Goal: Task Accomplishment & Management: Use online tool/utility

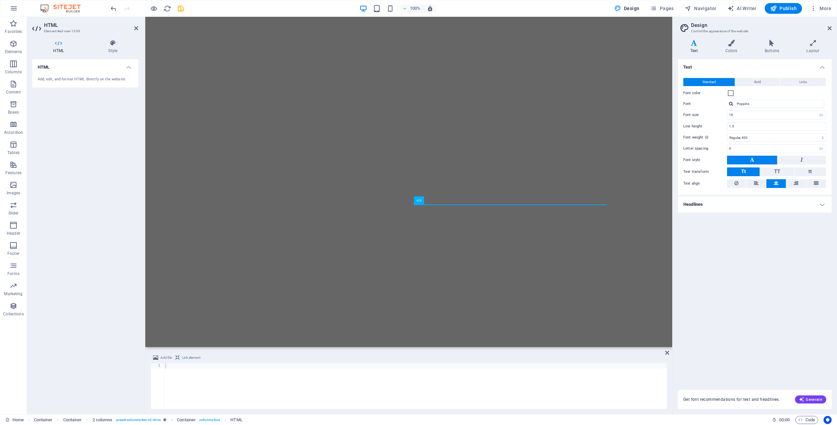
select select "px"
select select "400"
select select "px"
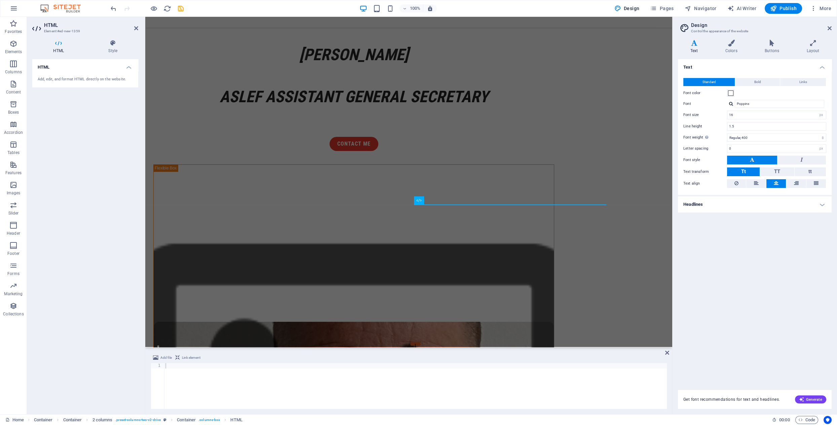
scroll to position [801, 0]
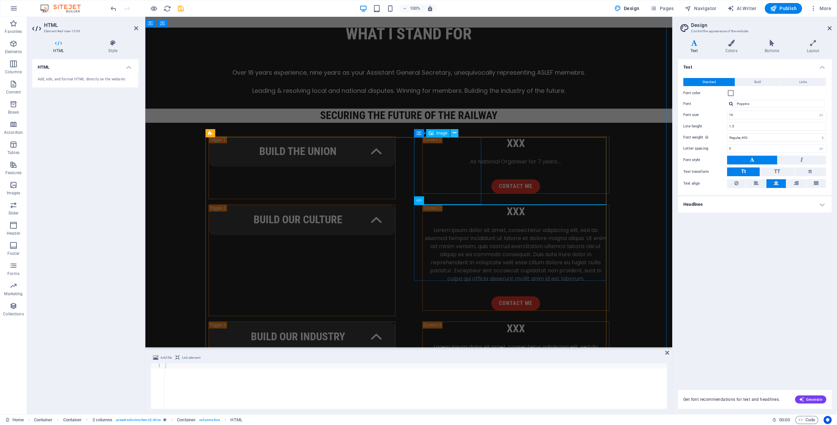
click at [455, 134] on icon at bounding box center [455, 133] width 4 height 7
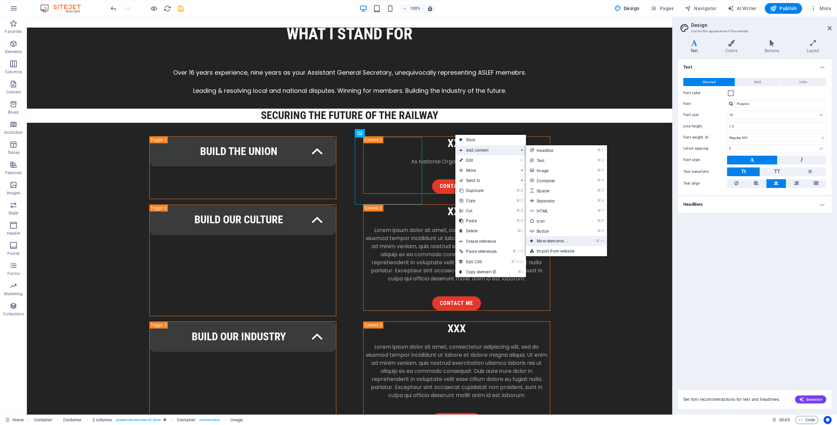
drag, startPoint x: 473, startPoint y: 150, endPoint x: 551, endPoint y: 236, distance: 116.2
click at [526, 155] on li "Add content ⌘ 1 Headline ⌘ 2 Text ⌘ 3 Image ⌘ 4 Container ⌘ 5 Spacer ⌘ 6 Separa…" at bounding box center [490, 150] width 71 height 10
click at [562, 240] on link "⌘ ⏎ More elements ..." at bounding box center [554, 241] width 56 height 10
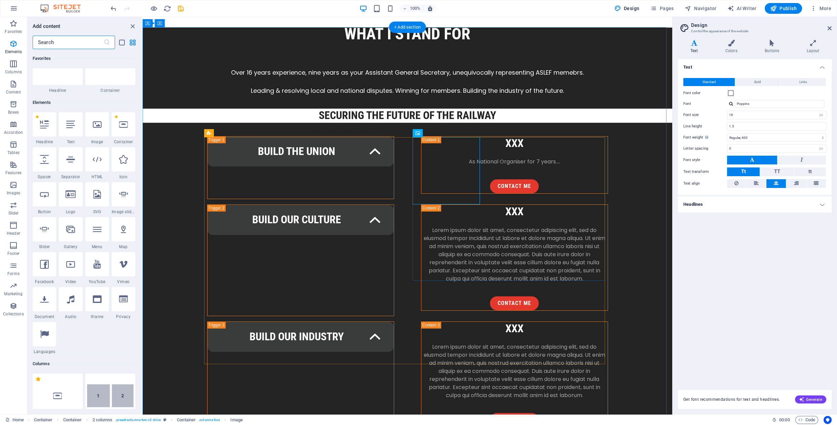
scroll to position [71, 0]
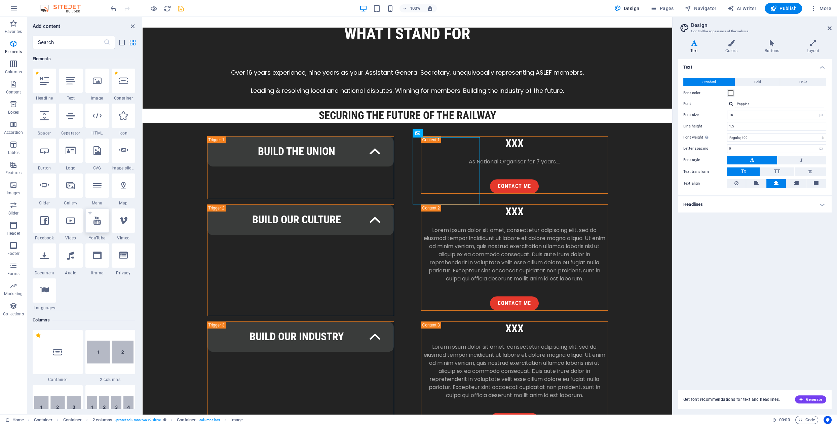
click at [99, 222] on icon at bounding box center [97, 220] width 7 height 9
select select "ar16_9"
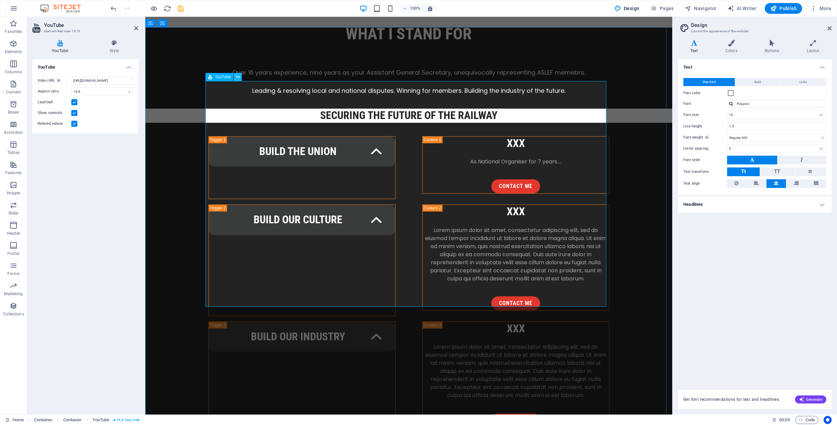
click at [238, 79] on icon at bounding box center [238, 77] width 4 height 7
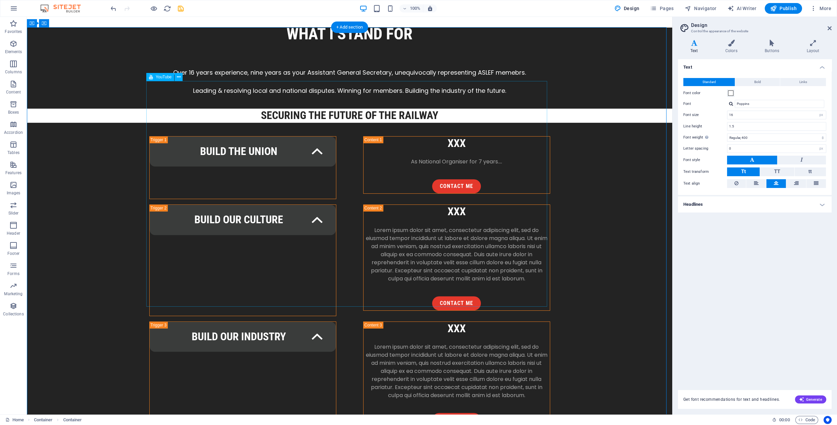
click at [178, 75] on icon at bounding box center [179, 77] width 4 height 7
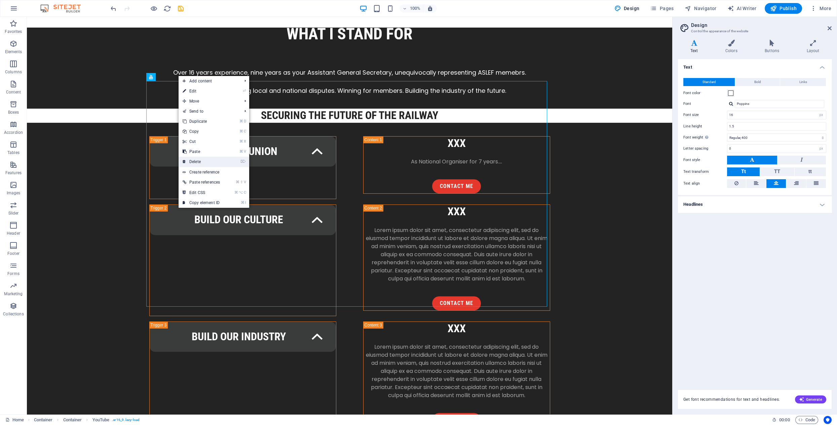
click at [201, 162] on link "⌦ Delete" at bounding box center [201, 162] width 45 height 10
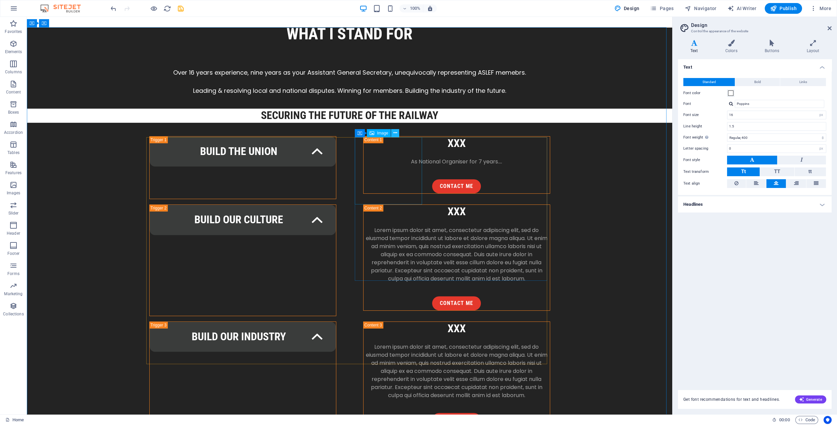
click at [394, 133] on icon at bounding box center [396, 133] width 4 height 7
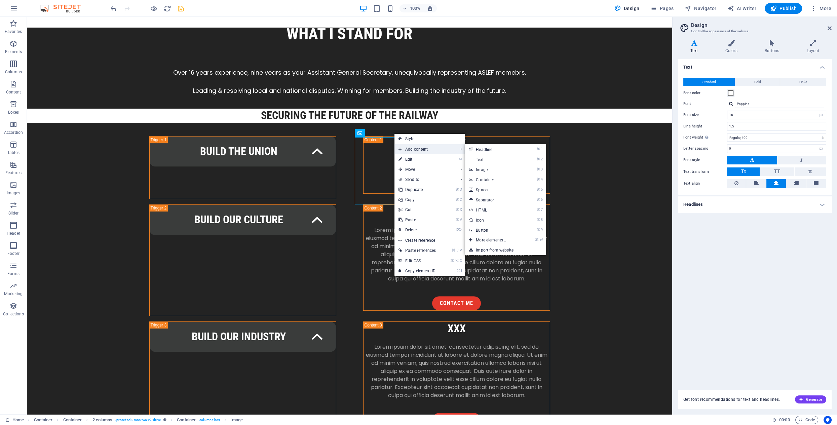
click at [420, 150] on span "Add content" at bounding box center [425, 149] width 61 height 10
click at [489, 251] on link "Import from website" at bounding box center [505, 250] width 81 height 10
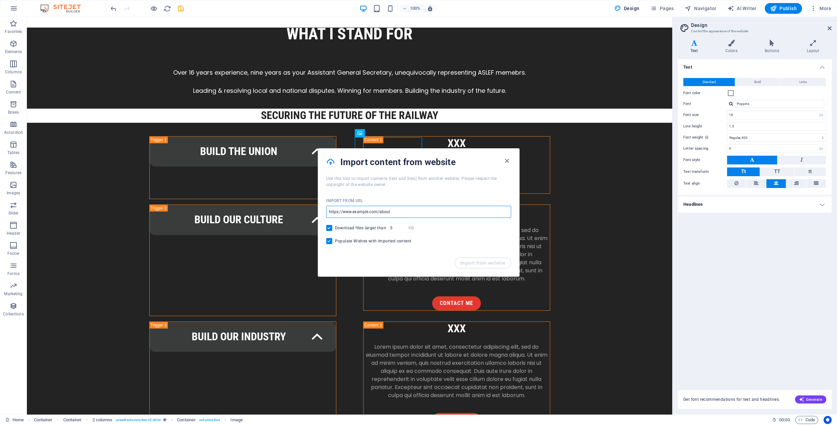
click at [410, 212] on input "url" at bounding box center [418, 212] width 185 height 12
drag, startPoint x: 409, startPoint y: 212, endPoint x: 379, endPoint y: 218, distance: 30.7
click at [324, 211] on div "Import from URL ​ Download files larger than KB ​ Populate Wishes with imported…" at bounding box center [418, 223] width 201 height 70
click at [409, 214] on input "url" at bounding box center [418, 212] width 185 height 12
click at [406, 213] on input "url" at bounding box center [418, 212] width 185 height 12
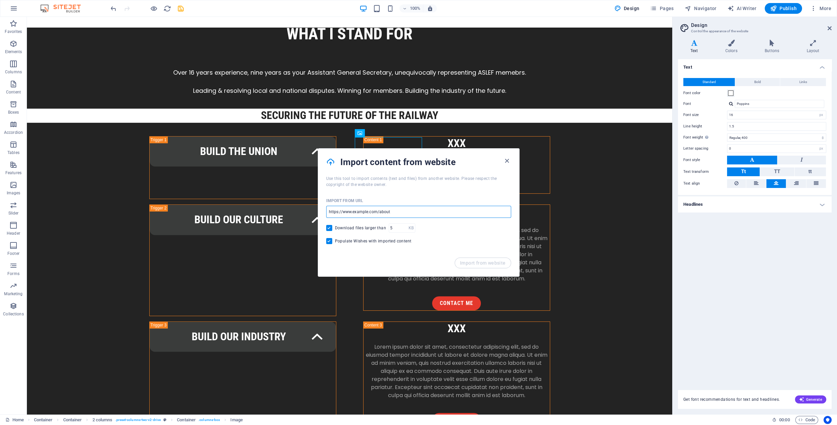
click at [398, 210] on input "url" at bounding box center [418, 212] width 185 height 12
click at [394, 213] on input "url" at bounding box center [418, 212] width 185 height 12
click at [396, 213] on input "url" at bounding box center [418, 212] width 185 height 12
paste input "https://youtube.com/shorts/sW1QmU5fDLI?si=uxDufjOyN1AEv3zD"
type input "https://youtube.com/shorts/sW1QmU5fDLI?si=uxDufjOyN1AEv3zD"
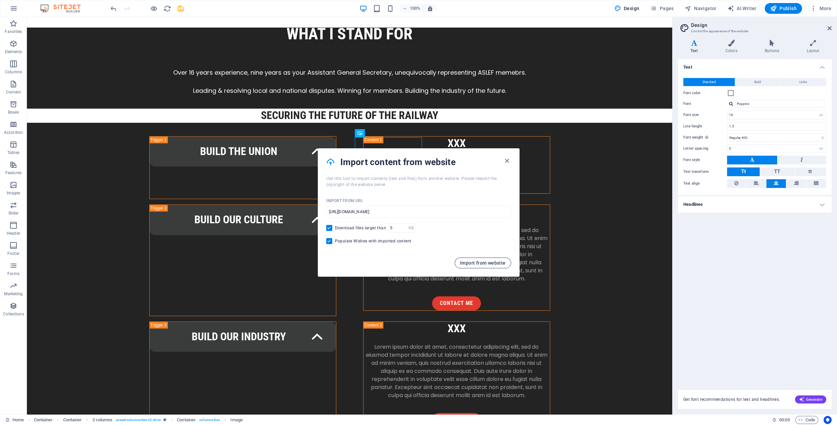
click at [472, 261] on span "Import from website" at bounding box center [483, 262] width 46 height 5
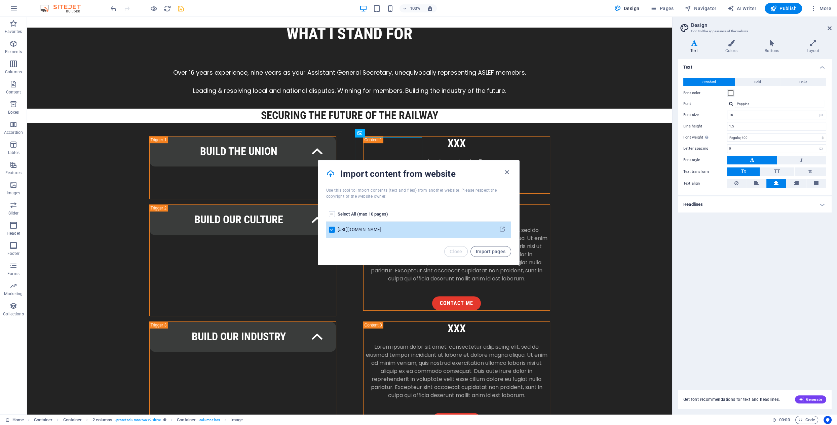
click at [489, 251] on span "Import pages" at bounding box center [491, 251] width 30 height 5
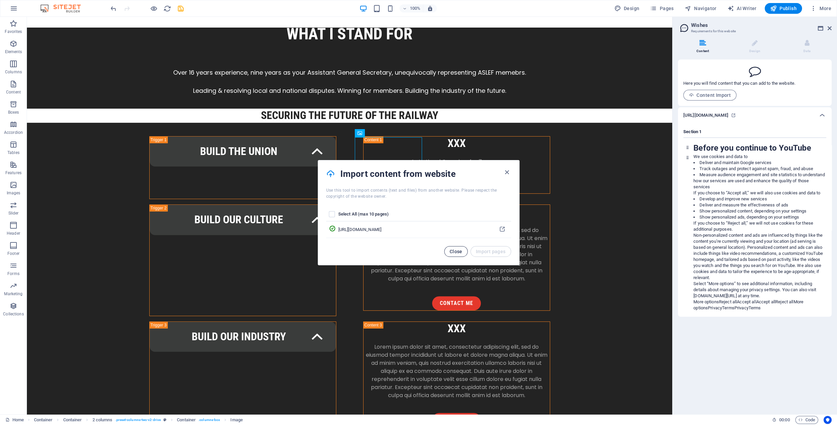
click at [455, 250] on span "Close" at bounding box center [456, 251] width 13 height 5
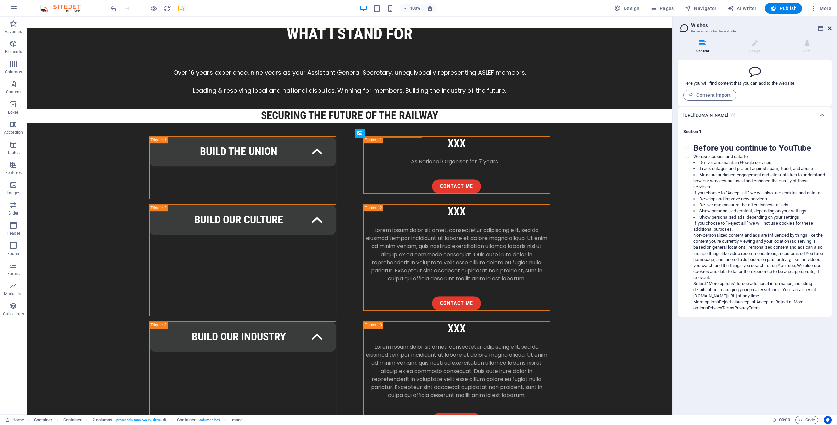
click at [829, 28] on icon at bounding box center [830, 28] width 4 height 5
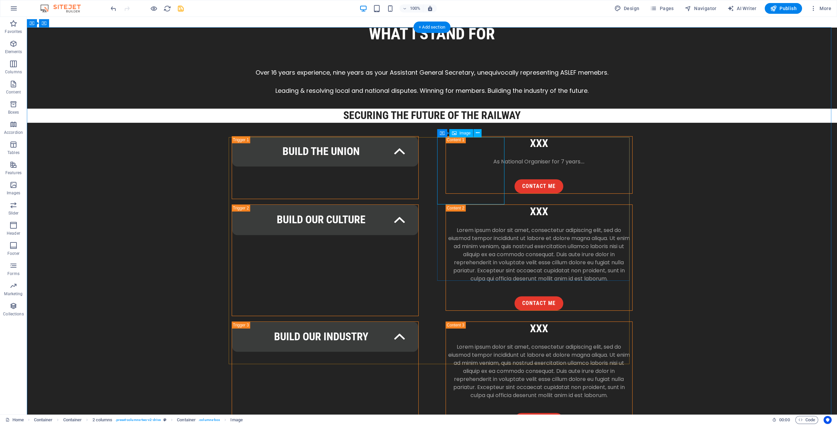
click at [478, 134] on icon at bounding box center [478, 133] width 4 height 7
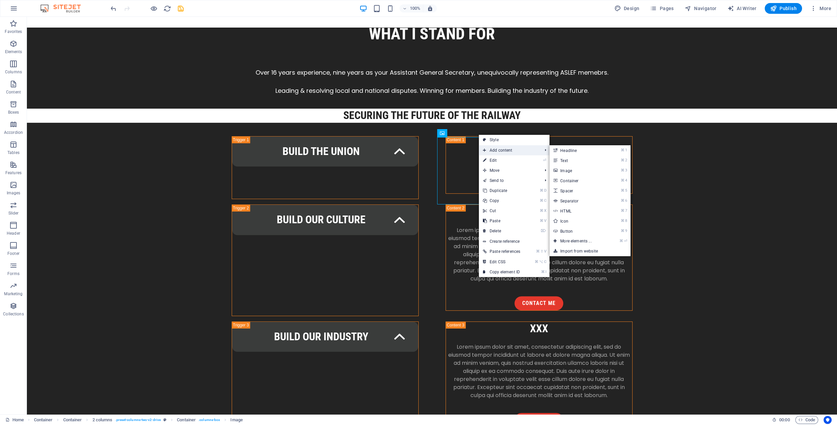
click at [497, 151] on span "Add content" at bounding box center [509, 150] width 61 height 10
click at [571, 240] on link "⌘ ⏎ More elements ..." at bounding box center [578, 241] width 56 height 10
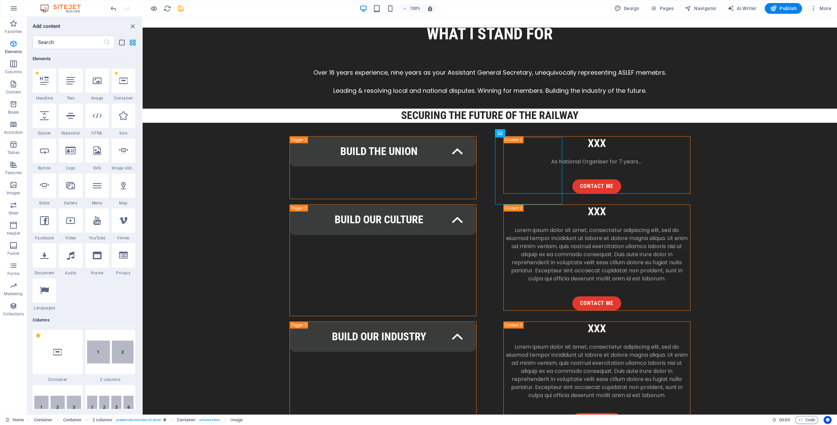
click at [122, 86] on div at bounding box center [124, 81] width 24 height 24
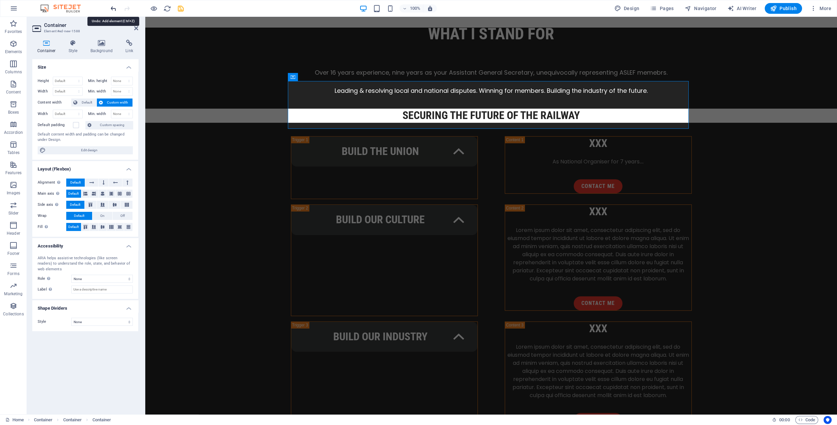
click at [114, 8] on icon "undo" at bounding box center [114, 9] width 8 height 8
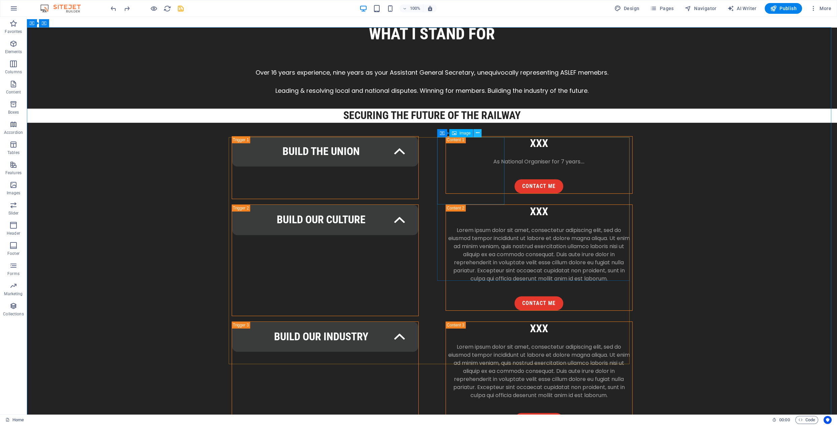
click at [480, 132] on button at bounding box center [478, 133] width 8 height 8
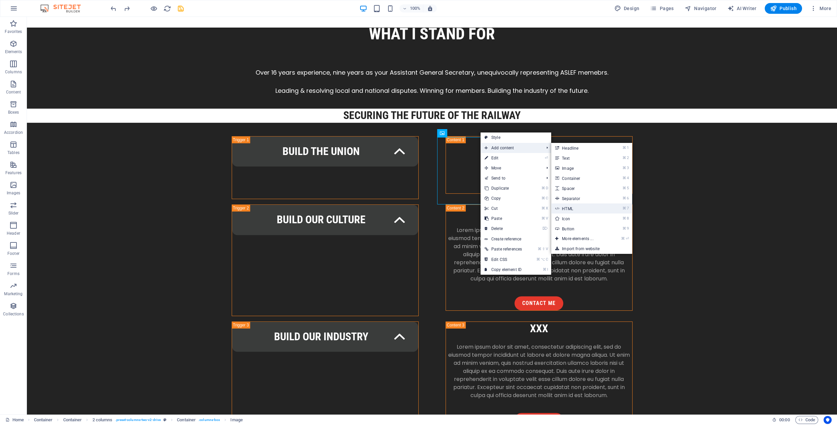
click at [574, 205] on link "⌘ 7 HTML" at bounding box center [579, 209] width 56 height 10
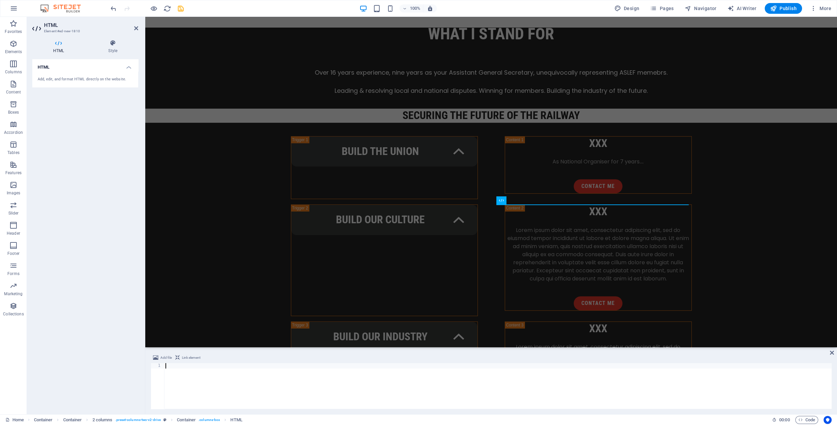
paste textarea "https://youtube.com/shorts/sW1QmU5fDLI?si=uxDufjOyN1AEv3zD"
drag, startPoint x: 229, startPoint y: 366, endPoint x: 235, endPoint y: 374, distance: 9.4
click at [229, 367] on div "https://youtube.com/shorts/sW1QmU5fDLI?si=uxDufjOyN1AEv3zD" at bounding box center [498, 391] width 668 height 57
type textarea "https://youtube.com/embed/sW1QmU5fDLI?si=uxDufjOyN1AEv3zD"
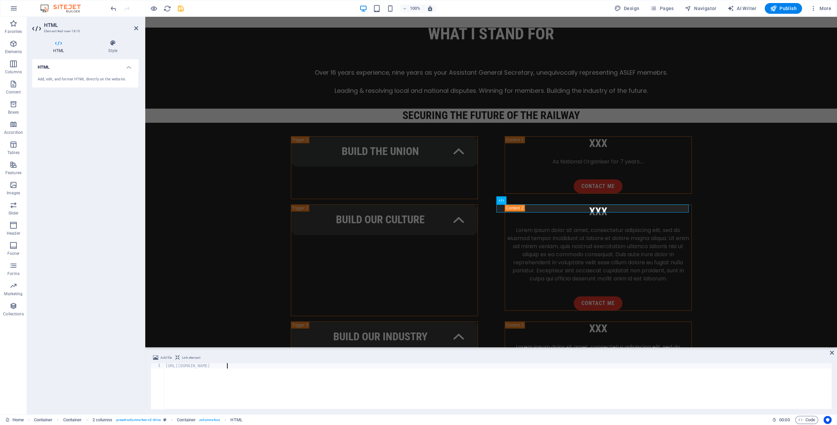
click at [336, 377] on div "https://youtube.com/embed/sW1QmU5fDLI?si=uxDufjOyN1AEv3zD" at bounding box center [498, 391] width 668 height 57
type textarea "https://youtube.com/embed/sW1QmU5fDLI?si=uxDufjOyN1AEv3zD"
click at [137, 27] on icon at bounding box center [136, 28] width 4 height 5
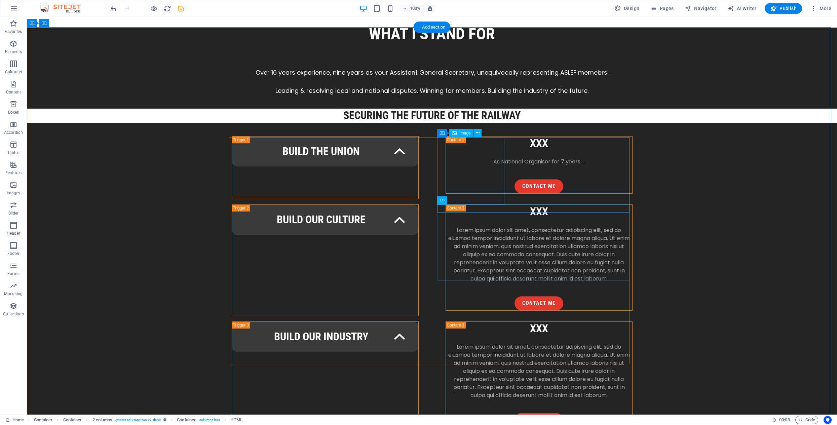
click at [478, 133] on icon at bounding box center [478, 133] width 4 height 7
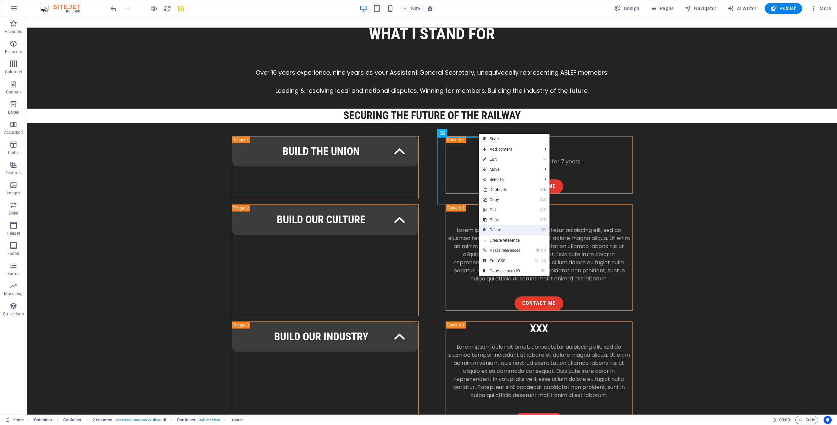
click at [503, 228] on link "⌦ Delete" at bounding box center [501, 230] width 45 height 10
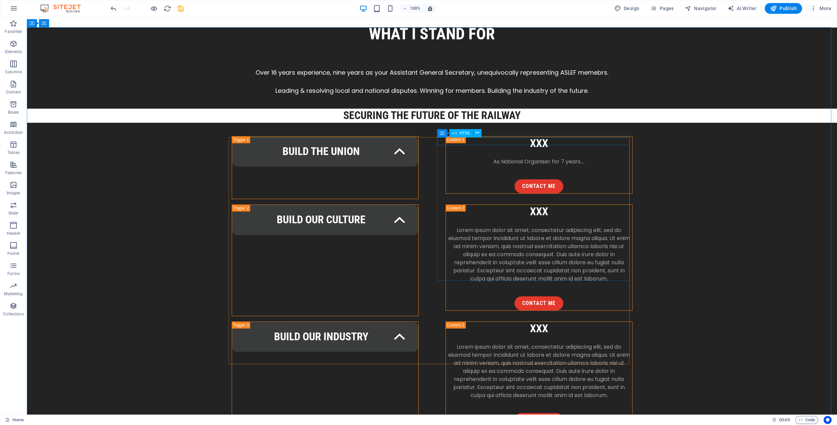
click at [466, 133] on span "HTML" at bounding box center [465, 133] width 11 height 4
click at [477, 134] on icon at bounding box center [478, 133] width 4 height 7
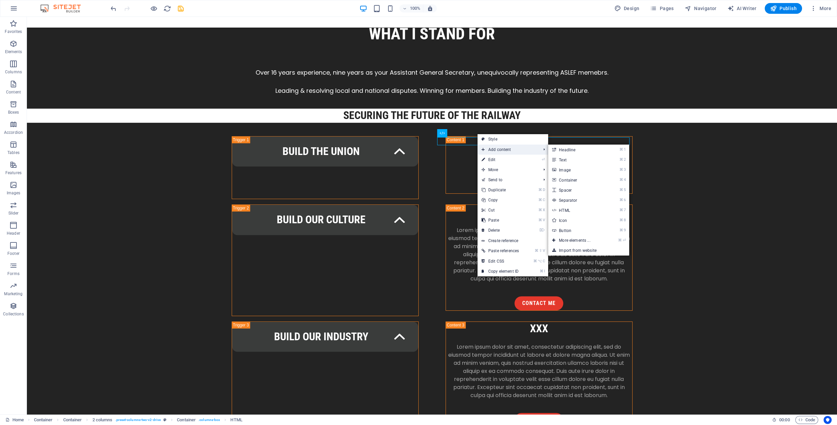
click at [491, 149] on span "Add content" at bounding box center [508, 150] width 61 height 10
click at [571, 208] on link "⌘ 7 HTML" at bounding box center [576, 210] width 56 height 10
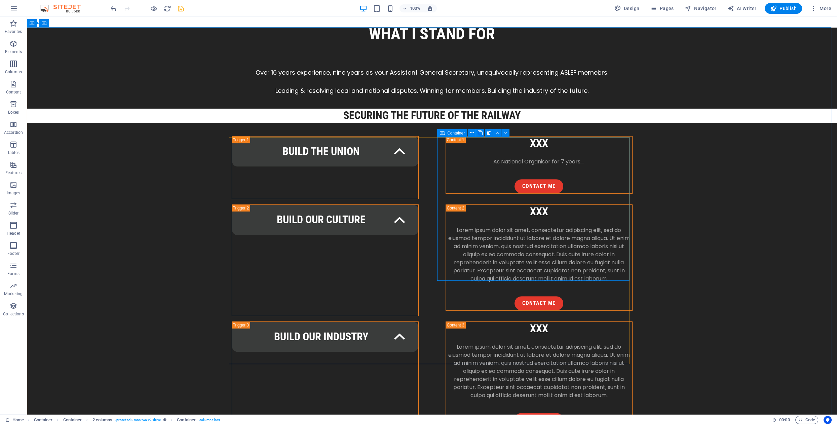
click at [445, 134] on div "Container" at bounding box center [452, 133] width 30 height 8
click at [482, 141] on icon at bounding box center [484, 141] width 4 height 7
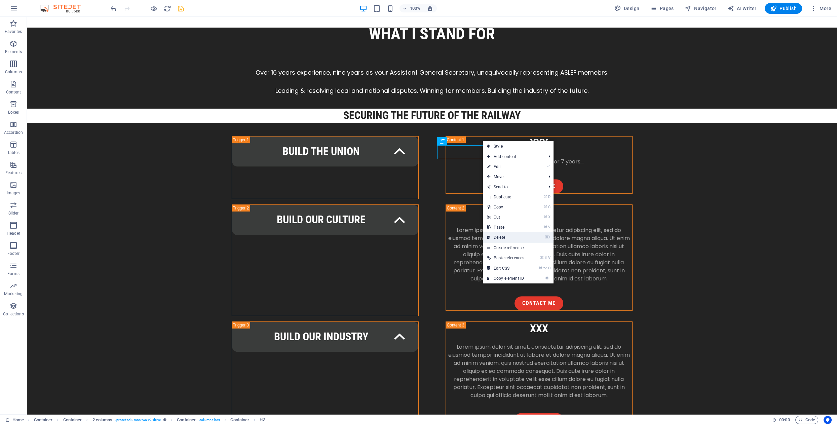
click at [510, 235] on link "⌦ Delete" at bounding box center [505, 237] width 45 height 10
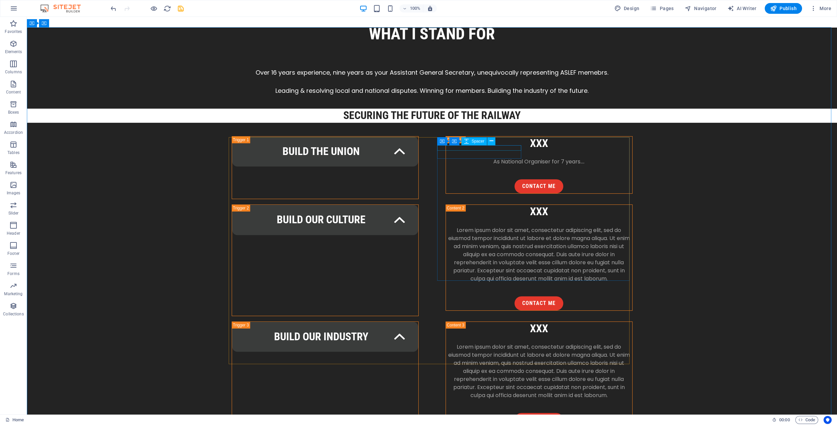
click at [485, 145] on div "Container Container Spacer" at bounding box center [468, 141] width 63 height 8
click at [491, 140] on icon at bounding box center [492, 141] width 4 height 7
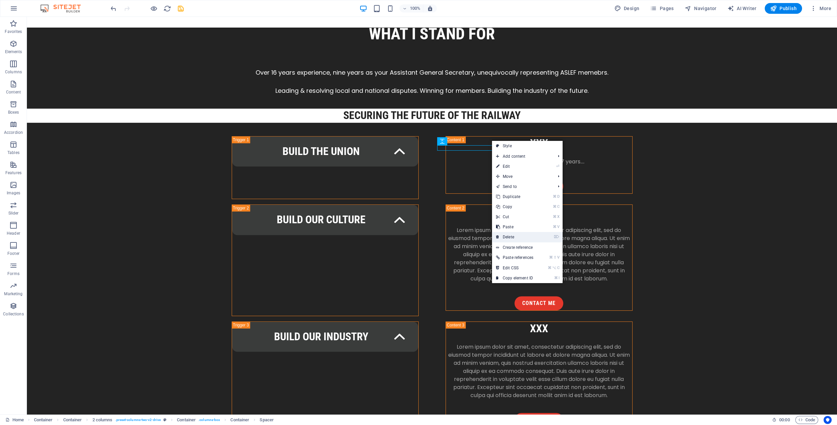
click at [523, 234] on link "⌦ Delete" at bounding box center [514, 237] width 45 height 10
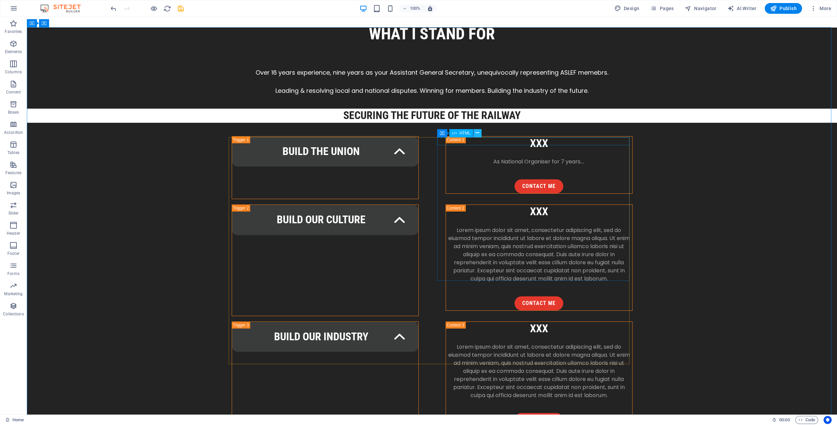
click at [477, 133] on icon at bounding box center [478, 133] width 4 height 7
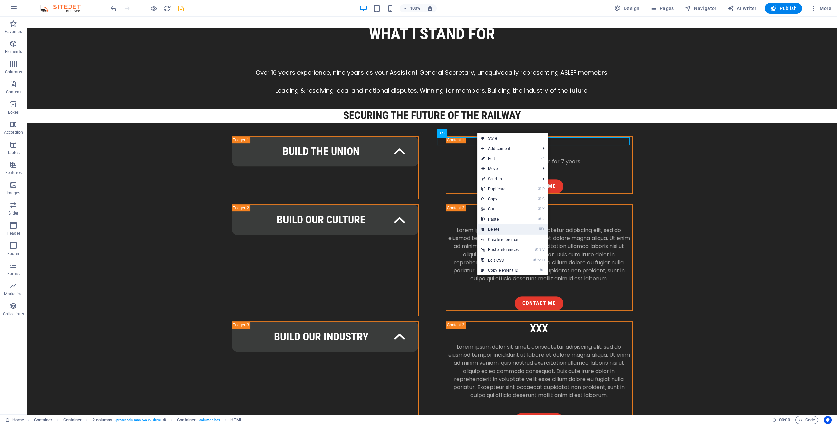
click at [503, 229] on link "⌦ Delete" at bounding box center [499, 229] width 45 height 10
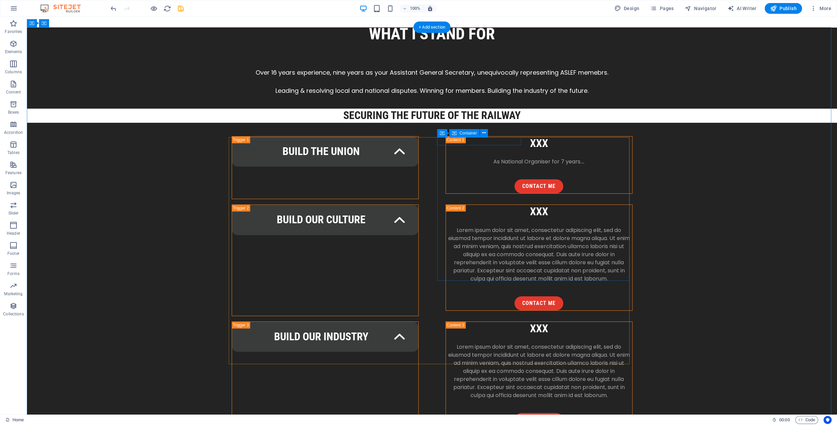
click at [483, 133] on icon at bounding box center [484, 133] width 4 height 7
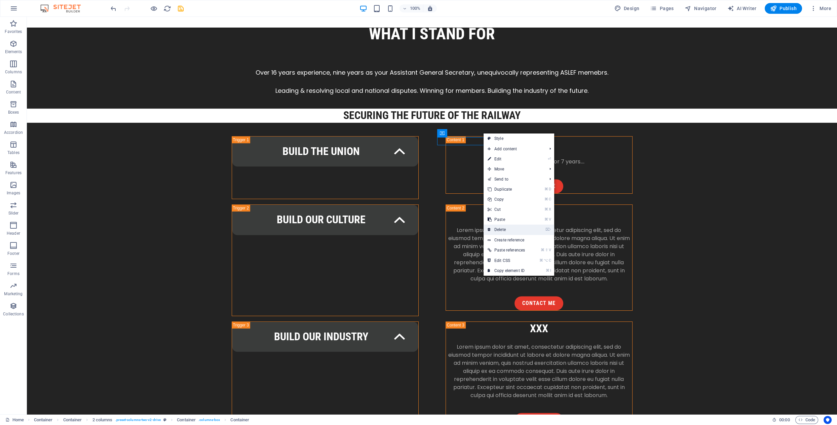
click at [508, 227] on link "⌦ Delete" at bounding box center [506, 230] width 45 height 10
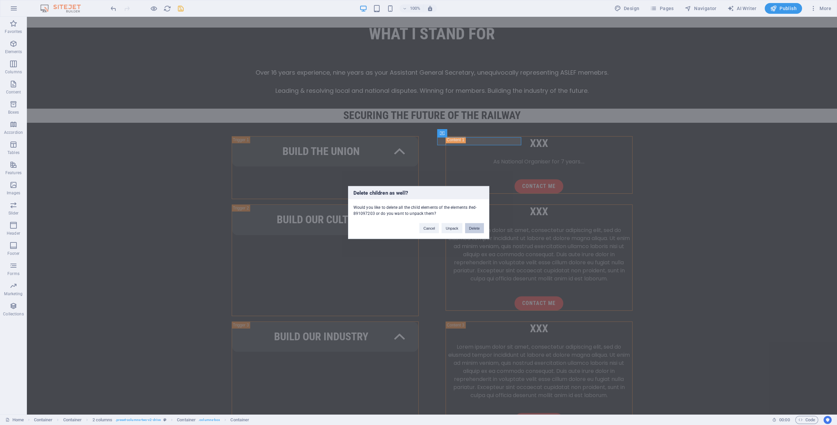
click at [474, 228] on button "Delete" at bounding box center [474, 228] width 19 height 10
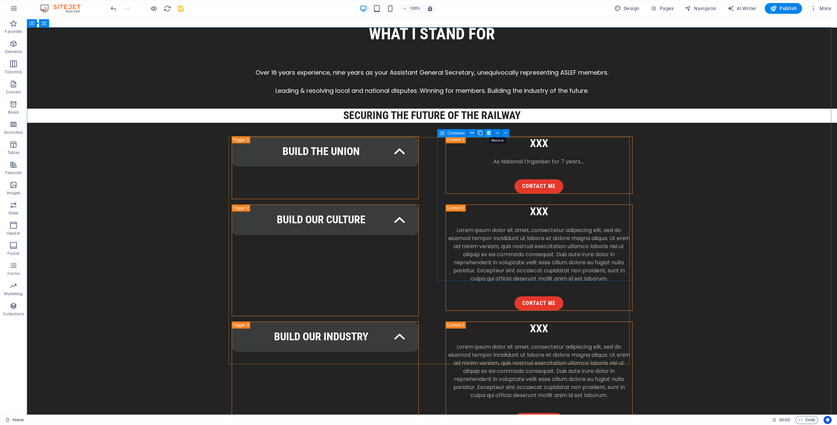
click at [490, 133] on icon at bounding box center [489, 133] width 4 height 7
click at [269, 133] on span "HTML" at bounding box center [268, 133] width 11 height 4
click at [240, 134] on span "2 columns" at bounding box center [247, 133] width 19 height 4
click at [263, 134] on icon at bounding box center [264, 133] width 4 height 7
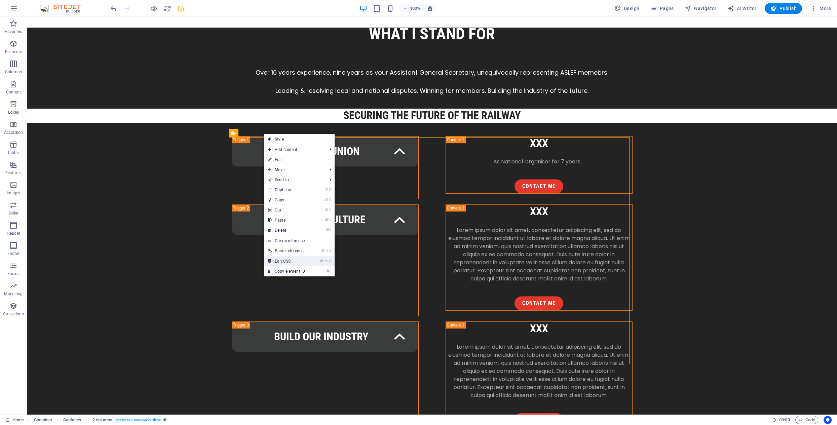
click at [281, 261] on link "⌘ ⌥ C Edit CSS" at bounding box center [286, 261] width 45 height 10
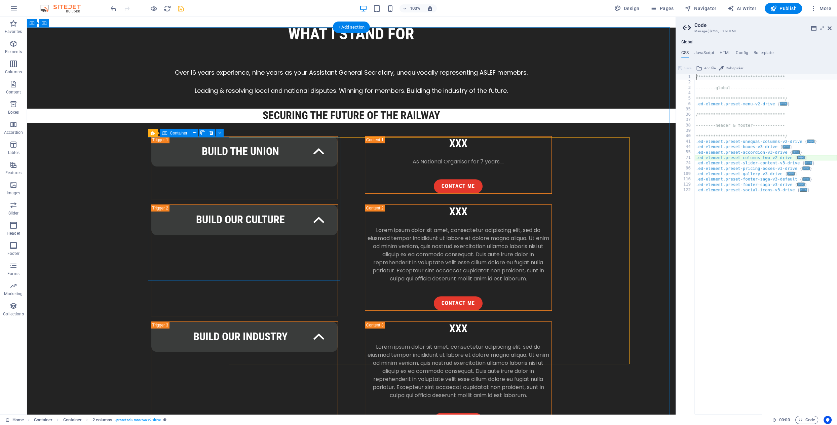
type textarea "@include columns-two-v2($columns: (2, 2, 1), $margin: (3rem, 4rem, null));"
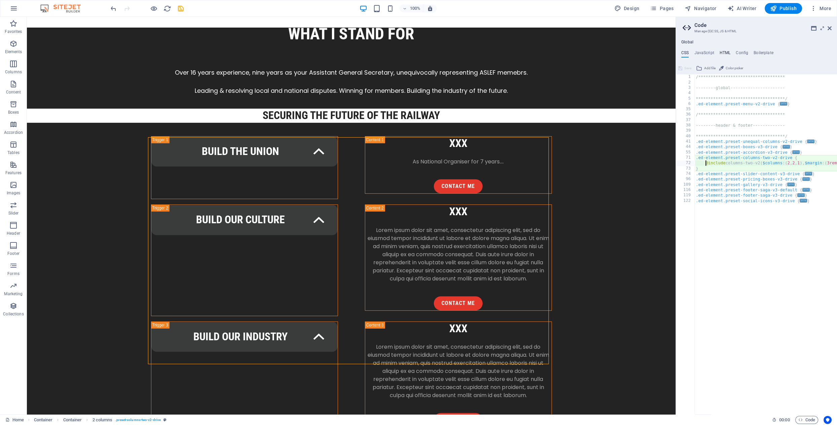
click at [723, 53] on h4 "HTML" at bounding box center [725, 53] width 11 height 7
type textarea "<a href="#main-content" class="wv-link-content button">Skip to main content</a>"
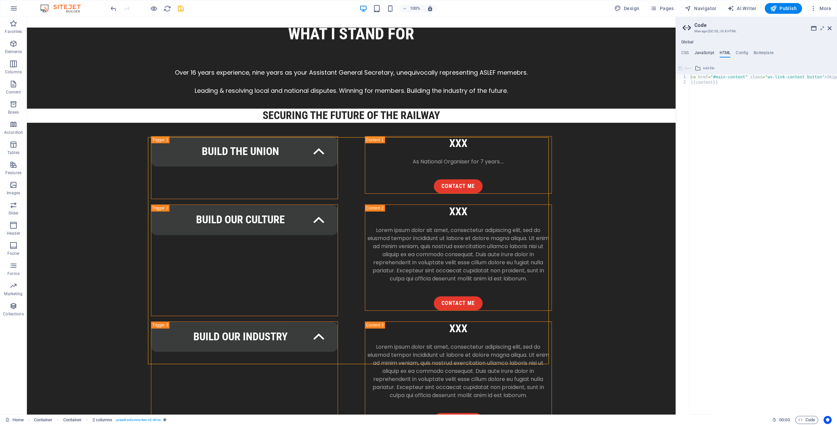
click at [705, 53] on h4 "JavaScript" at bounding box center [704, 53] width 20 height 7
type textarea "/* JS for preset "Menu V2" */"
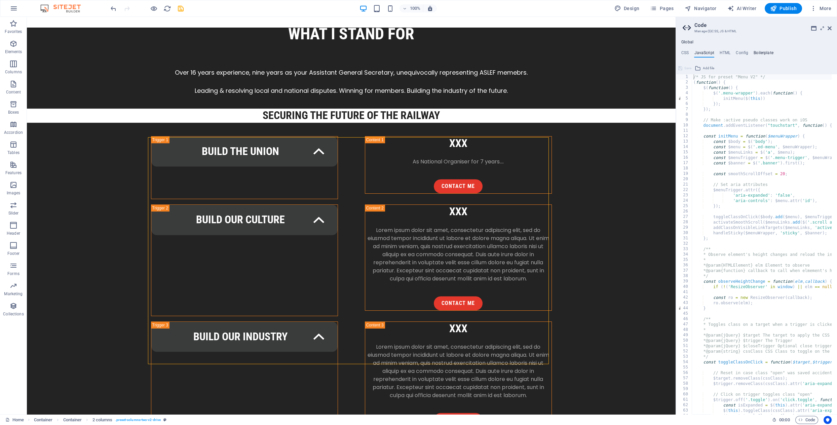
click at [760, 52] on h4 "Boilerplate" at bounding box center [764, 53] width 20 height 7
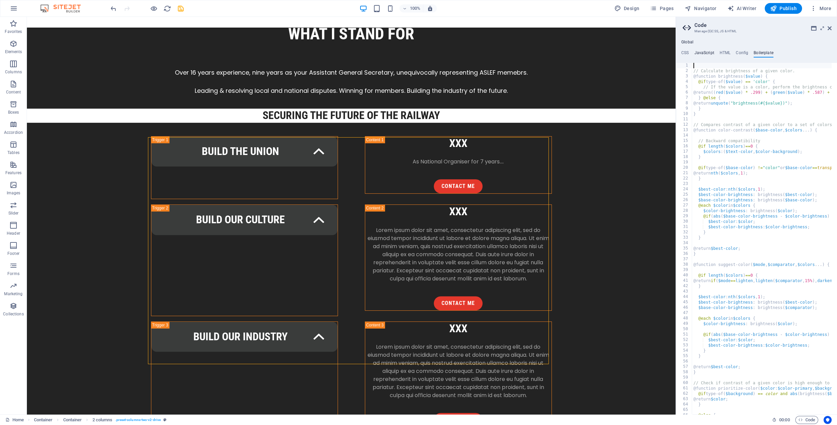
click at [703, 53] on h4 "JavaScript" at bounding box center [704, 53] width 20 height 7
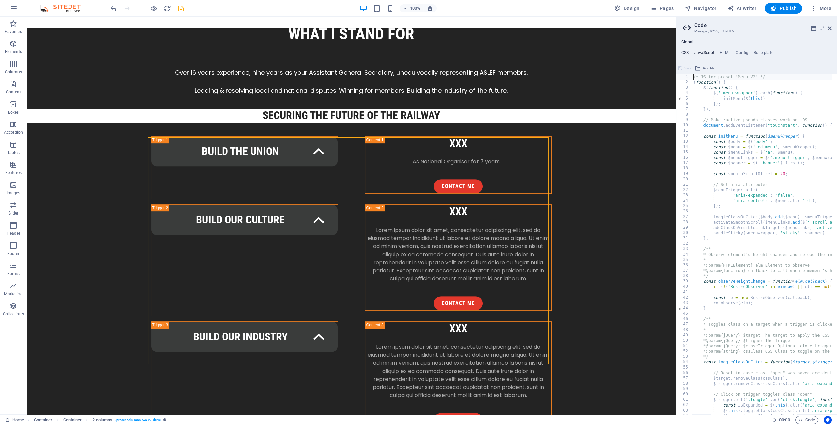
click at [686, 53] on h4 "CSS" at bounding box center [685, 53] width 7 height 7
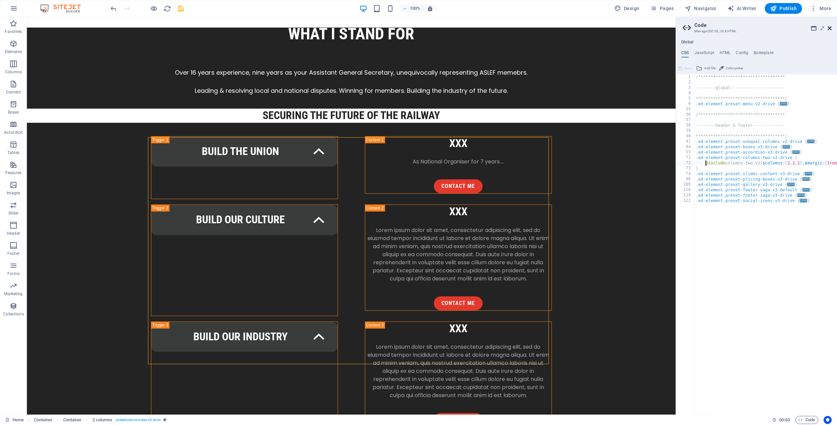
click at [831, 29] on icon at bounding box center [830, 28] width 4 height 5
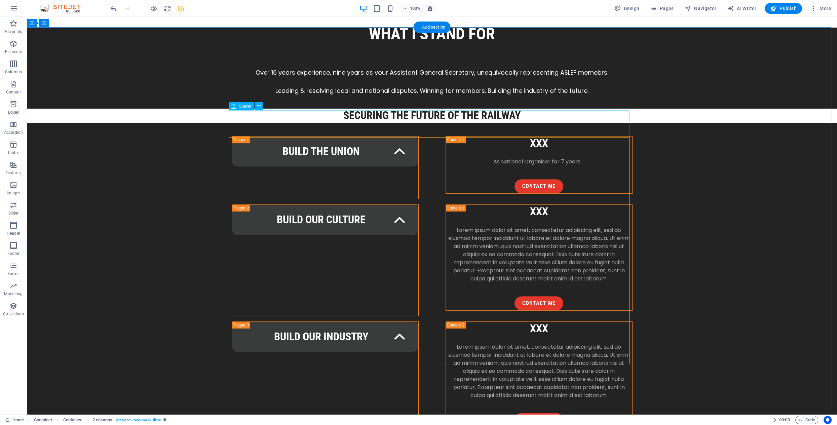
click at [473, 133] on icon at bounding box center [472, 133] width 4 height 7
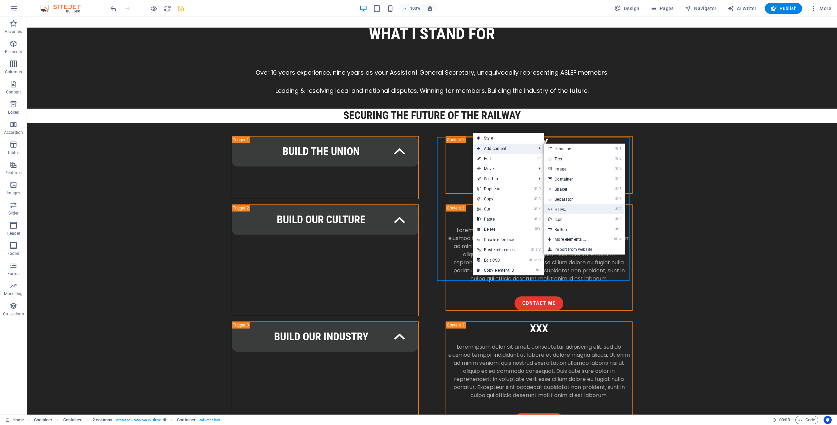
click at [567, 209] on link "⌘ 7 HTML" at bounding box center [572, 209] width 56 height 10
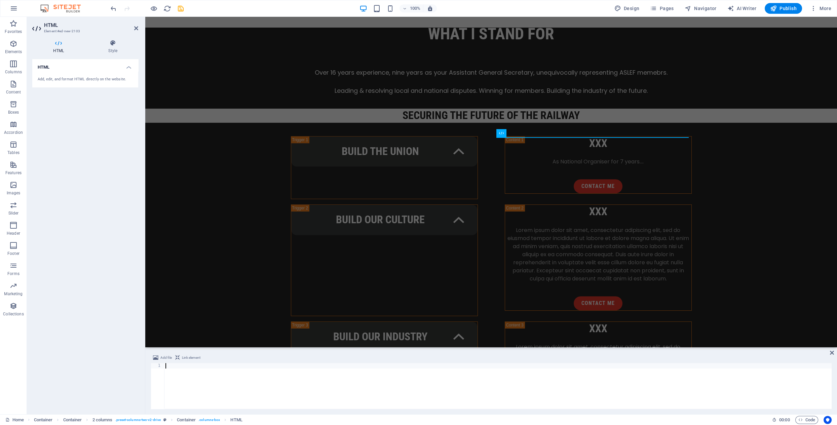
paste textarea "https://youtube.com/shorts/sW1QmU5fDLI?si=Isp-Z34vPmmmjxXp"
click at [228, 367] on div "https://youtube.com/shorts/sW1QmU5fDLI?si=Isp-Z34vPmmmjxXp" at bounding box center [498, 391] width 668 height 57
click at [329, 385] on div "https://youtube.com/embed/sW1QmU5fDLI?si=Isp-Z34vPmmmjxXp" at bounding box center [498, 391] width 668 height 57
click at [185, 358] on span "Link element" at bounding box center [191, 358] width 19 height 8
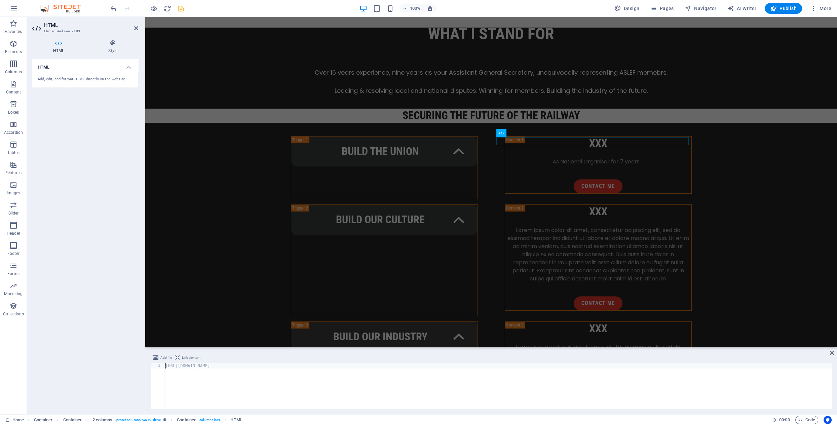
click at [166, 368] on div "https://youtube.com/embed/sW1QmU5fDLI?si=Isp-Z34vPmmmjxXp" at bounding box center [498, 391] width 668 height 57
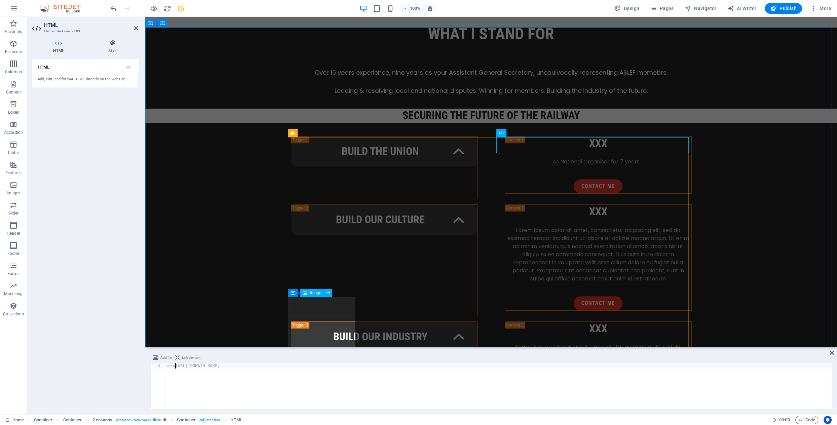
scroll to position [0, 1]
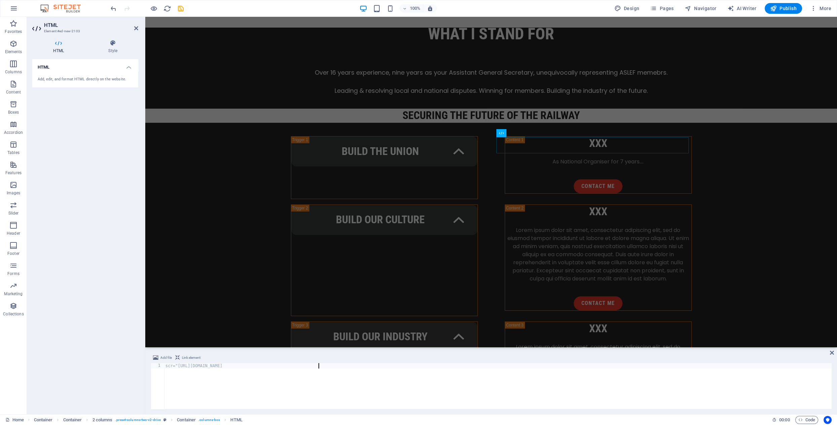
click at [334, 365] on div "scr="https://youtube.com/embed/sW1QmU5fDLI?si=Isp-Z34vPmmmjxXp" at bounding box center [498, 391] width 668 height 57
type textarea "scr="https://youtube.com/embed/sW1QmU5fDLI?si=Isp-Z34vPmmmjxXp""
click at [137, 27] on icon at bounding box center [136, 28] width 4 height 5
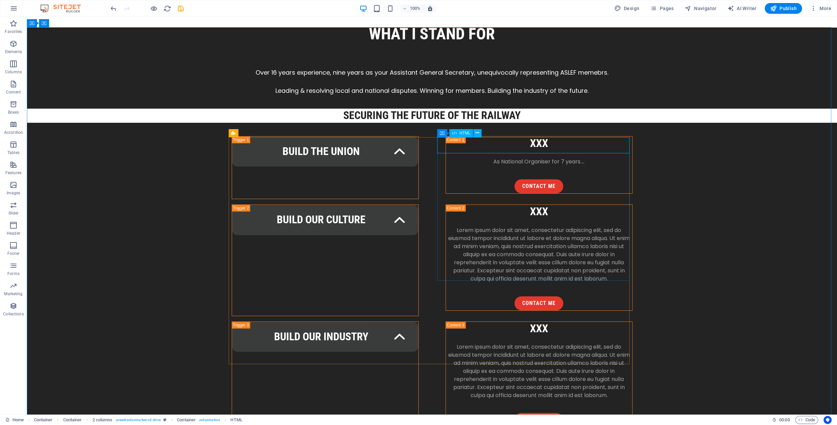
click at [464, 133] on span "HTML" at bounding box center [465, 133] width 11 height 4
click at [465, 150] on icon at bounding box center [466, 149] width 4 height 7
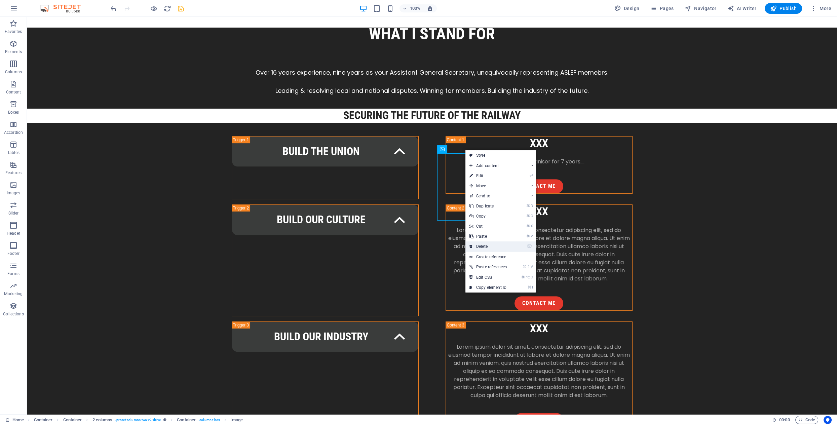
click at [480, 247] on link "⌦ Delete" at bounding box center [488, 247] width 45 height 10
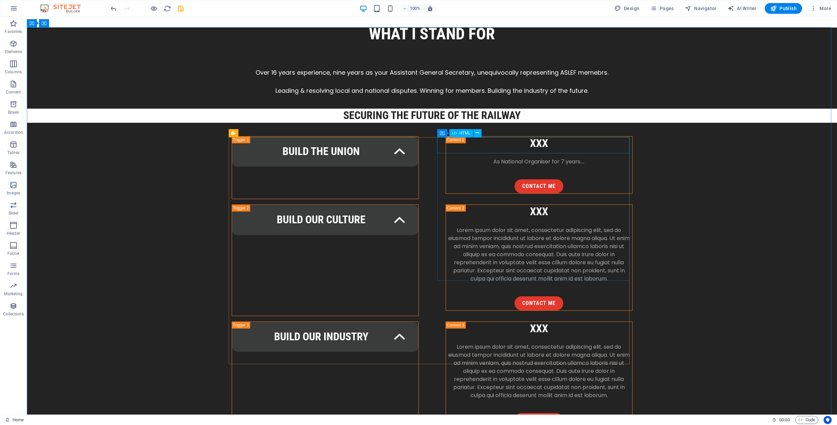
click at [465, 131] on span "HTML" at bounding box center [465, 133] width 11 height 4
click at [478, 132] on icon at bounding box center [478, 133] width 4 height 7
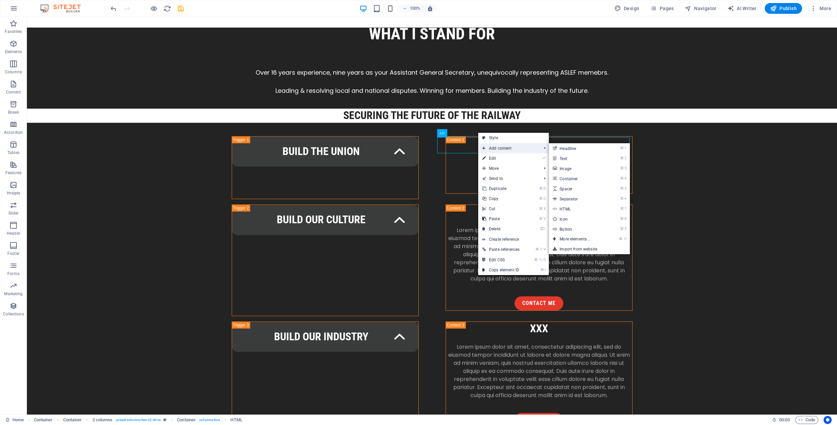
click at [495, 146] on span "Add content" at bounding box center [508, 148] width 61 height 10
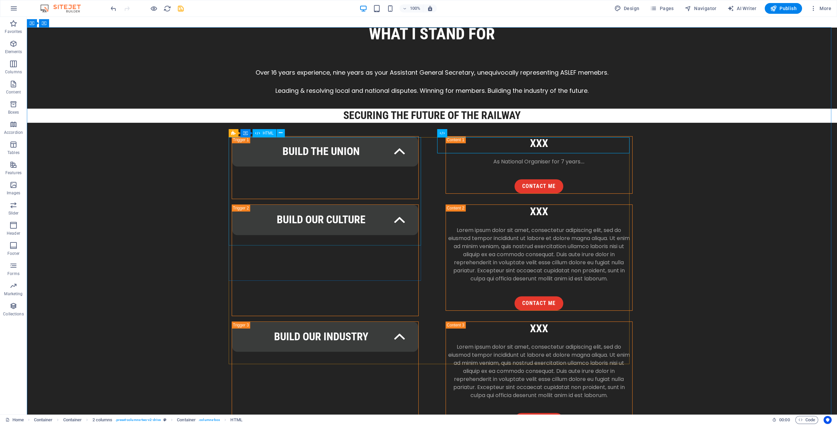
click at [270, 133] on span "HTML" at bounding box center [268, 133] width 11 height 4
click at [280, 134] on icon at bounding box center [281, 133] width 4 height 7
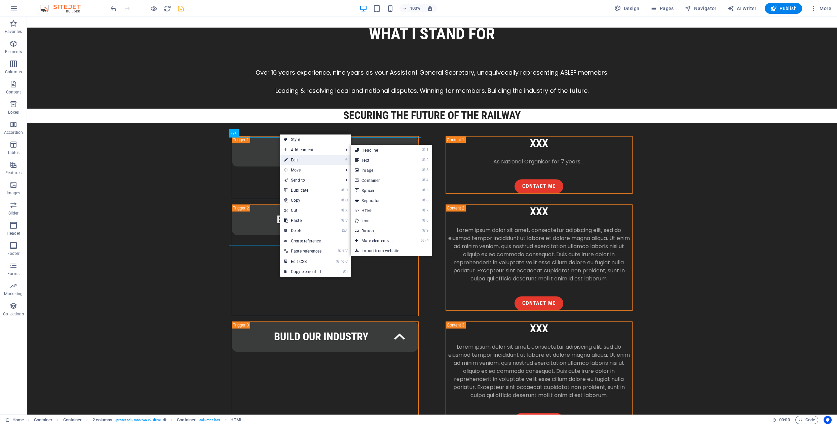
click at [297, 157] on link "⏎ Edit" at bounding box center [302, 160] width 45 height 10
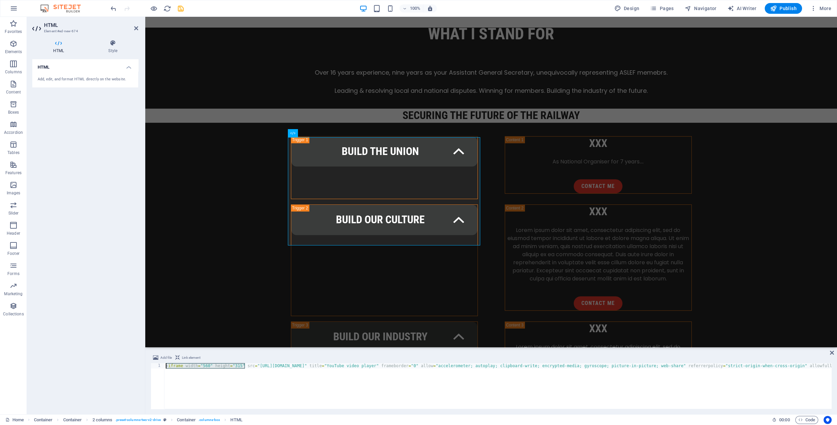
drag, startPoint x: 244, startPoint y: 366, endPoint x: 168, endPoint y: 365, distance: 76.4
click at [164, 363] on div "<iframe width="560" height="315" src="https://www.youtube-nocookie.com/embed/Q5…" at bounding box center [491, 386] width 681 height 46
click at [135, 29] on icon at bounding box center [136, 28] width 4 height 5
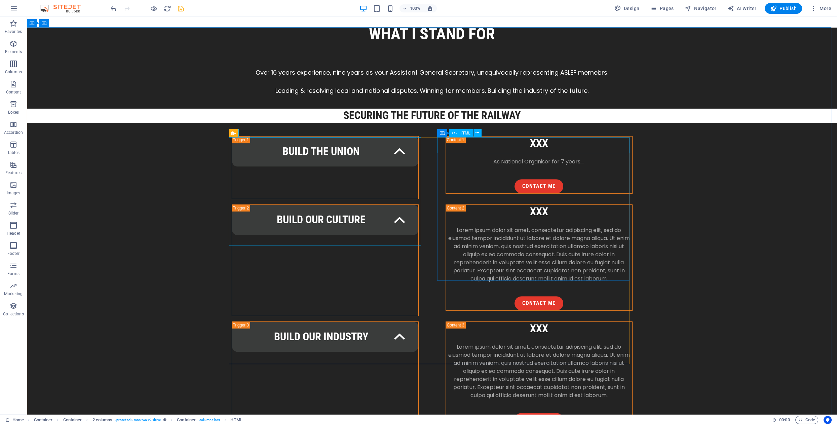
click at [467, 133] on span "HTML" at bounding box center [465, 133] width 11 height 4
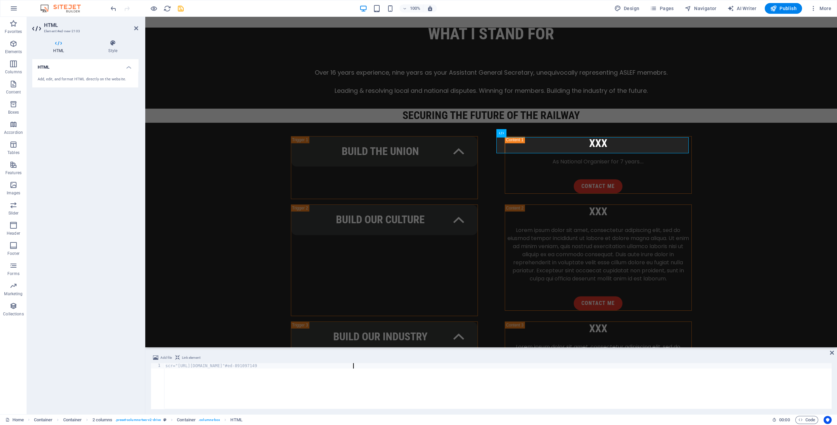
drag, startPoint x: 165, startPoint y: 366, endPoint x: 169, endPoint y: 370, distance: 5.3
click at [165, 367] on div "scr="https://youtube.com/embed/sW1QmU5fDLI?si=Isp-Z34vPmmmjxXp"#ed-891097149" at bounding box center [498, 391] width 668 height 57
type textarea "<iframe width="560" height="315"scr="https://youtube.com/embed/sW1QmU5fDLI?si=I…"
click at [459, 376] on div "< iframe width = "560" height = "315" scr = "https://youtube.com/embed/sW1QmU5f…" at bounding box center [498, 391] width 668 height 57
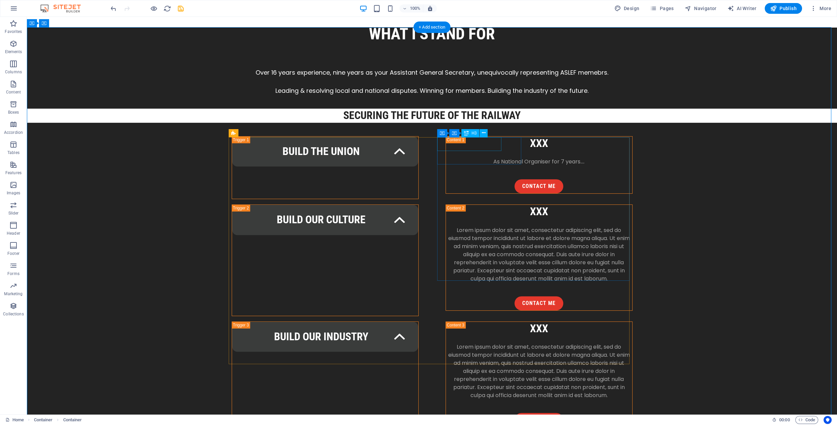
click at [472, 134] on icon at bounding box center [472, 133] width 4 height 7
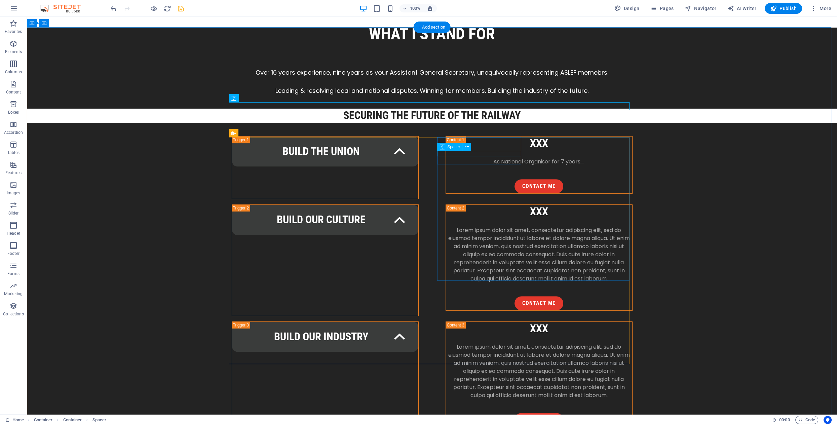
click at [470, 134] on div "H3" at bounding box center [471, 133] width 18 height 8
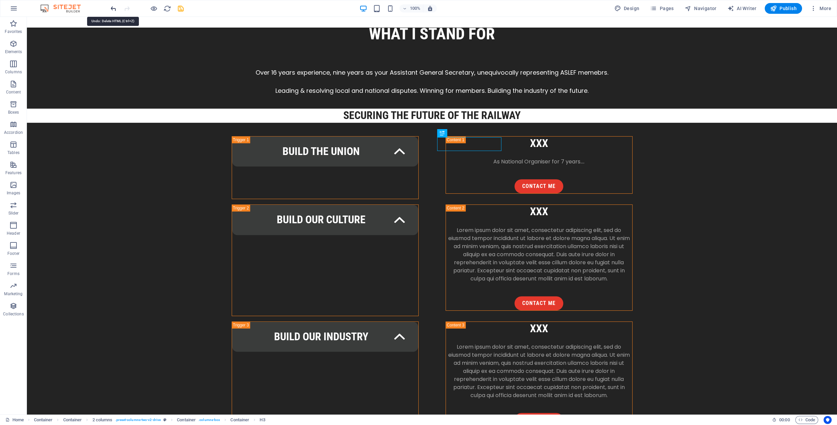
click at [111, 9] on icon "undo" at bounding box center [114, 9] width 8 height 8
click at [112, 9] on icon "undo" at bounding box center [114, 9] width 8 height 8
click at [464, 134] on span "HTML" at bounding box center [465, 133] width 11 height 4
click at [466, 134] on span "HTML" at bounding box center [465, 133] width 11 height 4
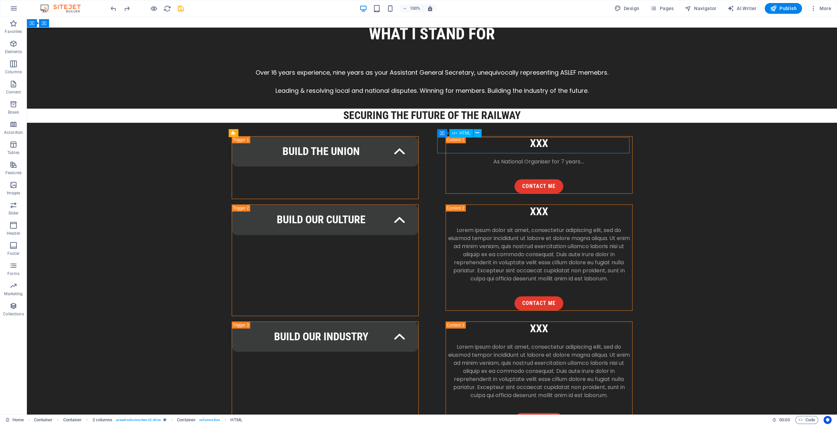
click at [466, 134] on span "HTML" at bounding box center [465, 133] width 11 height 4
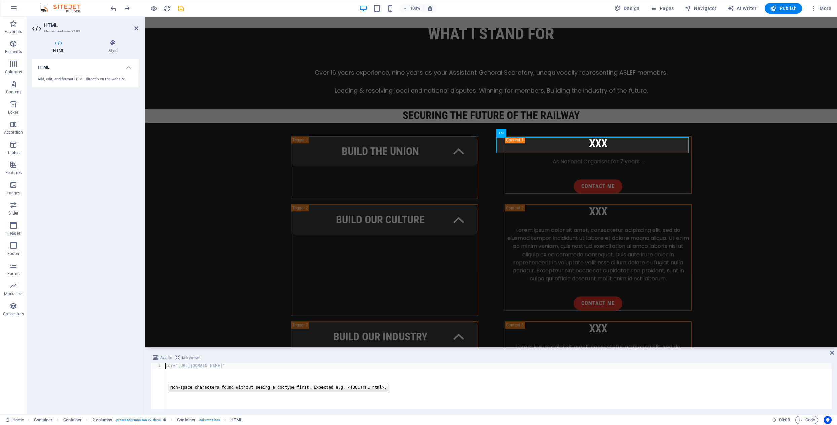
type textarea "<iframe width="560" height="315"scr="https://youtube.com/embed/sW1QmU5fDLI?si=I…"
click at [205, 395] on div "< iframe width = "560" height = "315" scr = "https://youtube.com/embed/sW1QmU5f…" at bounding box center [498, 391] width 668 height 57
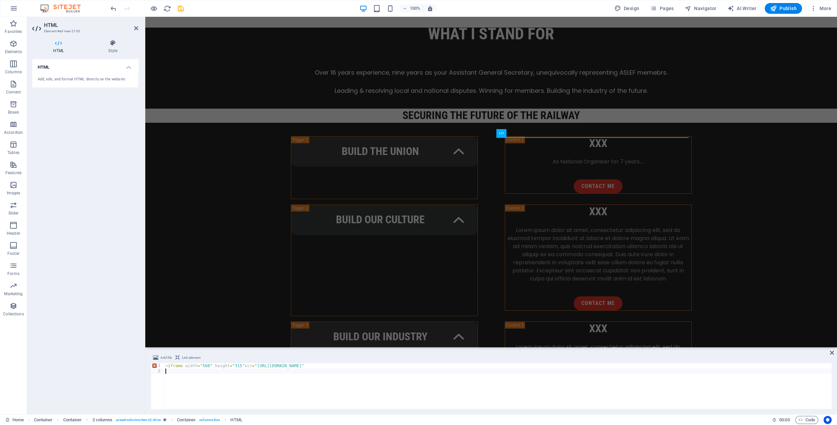
paste textarea "allowfullscreen></iframe>"
type textarea "allowfullscreen></iframe>"
click at [107, 128] on div "HTML Add, edit, and format HTML directly on the website." at bounding box center [85, 234] width 106 height 350
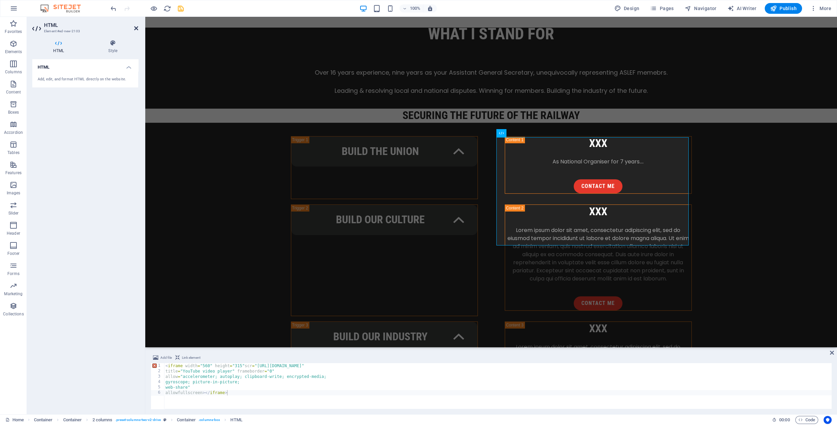
click at [137, 28] on icon at bounding box center [136, 28] width 4 height 5
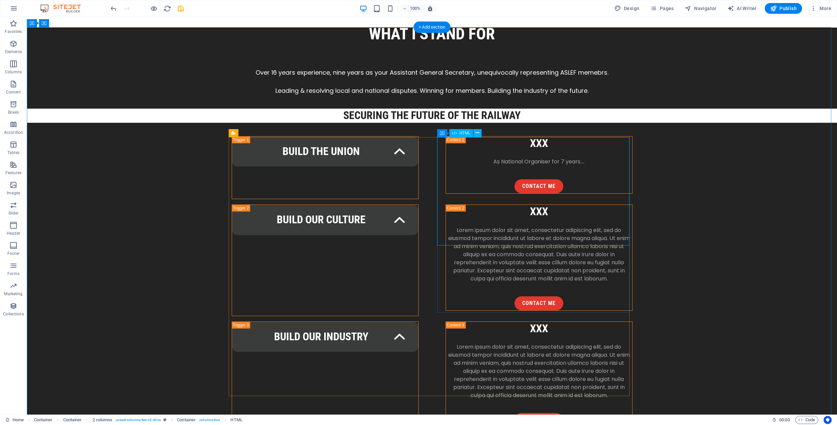
click at [464, 133] on span "HTML" at bounding box center [465, 133] width 11 height 4
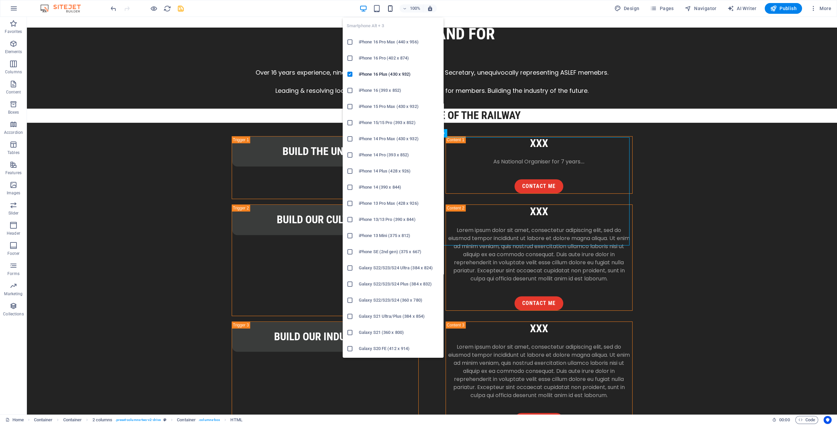
click at [388, 8] on icon "button" at bounding box center [391, 9] width 8 height 8
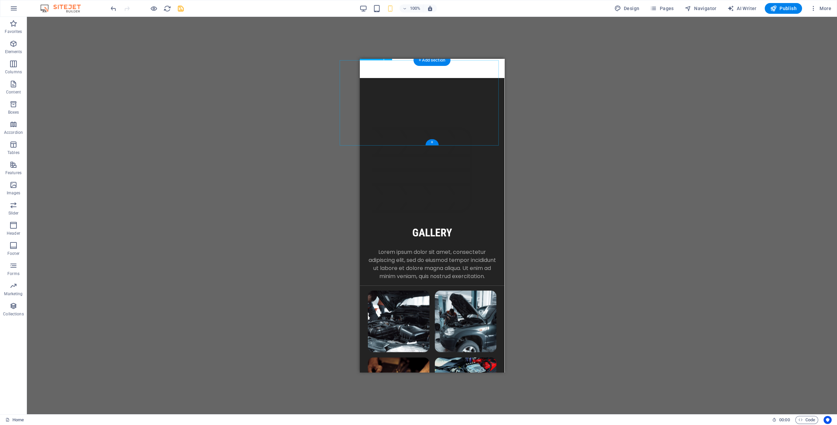
scroll to position [1927, 0]
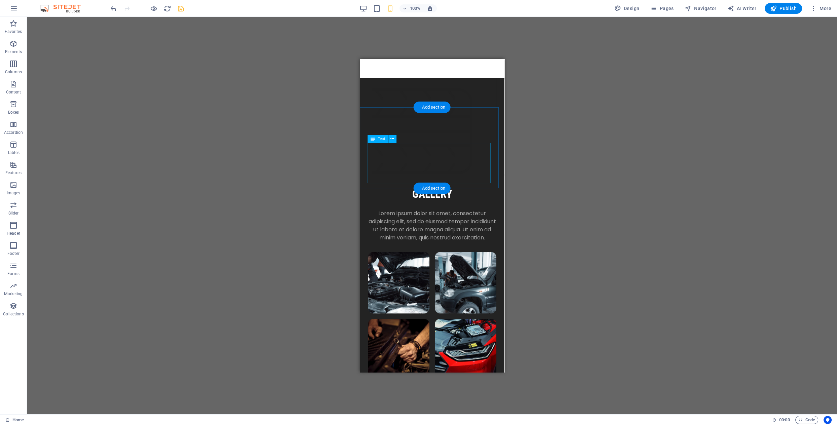
click at [402, 210] on div "Lorem ipsum dolor sit amet, consectetur adipiscing elit, sed do eiusmod tempor …" at bounding box center [432, 226] width 128 height 32
click at [394, 137] on icon at bounding box center [393, 138] width 4 height 7
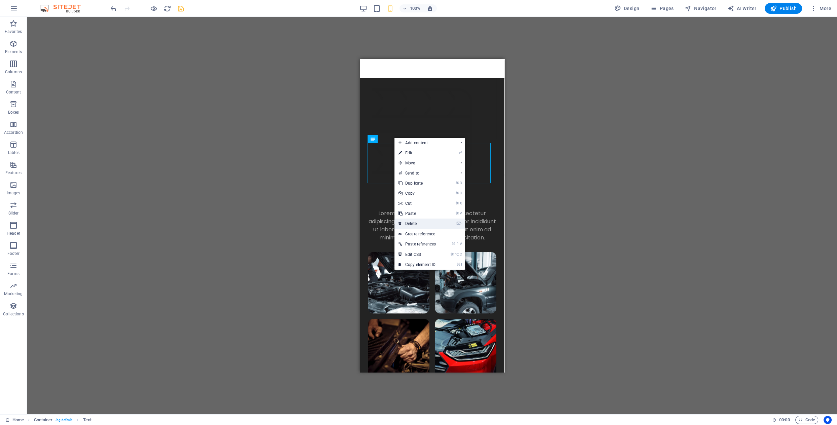
click at [420, 225] on link "⌦ Delete" at bounding box center [417, 224] width 45 height 10
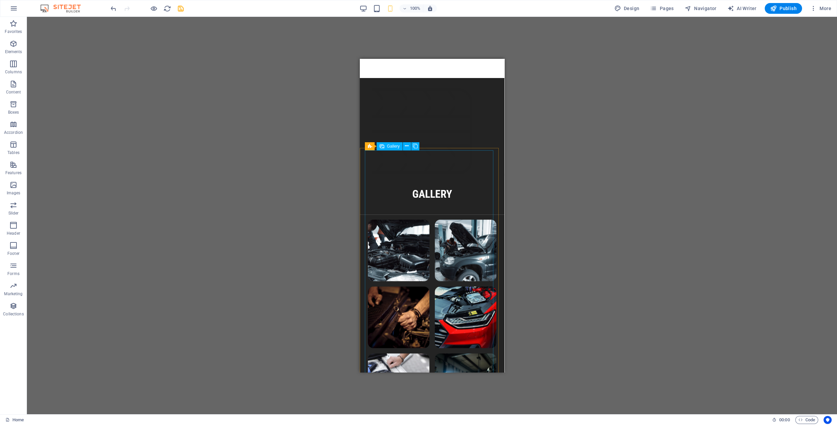
click at [394, 147] on span "Gallery" at bounding box center [393, 146] width 13 height 4
click at [415, 146] on icon at bounding box center [415, 146] width 5 height 7
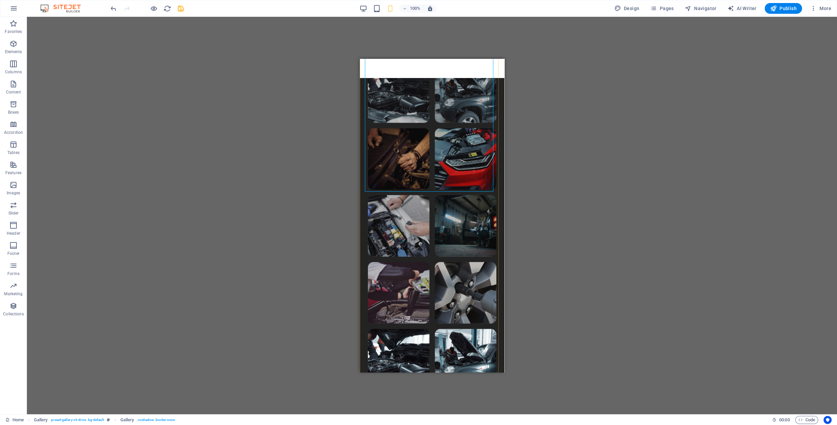
scroll to position [2247, 0]
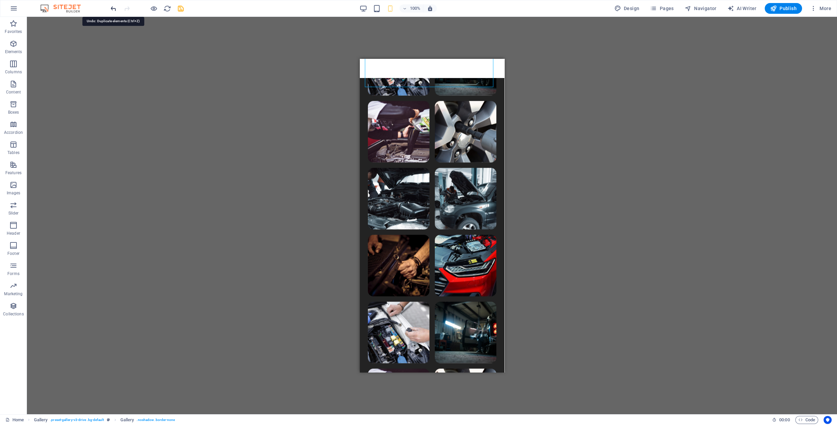
click at [110, 8] on icon "undo" at bounding box center [114, 9] width 8 height 8
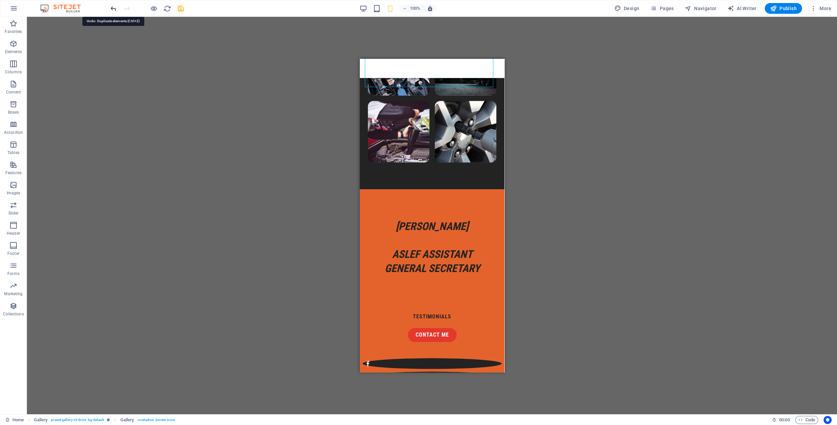
scroll to position [2228, 0]
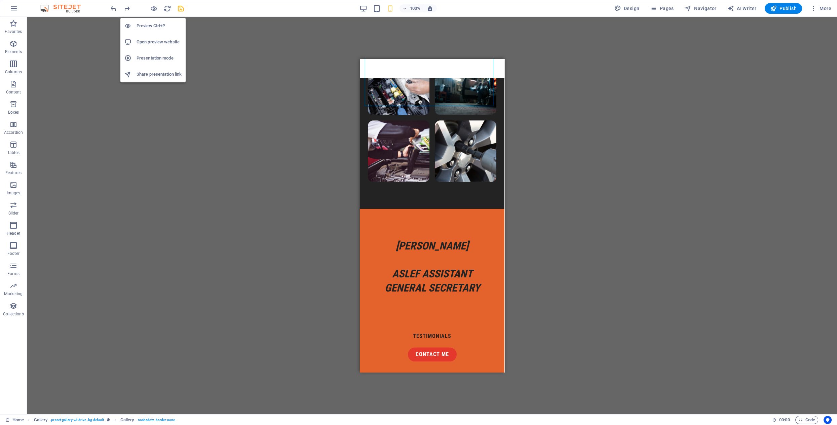
click at [153, 42] on h6 "Open preview website" at bounding box center [159, 42] width 45 height 8
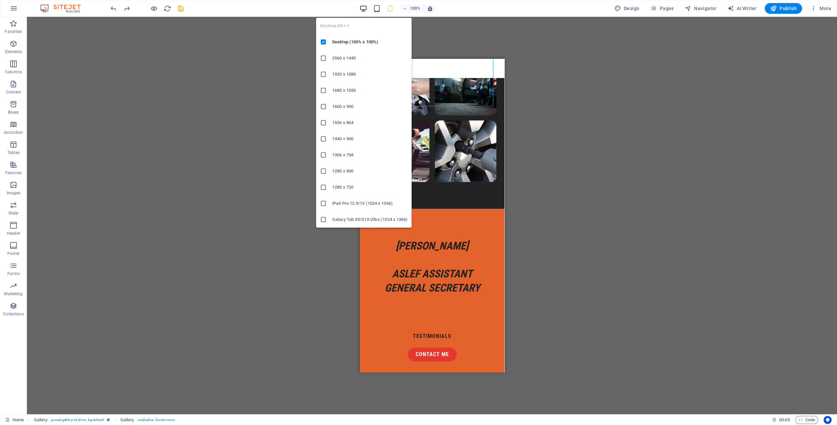
click at [366, 9] on icon "button" at bounding box center [364, 9] width 8 height 8
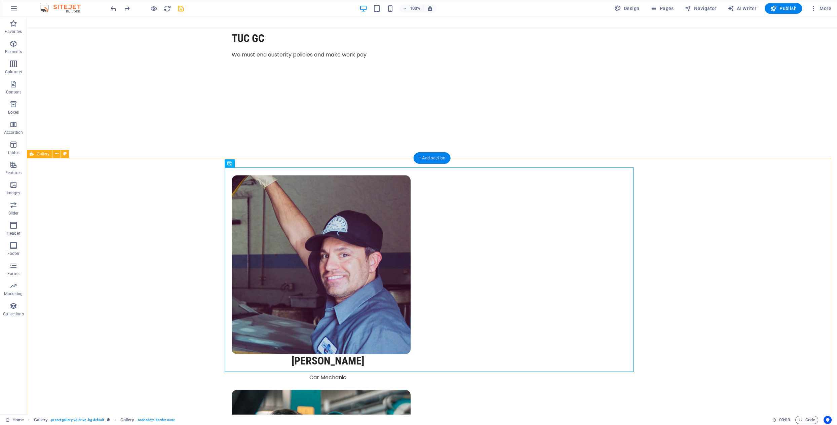
scroll to position [1452, 0]
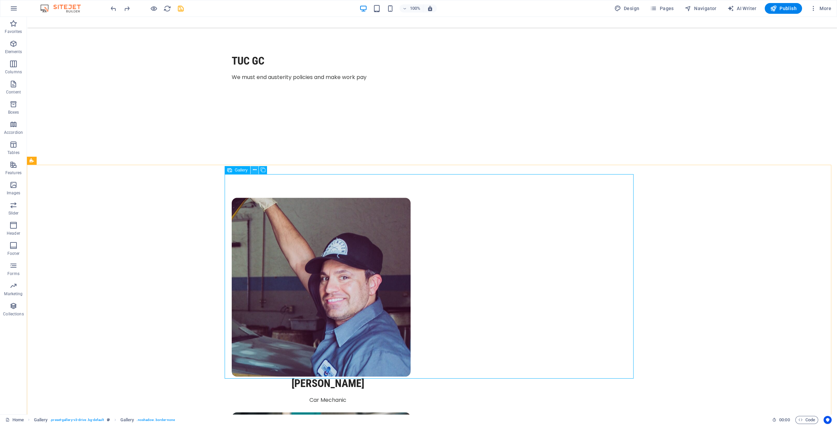
click at [255, 170] on icon at bounding box center [255, 170] width 4 height 7
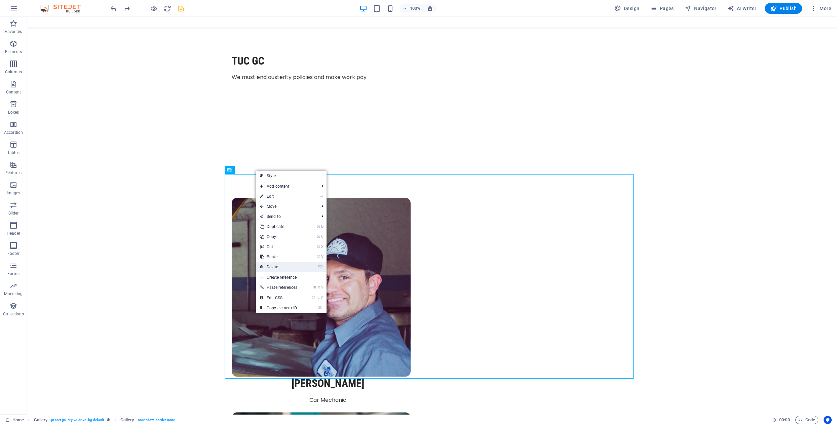
click at [275, 268] on link "⌦ Delete" at bounding box center [278, 267] width 45 height 10
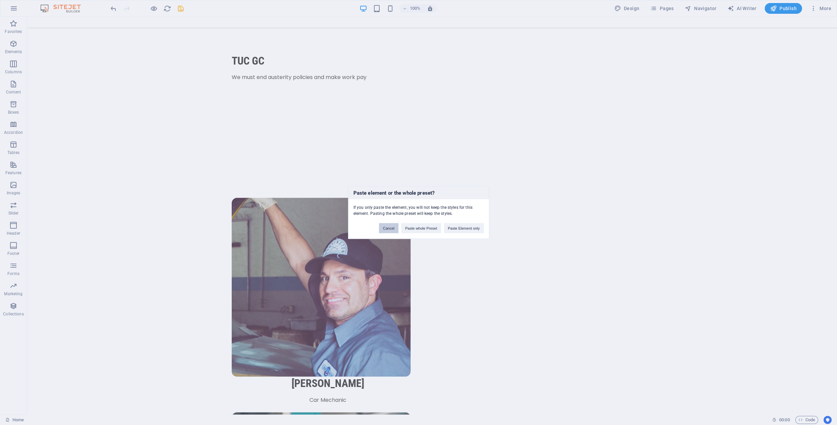
click at [392, 228] on button "Cancel" at bounding box center [389, 228] width 20 height 10
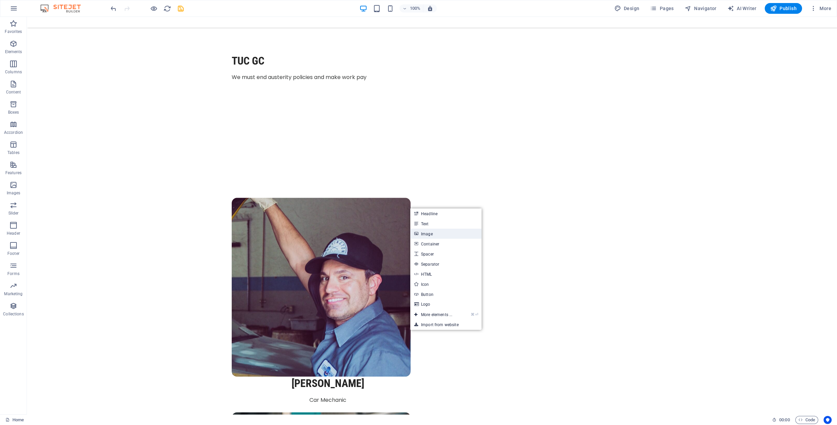
click at [430, 235] on link "Image" at bounding box center [445, 234] width 71 height 10
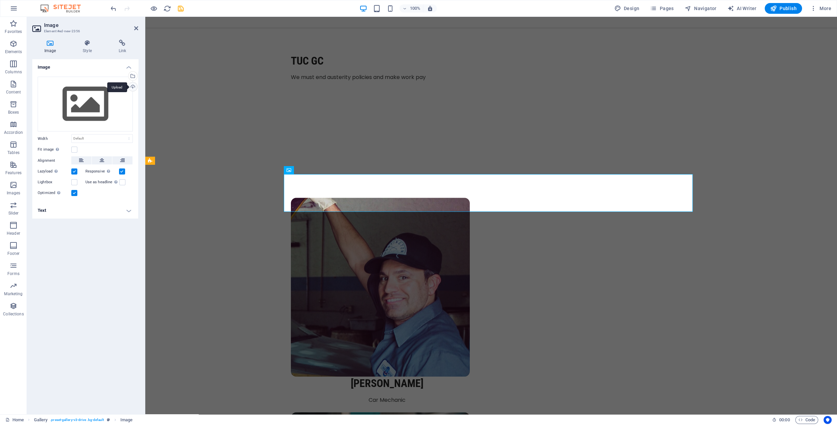
click at [133, 85] on div "Upload" at bounding box center [132, 87] width 10 height 10
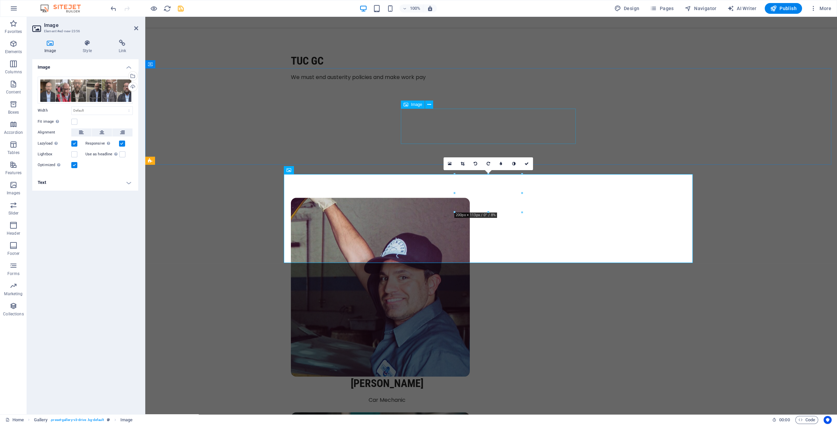
drag, startPoint x: 575, startPoint y: 113, endPoint x: 577, endPoint y: 118, distance: 5.1
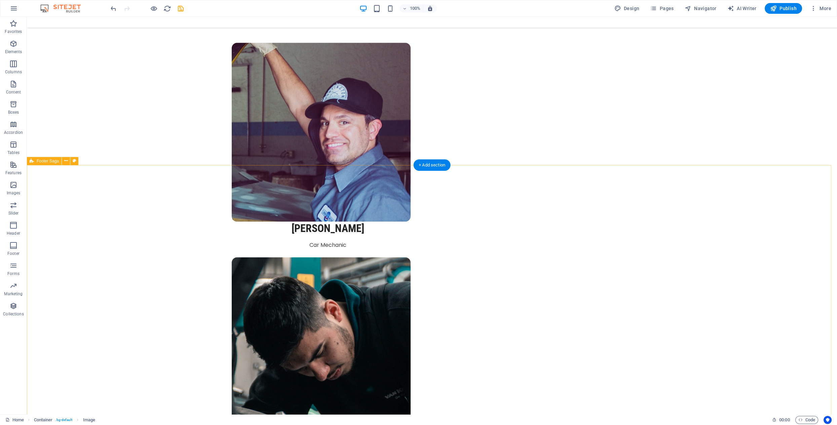
scroll to position [1610, 0]
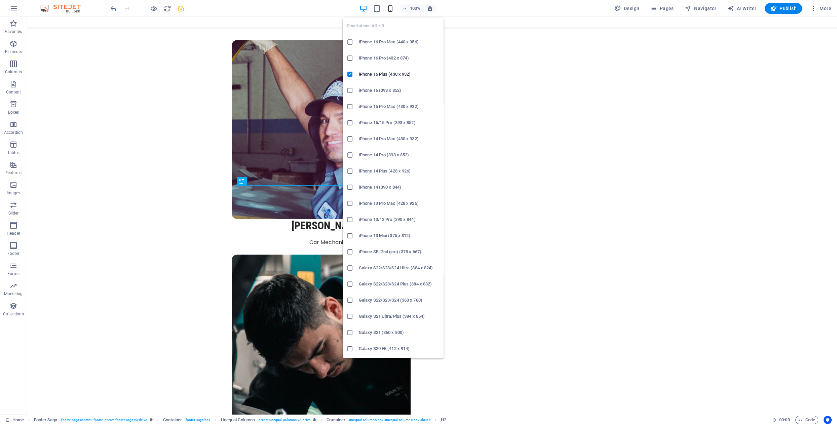
click at [390, 11] on icon "button" at bounding box center [391, 9] width 8 height 8
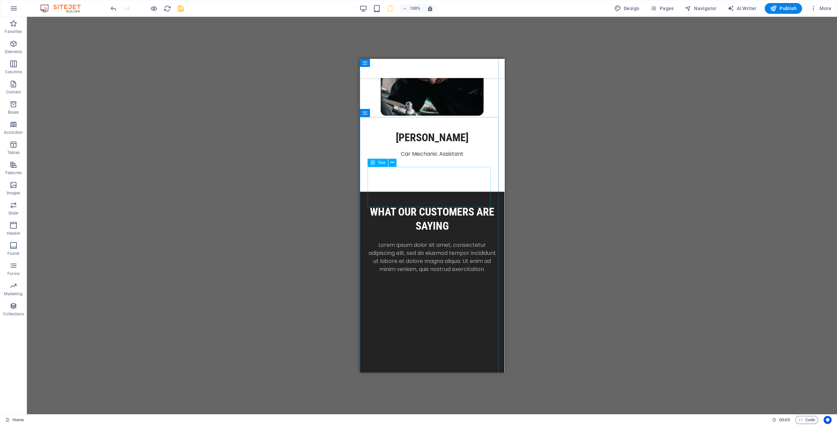
scroll to position [1635, 0]
click at [394, 115] on icon at bounding box center [395, 113] width 4 height 7
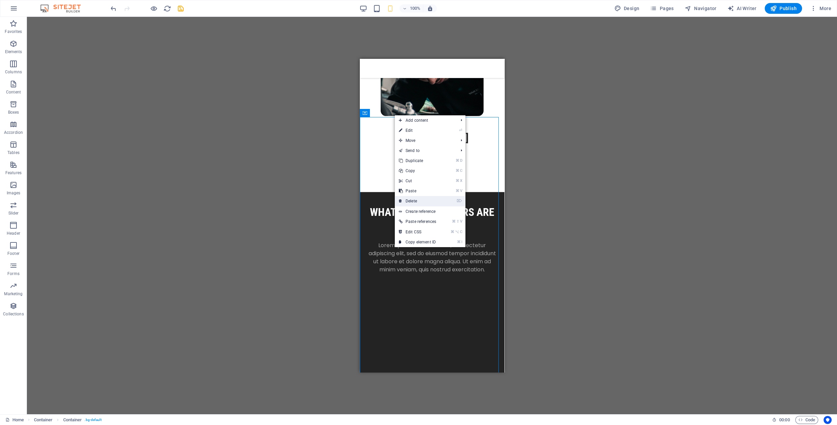
click at [424, 201] on link "⌦ Delete" at bounding box center [417, 201] width 45 height 10
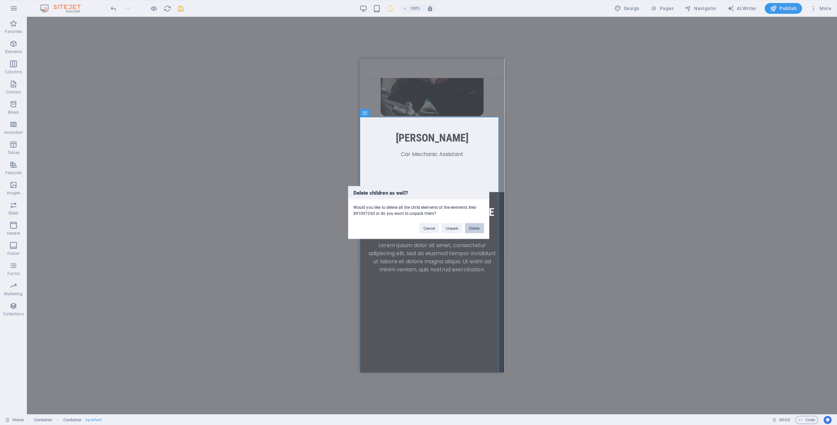
click at [473, 228] on button "Delete" at bounding box center [474, 228] width 19 height 10
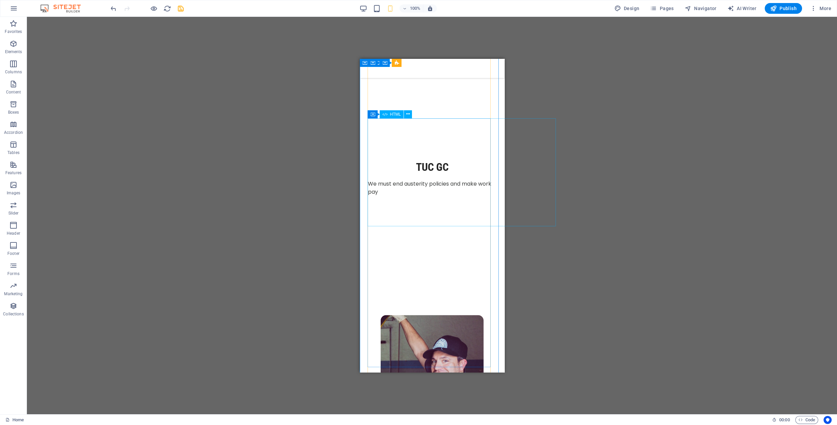
scroll to position [1175, 0]
click at [455, 209] on div at bounding box center [432, 263] width 128 height 108
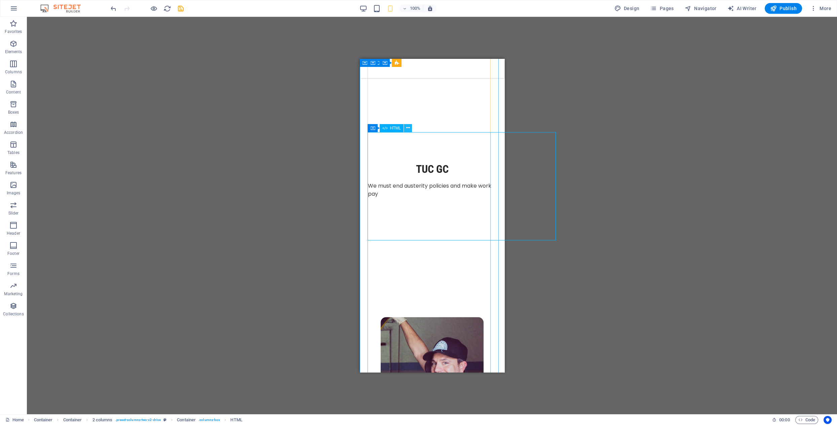
click at [408, 128] on icon at bounding box center [408, 127] width 4 height 7
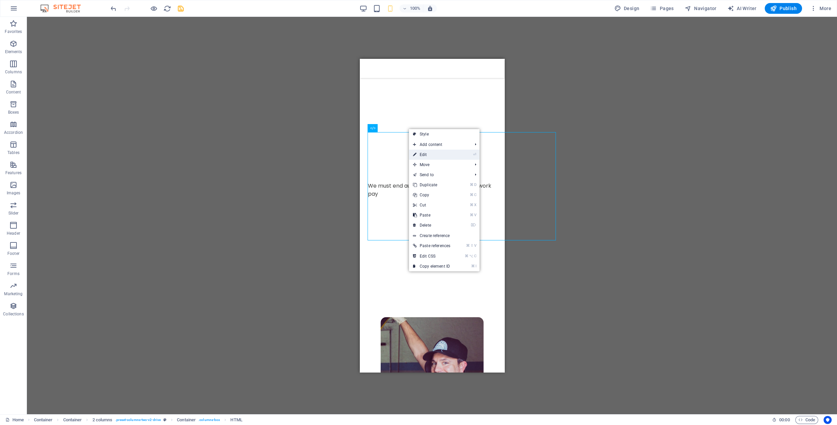
click at [419, 156] on link "⏎ Edit" at bounding box center [431, 155] width 45 height 10
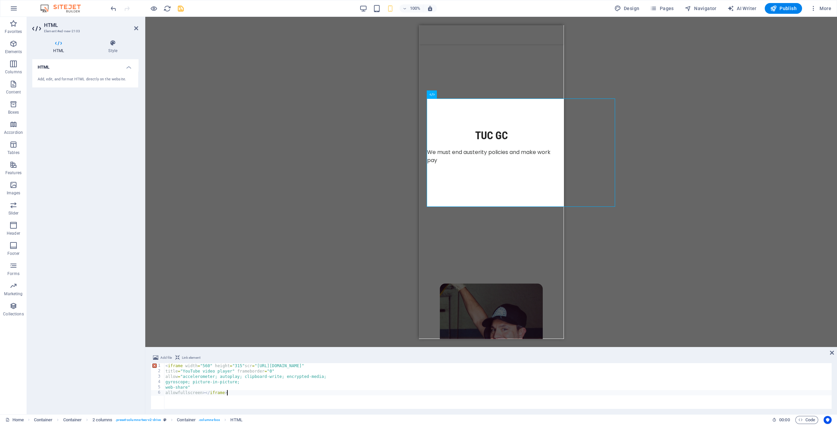
click at [193, 358] on span "Link element" at bounding box center [191, 358] width 19 height 8
click at [166, 357] on span "Add file" at bounding box center [165, 358] width 11 height 8
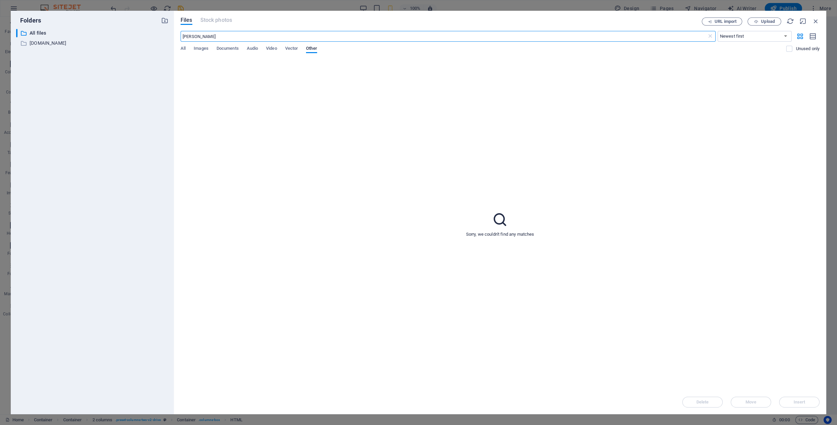
type input "simon weller"
click at [49, 42] on p "youtube.com" at bounding box center [93, 43] width 126 height 8
click at [181, 48] on span "All" at bounding box center [183, 48] width 5 height 9
click at [816, 20] on icon "button" at bounding box center [815, 20] width 7 height 7
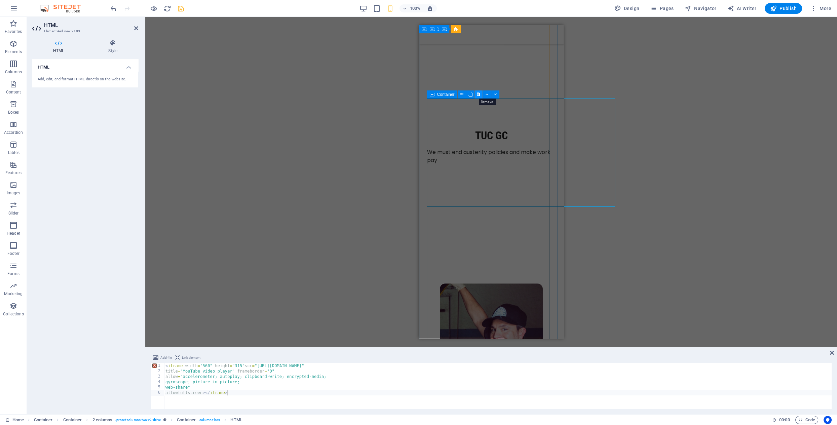
click at [478, 96] on icon at bounding box center [479, 94] width 4 height 7
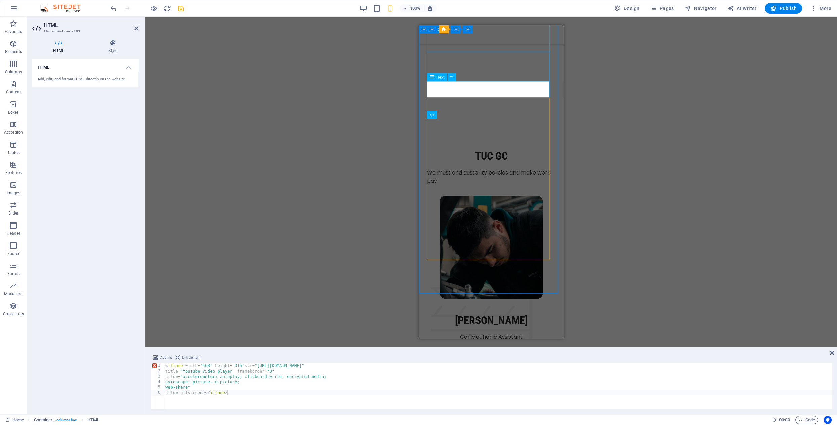
scroll to position [1155, 0]
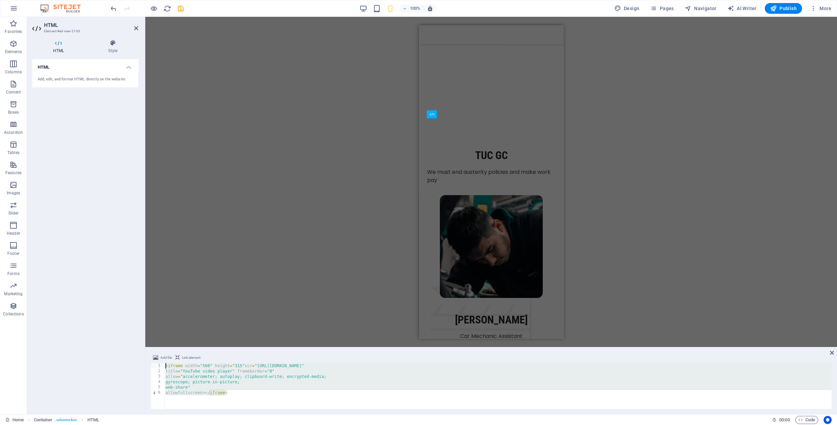
drag, startPoint x: 236, startPoint y: 399, endPoint x: 164, endPoint y: 367, distance: 79.1
click at [164, 367] on div "allowfullscreen></iframe> 1 2 3 4 5 6 < iframe width = "560" height = "315" scr…" at bounding box center [491, 386] width 681 height 46
type textarea "<iframe width="560" height="315"scr="https://youtube.com/embed/sW1QmU5fDLI?si=I…"
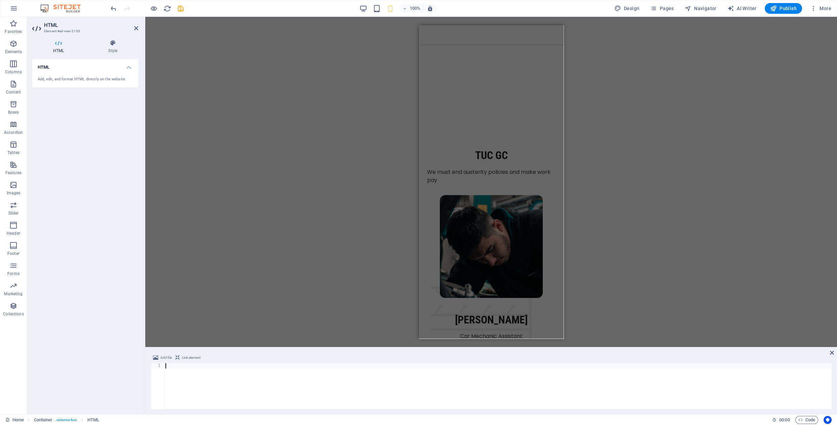
click at [343, 143] on div "H2 Unequal Columns Container Menu Bar Container Image Container Accordion Space…" at bounding box center [491, 182] width 692 height 330
click at [138, 28] on aside "HTML Element #ed-new-2103 HTML Style HTML Add, edit, and format HTML directly o…" at bounding box center [86, 216] width 118 height 398
click at [137, 27] on icon at bounding box center [136, 28] width 4 height 5
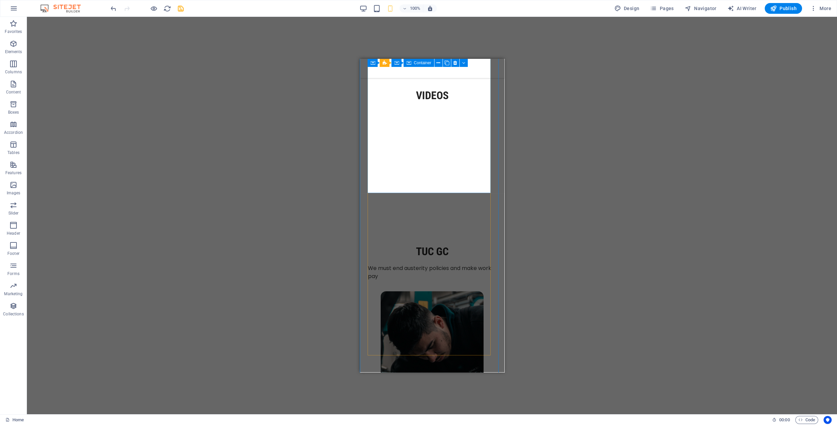
scroll to position [1126, 0]
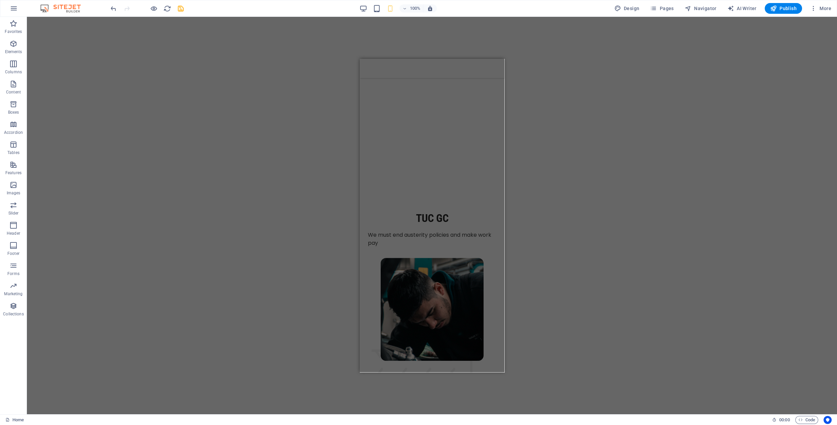
click at [557, 166] on div "Drag here to replace the existing content. Press “Ctrl” if you want to create a…" at bounding box center [432, 216] width 810 height 398
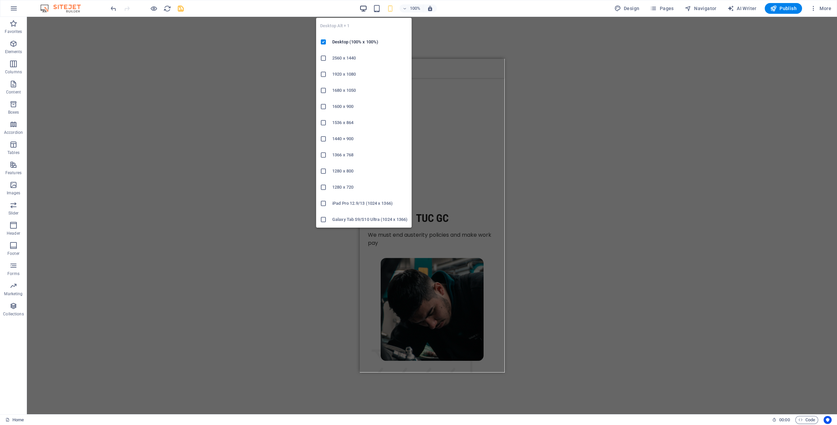
click at [366, 9] on icon "button" at bounding box center [364, 9] width 8 height 8
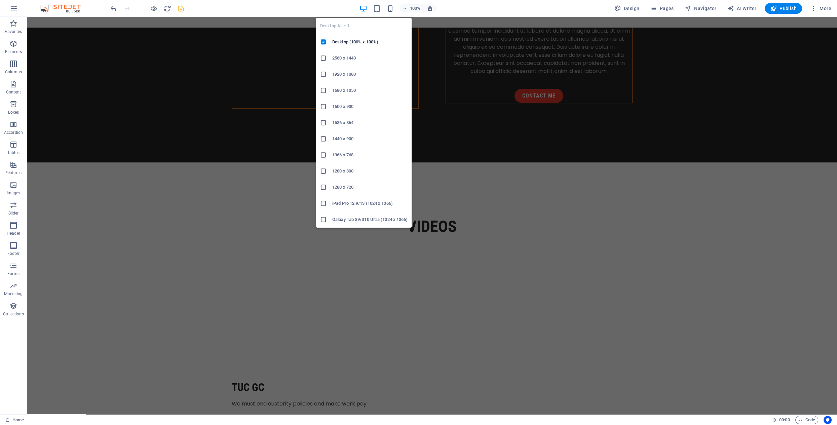
scroll to position [1117, 0]
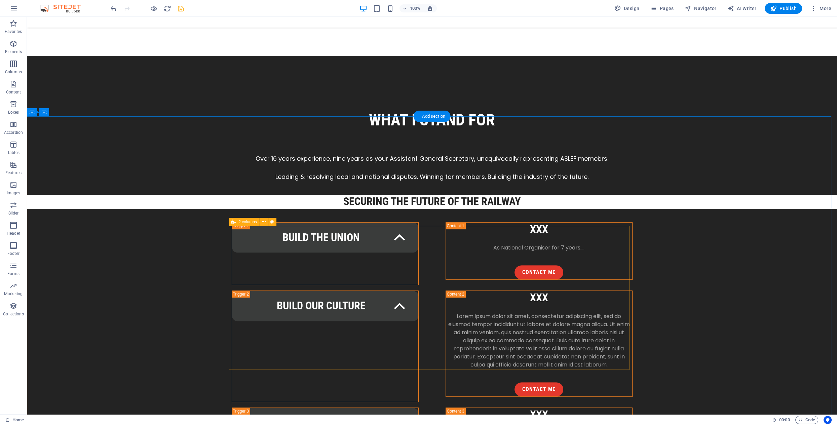
scroll to position [715, 0]
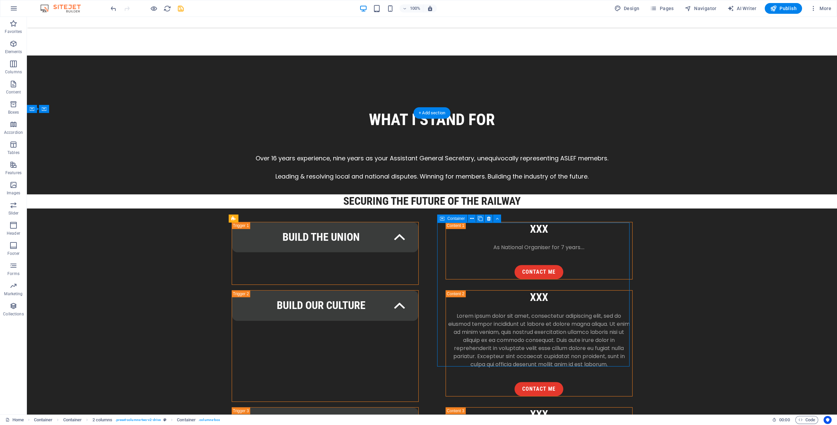
drag, startPoint x: 450, startPoint y: 364, endPoint x: 331, endPoint y: 364, distance: 118.4
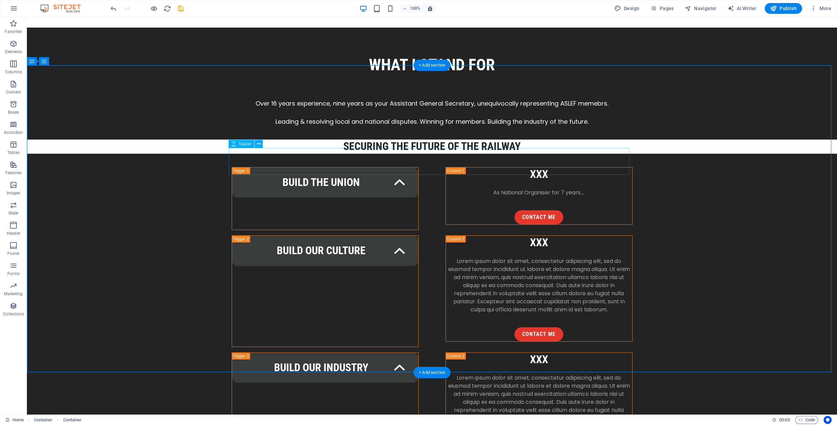
scroll to position [783, 0]
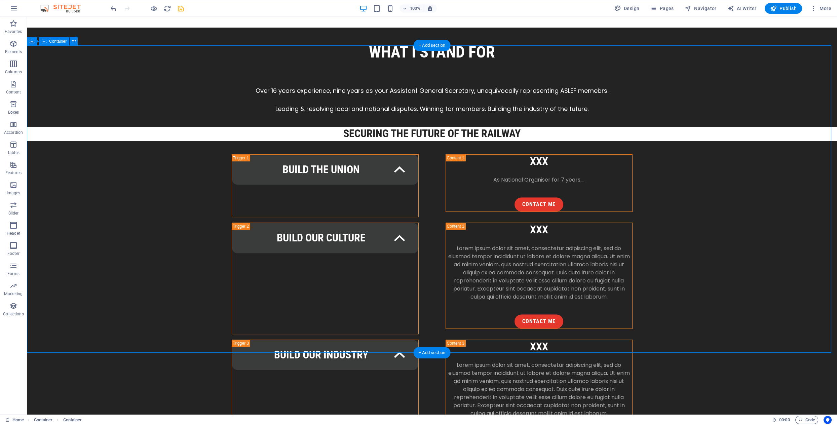
click at [489, 152] on icon at bounding box center [489, 151] width 4 height 7
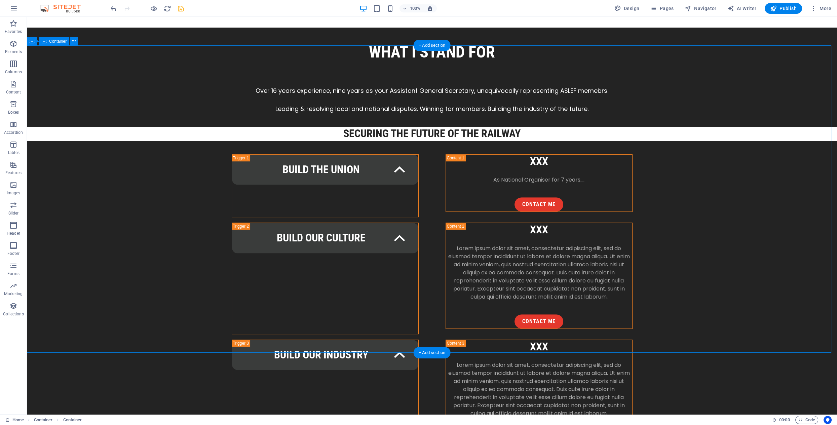
drag, startPoint x: 503, startPoint y: 333, endPoint x: 384, endPoint y: 333, distance: 118.4
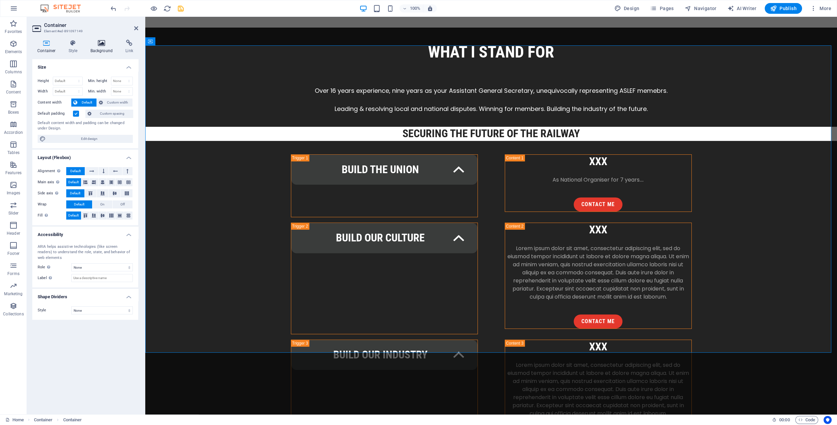
click at [102, 44] on icon at bounding box center [101, 43] width 33 height 7
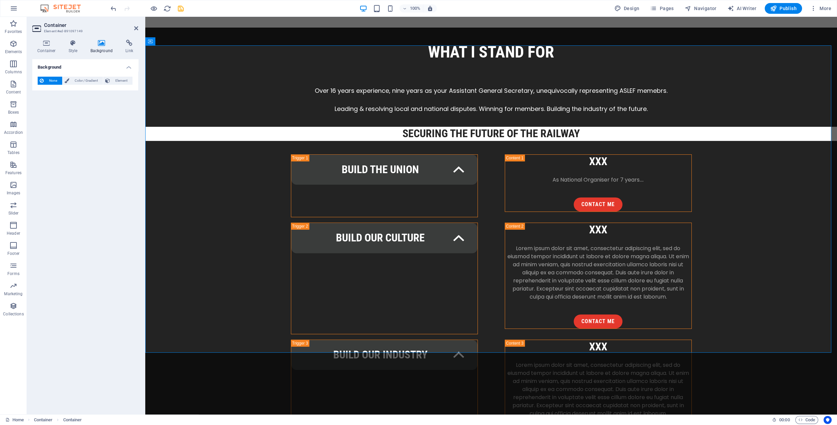
click at [49, 80] on span "None" at bounding box center [53, 81] width 14 height 8
click at [117, 81] on span "Element" at bounding box center [121, 81] width 19 height 8
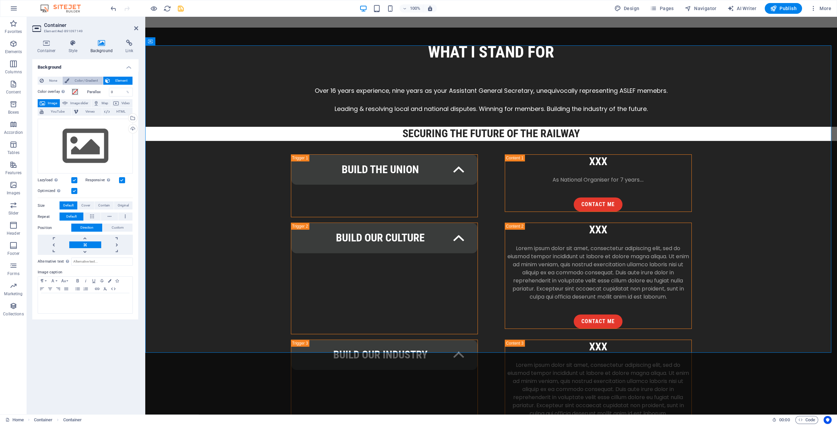
click at [83, 81] on span "Color / Gradient" at bounding box center [86, 81] width 30 height 8
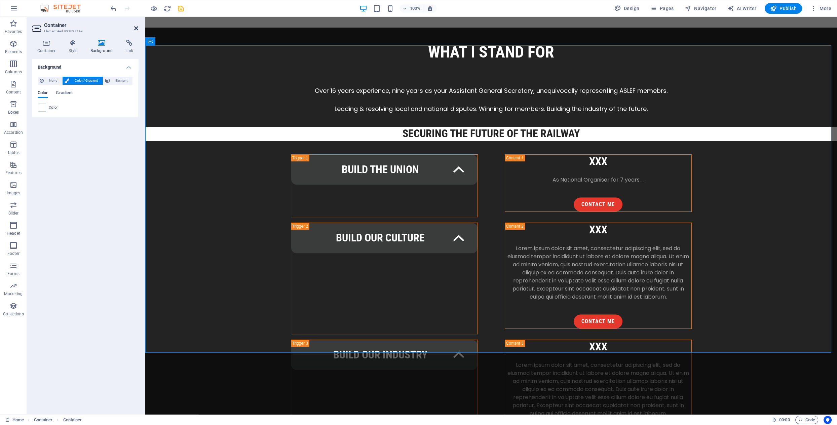
click at [136, 27] on icon at bounding box center [136, 28] width 4 height 5
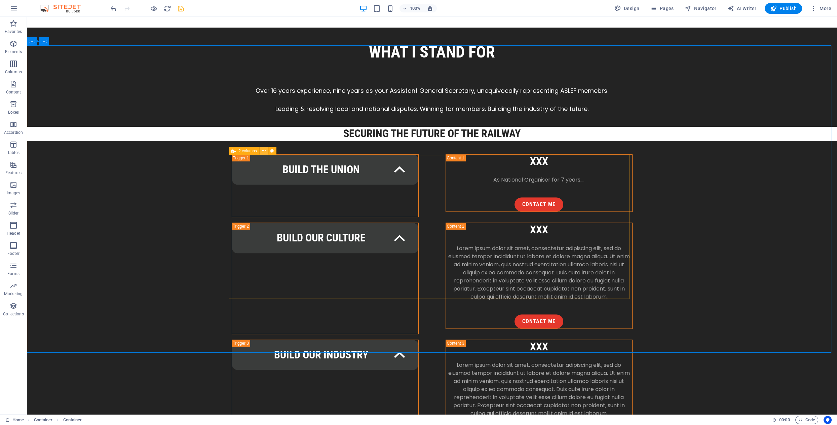
click at [263, 151] on icon at bounding box center [264, 151] width 4 height 7
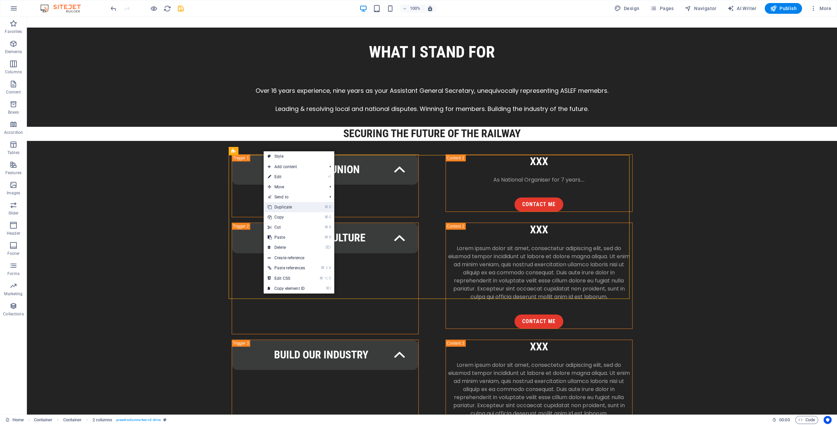
click at [287, 208] on link "⌘ D Duplicate" at bounding box center [286, 207] width 45 height 10
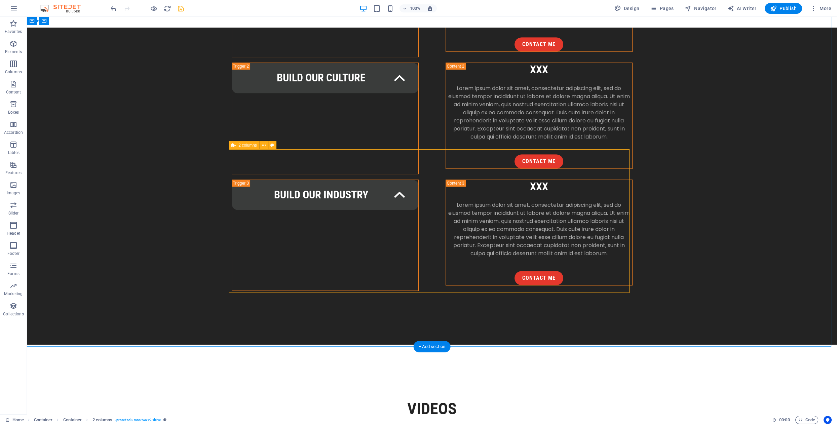
scroll to position [951, 0]
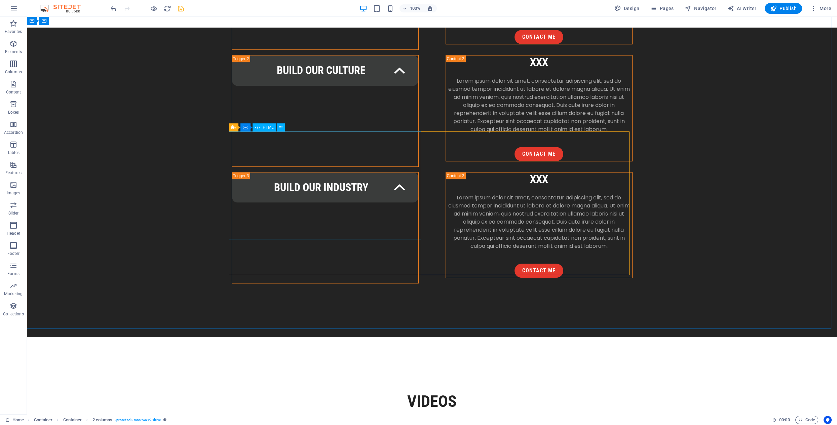
click at [266, 130] on div "HTML" at bounding box center [265, 127] width 24 height 8
click at [265, 128] on icon at bounding box center [264, 127] width 4 height 7
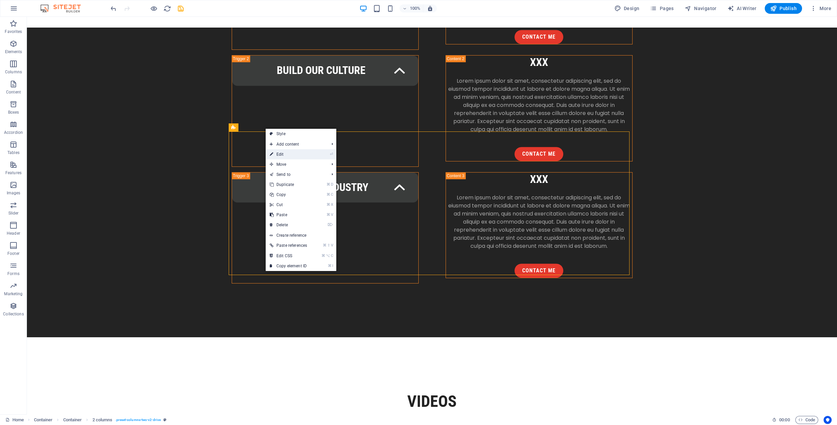
click at [290, 154] on link "⏎ Edit" at bounding box center [288, 154] width 45 height 10
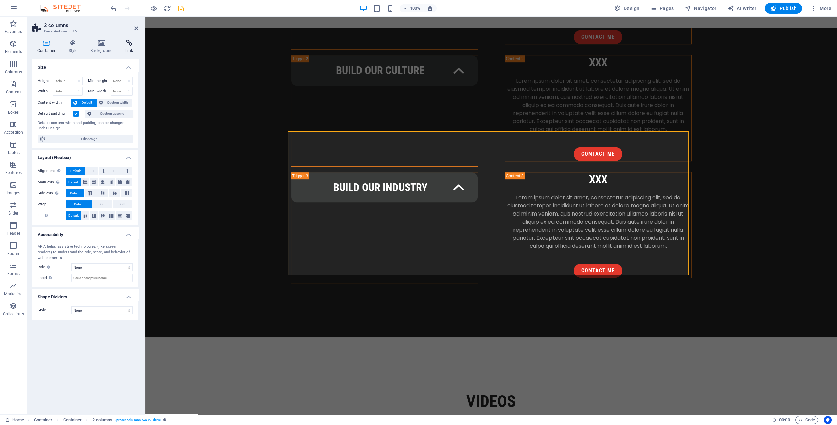
click at [128, 46] on h4 "Link" at bounding box center [129, 47] width 18 height 14
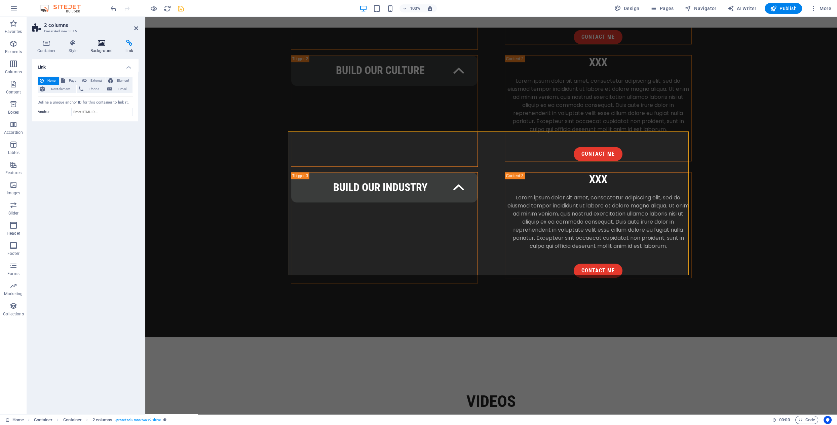
click at [102, 46] on h4 "Background" at bounding box center [102, 47] width 35 height 14
click at [75, 46] on icon at bounding box center [73, 43] width 19 height 7
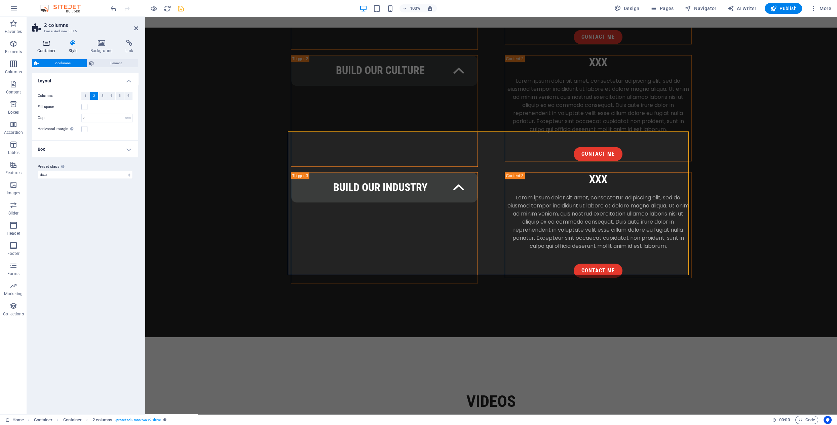
click at [49, 45] on icon at bounding box center [46, 43] width 29 height 7
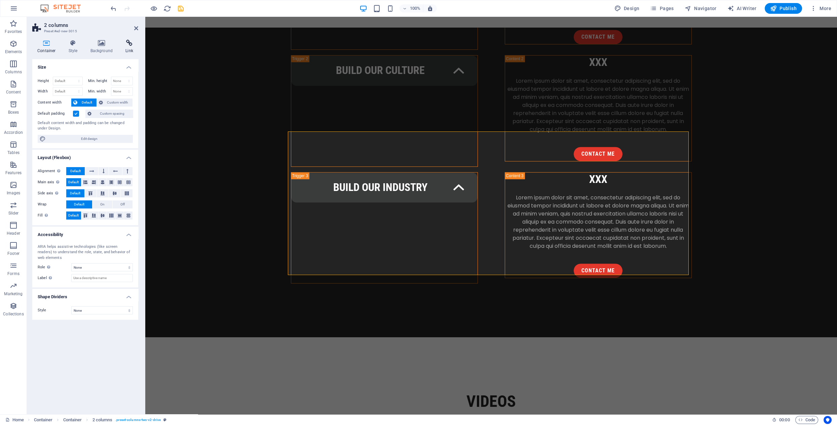
click at [129, 45] on icon at bounding box center [129, 43] width 18 height 7
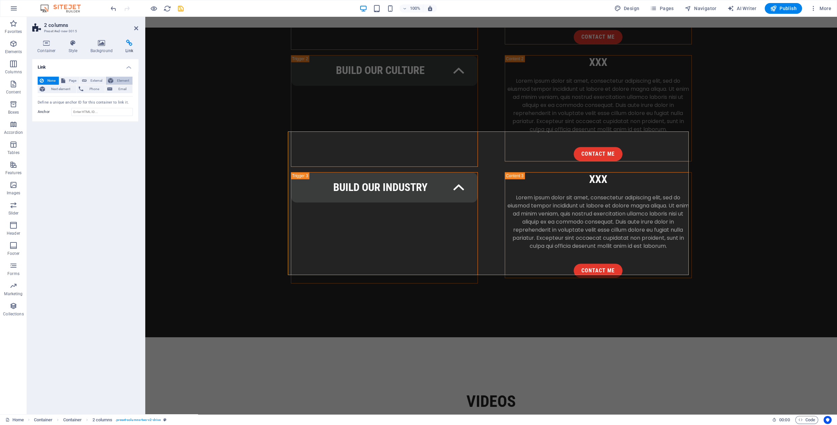
click at [122, 80] on span "Element" at bounding box center [122, 81] width 15 height 8
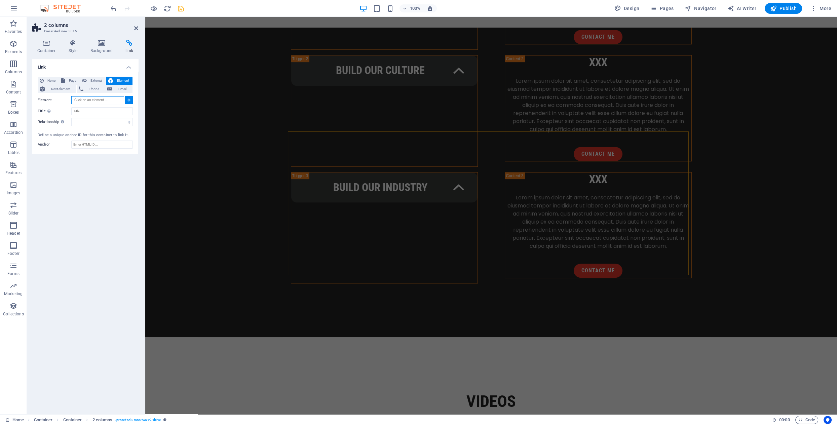
click at [85, 100] on input "Element" at bounding box center [97, 100] width 53 height 8
paste input "https://youtube.com/shorts/sW1QmU5fDLI?si=Isp-Z34vPmmmjxXp"
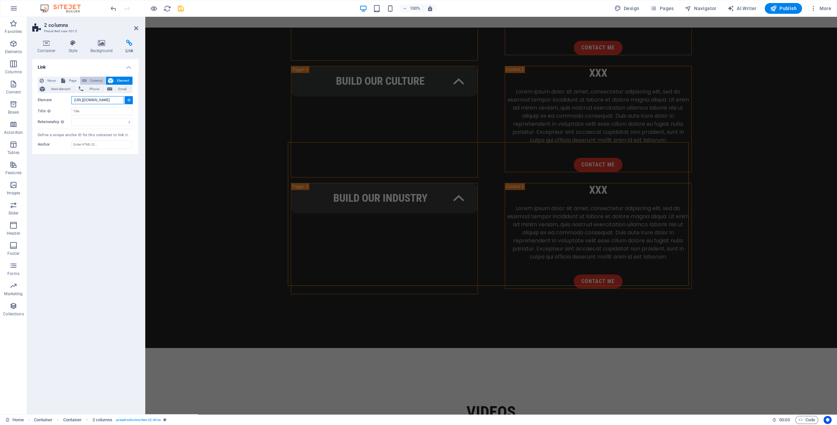
type input "https://youtube.com/shorts/sW1QmU5fDLI?si=Isp-Z34vPmmmjxXp"
click at [97, 78] on span "External" at bounding box center [96, 81] width 15 height 8
select select "blank"
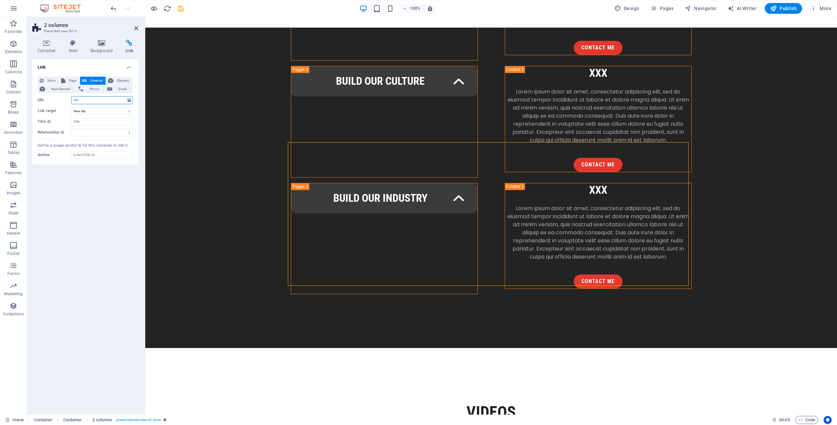
paste input "https://youtube.com/shorts/sW1QmU5fDLI?si=Isp-Z34vPmmmjxXp"
type input "https://youtube.com/shorts/sW1QmU5fDLI?si=Isp-Z34vPmmmjxXp"
click at [125, 81] on span "Element" at bounding box center [122, 81] width 15 height 8
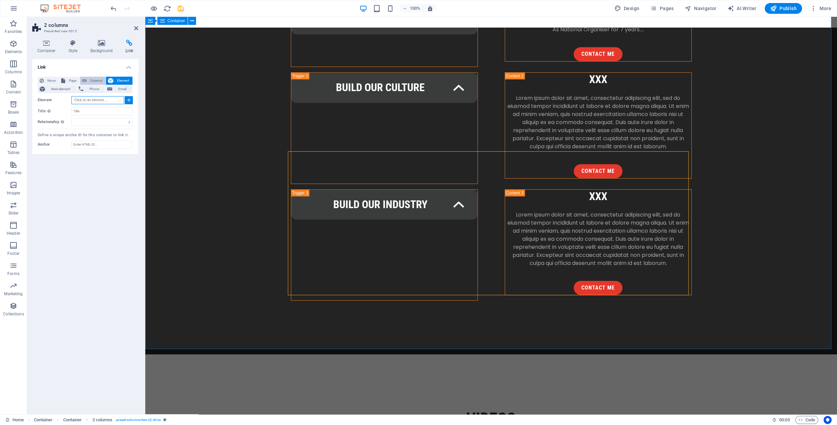
scroll to position [929, 0]
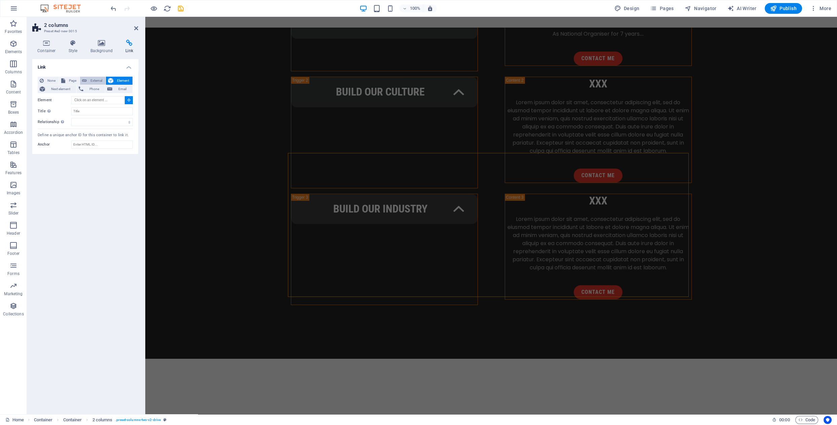
click at [95, 80] on span "External" at bounding box center [96, 81] width 15 height 8
select select "blank"
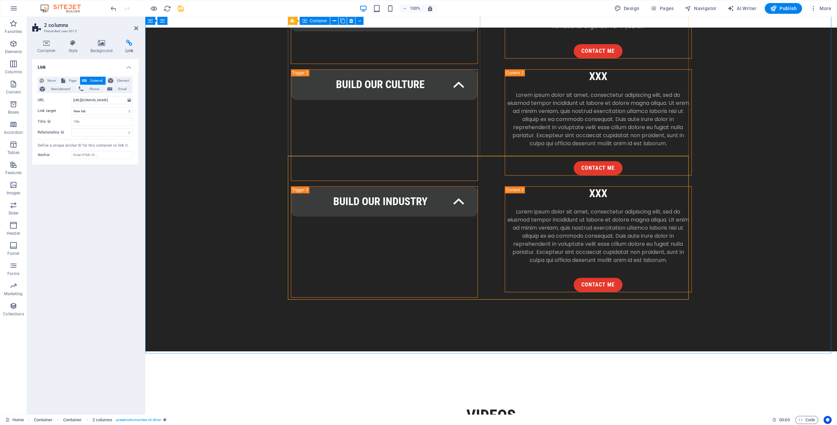
scroll to position [937, 0]
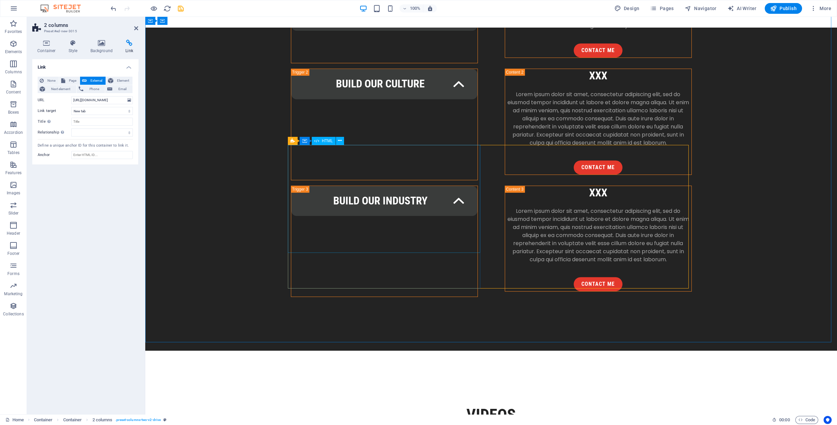
click at [328, 143] on div "HTML" at bounding box center [324, 141] width 24 height 8
click at [332, 140] on span "HTML" at bounding box center [327, 141] width 11 height 4
click at [338, 141] on icon at bounding box center [340, 140] width 4 height 7
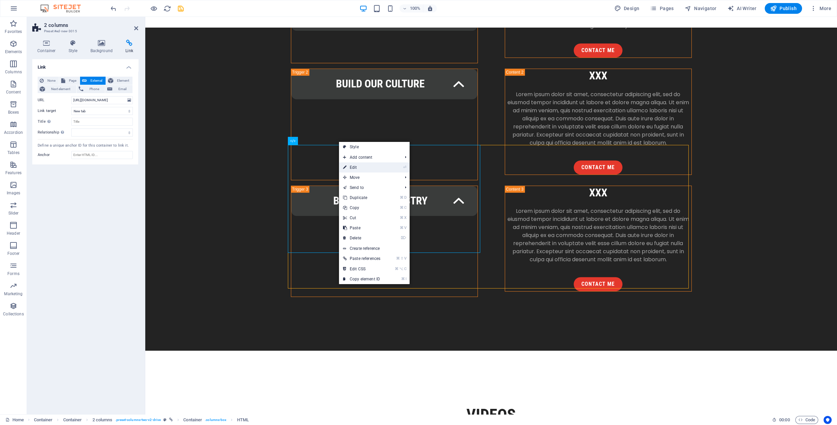
click at [355, 165] on link "⏎ Edit" at bounding box center [361, 167] width 45 height 10
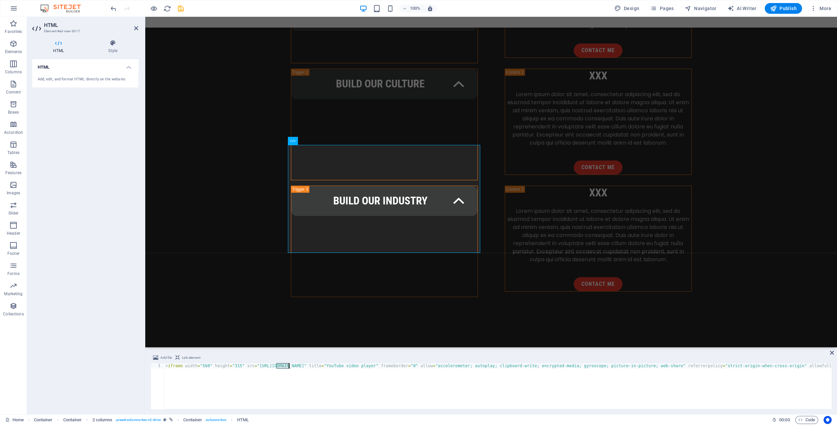
scroll to position [0, 174]
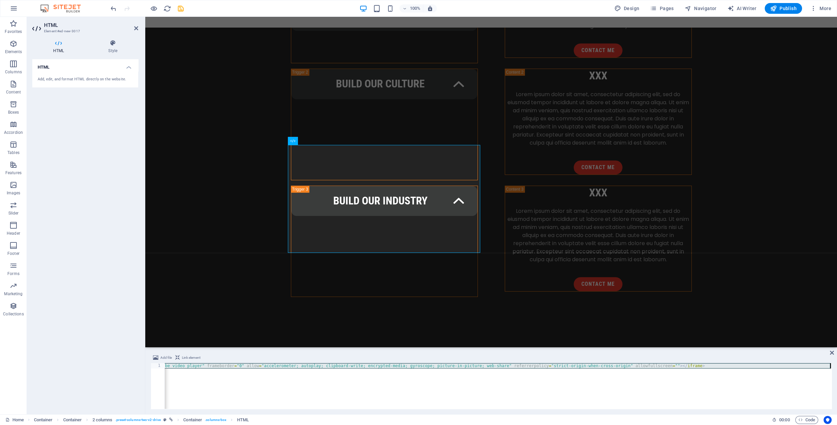
drag, startPoint x: 275, startPoint y: 366, endPoint x: 296, endPoint y: 372, distance: 21.0
click at [297, 371] on div "< iframe width = "560" height = "315" src = "https://www.youtube-nocookie.com/e…" at bounding box center [411, 390] width 842 height 55
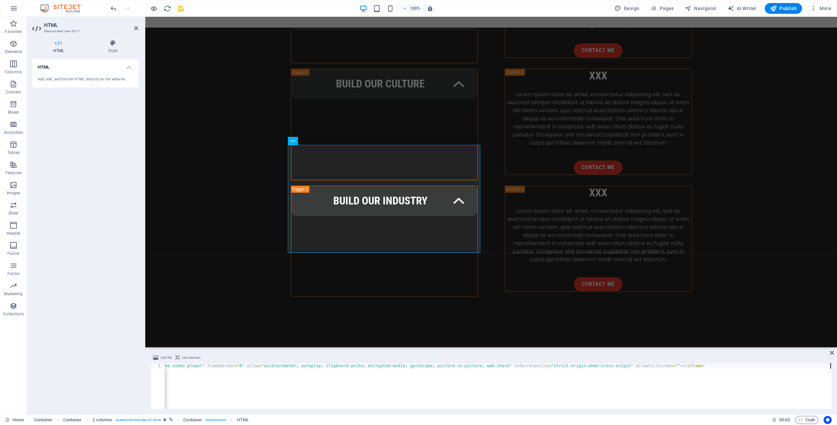
click at [280, 385] on div "< iframe width = "560" height = "315" src = "https://www.youtube-nocookie.com/e…" at bounding box center [411, 390] width 842 height 55
drag, startPoint x: 442, startPoint y: 409, endPoint x: 533, endPoint y: 412, distance: 90.9
click at [539, 411] on div "Add file Link element <iframe width="560" height="315" src="https://www.youtube…" at bounding box center [491, 381] width 692 height 66
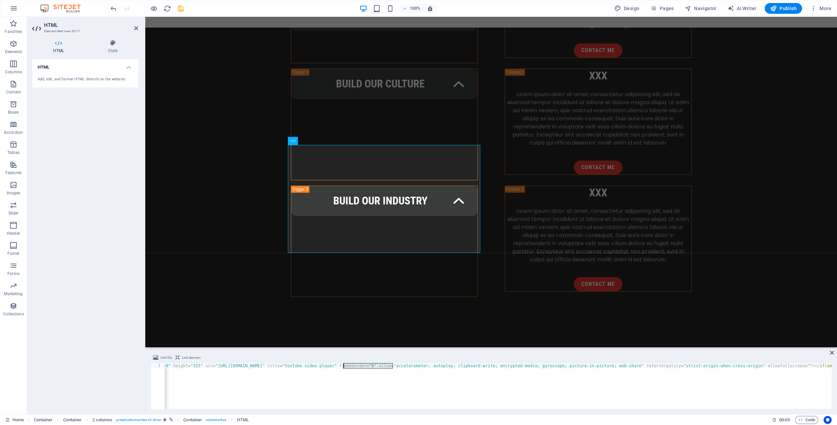
drag, startPoint x: 392, startPoint y: 366, endPoint x: 344, endPoint y: 366, distance: 48.4
click at [344, 366] on div "< iframe width = "560" height = "315" src = "https://www.youtube-nocookie.com/e…" at bounding box center [543, 390] width 842 height 55
drag, startPoint x: 347, startPoint y: 381, endPoint x: 374, endPoint y: 376, distance: 27.0
click at [348, 380] on div "< iframe width = "560" height = "315" src = "https://www.youtube-nocookie.com/e…" at bounding box center [411, 390] width 842 height 55
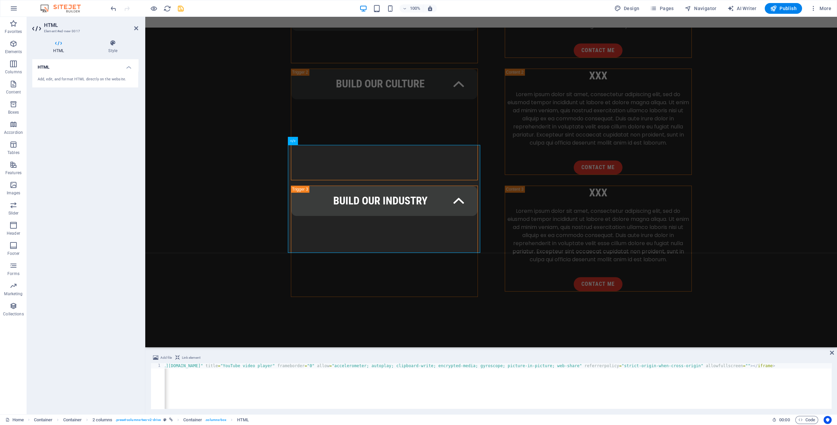
scroll to position [0, 89]
drag, startPoint x: 343, startPoint y: 366, endPoint x: 167, endPoint y: 367, distance: 176.6
click at [168, 367] on div "< iframe width = "560" height = "315" src = "https://www.youtube-nocookie.com/e…" at bounding box center [495, 390] width 842 height 55
paste textarea "https://youtube.com/shorts/sW1QmU5fDLI?si=Isp-Z34vPmmmjxXp"
click at [257, 367] on div "< iframe width = "560" height = "315" src = https://youtube.com/shorts/sW1QmU5f…" at bounding box center [567, 391] width 807 height 57
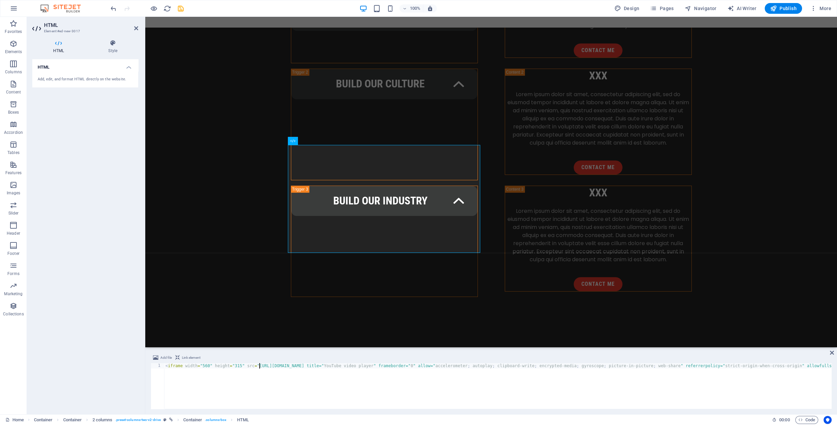
scroll to position [0, 7]
drag, startPoint x: 324, startPoint y: 367, endPoint x: 329, endPoint y: 375, distance: 9.2
click at [324, 368] on div "< iframe width = "560" height = "315" src = "https://youtube.com/shorts/sW1QmU5…" at bounding box center [569, 390] width 810 height 55
drag, startPoint x: 401, startPoint y: 367, endPoint x: 403, endPoint y: 376, distance: 9.5
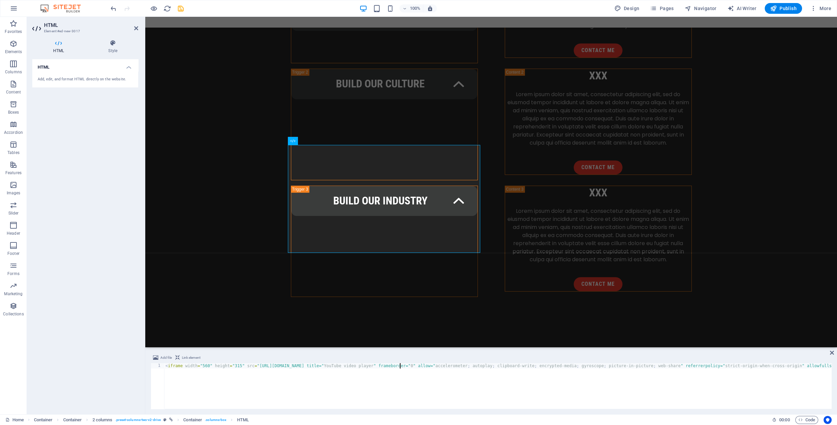
click at [401, 368] on div "< iframe width = "560" height = "315" src = "https://youtube.com/embed/sW1QmU5f…" at bounding box center [567, 390] width 807 height 55
type textarea "<iframe width="560" height="315" src="https://youtube.com/embed/sW1QmU5fDLI?si=…"
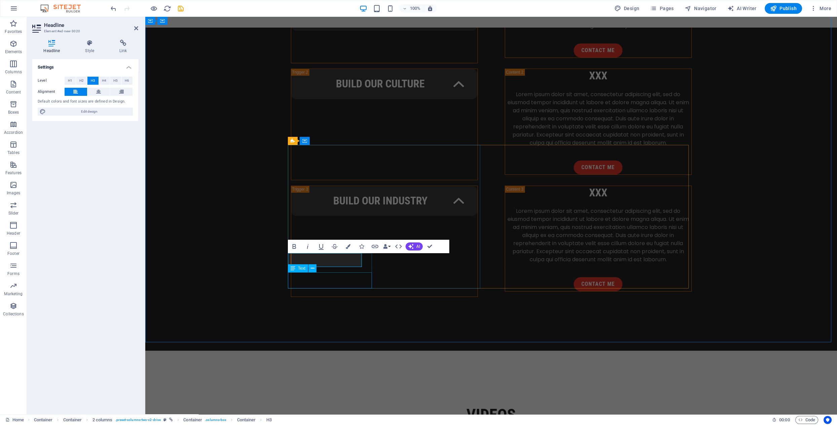
scroll to position [0, 1]
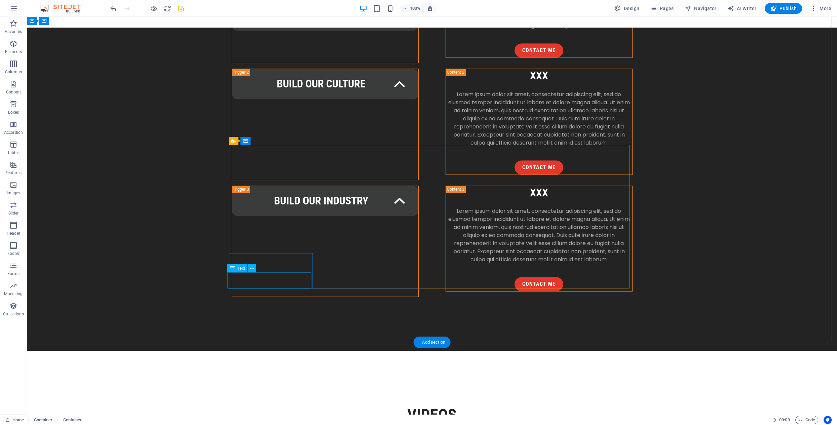
drag, startPoint x: 283, startPoint y: 284, endPoint x: 248, endPoint y: 281, distance: 35.8
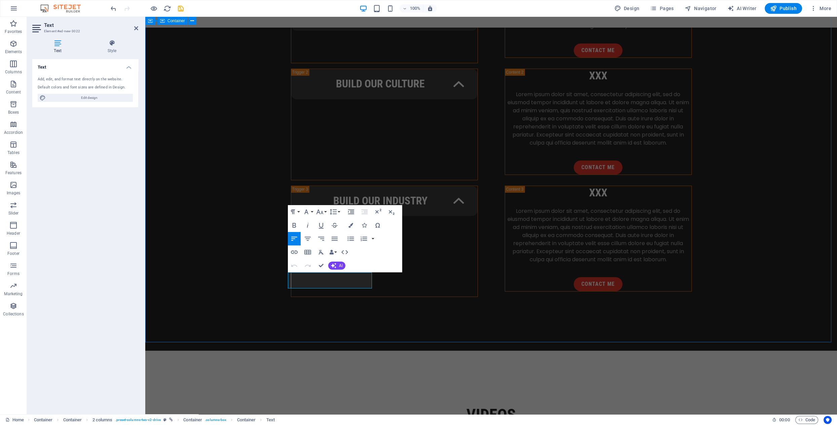
scroll to position [0, 0]
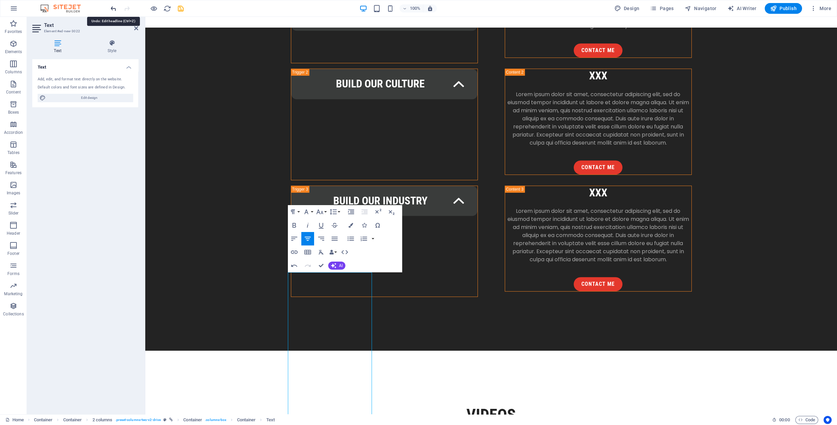
click at [115, 8] on icon "undo" at bounding box center [114, 9] width 8 height 8
click at [112, 8] on icon "undo" at bounding box center [114, 9] width 8 height 8
click at [110, 7] on icon "undo" at bounding box center [114, 9] width 8 height 8
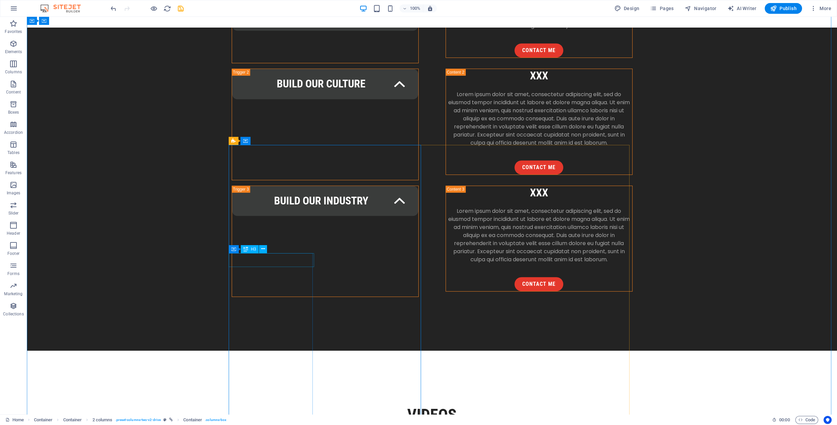
drag, startPoint x: 376, startPoint y: 292, endPoint x: 340, endPoint y: 291, distance: 36.7
click at [266, 255] on icon at bounding box center [266, 254] width 4 height 7
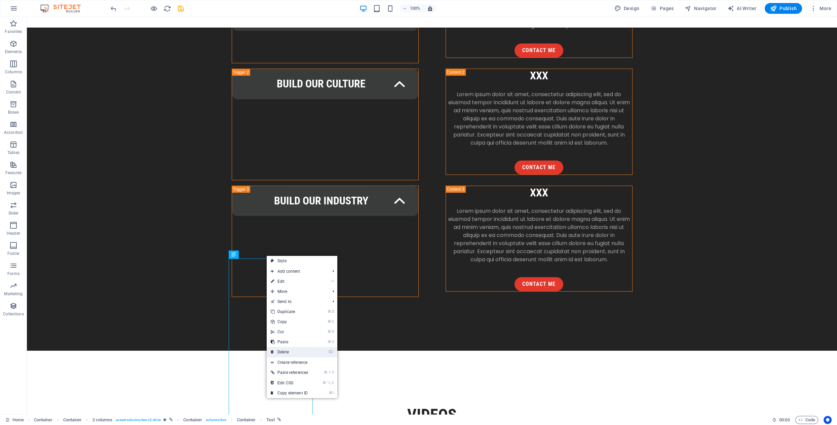
click at [289, 349] on link "⌦ Delete" at bounding box center [289, 352] width 45 height 10
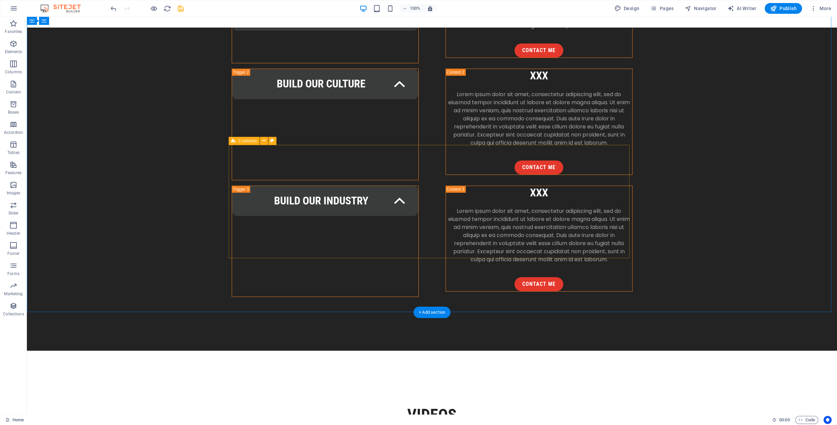
drag, startPoint x: 397, startPoint y: 189, endPoint x: 396, endPoint y: 200, distance: 10.8
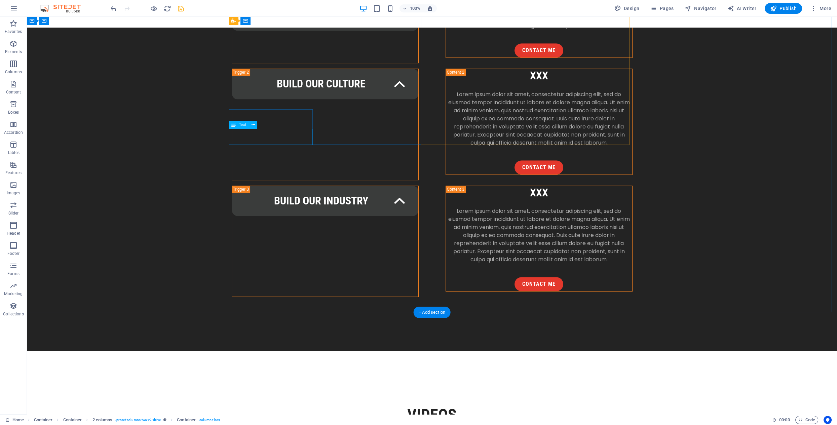
click at [114, 9] on icon "undo" at bounding box center [114, 9] width 8 height 8
click at [112, 9] on icon "undo" at bounding box center [114, 9] width 8 height 8
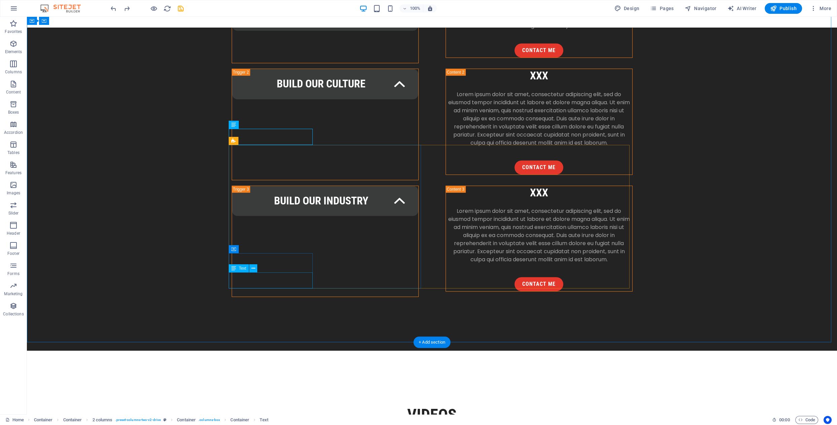
click at [254, 268] on icon at bounding box center [254, 268] width 4 height 7
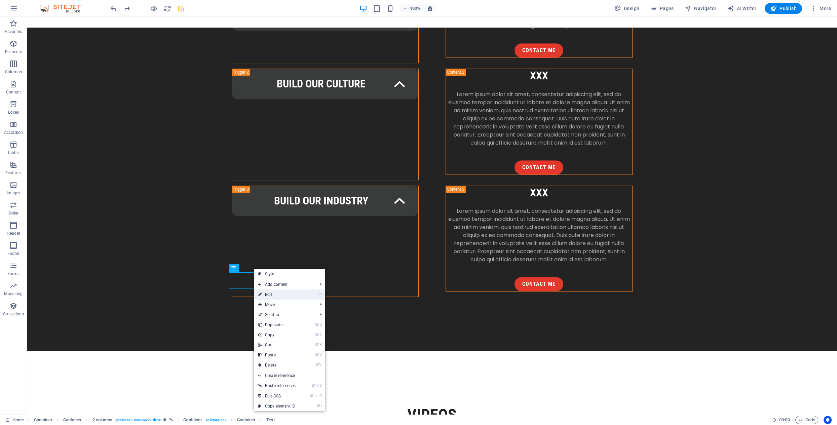
click at [273, 293] on link "⏎ Edit" at bounding box center [276, 295] width 45 height 10
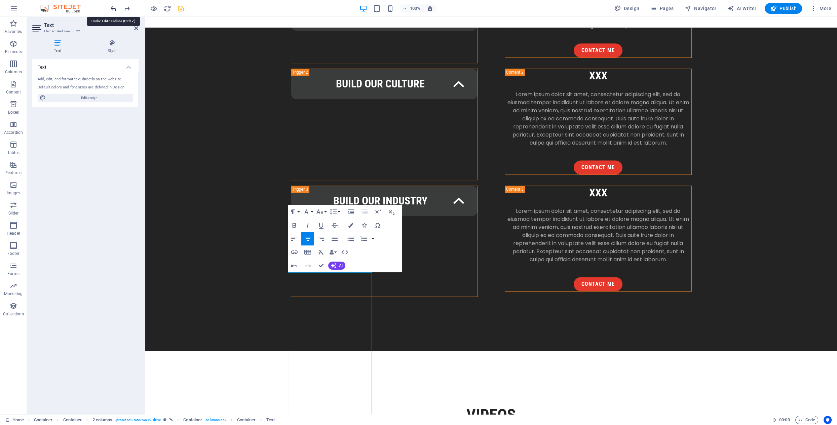
click at [114, 8] on icon "undo" at bounding box center [114, 9] width 8 height 8
click at [114, 9] on icon "undo" at bounding box center [114, 9] width 8 height 8
click at [295, 265] on icon "button" at bounding box center [294, 266] width 6 height 2
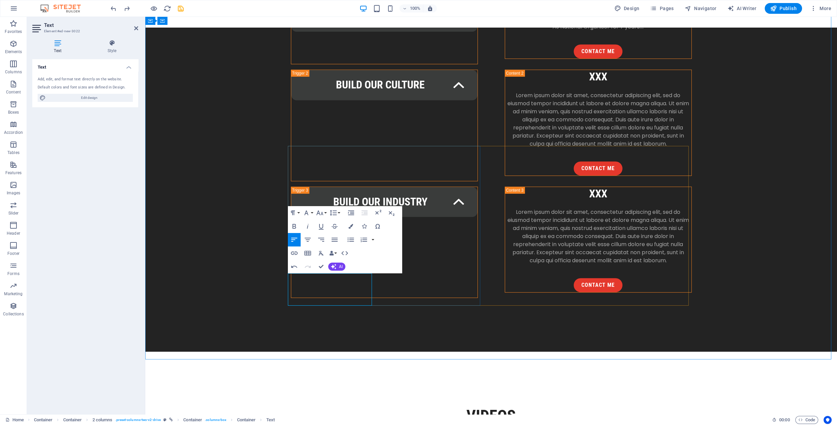
click at [310, 213] on button "Font Family" at bounding box center [307, 212] width 13 height 13
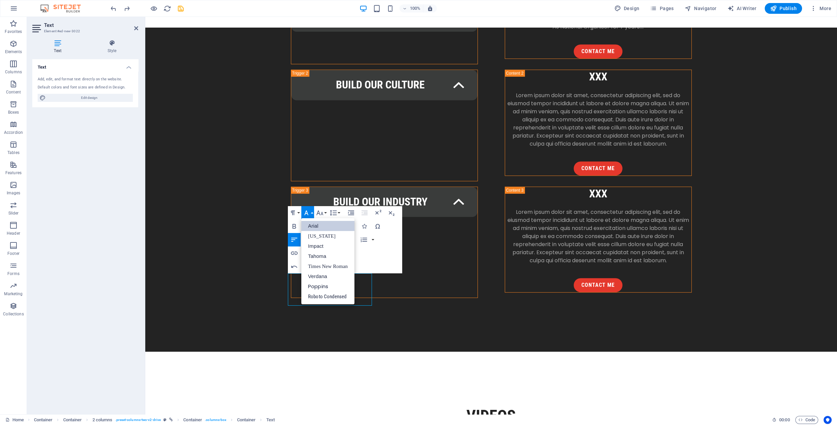
scroll to position [0, 0]
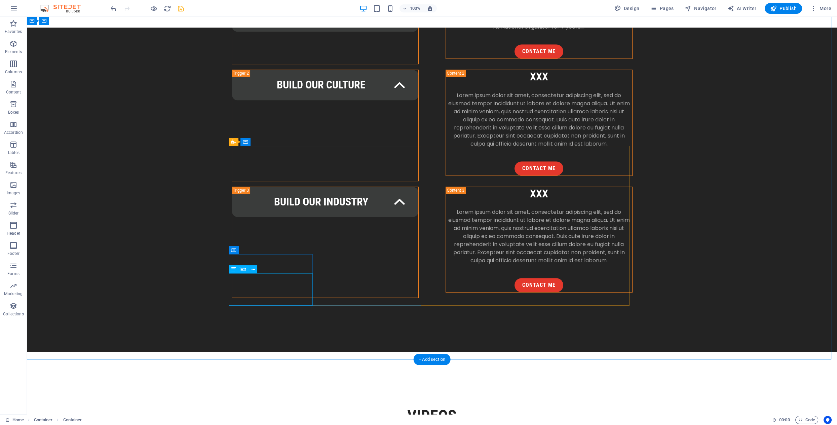
click at [250, 269] on button at bounding box center [253, 269] width 8 height 8
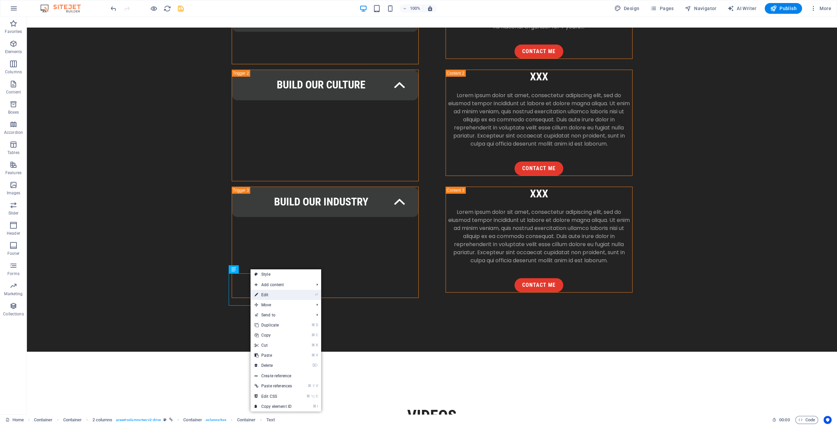
click at [268, 294] on link "⏎ Edit" at bounding box center [273, 295] width 45 height 10
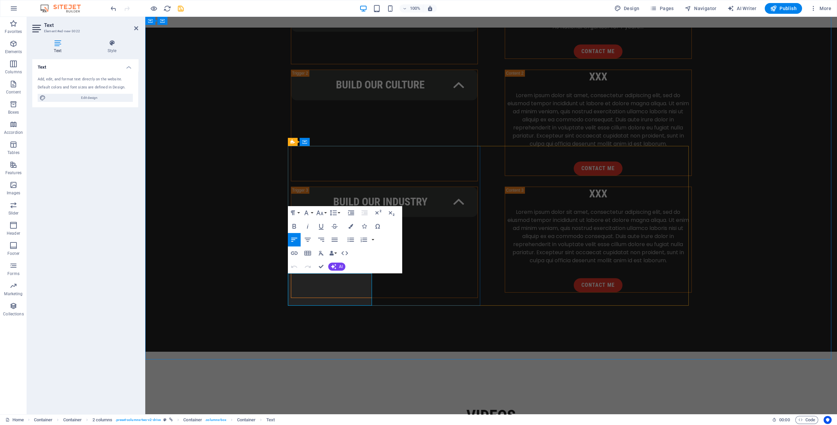
click at [340, 266] on span "AI" at bounding box center [341, 267] width 4 height 4
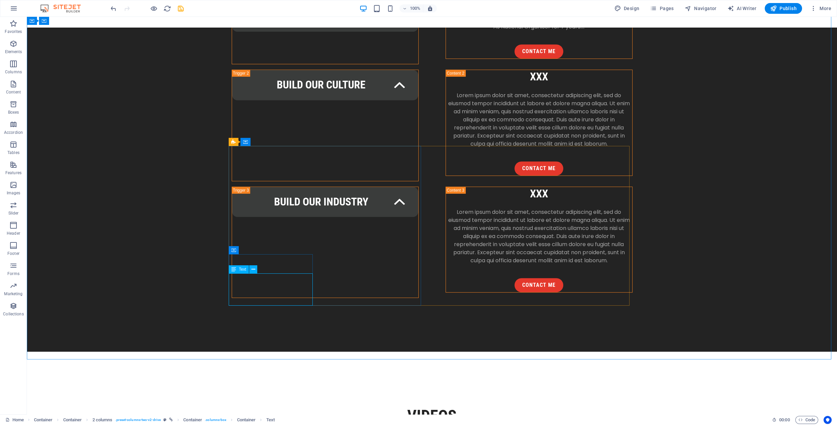
click at [241, 270] on span "Text" at bounding box center [242, 269] width 7 height 4
drag, startPoint x: 254, startPoint y: 279, endPoint x: 136, endPoint y: 279, distance: 118.4
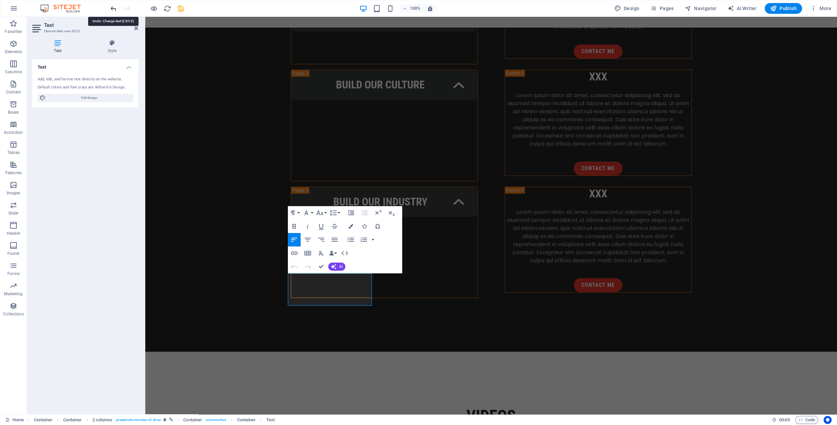
click at [113, 10] on icon "undo" at bounding box center [114, 9] width 8 height 8
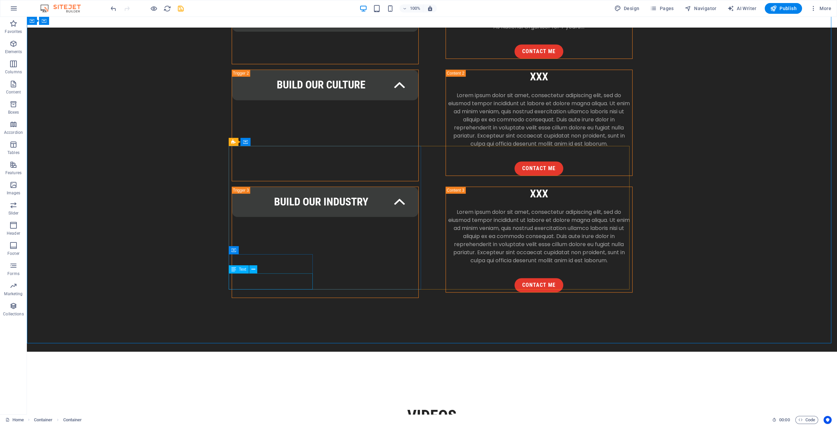
click at [242, 269] on span "Text" at bounding box center [242, 269] width 7 height 4
click at [252, 270] on icon at bounding box center [254, 269] width 4 height 7
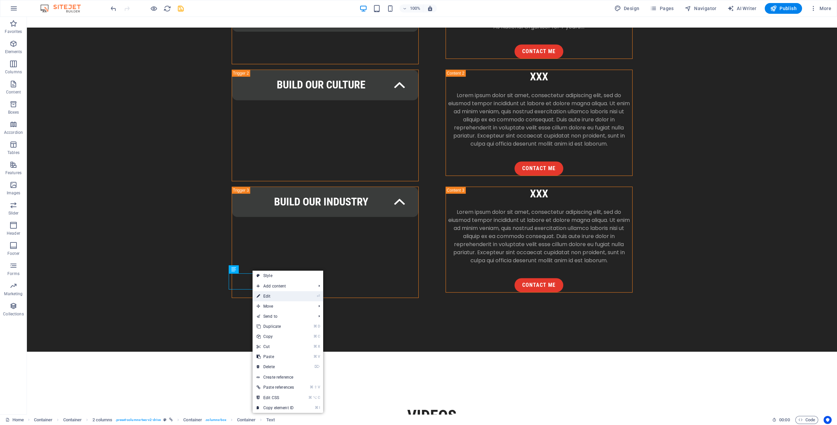
drag, startPoint x: 267, startPoint y: 296, endPoint x: 121, endPoint y: 279, distance: 146.3
click at [267, 296] on link "⏎ Edit" at bounding box center [275, 296] width 45 height 10
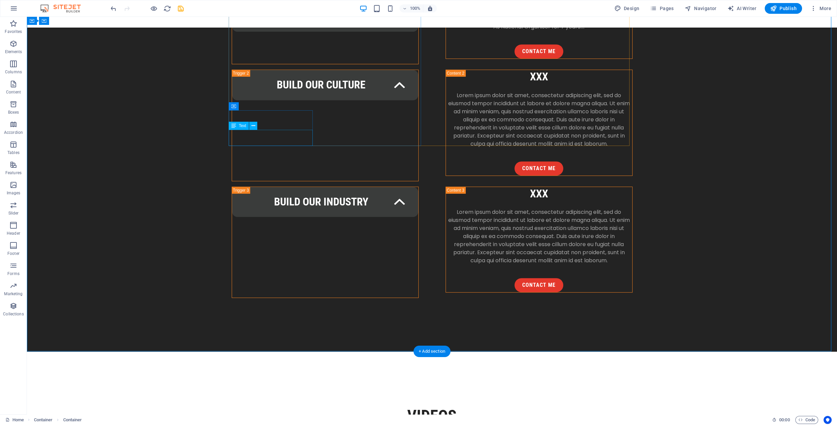
drag, startPoint x: 300, startPoint y: 143, endPoint x: 182, endPoint y: 142, distance: 118.4
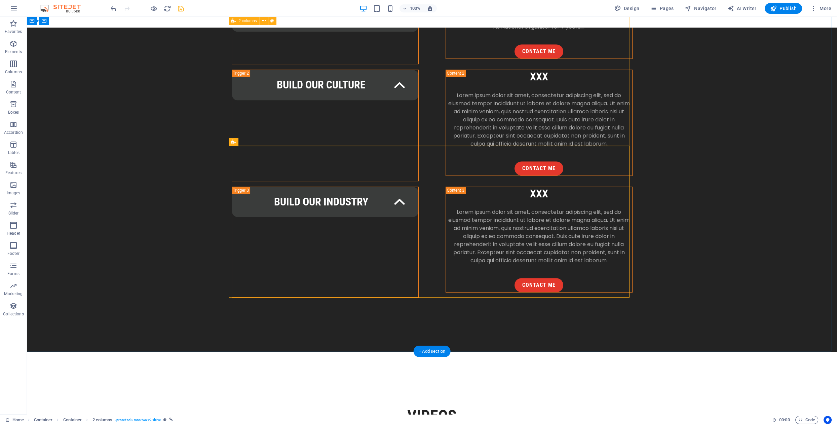
click at [234, 142] on icon at bounding box center [233, 142] width 4 height 8
click at [262, 140] on icon at bounding box center [264, 142] width 4 height 7
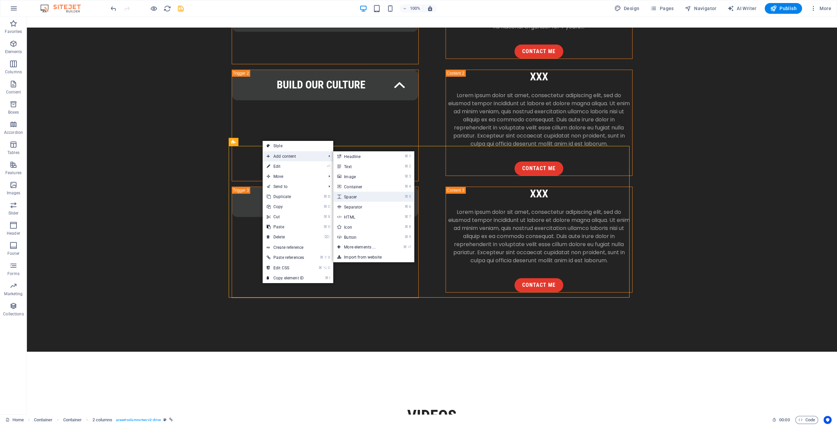
click at [353, 196] on link "⌘ 5 Spacer" at bounding box center [361, 197] width 56 height 10
select select "px"
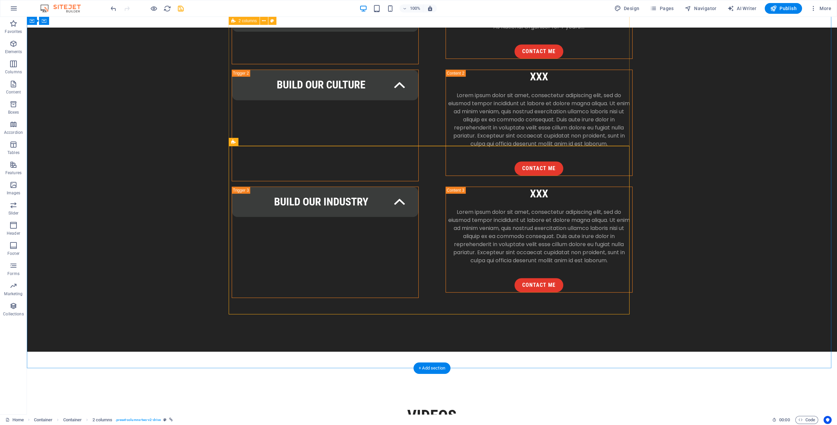
click at [256, 159] on icon at bounding box center [257, 158] width 4 height 7
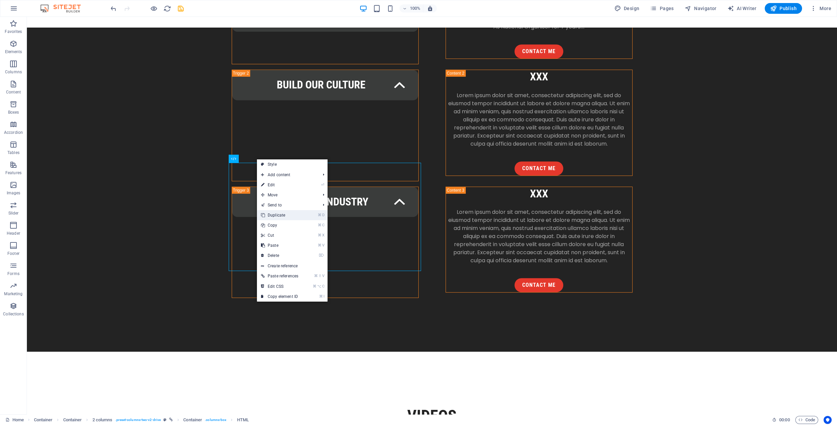
click at [275, 213] on link "⌘ D Duplicate" at bounding box center [279, 215] width 45 height 10
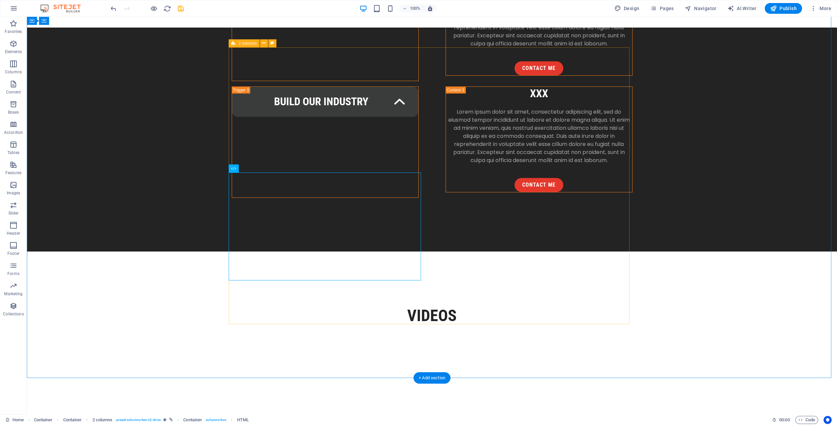
scroll to position [1043, 0]
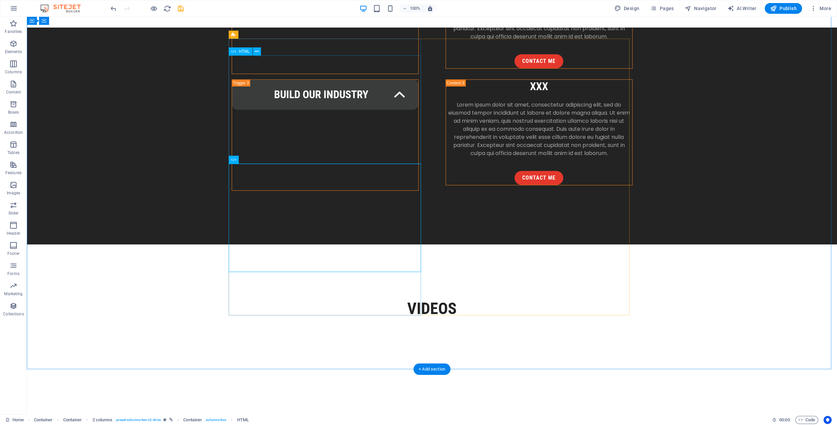
click at [257, 161] on icon at bounding box center [257, 159] width 4 height 7
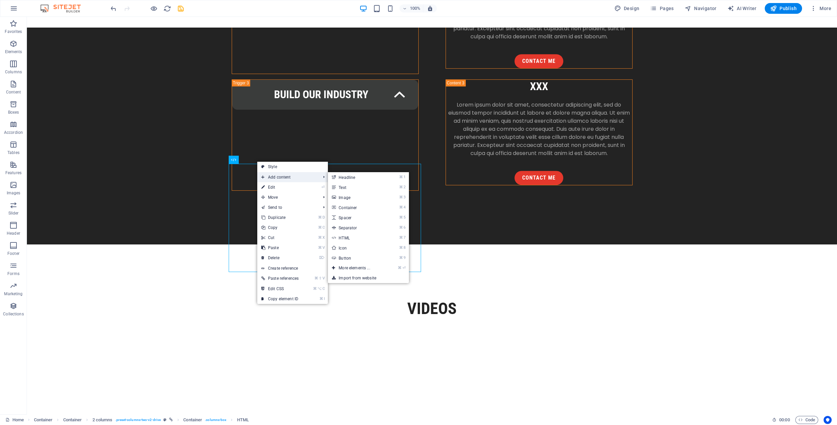
click at [275, 177] on span "Add content" at bounding box center [287, 177] width 61 height 10
click at [361, 217] on link "⌘ 5 Spacer" at bounding box center [356, 218] width 56 height 10
select select "px"
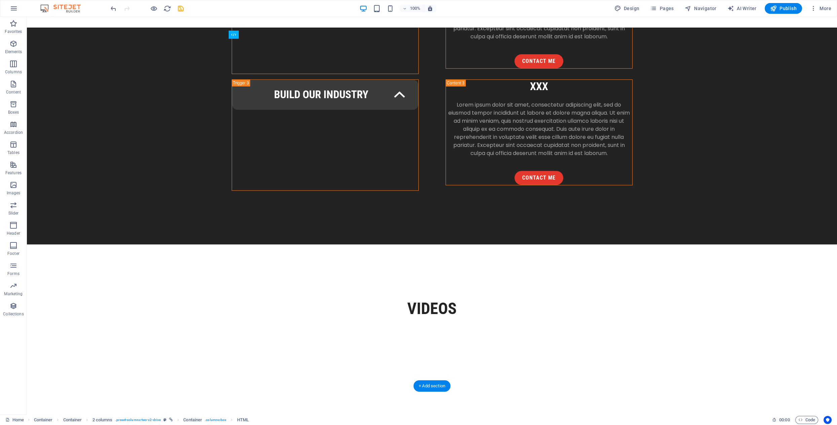
drag, startPoint x: 226, startPoint y: 270, endPoint x: 366, endPoint y: 163, distance: 176.0
click at [258, 269] on icon at bounding box center [259, 267] width 4 height 7
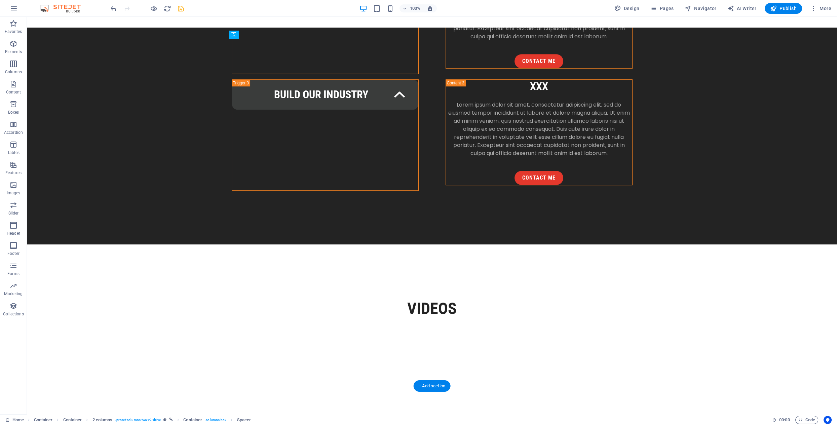
drag, startPoint x: 273, startPoint y: 286, endPoint x: 243, endPoint y: 169, distance: 121.2
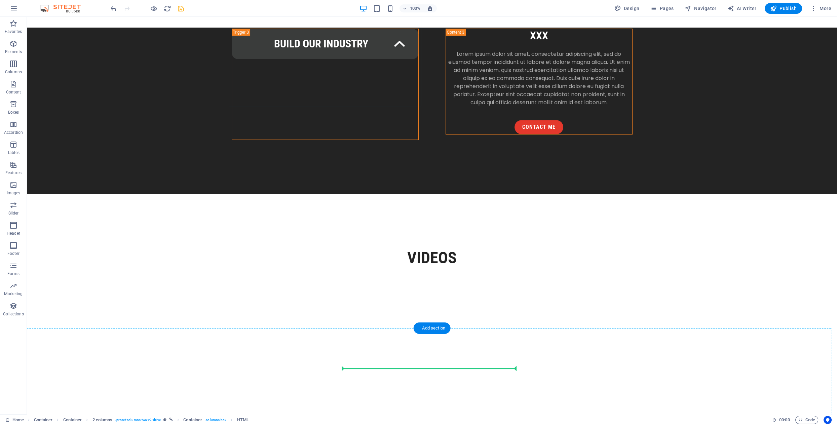
scroll to position [1105, 0]
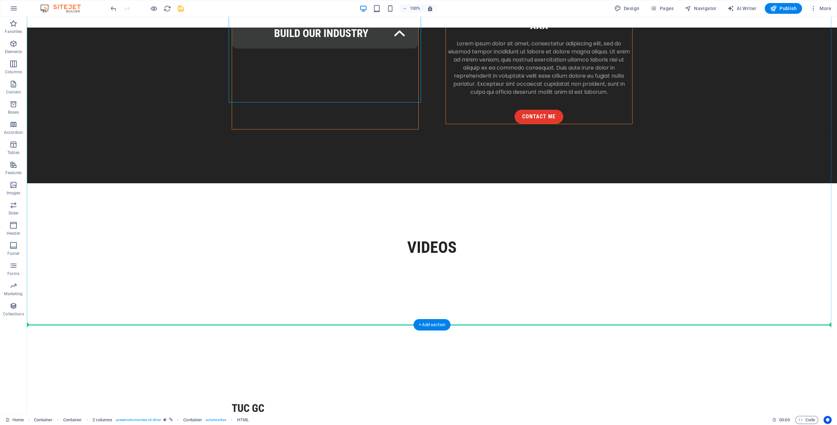
drag, startPoint x: 390, startPoint y: 121, endPoint x: 314, endPoint y: 284, distance: 179.8
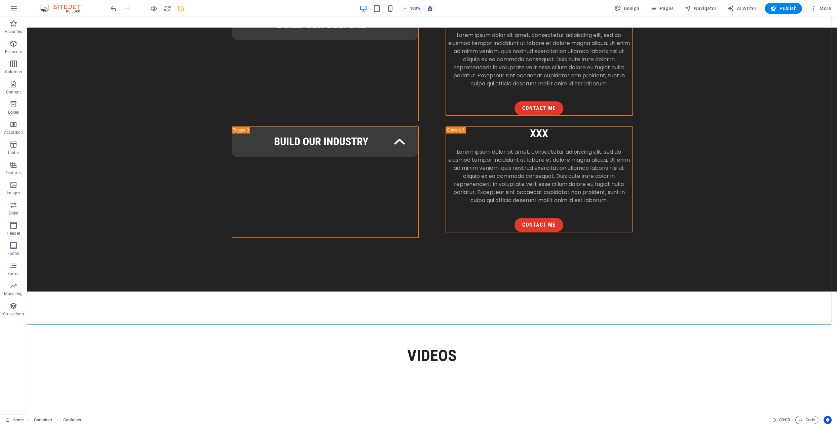
drag, startPoint x: 365, startPoint y: 325, endPoint x: 373, endPoint y: 312, distance: 14.9
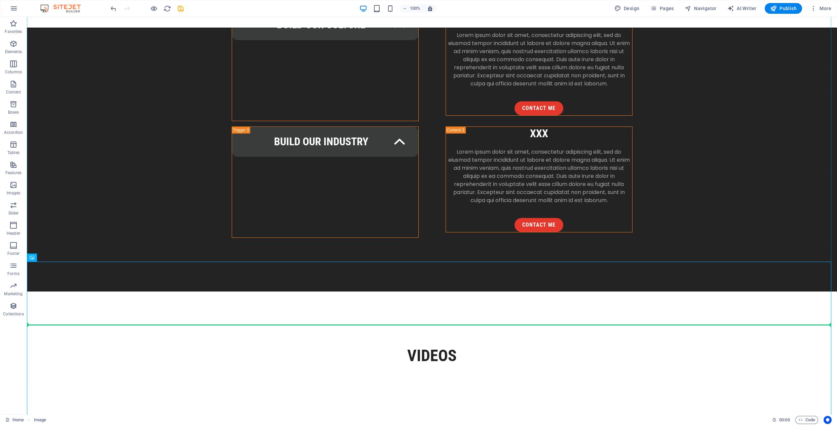
drag, startPoint x: 420, startPoint y: 325, endPoint x: 466, endPoint y: 322, distance: 46.2
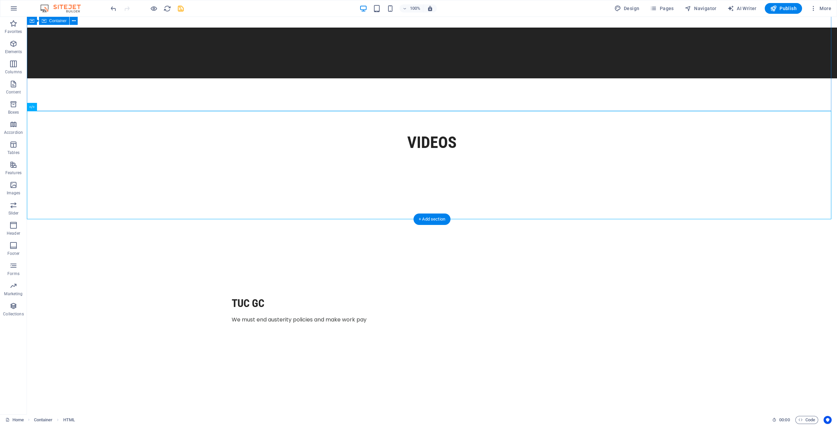
scroll to position [1213, 0]
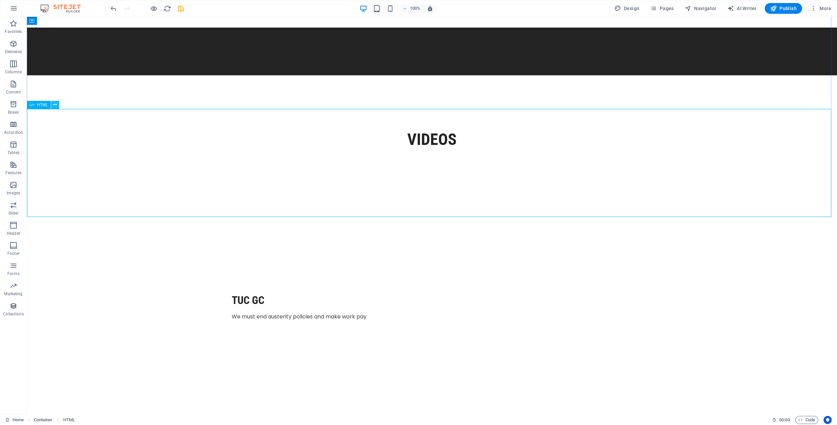
click at [57, 104] on icon at bounding box center [55, 104] width 4 height 7
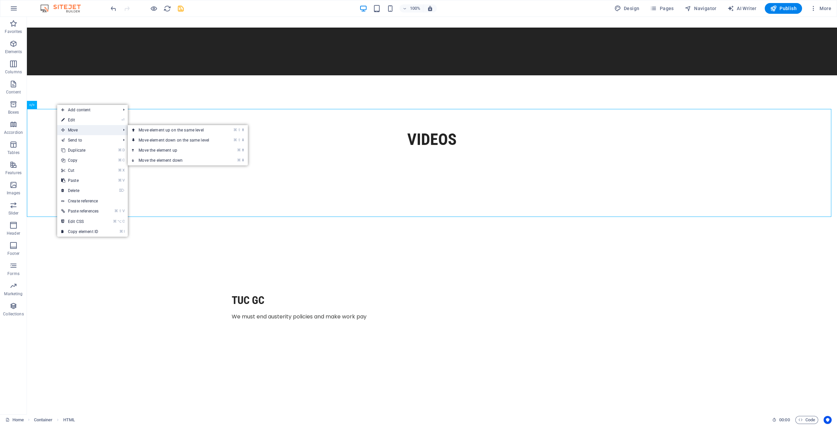
click at [79, 131] on span "Move" at bounding box center [87, 130] width 61 height 10
click at [172, 150] on link "⌘ ⬆ Move the element up" at bounding box center [175, 150] width 95 height 10
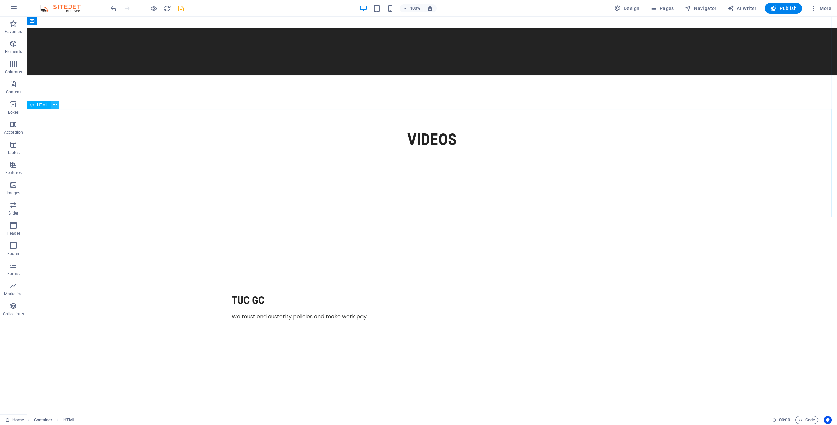
click at [55, 106] on icon at bounding box center [55, 104] width 4 height 7
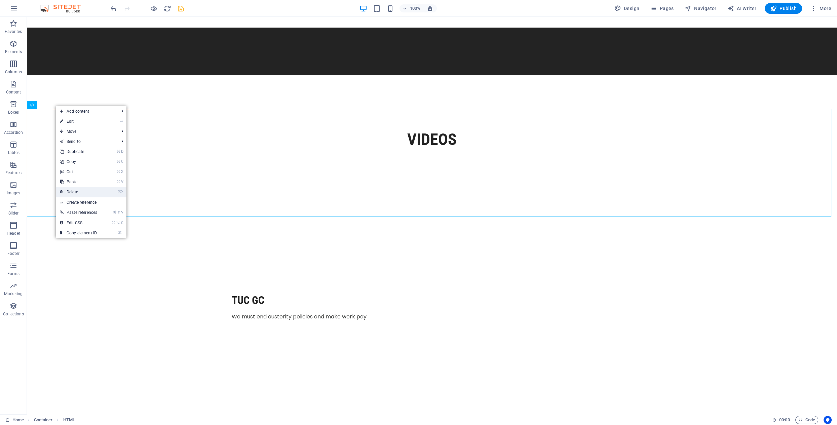
click at [85, 192] on link "⌦ Delete" at bounding box center [78, 192] width 45 height 10
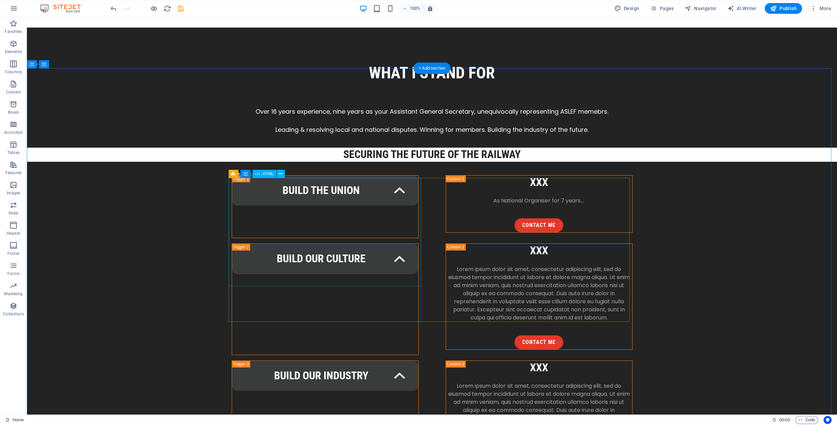
scroll to position [764, 0]
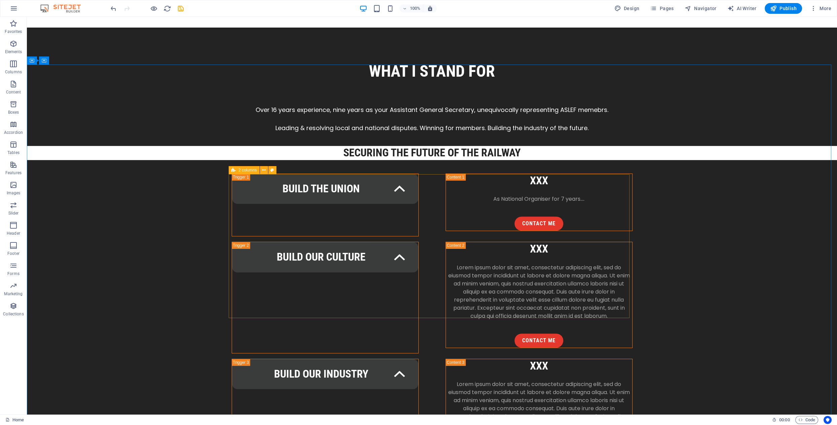
click at [245, 171] on span "2 columns" at bounding box center [247, 170] width 19 height 4
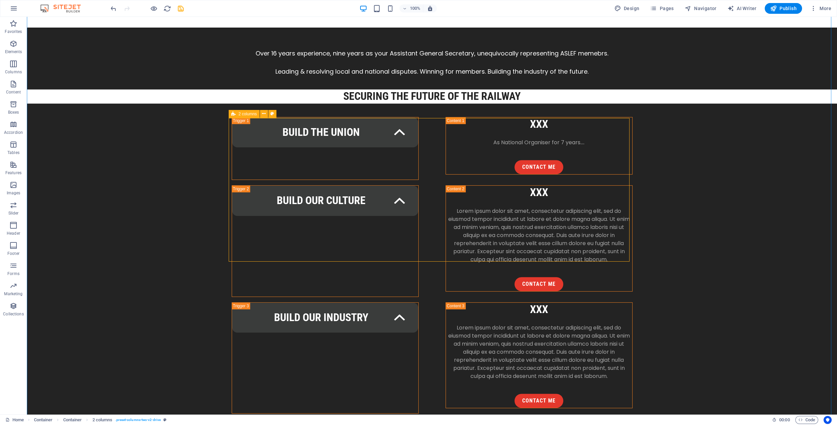
scroll to position [820, 0]
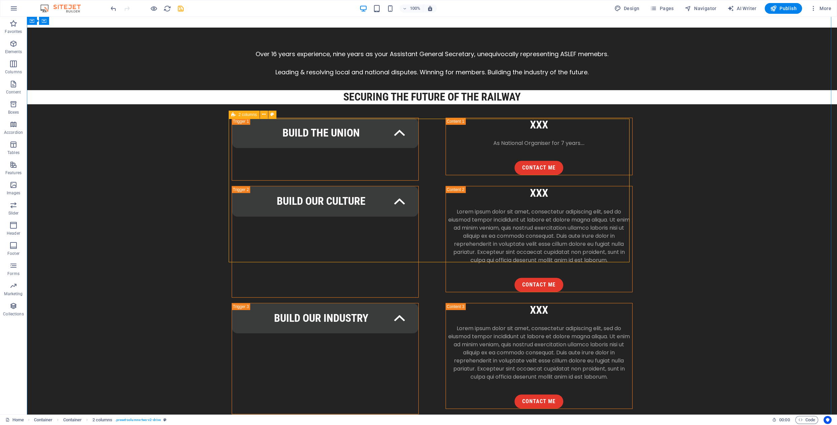
click at [233, 113] on icon at bounding box center [233, 115] width 4 height 8
click at [263, 115] on icon at bounding box center [264, 114] width 4 height 7
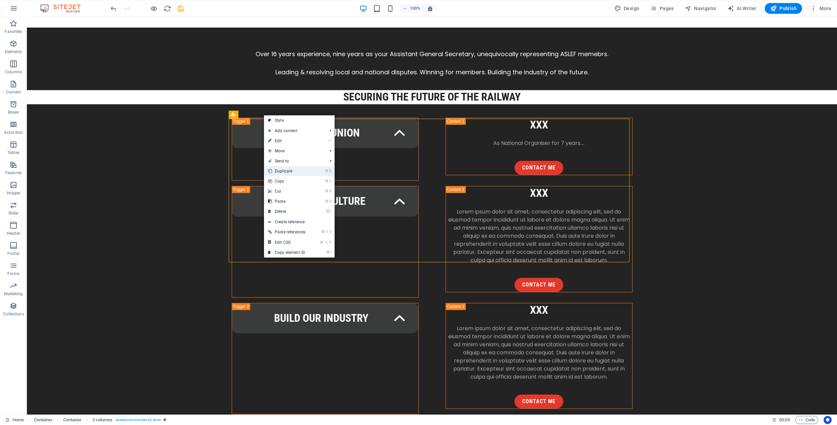
click at [285, 172] on link "⌘ D Duplicate" at bounding box center [286, 171] width 45 height 10
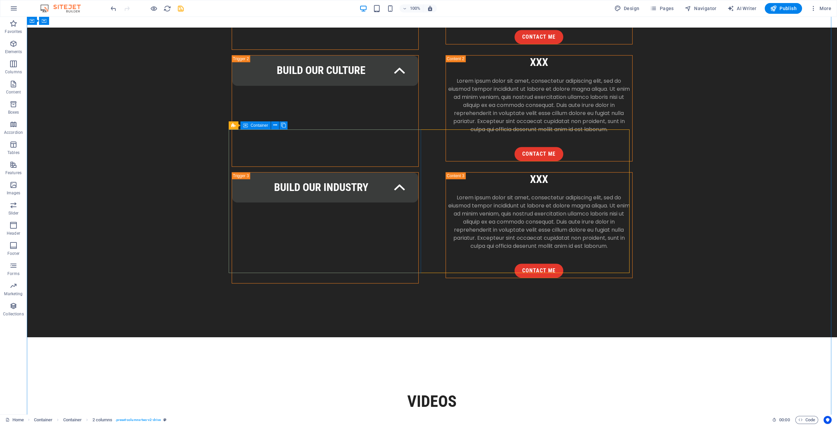
scroll to position [954, 0]
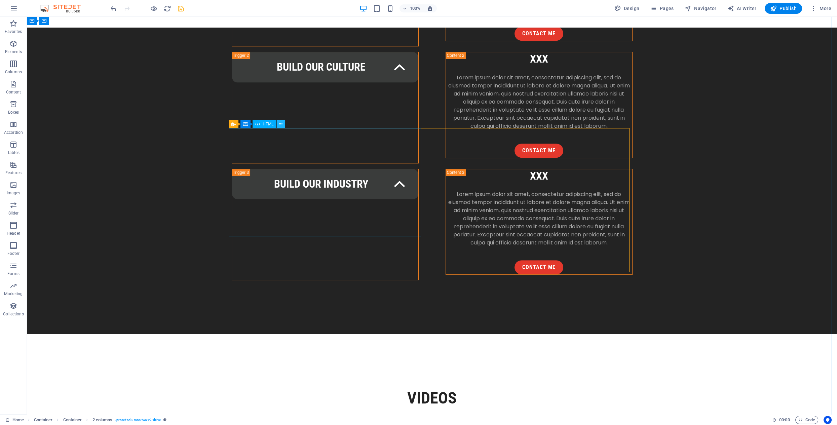
click at [280, 124] on icon at bounding box center [281, 124] width 4 height 7
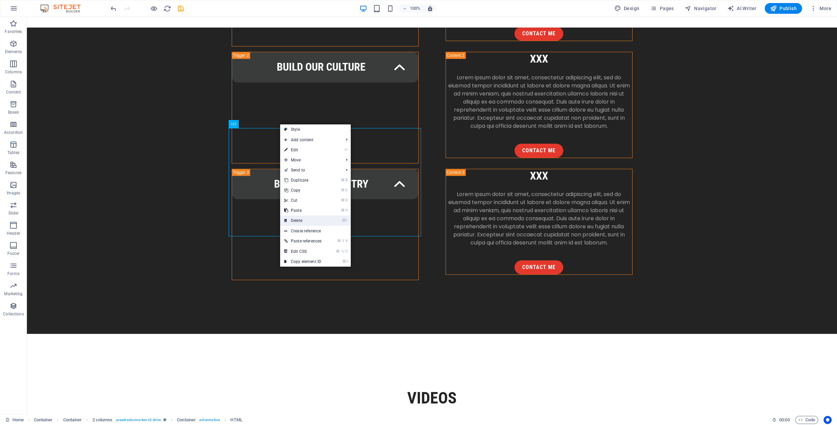
click at [301, 222] on link "⌦ Delete" at bounding box center [302, 221] width 45 height 10
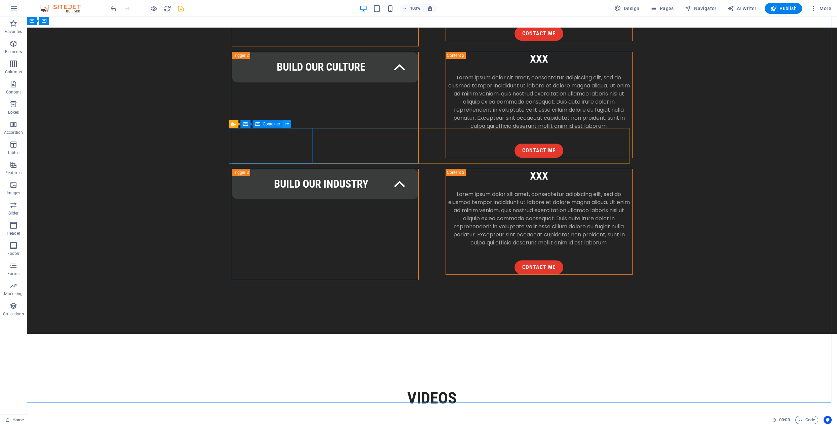
click at [290, 124] on button at bounding box center [287, 124] width 8 height 8
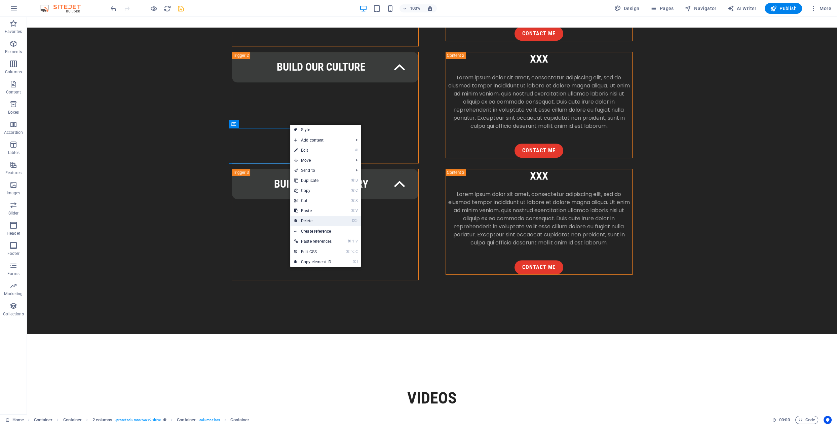
click at [314, 220] on link "⌦ Delete" at bounding box center [312, 221] width 45 height 10
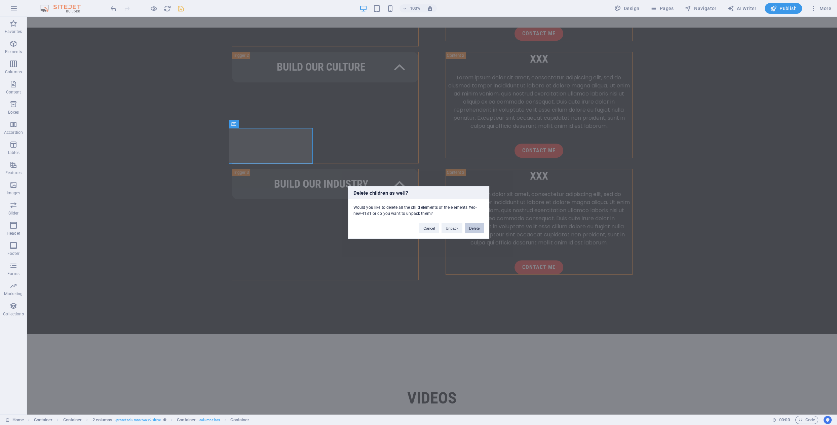
click at [473, 228] on button "Delete" at bounding box center [474, 228] width 19 height 10
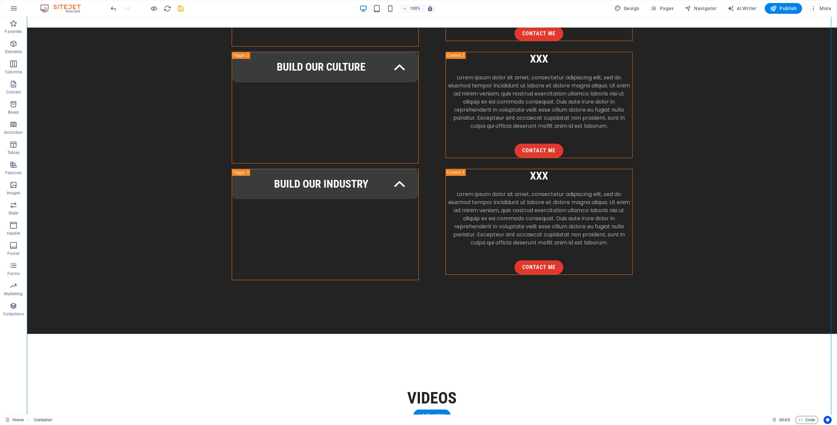
drag, startPoint x: 335, startPoint y: 216, endPoint x: 329, endPoint y: 140, distance: 76.3
click at [275, 126] on icon at bounding box center [275, 124] width 4 height 7
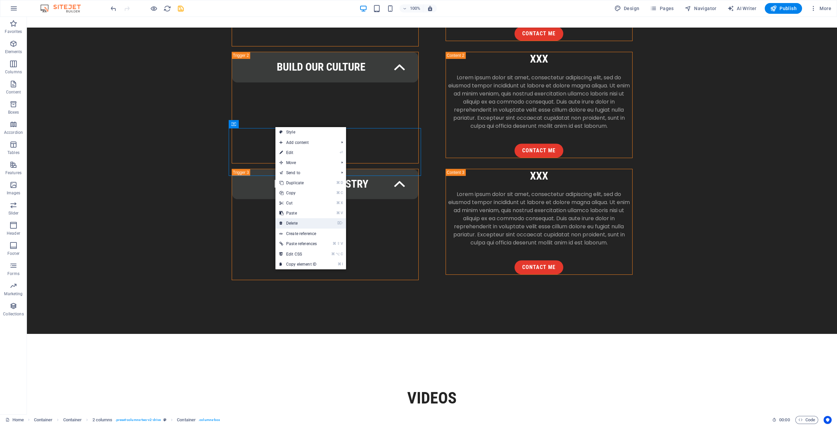
click at [300, 224] on link "⌦ Delete" at bounding box center [297, 223] width 45 height 10
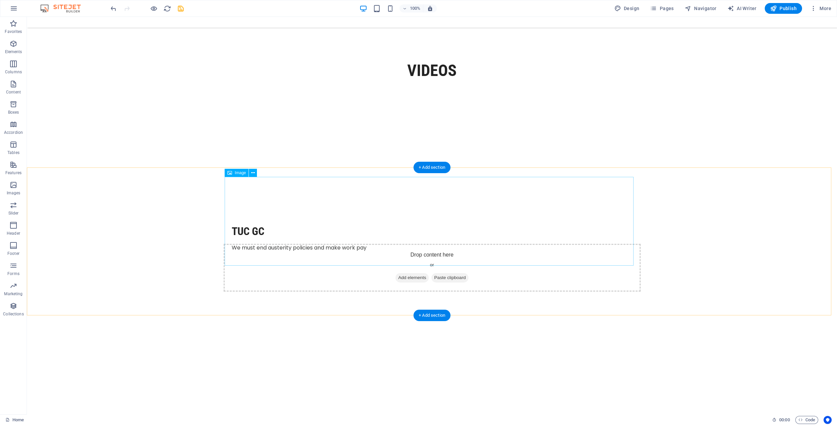
scroll to position [1443, 0]
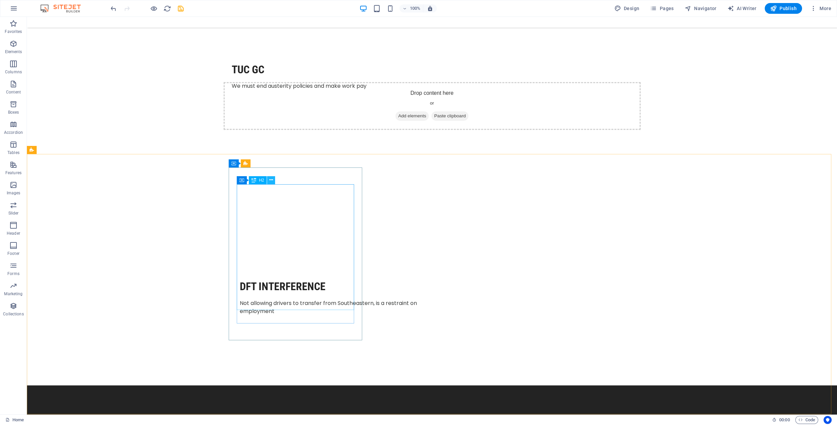
click at [272, 182] on icon at bounding box center [271, 180] width 4 height 7
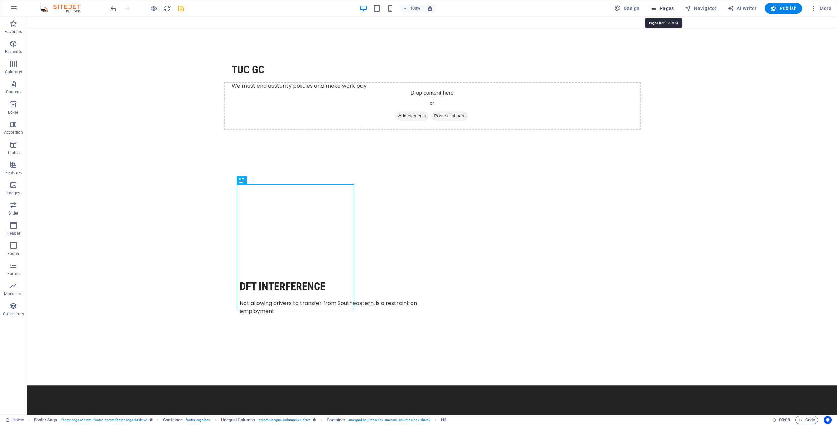
click at [668, 8] on span "Pages" at bounding box center [662, 8] width 24 height 7
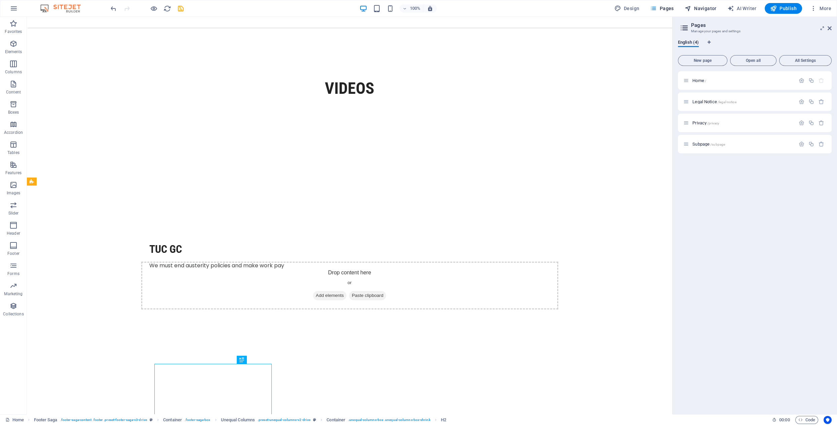
scroll to position [1263, 0]
click at [154, 9] on icon "button" at bounding box center [154, 9] width 8 height 8
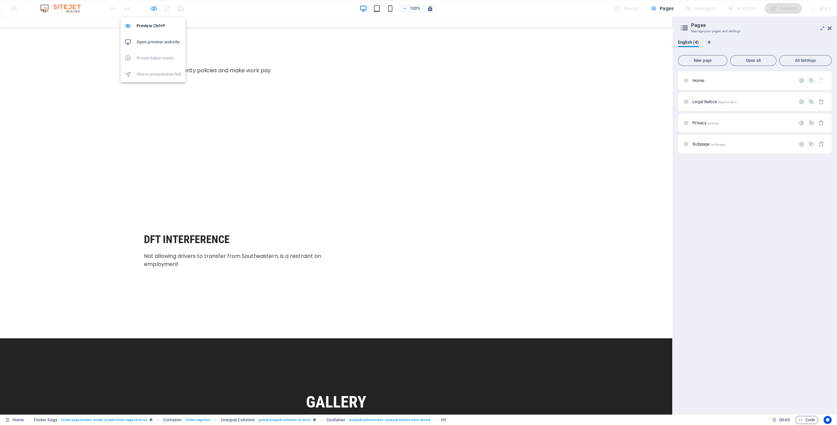
scroll to position [1038, 0]
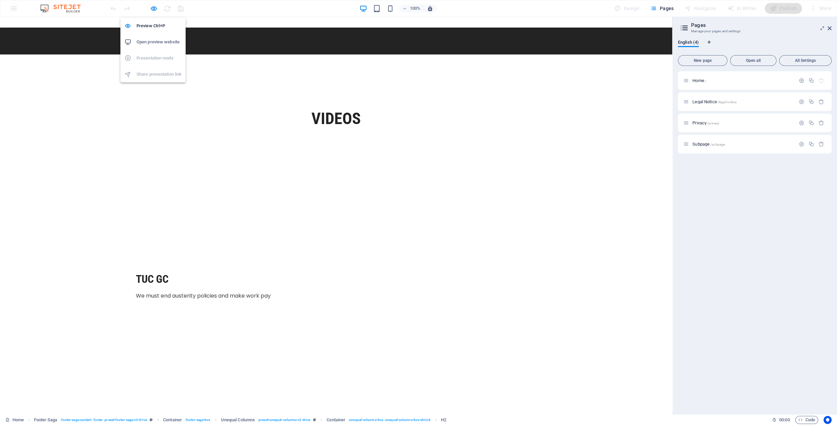
click at [155, 40] on h6 "Open preview website" at bounding box center [159, 42] width 45 height 8
click at [154, 7] on icon "button" at bounding box center [154, 9] width 8 height 8
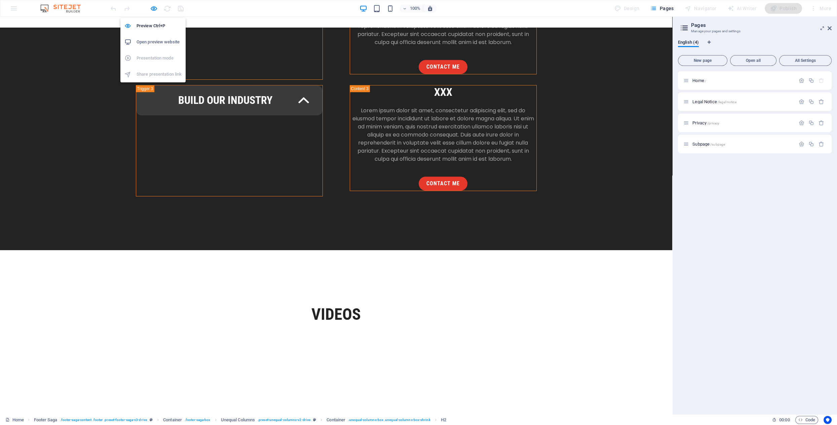
scroll to position [1263, 0]
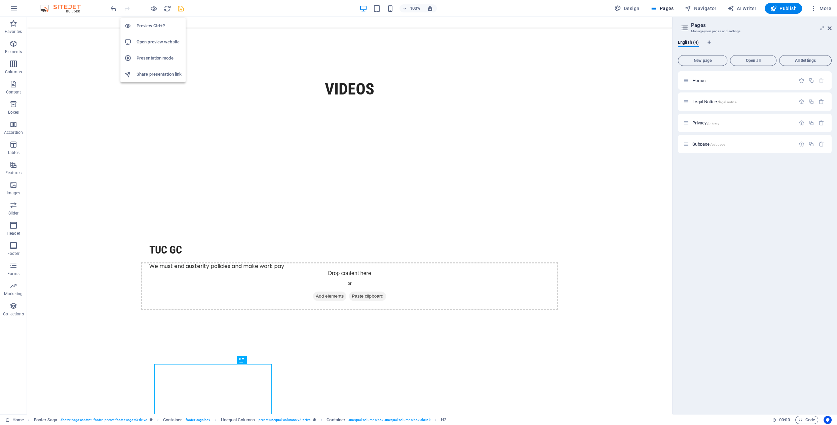
click at [155, 41] on h6 "Open preview website" at bounding box center [159, 42] width 45 height 8
click at [293, 74] on div "VIdeos TUC GC We must end austerity policies and make work pay Drop content her…" at bounding box center [350, 295] width 646 height 541
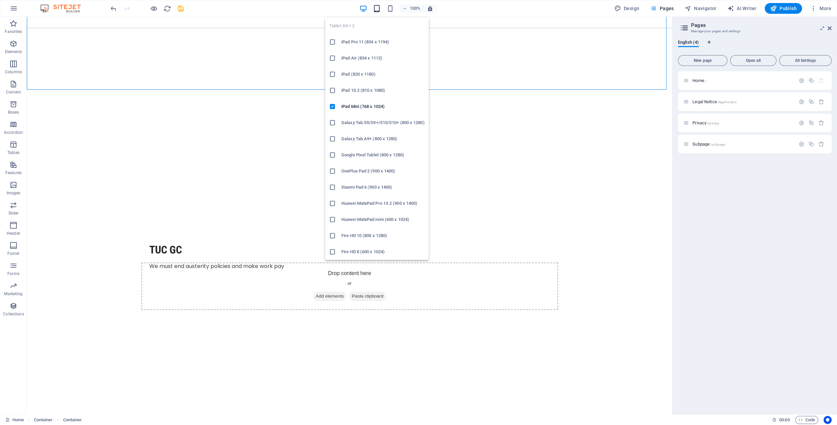
click at [377, 9] on icon "button" at bounding box center [377, 9] width 8 height 8
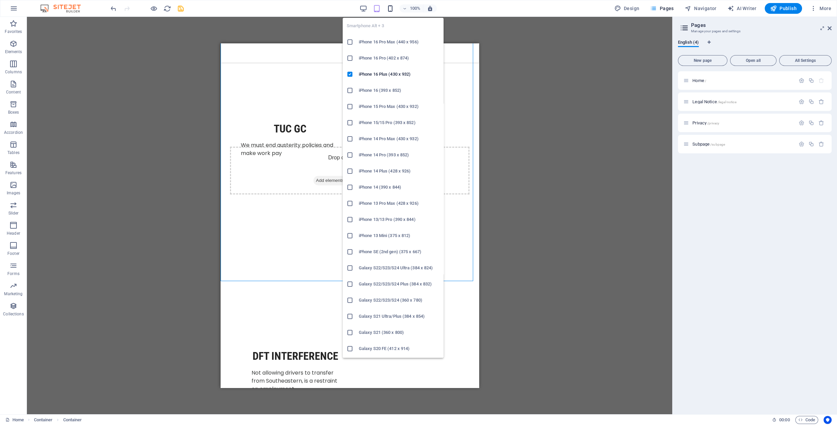
click at [390, 9] on icon "button" at bounding box center [391, 9] width 8 height 8
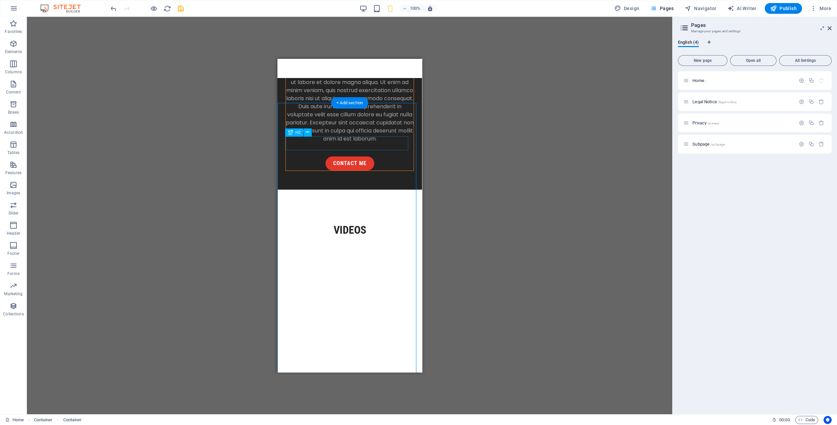
scroll to position [957, 0]
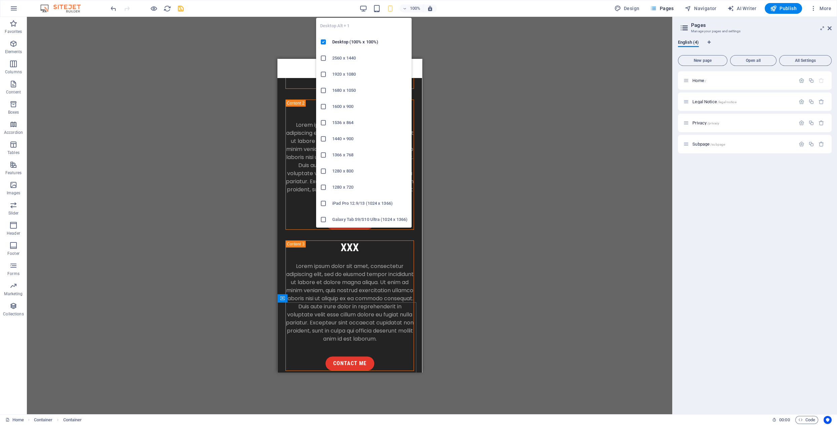
drag, startPoint x: 363, startPoint y: 7, endPoint x: 391, endPoint y: 16, distance: 29.4
click at [363, 7] on icon "button" at bounding box center [364, 9] width 8 height 8
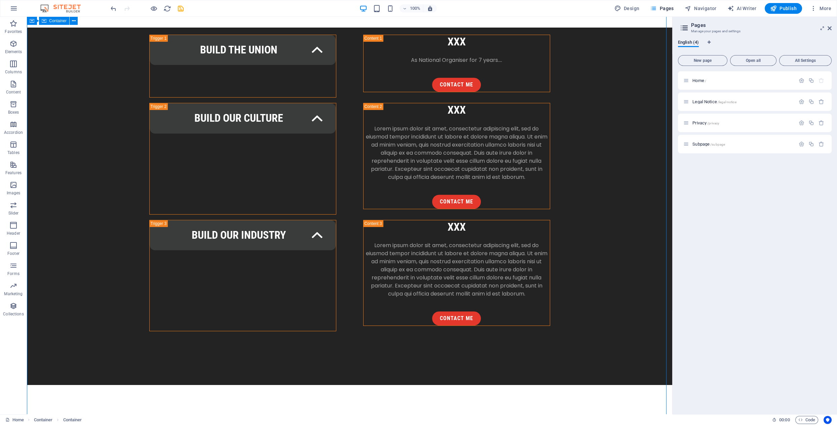
scroll to position [897, 0]
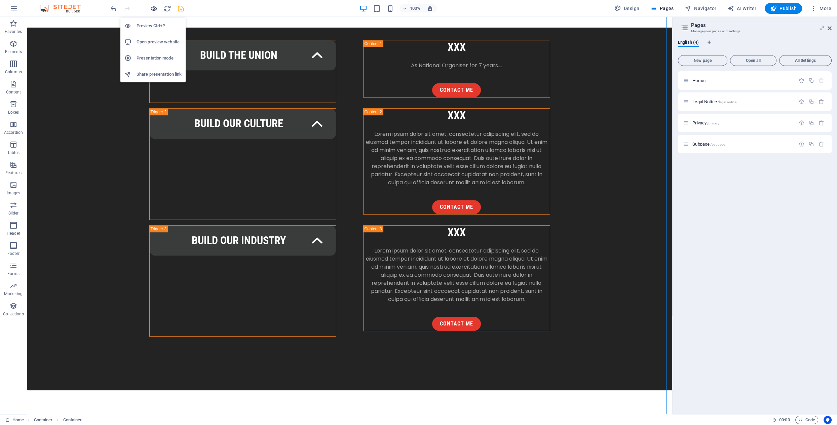
click at [155, 7] on icon "button" at bounding box center [154, 9] width 8 height 8
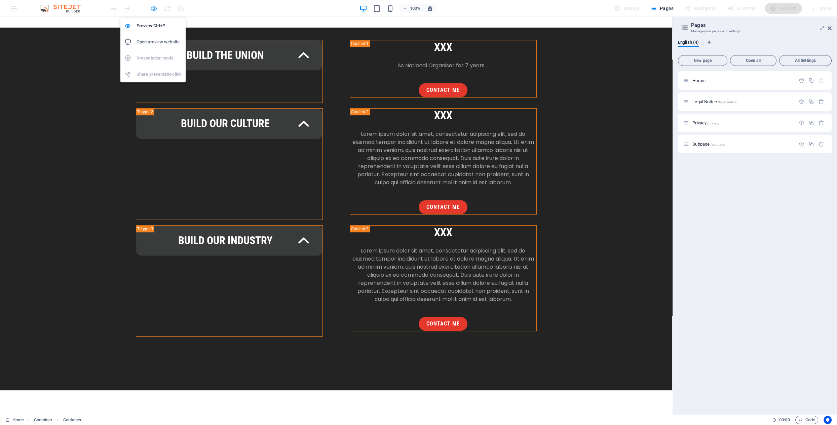
scroll to position [704, 0]
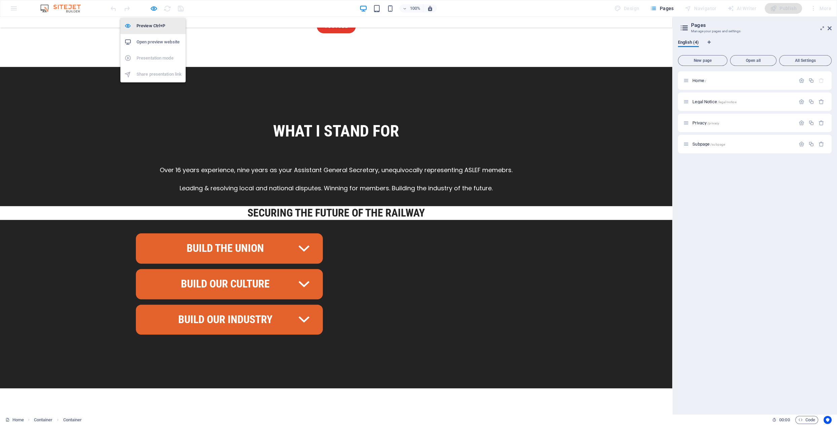
click at [156, 26] on h6 "Preview Ctrl+P" at bounding box center [159, 26] width 45 height 8
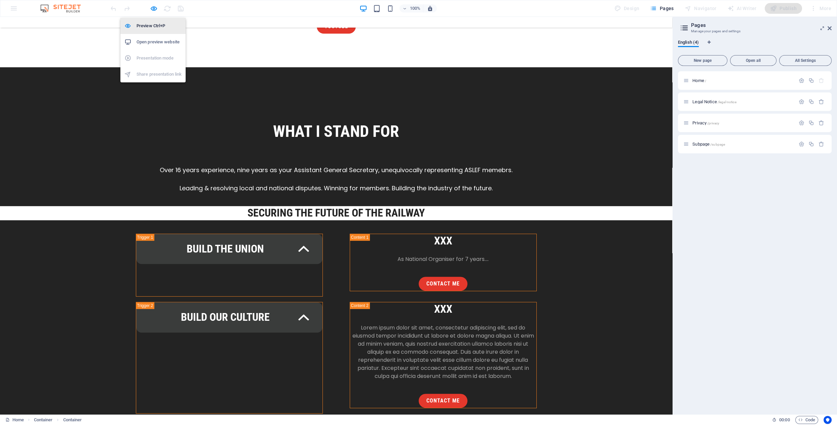
scroll to position [897, 0]
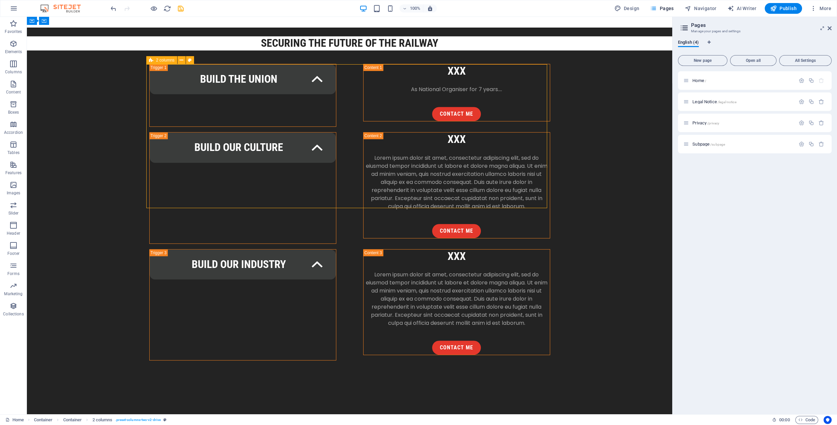
scroll to position [874, 0]
click at [182, 205] on icon at bounding box center [182, 203] width 4 height 7
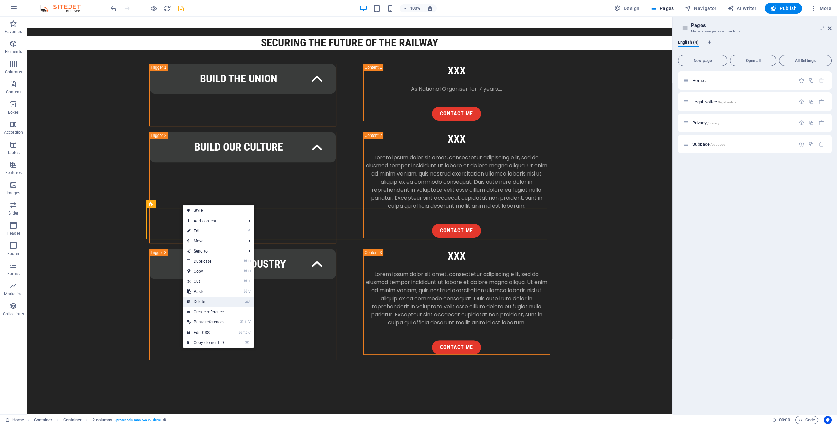
drag, startPoint x: 210, startPoint y: 301, endPoint x: 183, endPoint y: 285, distance: 31.7
click at [210, 301] on link "⌦ Delete" at bounding box center [205, 302] width 45 height 10
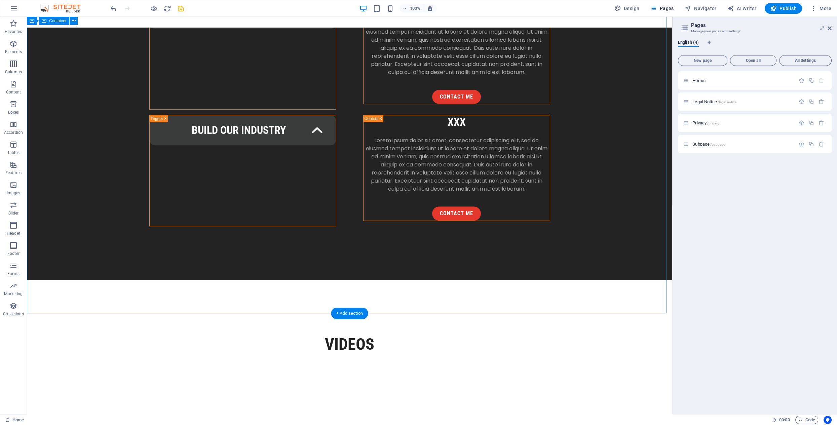
scroll to position [1005, 0]
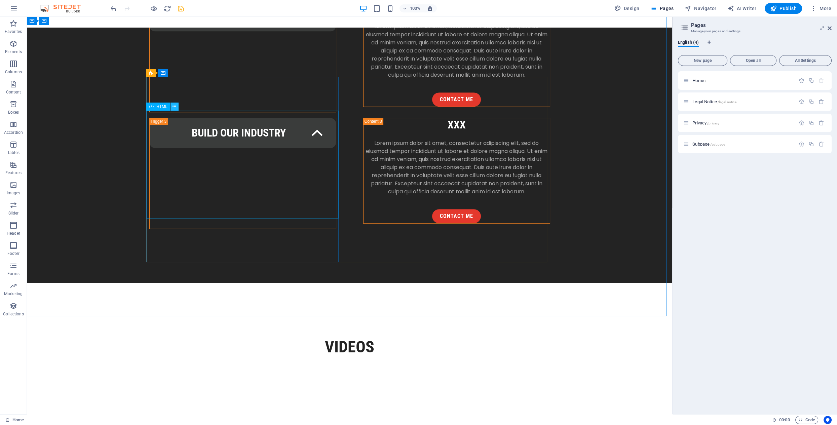
click at [175, 106] on icon at bounding box center [175, 106] width 4 height 7
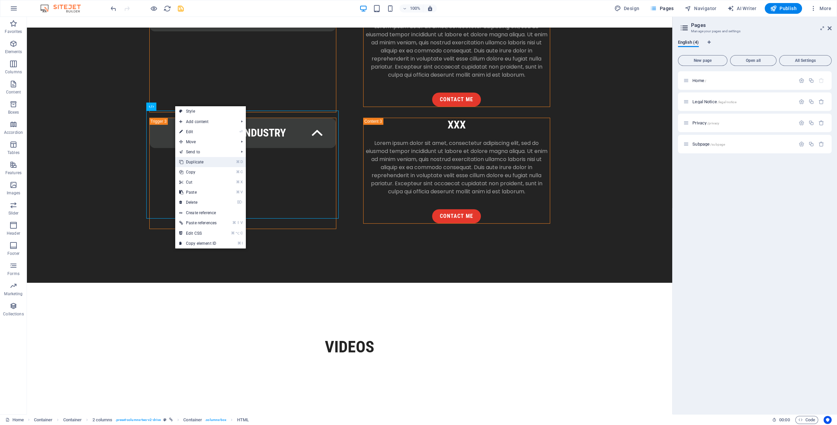
click at [198, 163] on link "⌘ D Duplicate" at bounding box center [197, 162] width 45 height 10
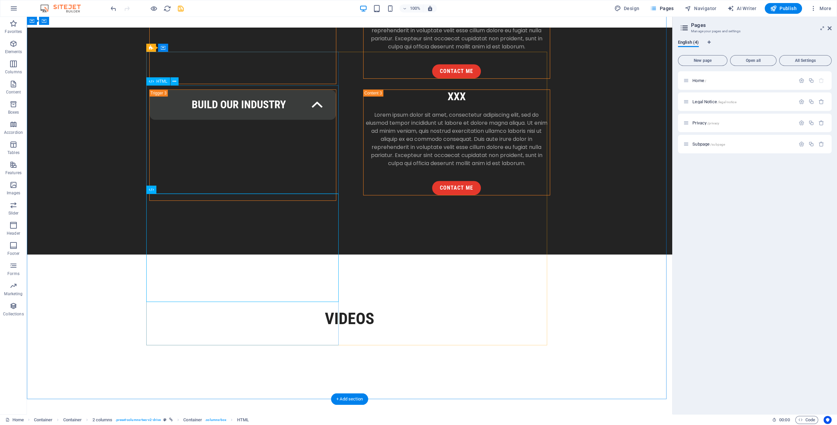
scroll to position [1035, 0]
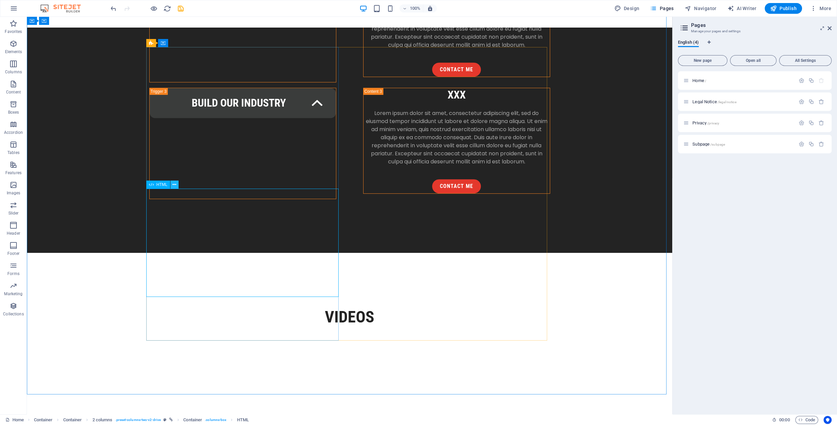
click at [177, 186] on button at bounding box center [175, 185] width 8 height 8
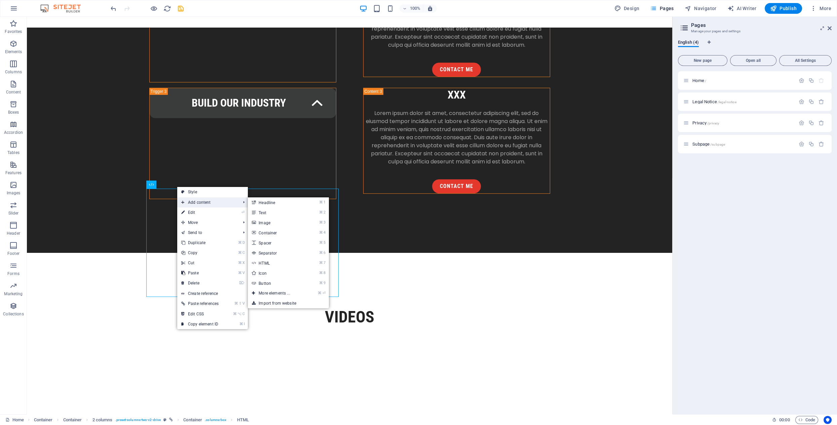
click at [197, 202] on span "Add content" at bounding box center [207, 202] width 61 height 10
click at [272, 242] on link "⌘ 5 Spacer" at bounding box center [276, 243] width 56 height 10
select select "px"
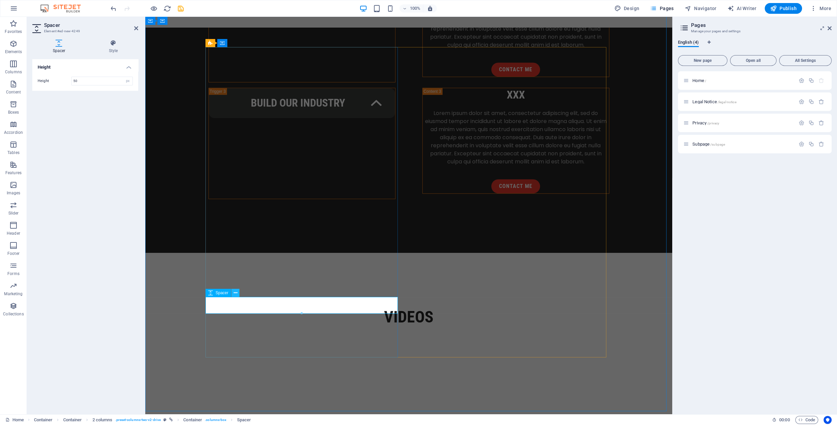
click at [235, 292] on icon at bounding box center [236, 293] width 4 height 7
drag, startPoint x: 381, startPoint y: 311, endPoint x: 250, endPoint y: 186, distance: 181.3
drag, startPoint x: 510, startPoint y: 259, endPoint x: 626, endPoint y: 260, distance: 116.7
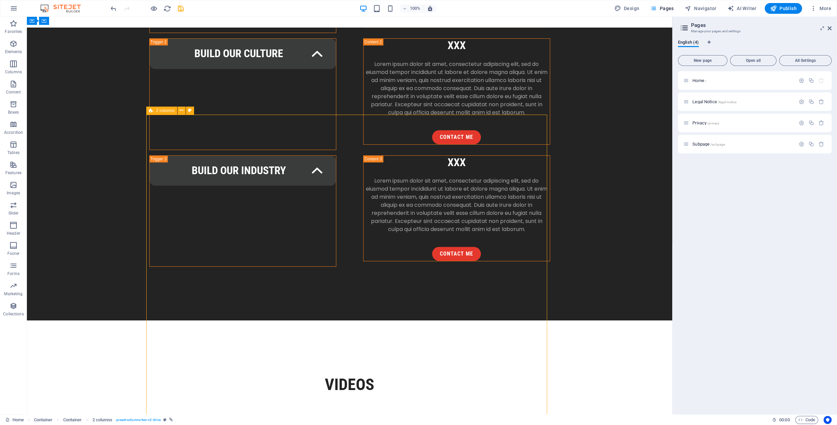
scroll to position [968, 0]
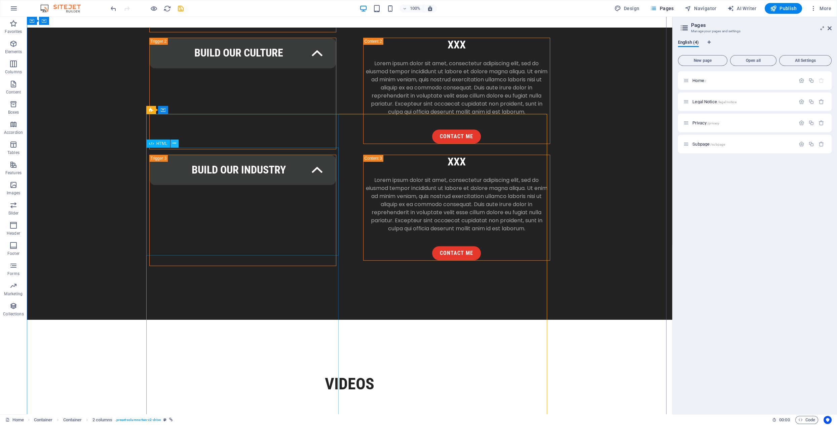
click at [175, 143] on icon at bounding box center [175, 143] width 4 height 7
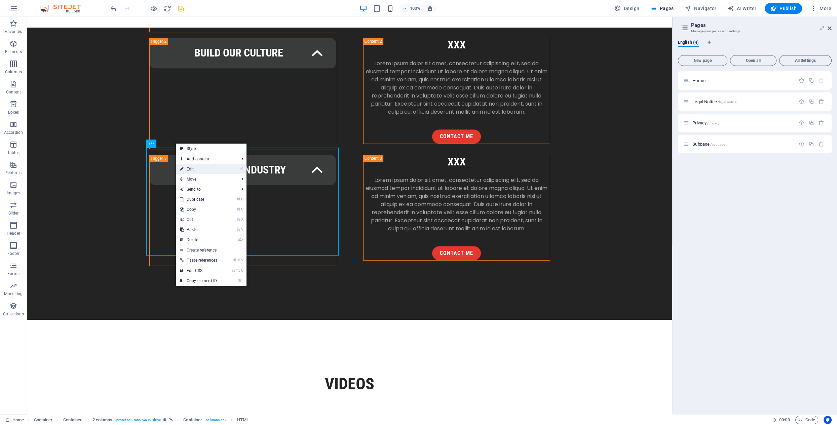
drag, startPoint x: 191, startPoint y: 168, endPoint x: 46, endPoint y: 151, distance: 146.3
click at [191, 168] on link "⏎ Edit" at bounding box center [198, 169] width 45 height 10
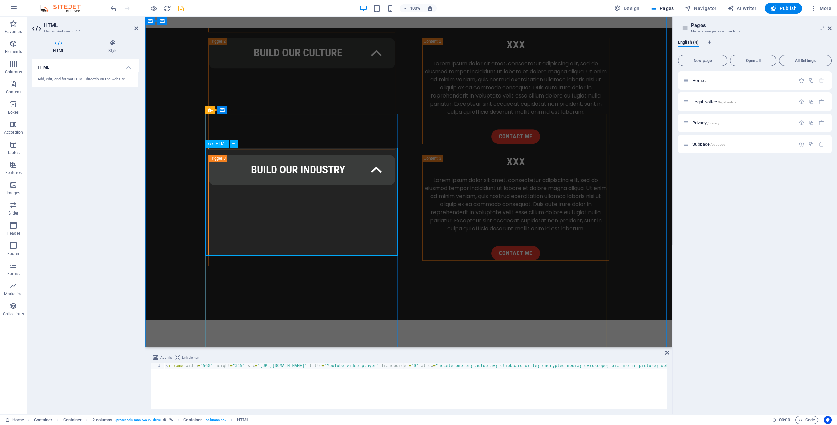
drag, startPoint x: 379, startPoint y: 160, endPoint x: 252, endPoint y: 189, distance: 130.9
click at [237, 126] on button at bounding box center [235, 127] width 8 height 8
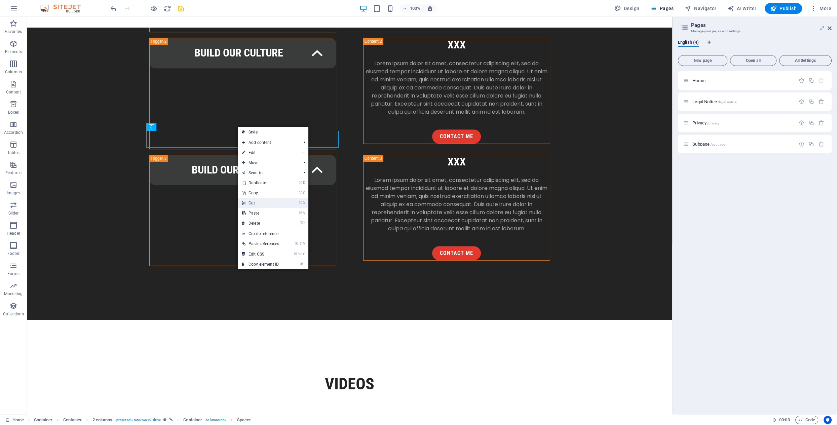
click at [262, 203] on link "⌘ X Cut" at bounding box center [260, 203] width 45 height 10
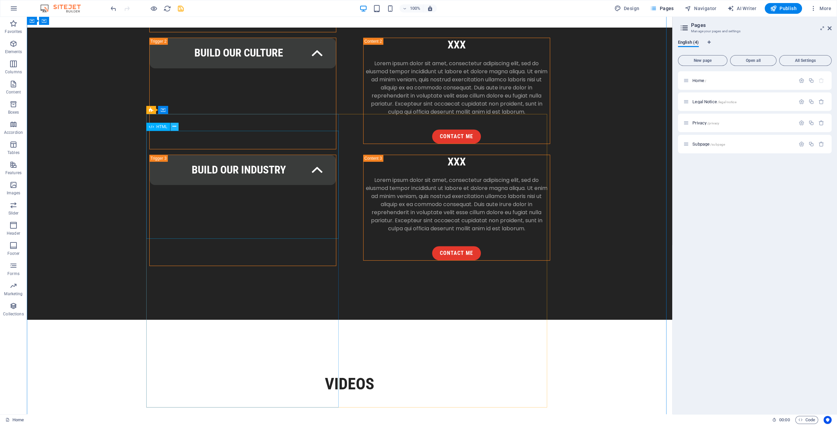
click at [176, 127] on icon at bounding box center [175, 126] width 4 height 7
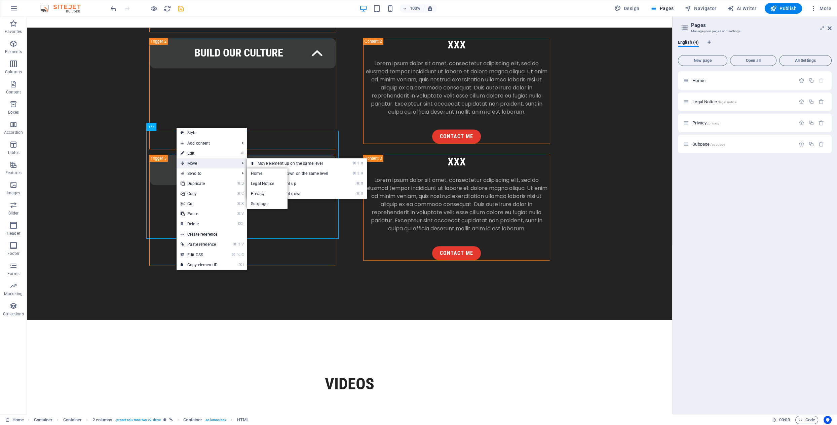
drag, startPoint x: 196, startPoint y: 162, endPoint x: 199, endPoint y: 160, distance: 3.5
click at [199, 160] on span "Move" at bounding box center [207, 163] width 60 height 10
click at [194, 163] on span "Move" at bounding box center [207, 163] width 60 height 10
click at [294, 192] on link "⌘ ⬇ Move the element down" at bounding box center [294, 194] width 95 height 10
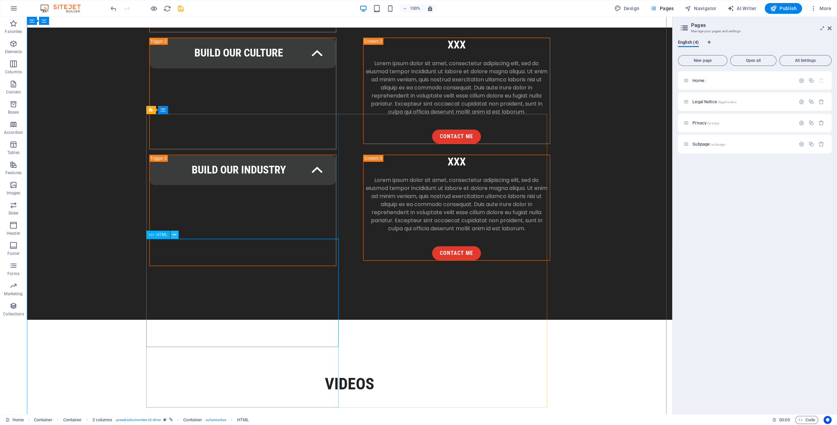
click at [178, 236] on button at bounding box center [175, 235] width 8 height 8
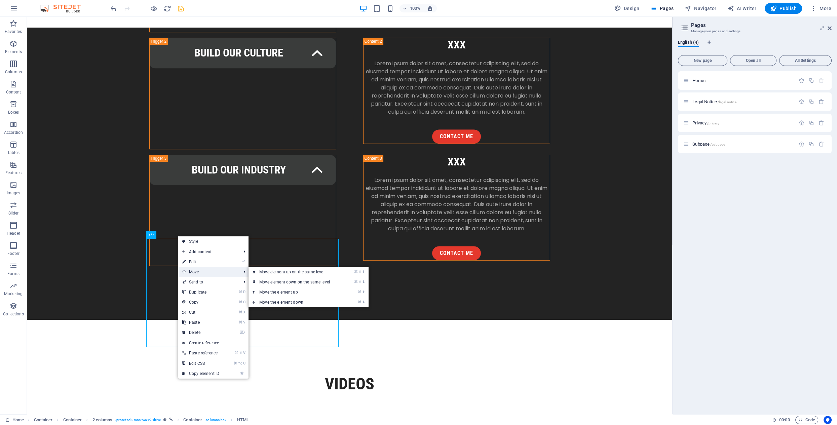
click at [194, 270] on span "Move" at bounding box center [208, 272] width 60 height 10
click at [295, 303] on link "⌘ ⬇ Move the element down" at bounding box center [296, 302] width 95 height 10
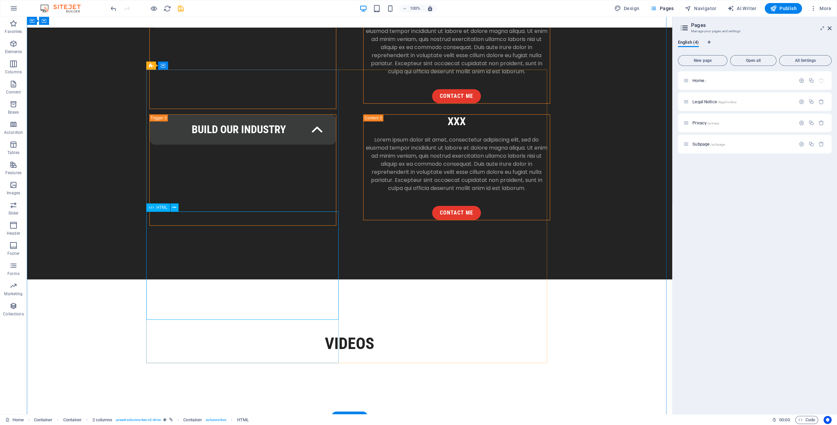
scroll to position [1008, 0]
drag, startPoint x: 225, startPoint y: 325, endPoint x: 196, endPoint y: 198, distance: 129.8
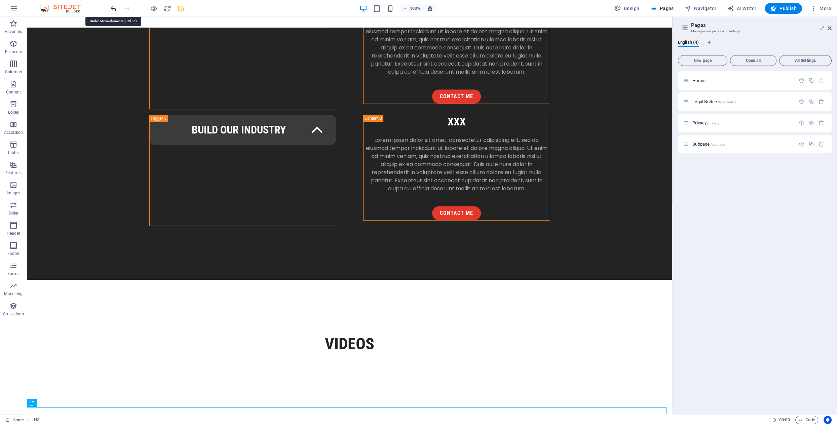
click at [112, 9] on icon "undo" at bounding box center [114, 9] width 8 height 8
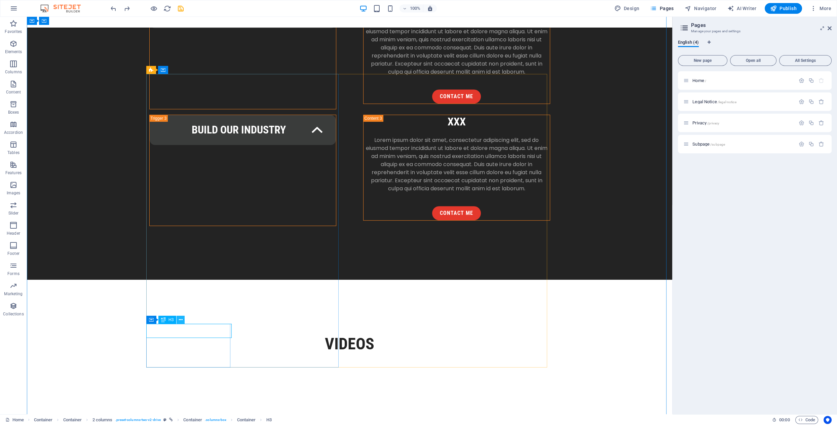
click at [180, 319] on icon at bounding box center [181, 320] width 4 height 7
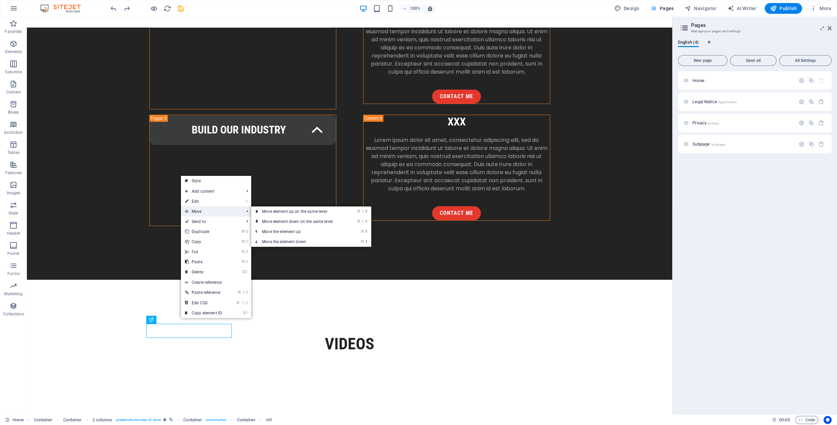
click at [205, 211] on span "Move" at bounding box center [211, 212] width 60 height 10
click at [273, 232] on link "⌘ ⬆ Move the element up" at bounding box center [298, 232] width 95 height 10
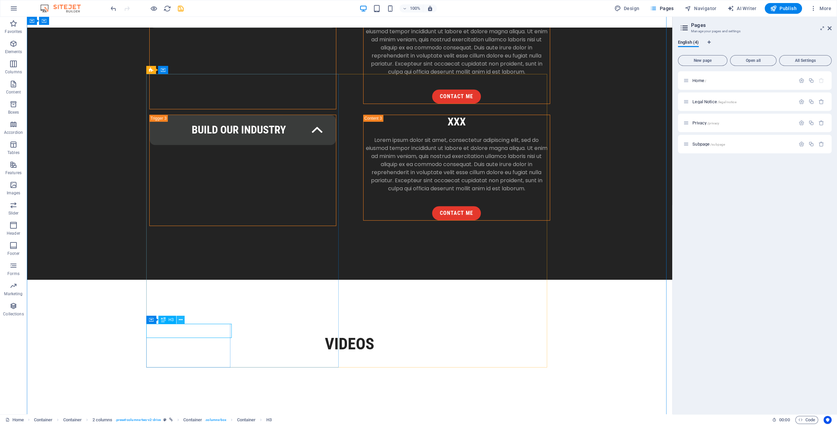
click at [179, 321] on icon at bounding box center [181, 320] width 4 height 7
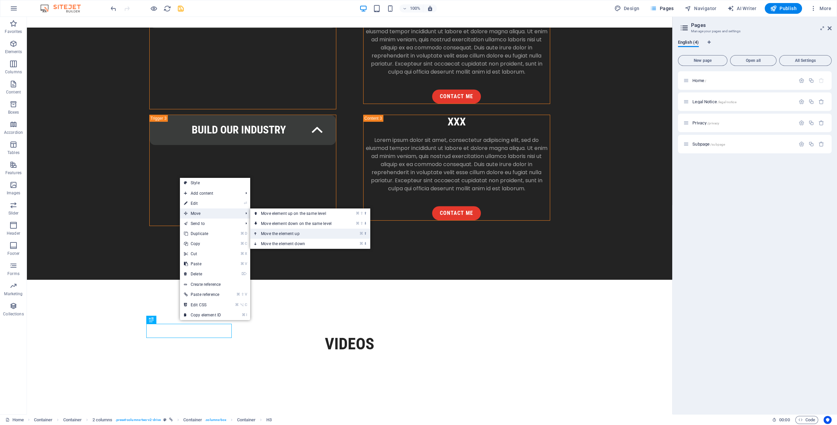
click at [277, 233] on link "⌘ ⬆ Move the element up" at bounding box center [297, 234] width 95 height 10
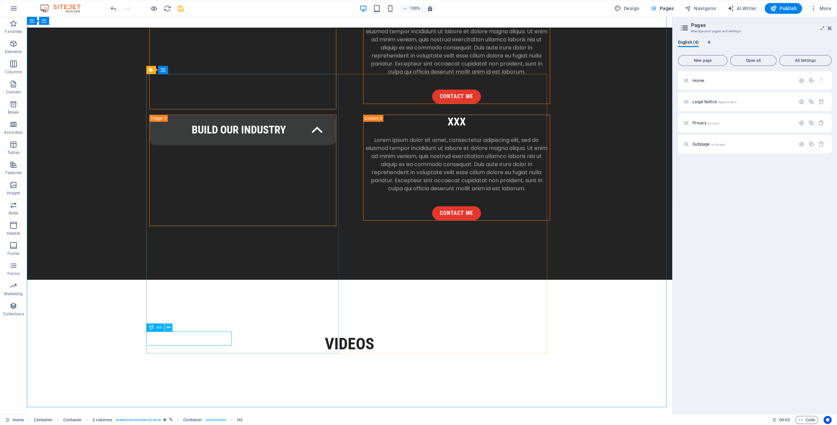
click at [168, 329] on icon at bounding box center [169, 327] width 4 height 7
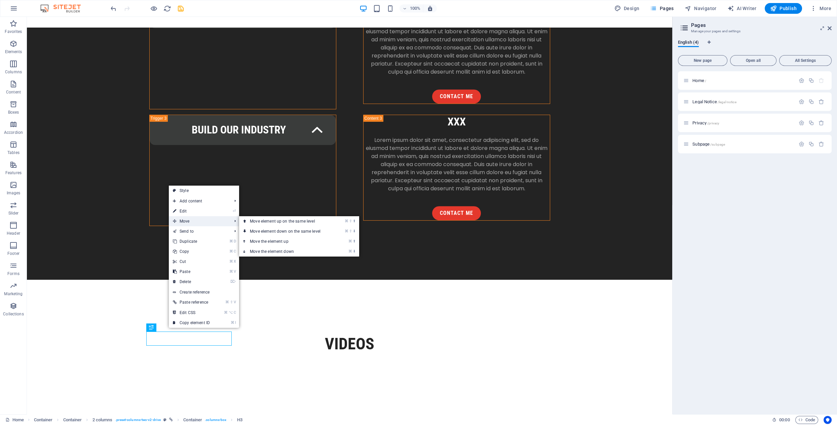
click at [193, 222] on span "Move" at bounding box center [199, 221] width 60 height 10
click at [260, 242] on link "⌘ ⬆ Move the element up" at bounding box center [286, 241] width 95 height 10
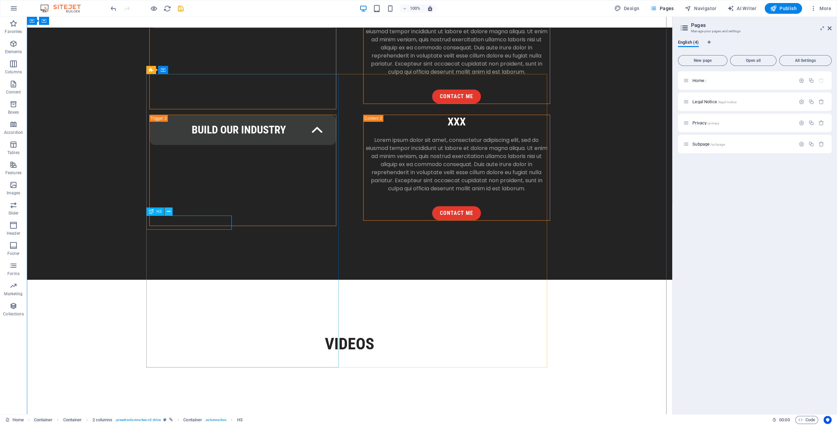
click at [170, 211] on icon at bounding box center [169, 211] width 4 height 7
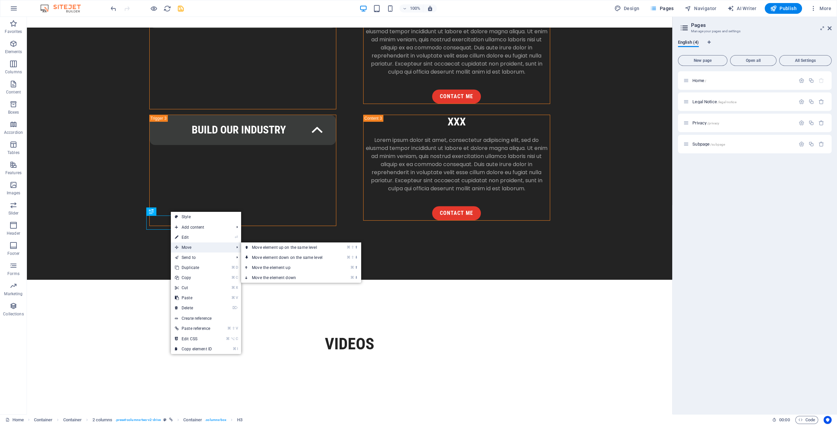
click at [191, 248] on span "Move" at bounding box center [201, 248] width 60 height 10
click at [266, 267] on link "⌘ ⬆ Move the element up" at bounding box center [288, 268] width 95 height 10
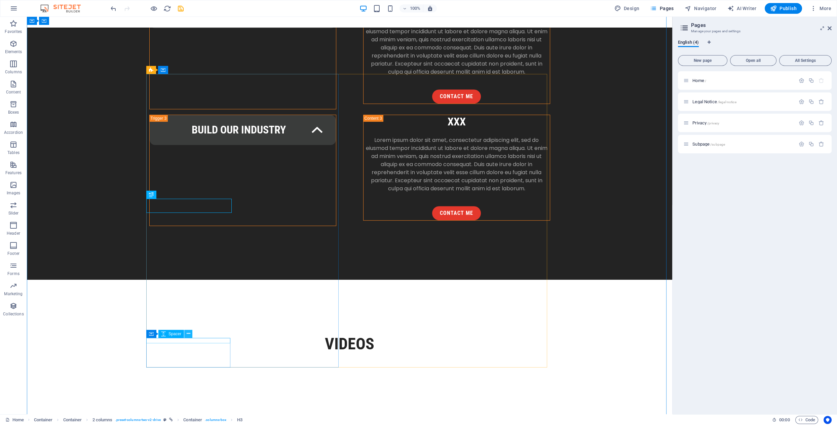
click at [189, 335] on icon at bounding box center [189, 333] width 4 height 7
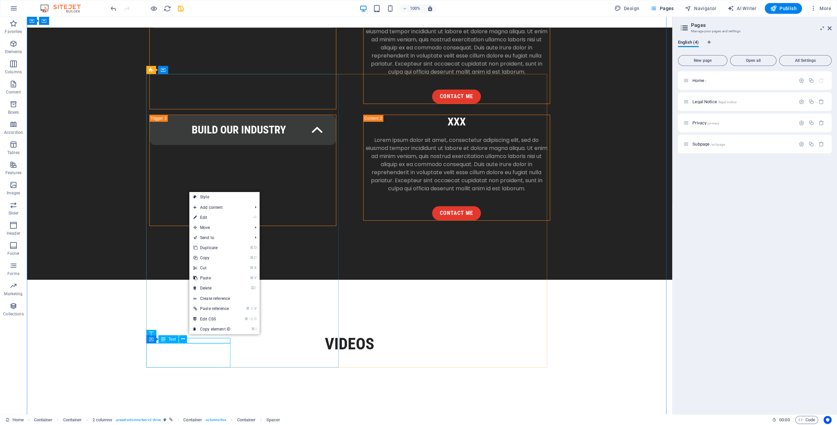
click at [184, 340] on icon at bounding box center [183, 339] width 4 height 7
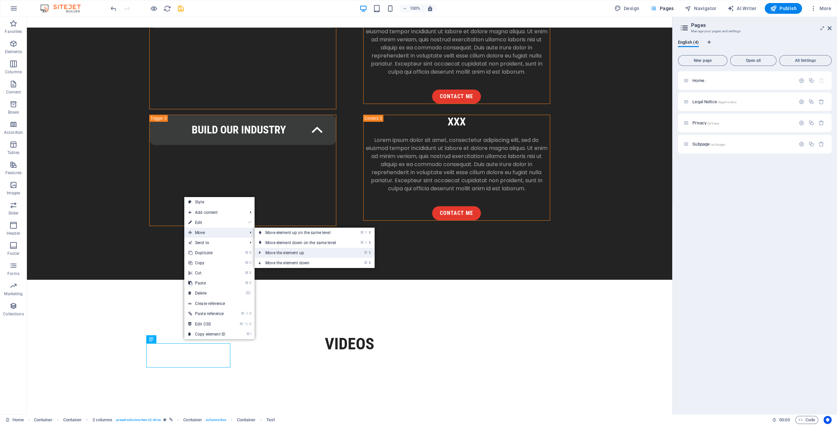
click at [287, 251] on link "⌘ ⬆ Move the element up" at bounding box center [302, 253] width 95 height 10
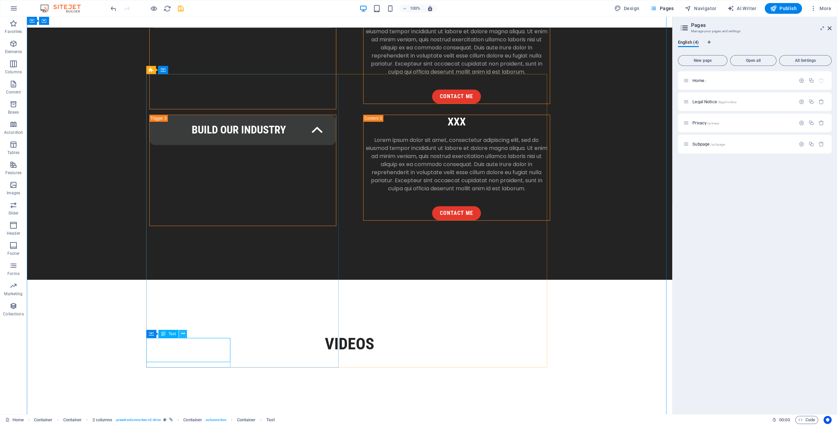
click at [183, 335] on icon at bounding box center [183, 333] width 4 height 7
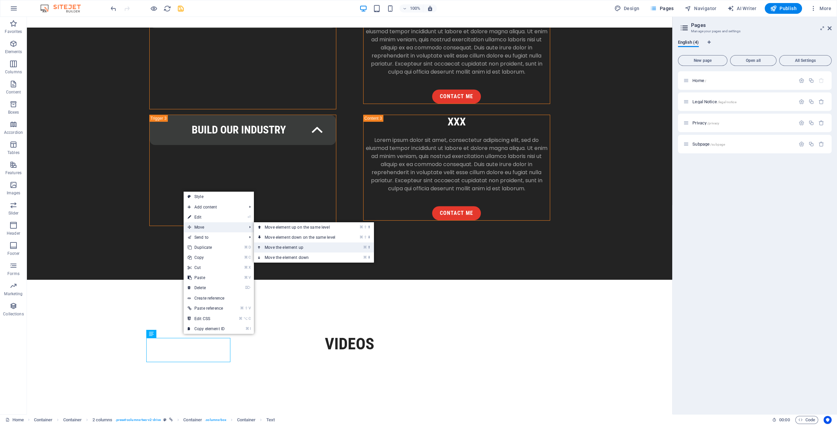
click at [288, 248] on link "⌘ ⬆ Move the element up" at bounding box center [301, 248] width 95 height 10
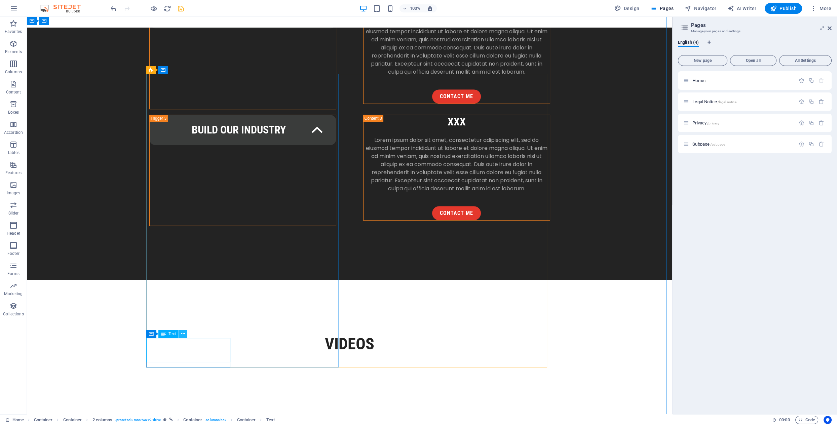
click at [183, 334] on icon at bounding box center [183, 333] width 4 height 7
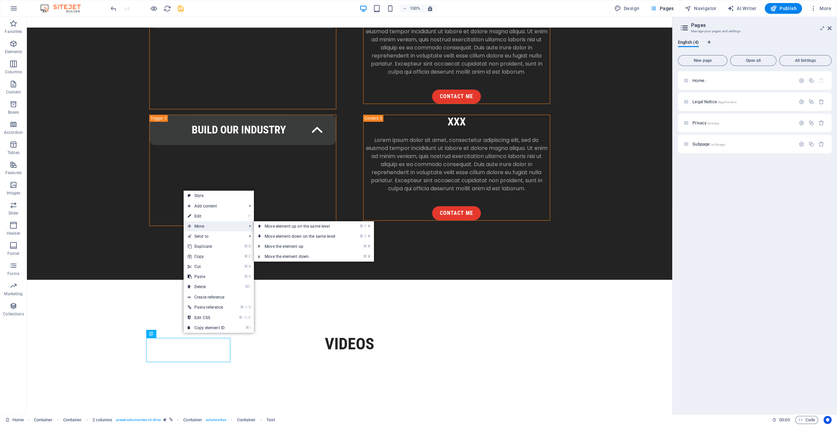
click at [204, 227] on span "Move" at bounding box center [214, 226] width 60 height 10
click at [287, 245] on link "⌘ ⬆ Move the element up" at bounding box center [301, 247] width 95 height 10
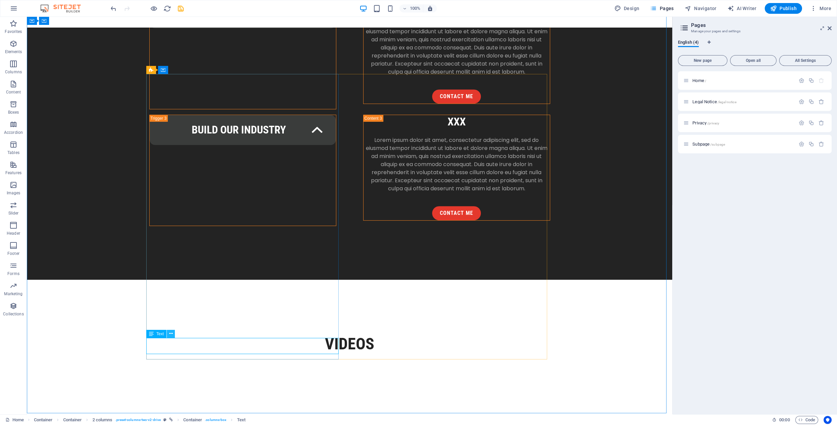
click at [171, 333] on icon at bounding box center [171, 333] width 4 height 7
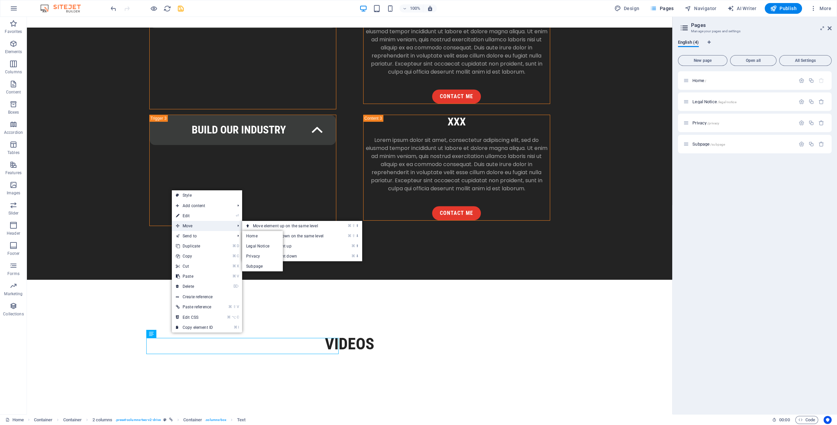
click at [209, 226] on span "Move" at bounding box center [202, 226] width 60 height 10
click at [274, 247] on link "⌘ ⬆ Move the element up" at bounding box center [289, 246] width 95 height 10
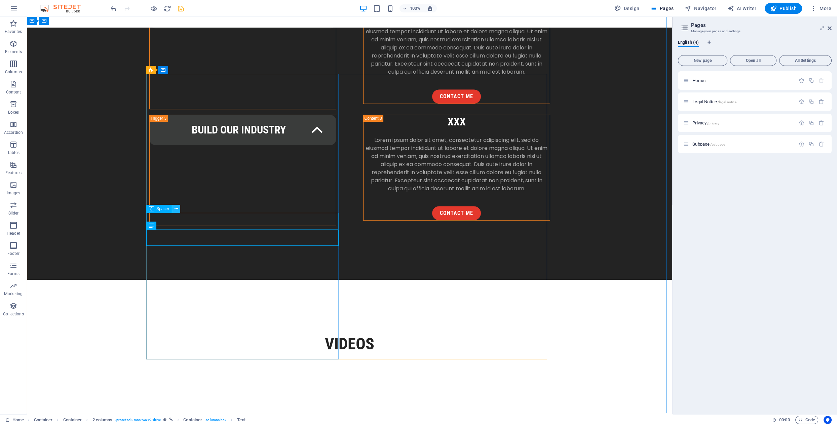
click at [175, 210] on icon at bounding box center [177, 208] width 4 height 7
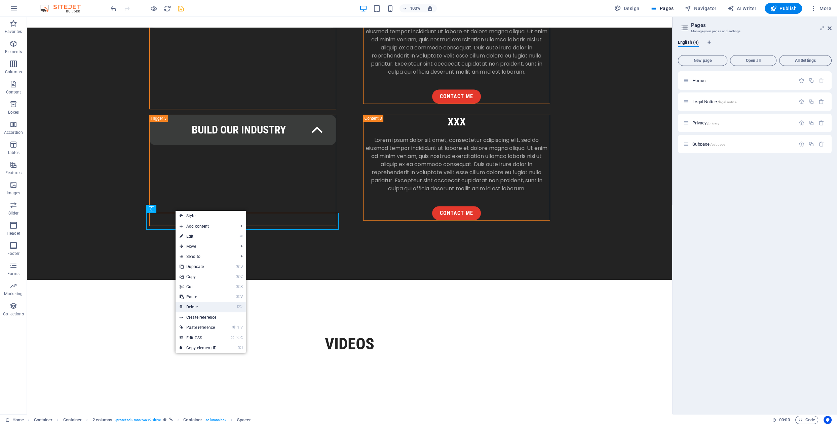
click at [196, 305] on link "⌦ Delete" at bounding box center [198, 307] width 45 height 10
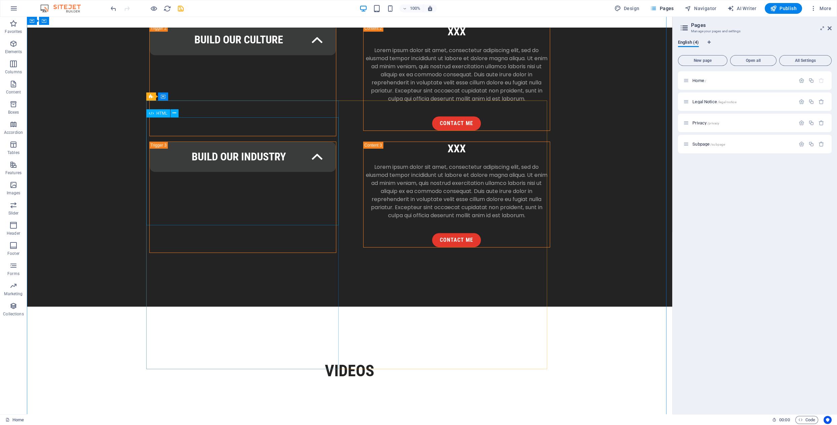
scroll to position [982, 0]
click at [170, 236] on icon at bounding box center [171, 235] width 4 height 7
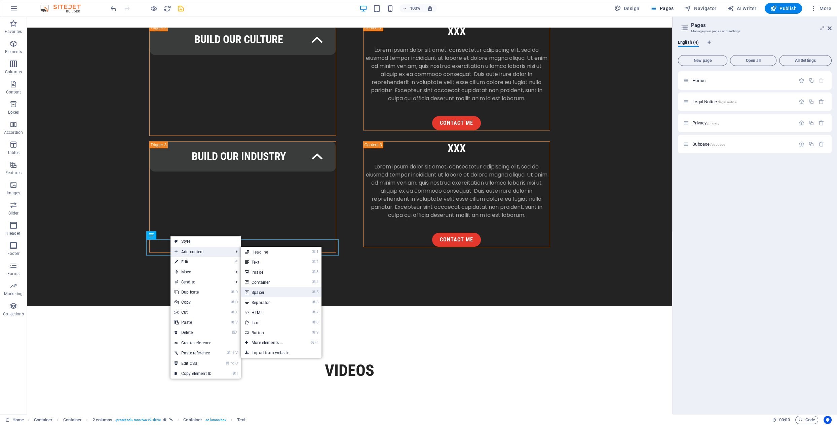
drag, startPoint x: 266, startPoint y: 291, endPoint x: 120, endPoint y: 274, distance: 146.6
click at [266, 291] on link "⌘ 5 Spacer" at bounding box center [269, 292] width 56 height 10
select select "px"
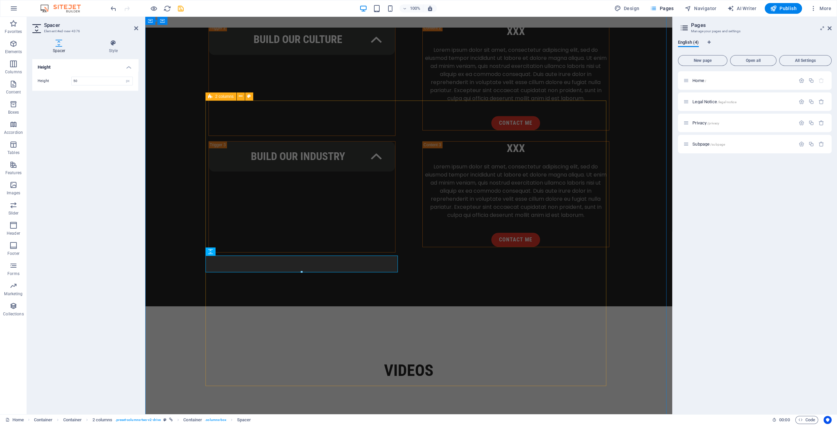
drag, startPoint x: 527, startPoint y: 283, endPoint x: 644, endPoint y: 284, distance: 116.7
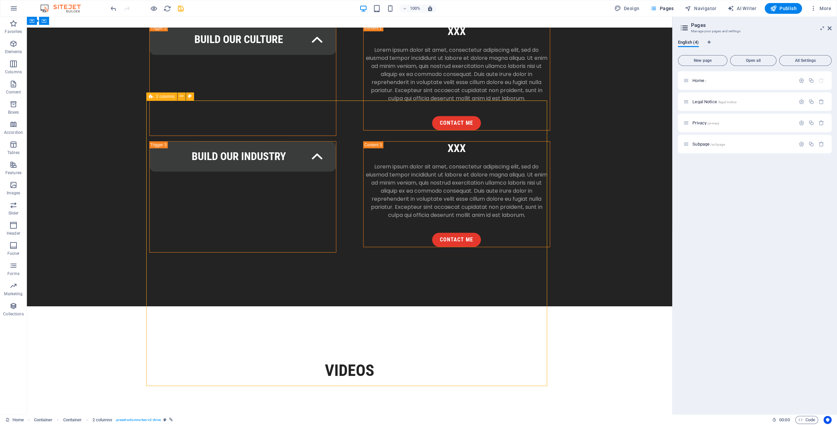
click at [176, 75] on icon at bounding box center [177, 74] width 4 height 7
click at [171, 236] on icon at bounding box center [171, 235] width 4 height 7
drag, startPoint x: 426, startPoint y: 251, endPoint x: 398, endPoint y: 251, distance: 27.9
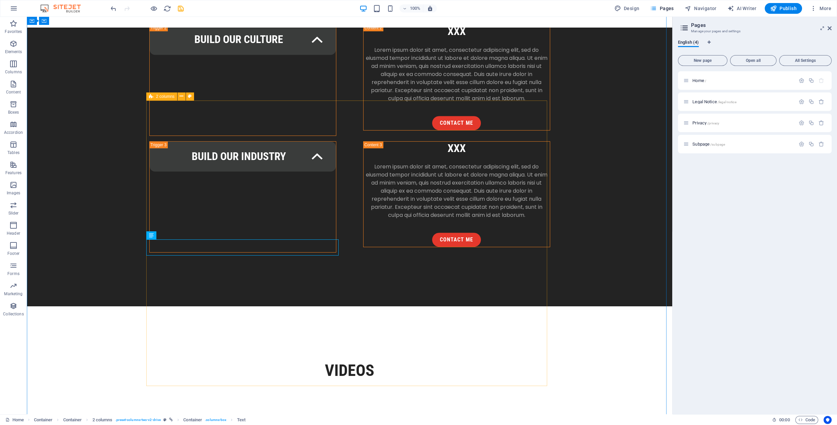
click at [168, 220] on icon at bounding box center [169, 221] width 4 height 7
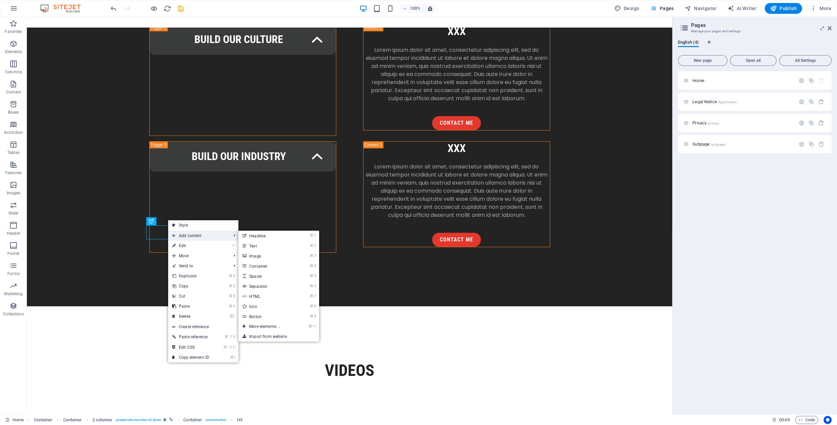
click at [179, 233] on span "Add content" at bounding box center [198, 236] width 60 height 10
click at [271, 273] on link "⌘ 5 Spacer" at bounding box center [266, 276] width 56 height 10
select select "px"
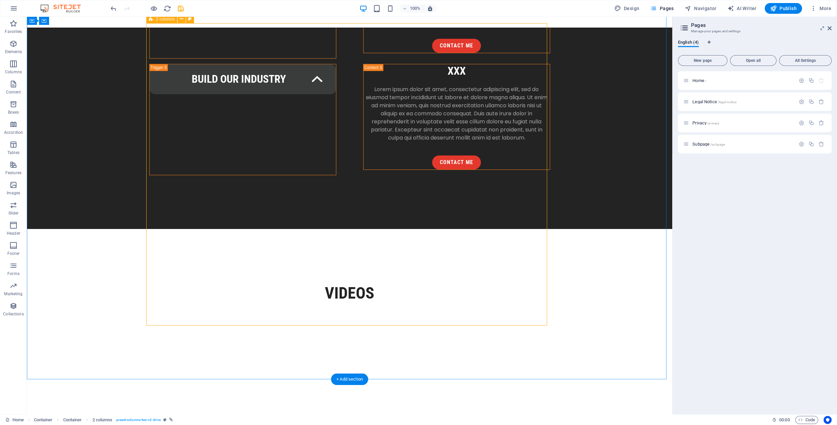
scroll to position [1062, 0]
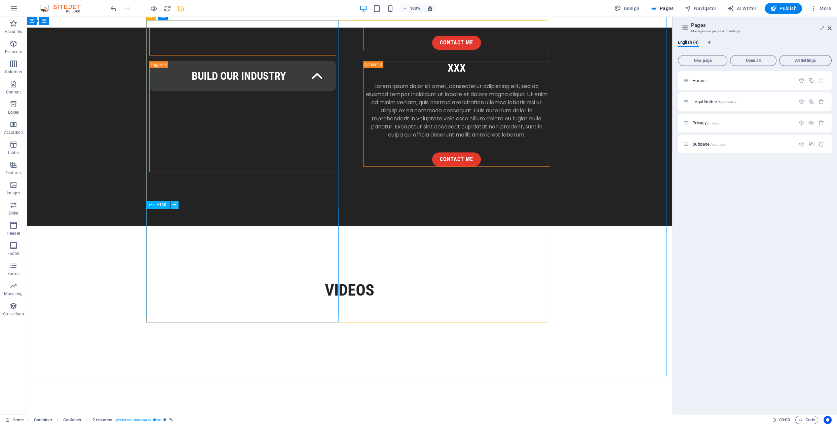
click at [175, 205] on icon at bounding box center [175, 204] width 4 height 7
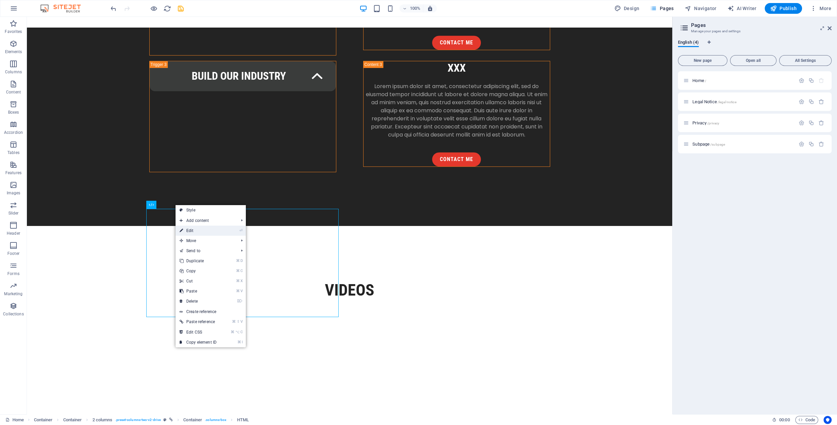
click at [206, 232] on link "⏎ Edit" at bounding box center [198, 231] width 45 height 10
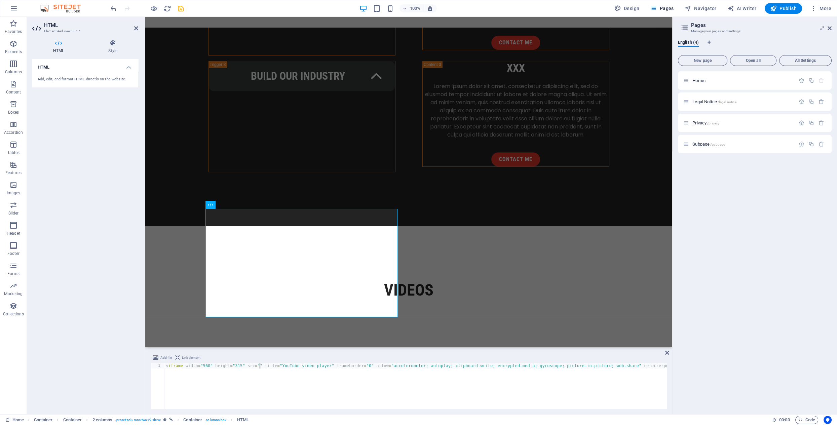
paste textarea "https://youtube.com/shorts/kZO42mPtXpM?si=ILdkqu5i5Z-HGogS"
drag, startPoint x: 324, startPoint y: 367, endPoint x: 325, endPoint y: 377, distance: 10.8
click at [324, 367] on div "< iframe width = "560" height = "315" src = "https://youtube.com/shorts/kZO42mP…" at bounding box center [570, 390] width 812 height 55
type textarea "<iframe width="560" height="315" src="https://youtube.com/embed/kZO42mPtXpM?si=…"
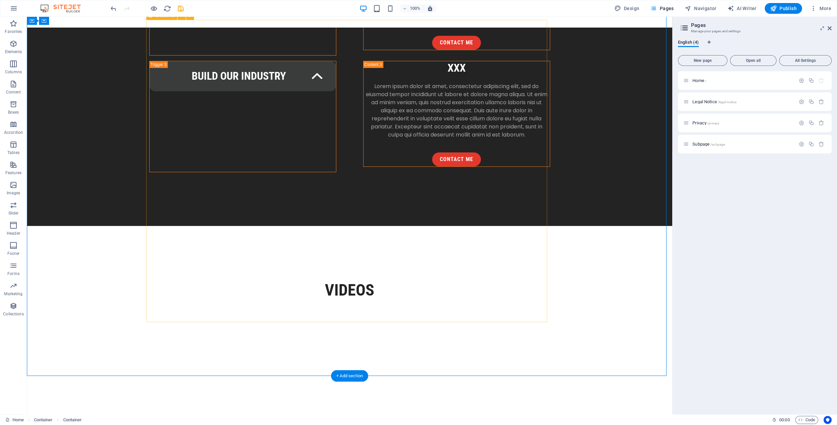
scroll to position [1072, 0]
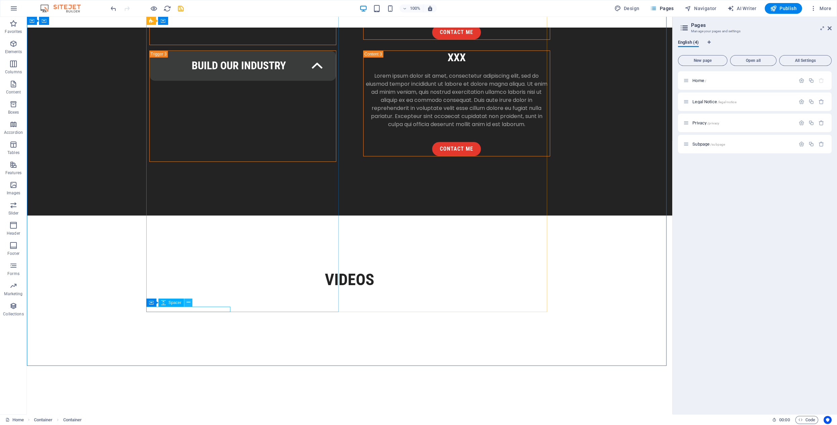
click at [188, 303] on icon at bounding box center [189, 302] width 4 height 7
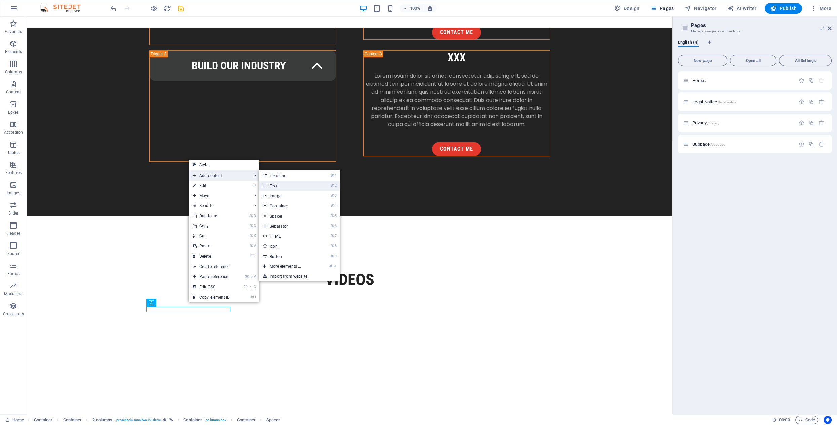
drag, startPoint x: 284, startPoint y: 187, endPoint x: 138, endPoint y: 171, distance: 146.3
click at [284, 187] on link "⌘ 2 Text" at bounding box center [287, 186] width 56 height 10
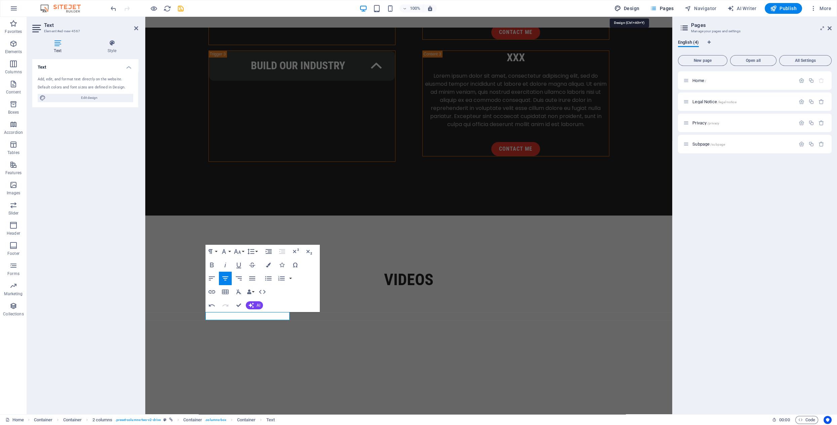
click at [632, 11] on button "Design" at bounding box center [627, 8] width 31 height 11
select select "px"
select select "400"
select select "px"
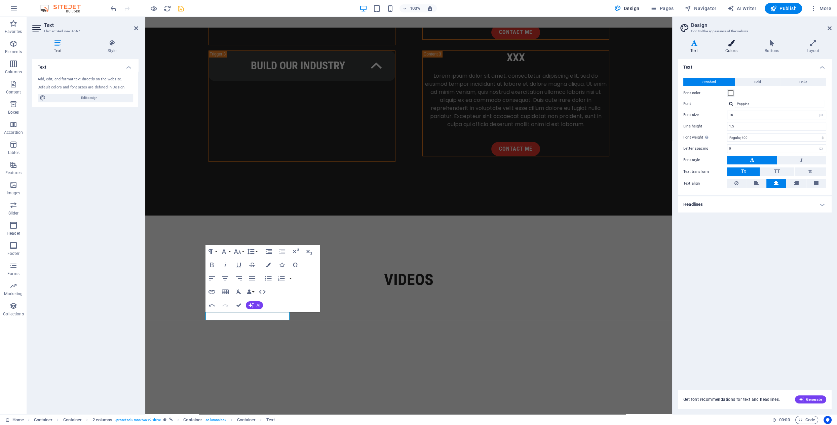
click at [728, 43] on icon at bounding box center [731, 43] width 37 height 7
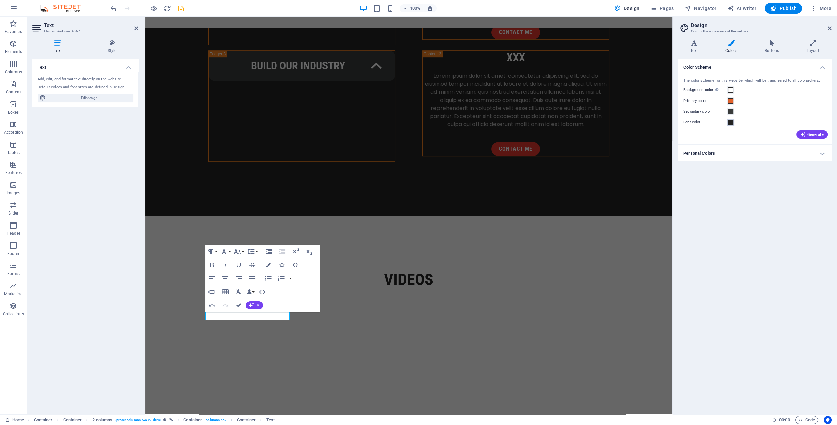
click at [730, 123] on span at bounding box center [730, 122] width 5 height 5
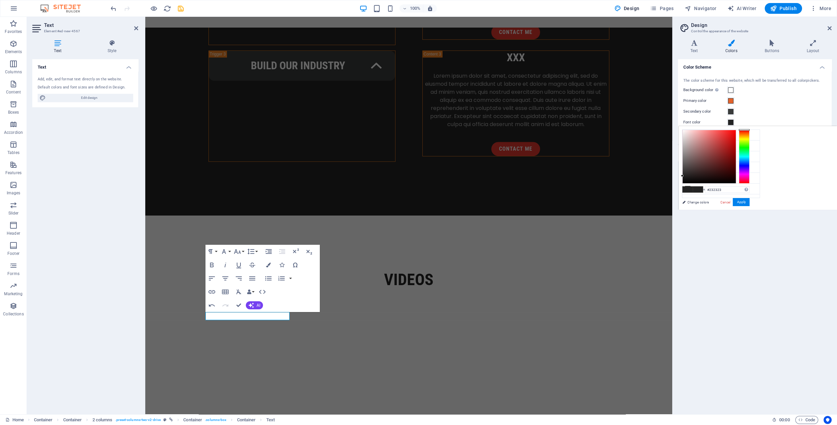
click at [695, 192] on span at bounding box center [698, 190] width 10 height 6
click at [744, 203] on button "Apply" at bounding box center [741, 202] width 17 height 8
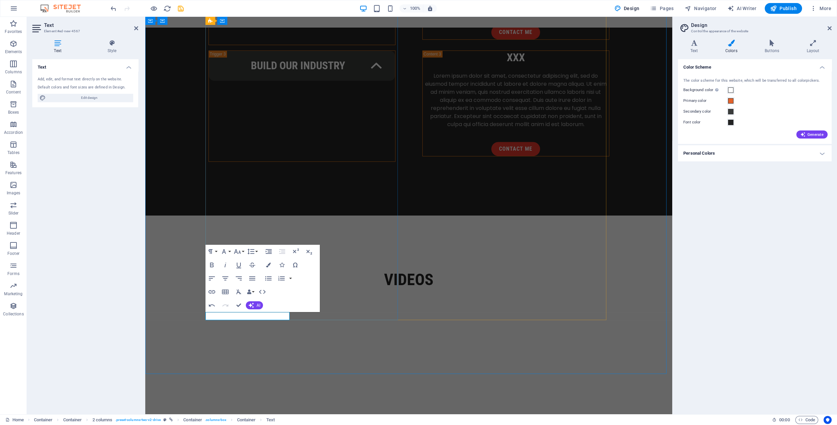
click at [212, 274] on button "Align Left" at bounding box center [212, 278] width 13 height 13
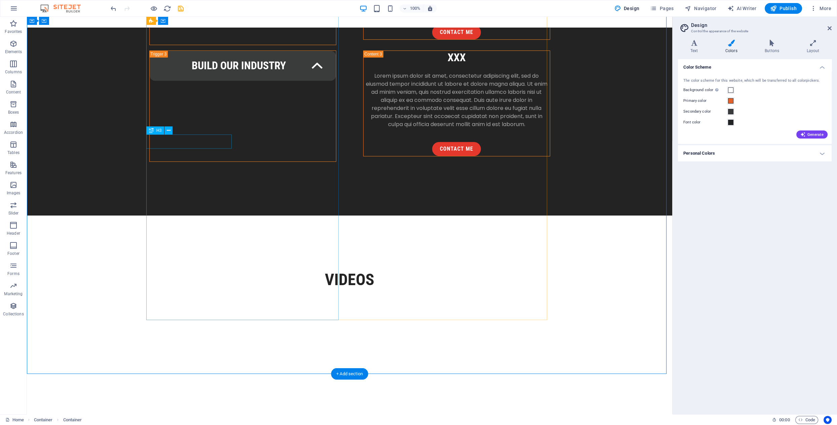
click at [169, 133] on icon at bounding box center [169, 130] width 4 height 7
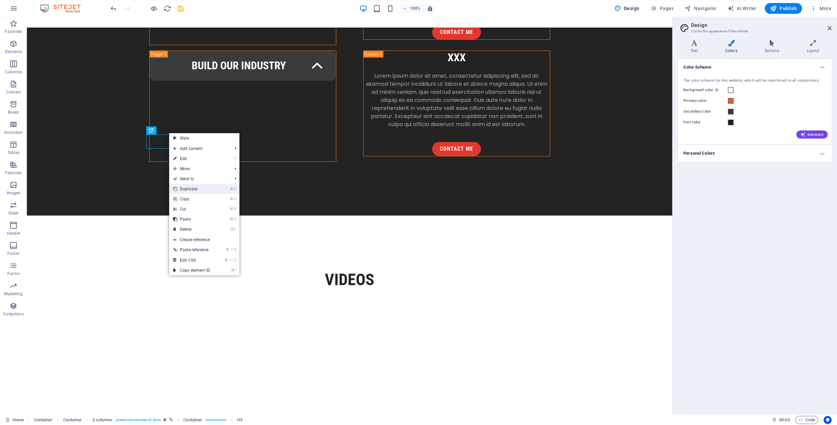
click at [189, 187] on link "⌘ D Duplicate" at bounding box center [191, 189] width 45 height 10
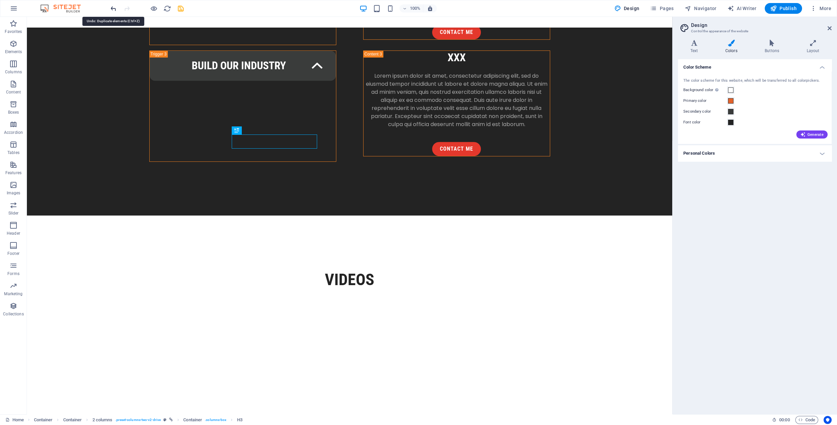
click at [113, 8] on icon "undo" at bounding box center [114, 9] width 8 height 8
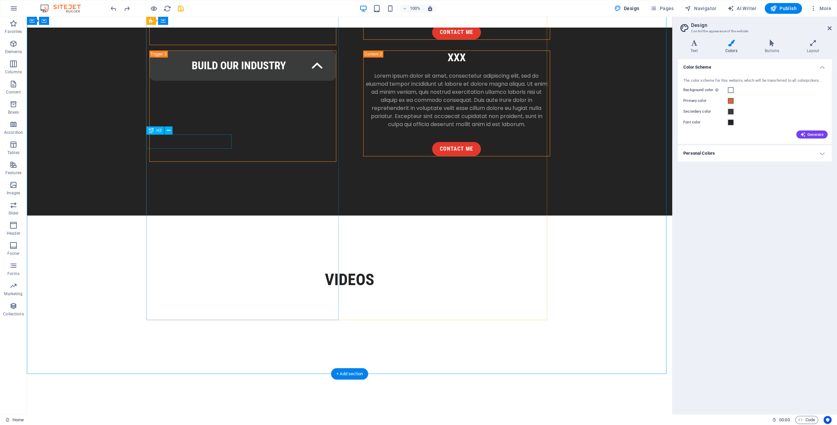
click at [168, 130] on icon at bounding box center [169, 130] width 4 height 7
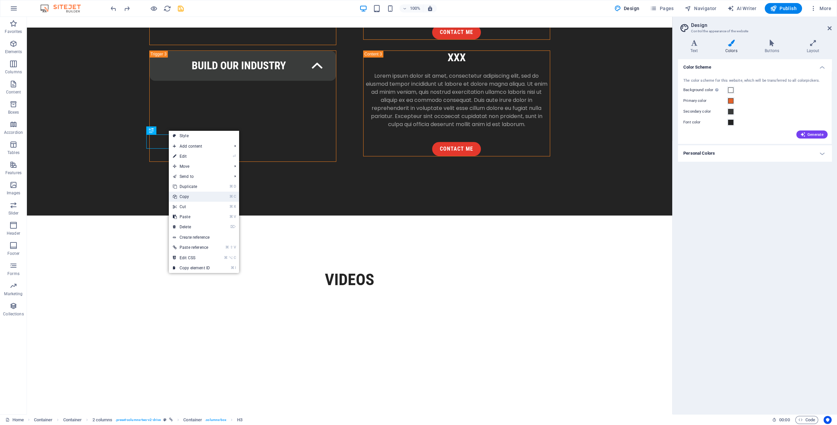
click at [186, 197] on link "⌘ C Copy" at bounding box center [191, 197] width 45 height 10
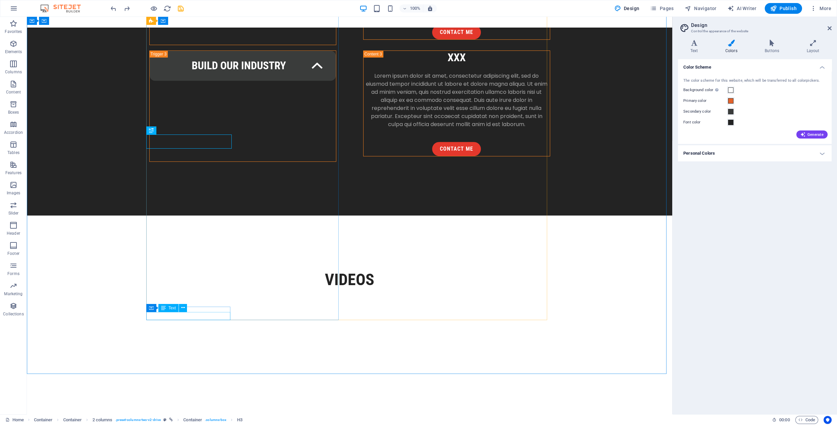
click at [174, 309] on span "Text" at bounding box center [172, 308] width 7 height 4
click at [183, 308] on icon at bounding box center [183, 307] width 4 height 7
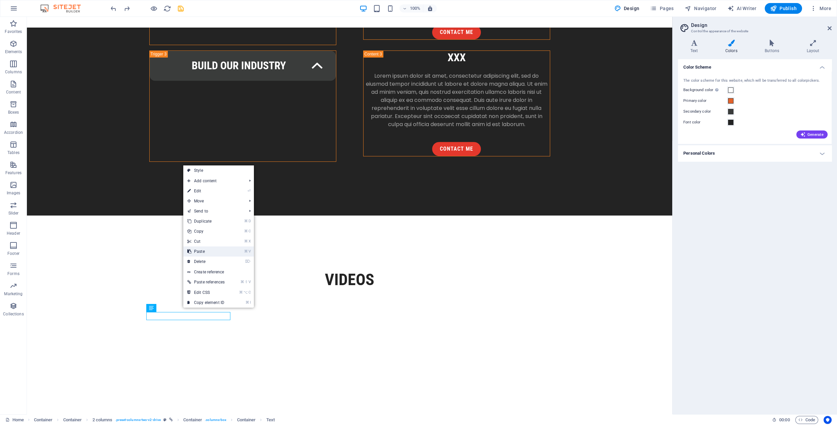
click at [215, 253] on link "⌘ V Paste" at bounding box center [205, 252] width 45 height 10
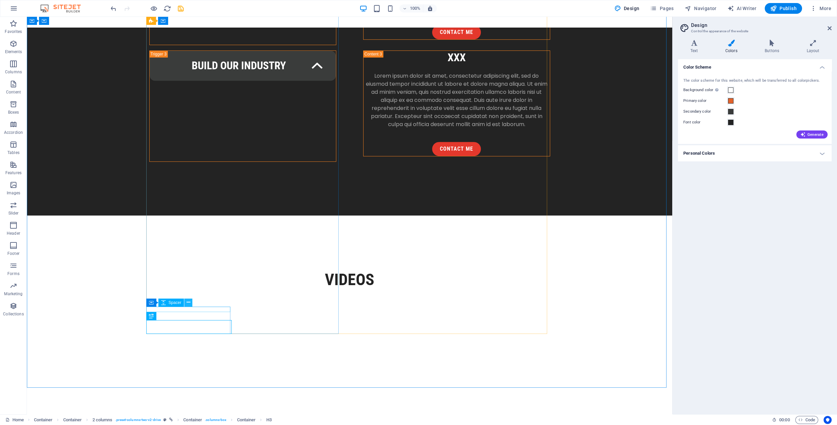
click at [189, 303] on icon at bounding box center [189, 302] width 4 height 7
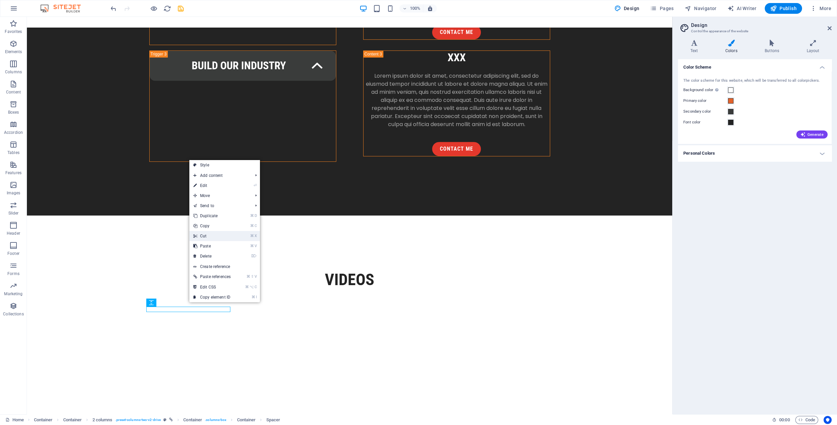
click at [211, 236] on link "⌘ X Cut" at bounding box center [211, 236] width 45 height 10
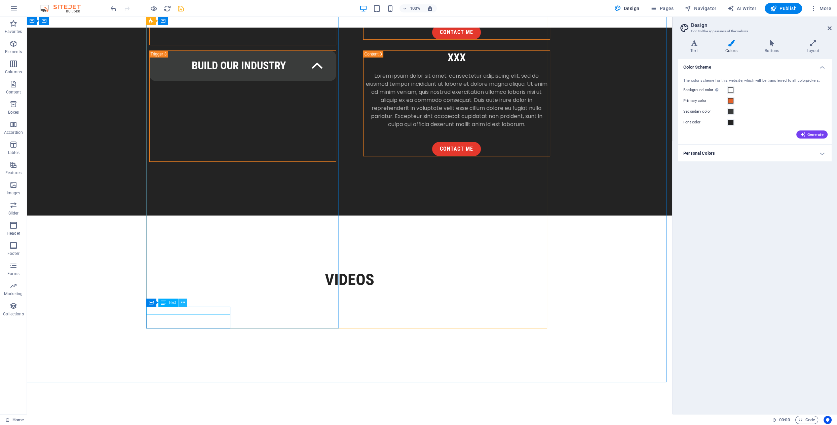
click at [183, 303] on icon at bounding box center [183, 302] width 4 height 7
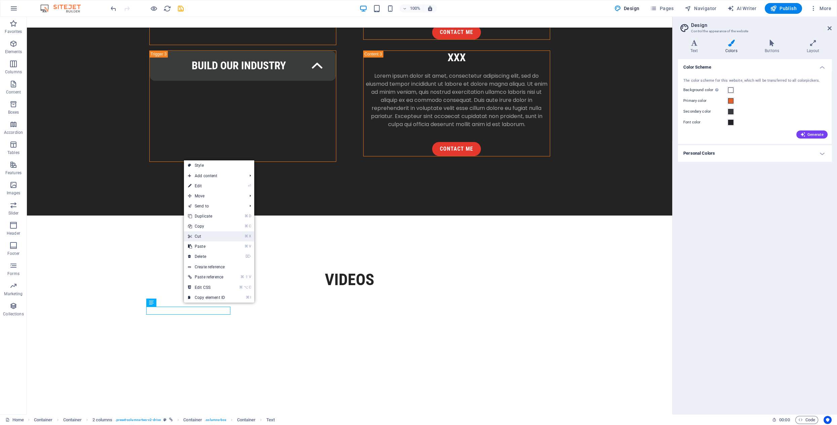
click at [207, 238] on link "⌘ X Cut" at bounding box center [206, 236] width 45 height 10
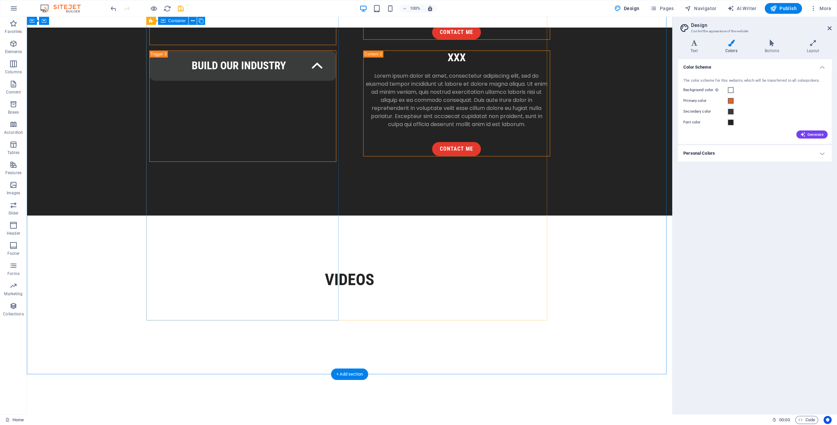
click at [179, 302] on button at bounding box center [181, 303] width 8 height 8
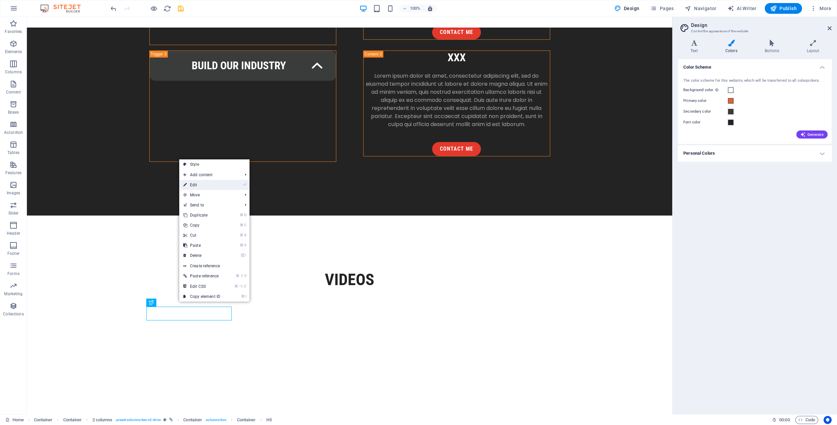
click at [206, 185] on link "⏎ Edit" at bounding box center [201, 185] width 45 height 10
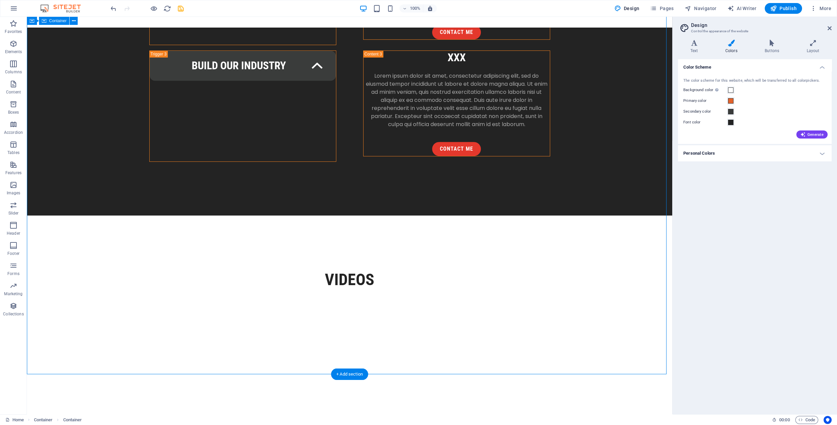
click at [172, 160] on icon at bounding box center [171, 161] width 4 height 7
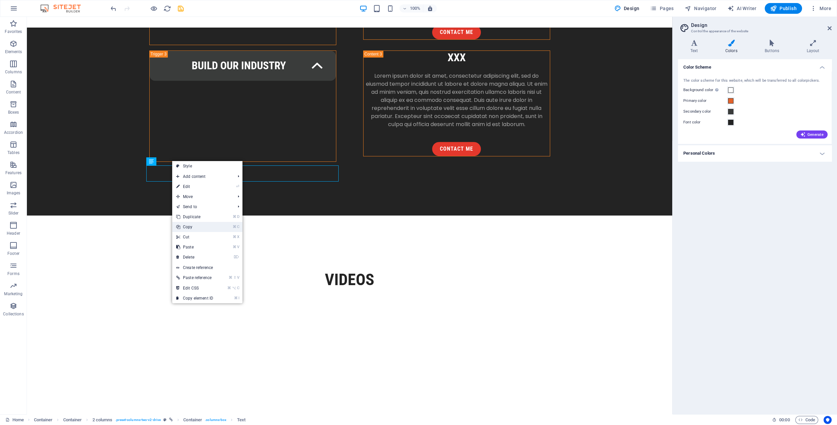
drag, startPoint x: 189, startPoint y: 225, endPoint x: 162, endPoint y: 208, distance: 31.7
click at [189, 225] on link "⌘ C Copy" at bounding box center [194, 227] width 45 height 10
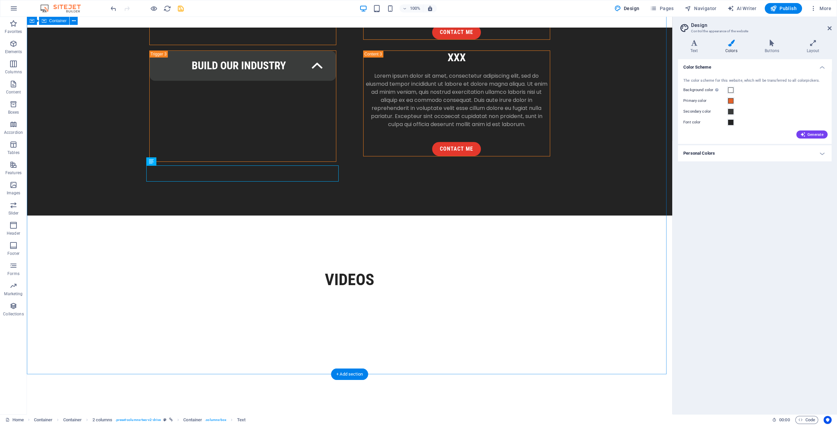
click at [183, 299] on button at bounding box center [181, 303] width 8 height 8
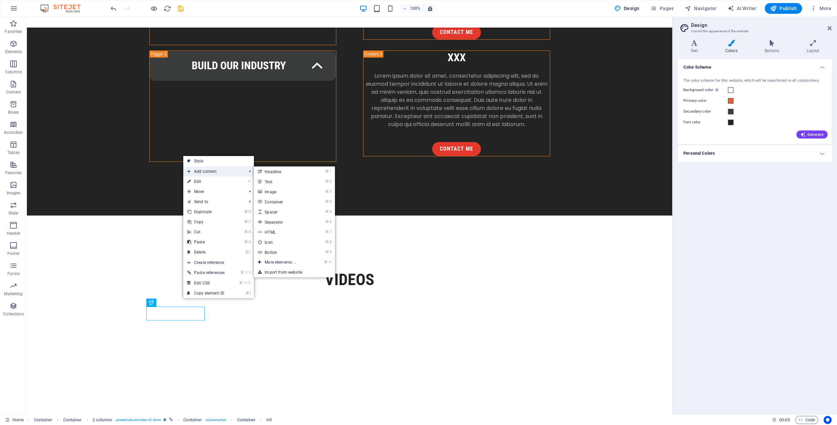
click at [214, 173] on span "Add content" at bounding box center [213, 172] width 61 height 10
drag, startPoint x: 269, startPoint y: 181, endPoint x: 124, endPoint y: 165, distance: 146.2
click at [269, 181] on link "⌘ 2 Text" at bounding box center [282, 182] width 56 height 10
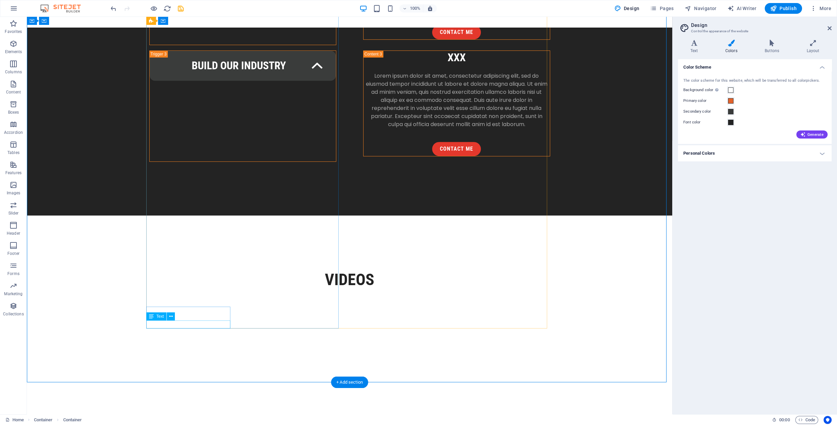
click at [171, 317] on icon at bounding box center [171, 316] width 4 height 7
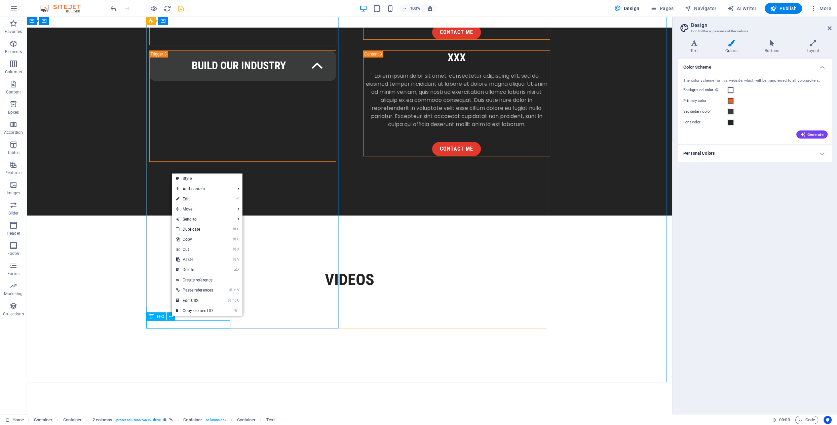
click at [159, 316] on span "Text" at bounding box center [159, 317] width 7 height 4
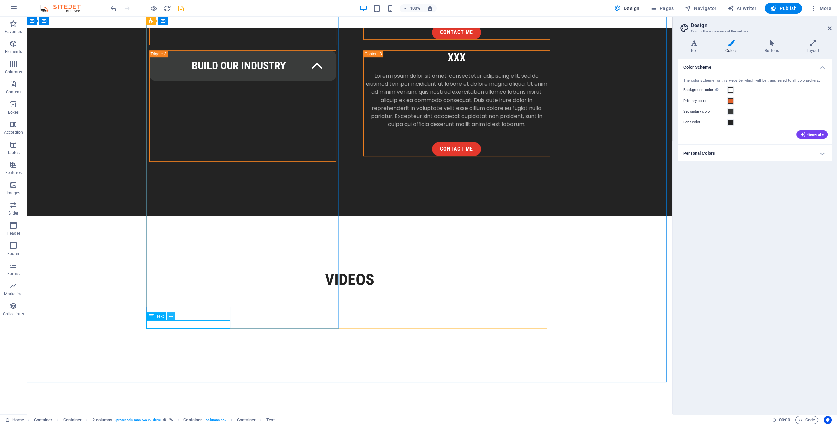
click at [170, 316] on icon at bounding box center [171, 316] width 4 height 7
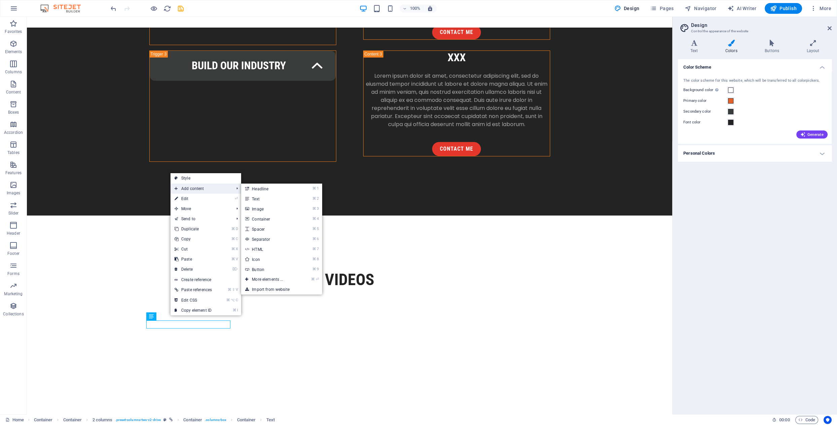
click at [209, 189] on span "Add content" at bounding box center [201, 189] width 61 height 10
click at [259, 199] on link "⌘ 2 Text" at bounding box center [269, 199] width 56 height 10
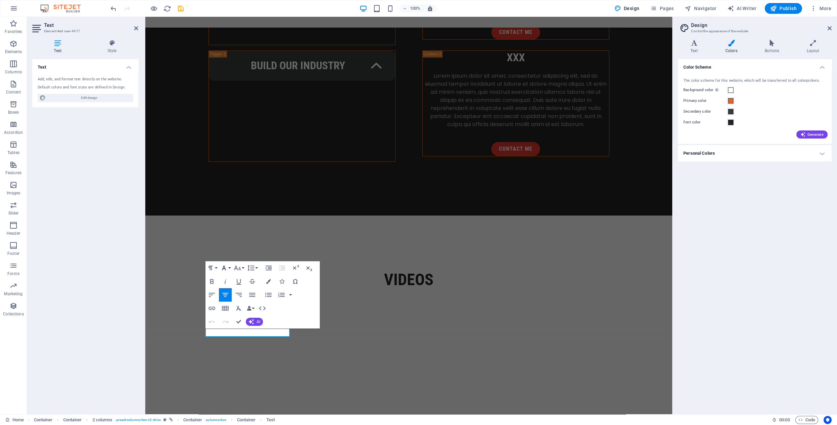
click at [229, 269] on button "Font Family" at bounding box center [225, 267] width 13 height 13
click at [253, 309] on button "Data Bindings" at bounding box center [250, 308] width 9 height 13
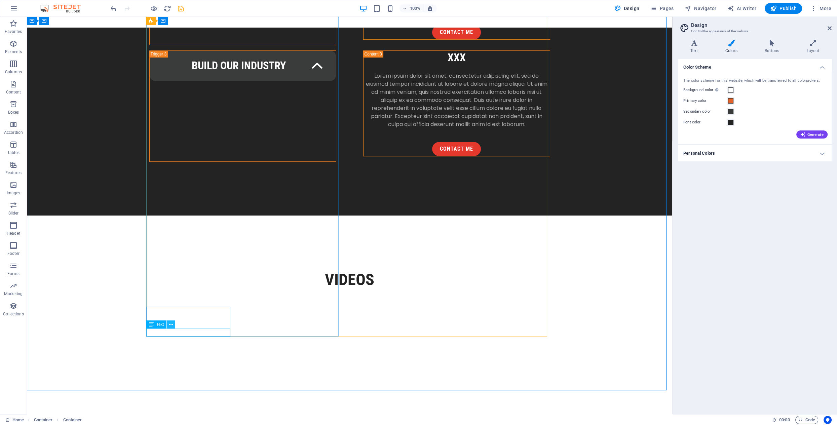
click at [172, 325] on icon at bounding box center [171, 324] width 4 height 7
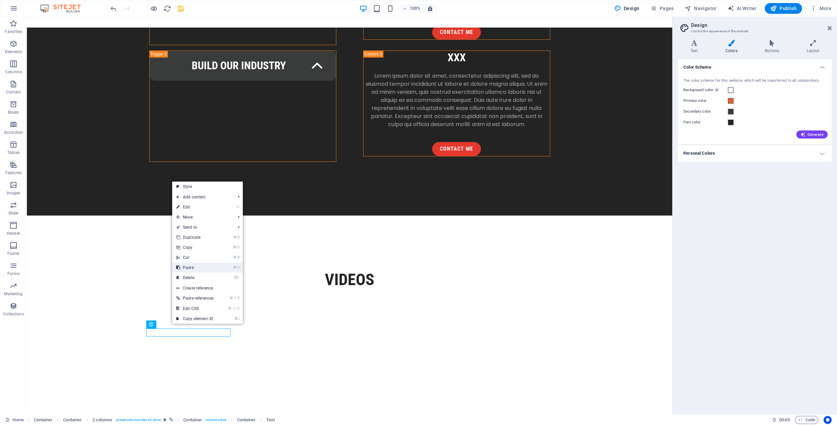
click at [193, 268] on link "⌘ V Paste" at bounding box center [194, 268] width 45 height 10
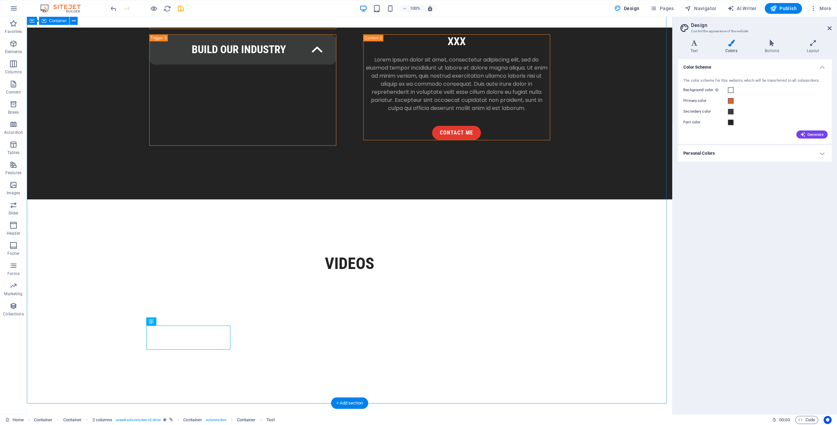
scroll to position [1089, 0]
drag, startPoint x: 190, startPoint y: 331, endPoint x: 71, endPoint y: 331, distance: 118.4
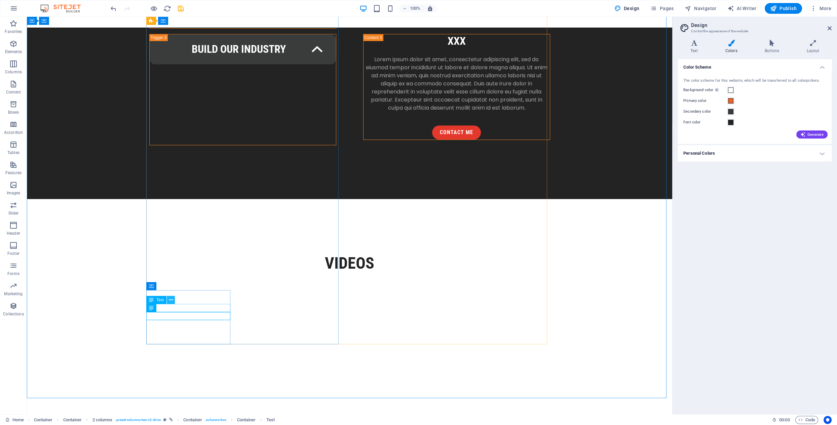
click at [172, 300] on icon at bounding box center [171, 300] width 4 height 7
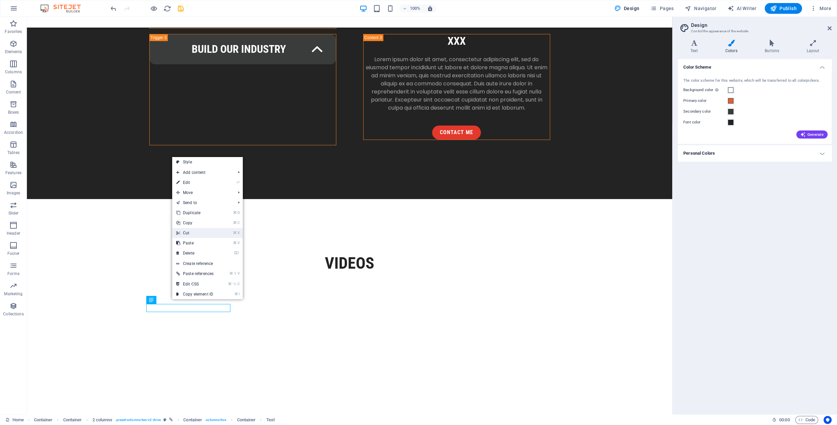
click at [202, 230] on link "⌘ X Cut" at bounding box center [194, 233] width 45 height 10
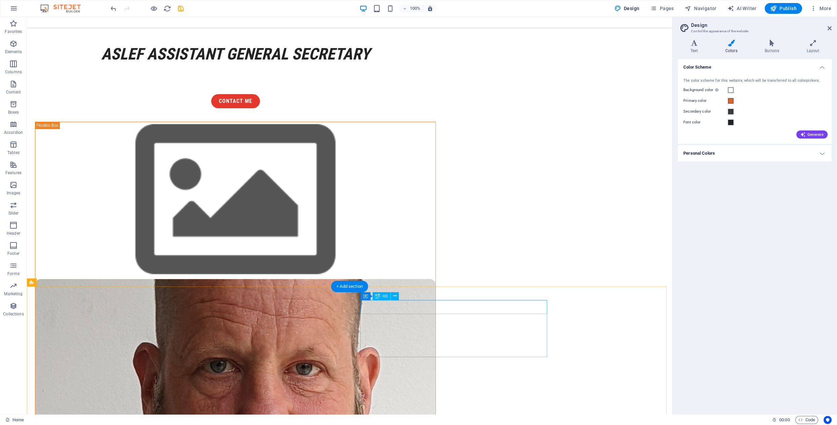
scroll to position [0, 0]
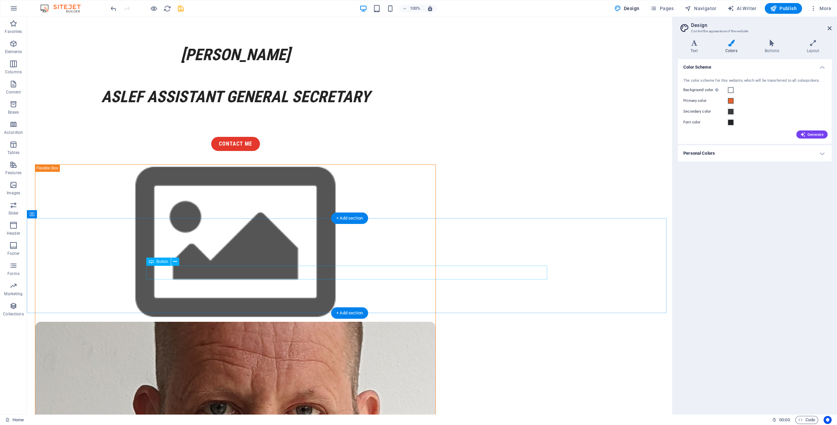
drag, startPoint x: 345, startPoint y: 273, endPoint x: 348, endPoint y: 242, distance: 30.7
drag, startPoint x: 393, startPoint y: 275, endPoint x: 363, endPoint y: 267, distance: 31.0
drag, startPoint x: 348, startPoint y: 258, endPoint x: 354, endPoint y: 268, distance: 11.6
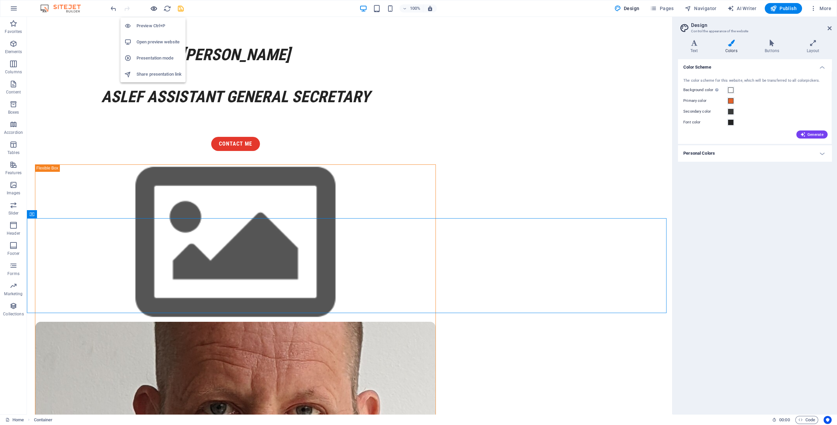
click at [154, 8] on icon "button" at bounding box center [154, 9] width 8 height 8
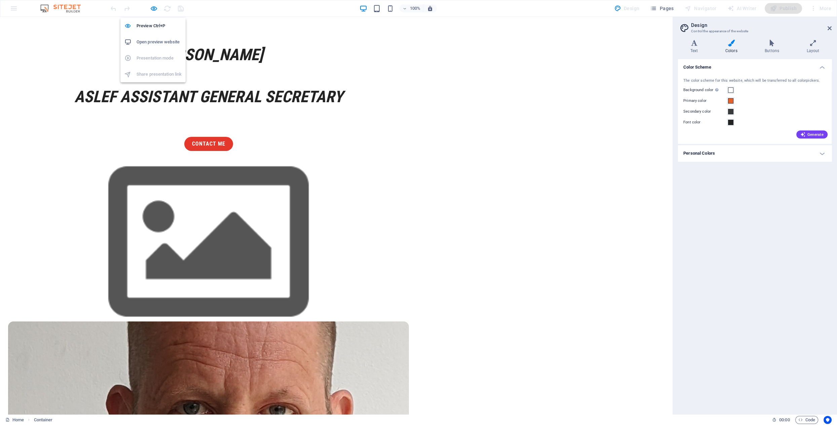
click at [152, 40] on h6 "Open preview website" at bounding box center [159, 42] width 45 height 8
click at [83, 188] on div "[PERSON_NAME] ASLEF Assistant General Secretary ASLEF Assistant General Secreta…" at bounding box center [336, 352] width 672 height 648
click at [663, 8] on span "Pages" at bounding box center [662, 8] width 24 height 7
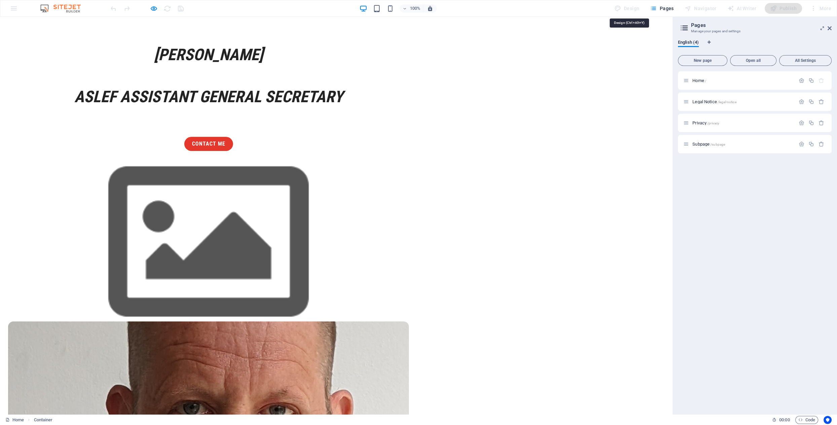
click at [635, 8] on div "Design" at bounding box center [627, 8] width 31 height 11
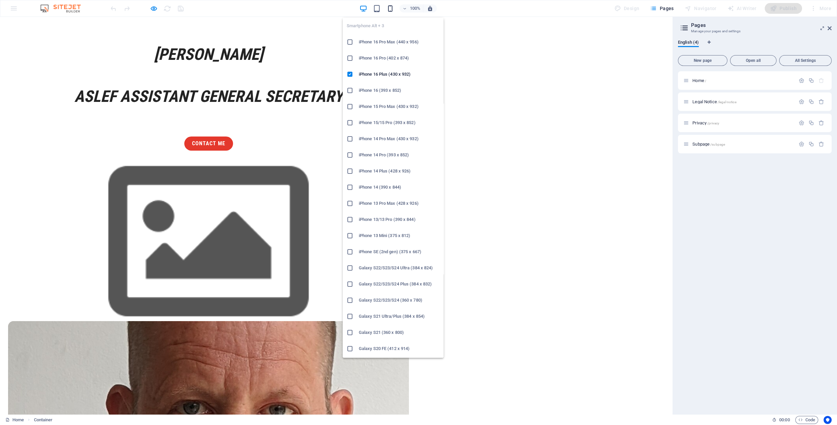
click at [390, 9] on icon "button" at bounding box center [391, 9] width 8 height 8
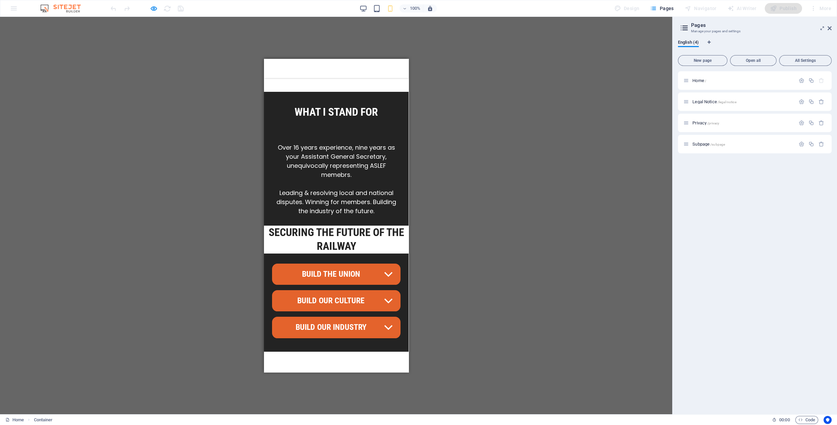
scroll to position [458, 0]
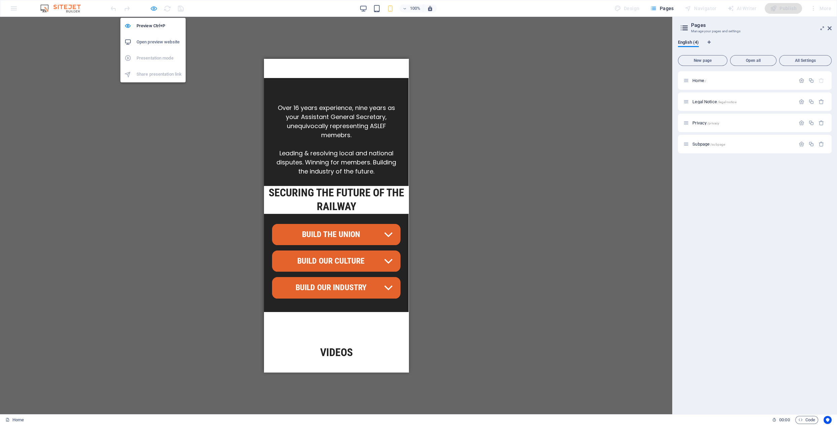
click at [150, 7] on icon "button" at bounding box center [154, 9] width 8 height 8
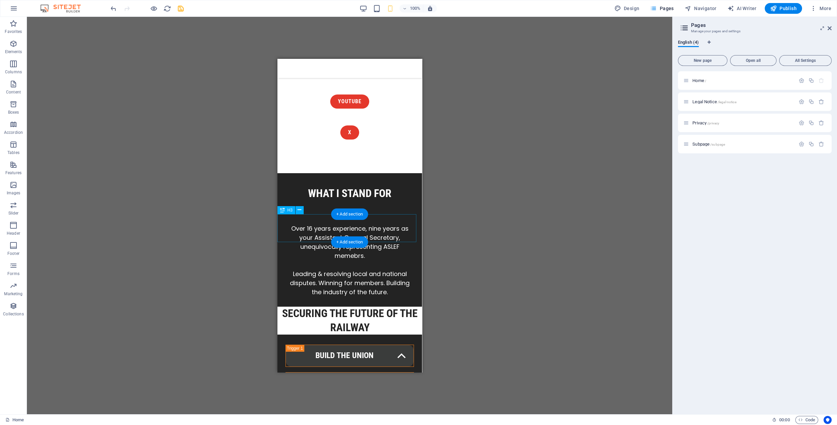
scroll to position [355, 0]
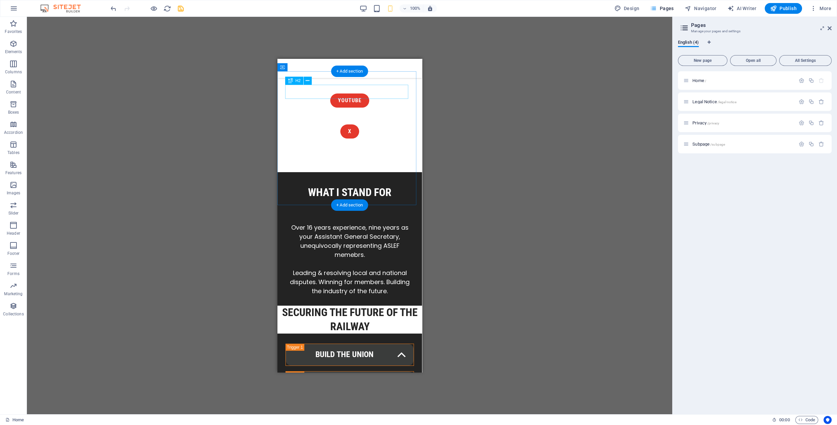
click at [350, 186] on div "What I stand For" at bounding box center [349, 193] width 128 height 14
click at [383, 186] on div "What I stand For" at bounding box center [349, 193] width 128 height 14
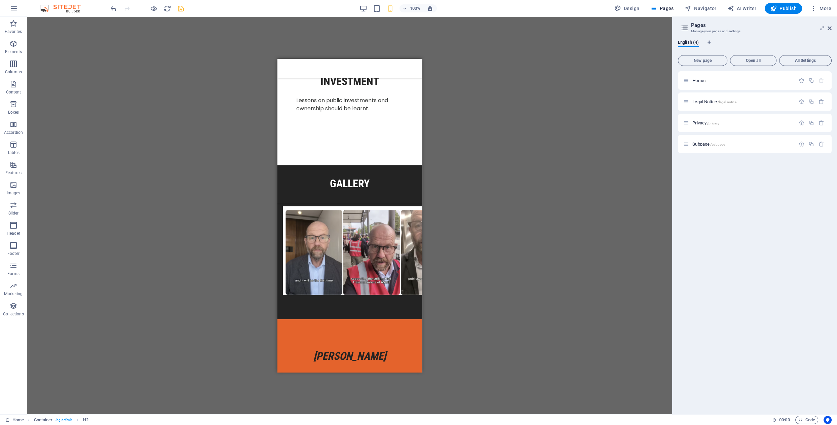
scroll to position [1639, 0]
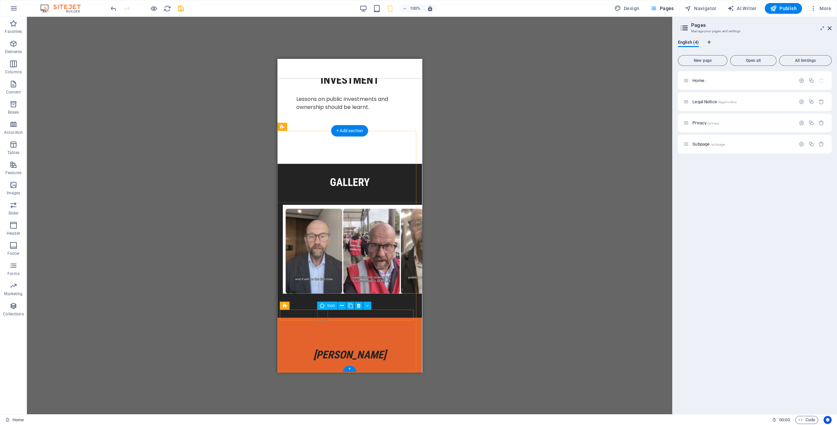
select select "xMidYMid"
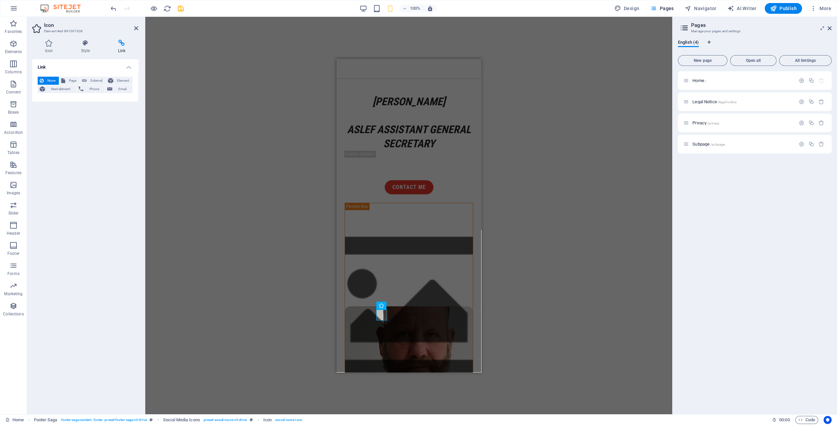
scroll to position [1639, 0]
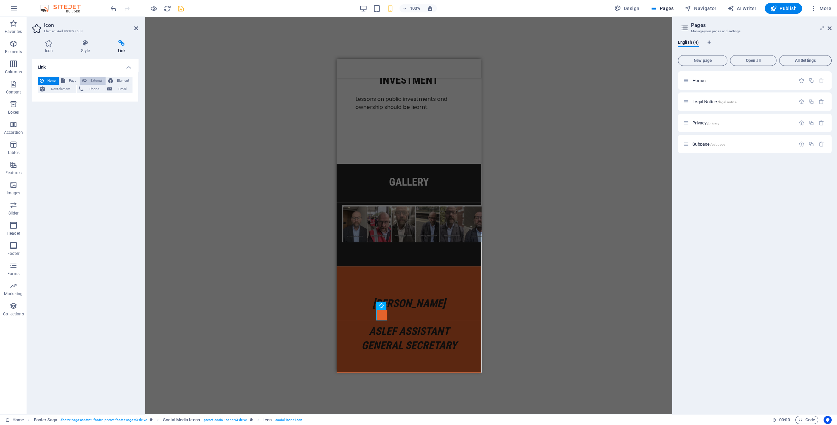
click at [92, 80] on span "External" at bounding box center [96, 81] width 15 height 8
select select "blank"
click at [98, 102] on input "URL" at bounding box center [102, 100] width 62 height 8
paste input "[URL][DOMAIN_NAME]"
type input "[URL][DOMAIN_NAME]"
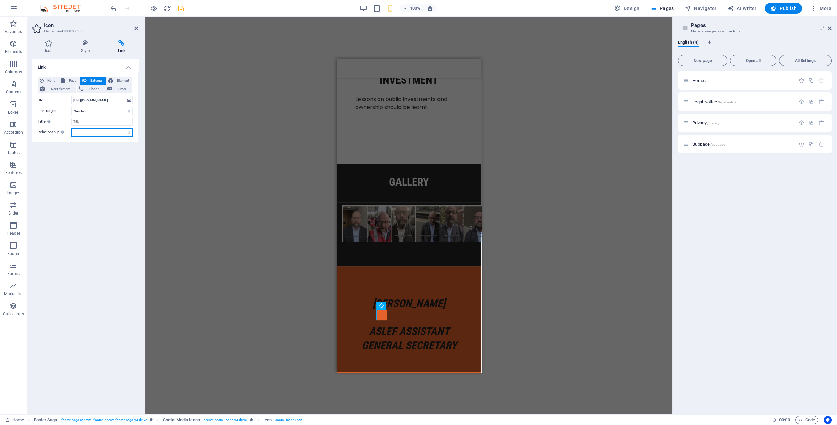
click at [129, 132] on select "alternate author bookmark external help license next nofollow noreferrer noopen…" at bounding box center [102, 132] width 62 height 8
select select "author"
click at [71, 128] on select "alternate author bookmark external help license next nofollow noreferrer noopen…" at bounding box center [102, 132] width 62 height 8
click at [137, 27] on icon at bounding box center [136, 28] width 4 height 5
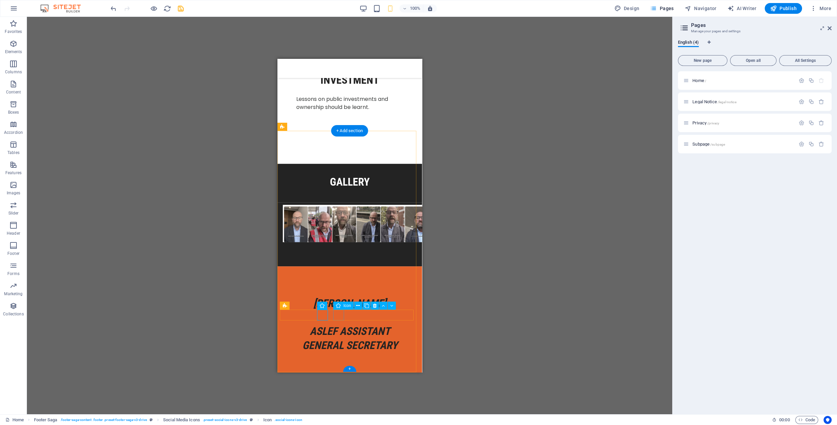
click at [358, 306] on icon at bounding box center [358, 305] width 4 height 7
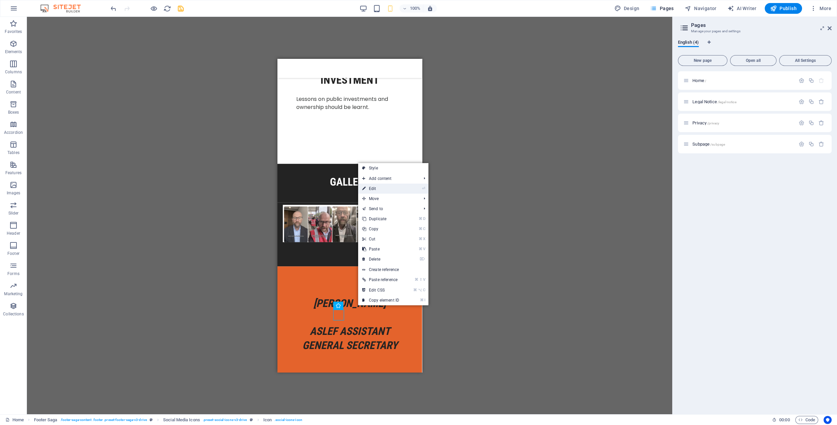
click at [377, 188] on link "⏎ Edit" at bounding box center [380, 189] width 45 height 10
select select "xMidYMid"
select select "px"
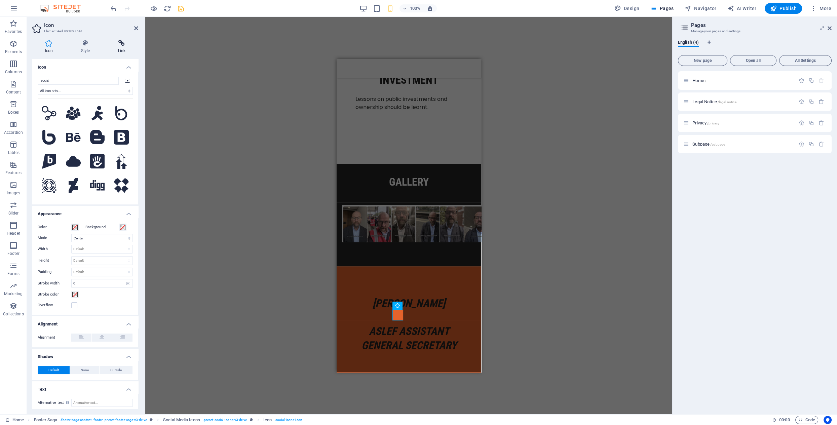
click at [124, 44] on icon at bounding box center [121, 43] width 33 height 7
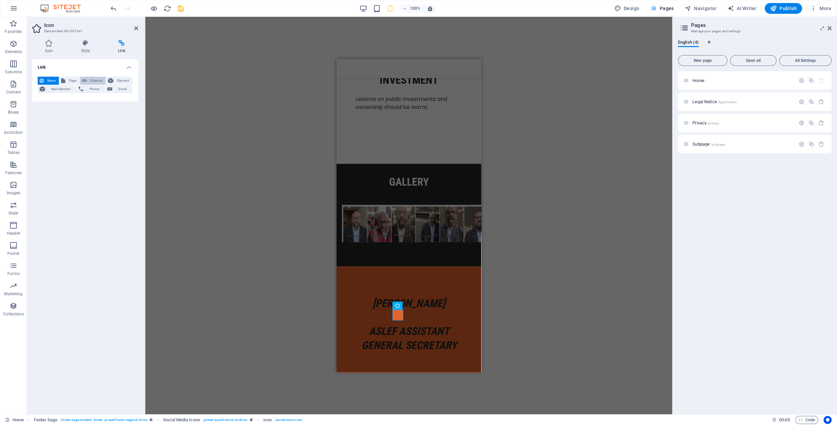
click at [94, 80] on span "External" at bounding box center [96, 81] width 15 height 8
select select "blank"
click at [86, 101] on input "URL" at bounding box center [102, 100] width 62 height 8
paste input "UC4pvfVPiURrt4DVU_8m4nYA"
type input "UC4pvfVPiURrt4DVU_8m4nYA"
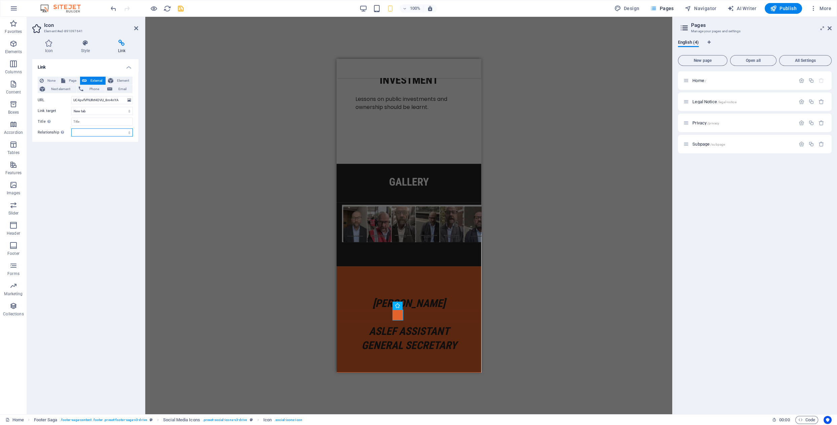
click at [129, 133] on select "alternate author bookmark external help license next nofollow noreferrer noopen…" at bounding box center [102, 132] width 62 height 8
select select "author"
click at [71, 128] on select "alternate author bookmark external help license next nofollow noreferrer noopen…" at bounding box center [102, 132] width 62 height 8
click at [136, 28] on icon at bounding box center [136, 28] width 4 height 5
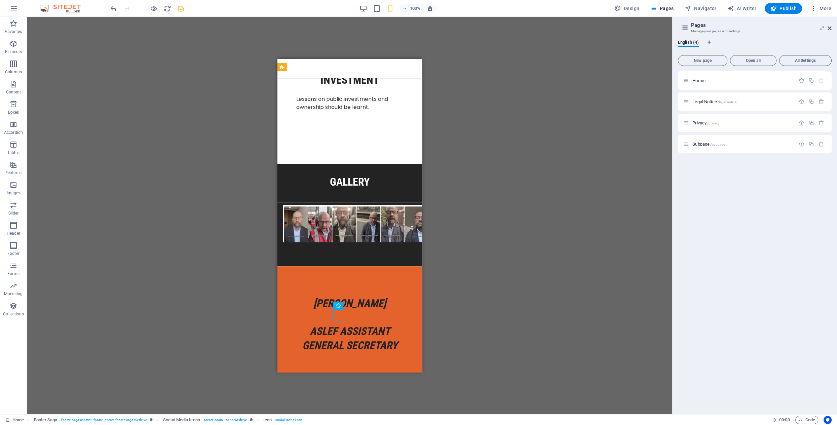
drag, startPoint x: 455, startPoint y: 288, endPoint x: 433, endPoint y: 298, distance: 24.2
click at [455, 287] on div "Container H2 Unequal Columns Container Menu Bar Container Image Container Accor…" at bounding box center [350, 216] width 646 height 398
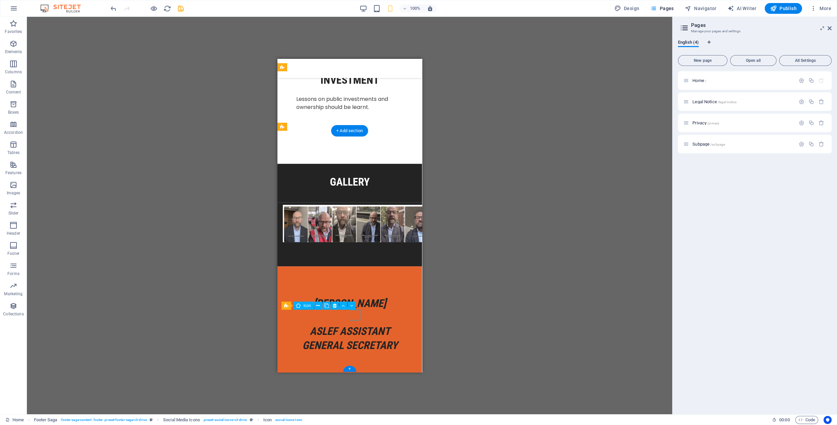
click at [526, 290] on div "Container H2 Unequal Columns Container Menu Bar Container Image Container Accor…" at bounding box center [350, 216] width 646 height 398
drag, startPoint x: 330, startPoint y: 360, endPoint x: 607, endPoint y: 419, distance: 283.4
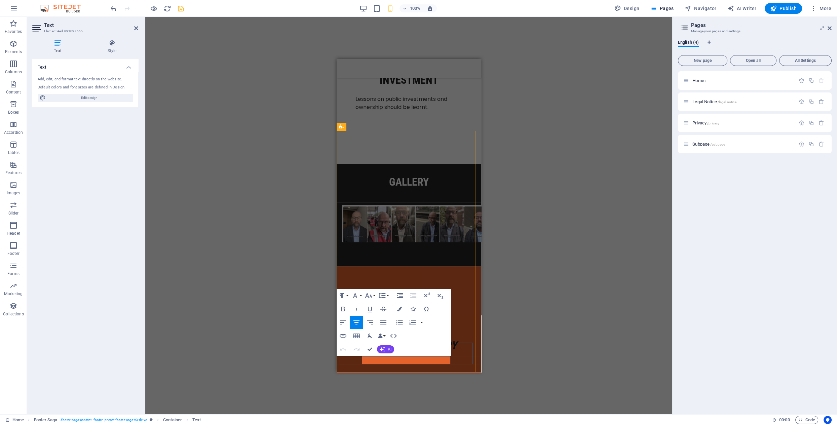
drag, startPoint x: 381, startPoint y: 361, endPoint x: 383, endPoint y: 364, distance: 3.6
drag, startPoint x: 397, startPoint y: 361, endPoint x: 399, endPoint y: 365, distance: 4.2
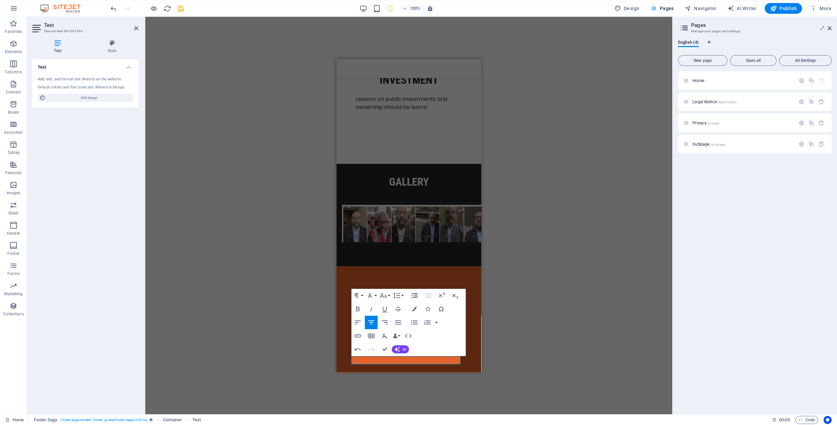
click at [551, 344] on div "Container H2 Unequal Columns Container Menu Bar Container Image Container Accor…" at bounding box center [408, 216] width 527 height 398
click at [550, 344] on div "Container H2 Unequal Columns Container Menu Bar Container Image Container Accor…" at bounding box center [408, 216] width 527 height 398
click at [517, 242] on div "Container H2 Unequal Columns Container Menu Bar Container Image Container Accor…" at bounding box center [408, 216] width 527 height 398
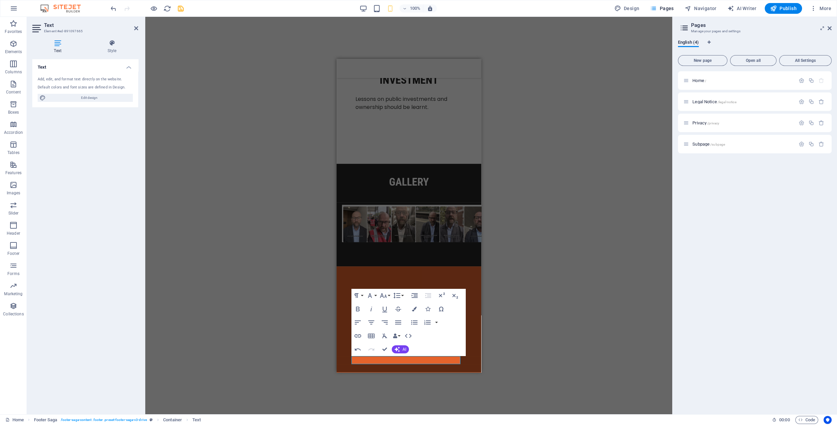
click at [518, 242] on div "Container H2 Unequal Columns Container Menu Bar Container Image Container Accor…" at bounding box center [408, 216] width 527 height 398
click at [452, 266] on div "[PERSON_NAME] ASLEF Assistant General Secretary testimonials contact me © 2025 …" at bounding box center [408, 402] width 145 height 272
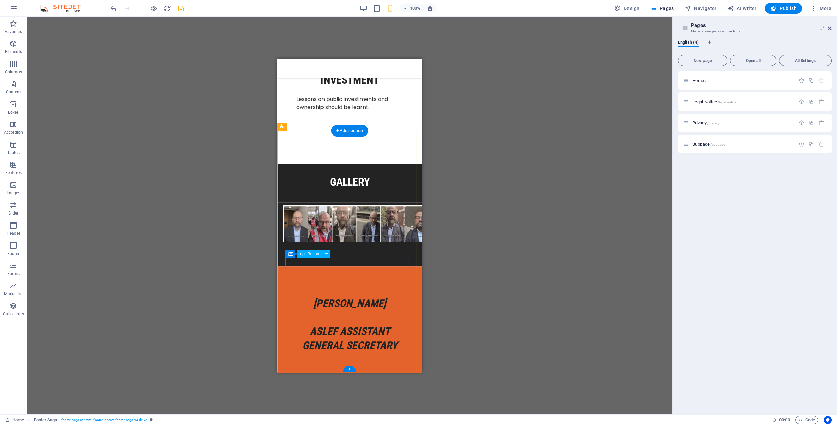
click at [304, 389] on div "testimonials" at bounding box center [349, 394] width 128 height 11
drag, startPoint x: 322, startPoint y: 316, endPoint x: 599, endPoint y: 375, distance: 283.4
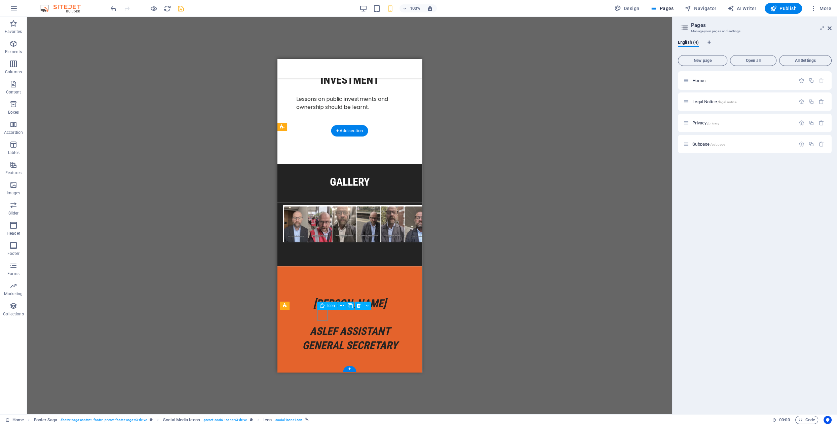
select select "author"
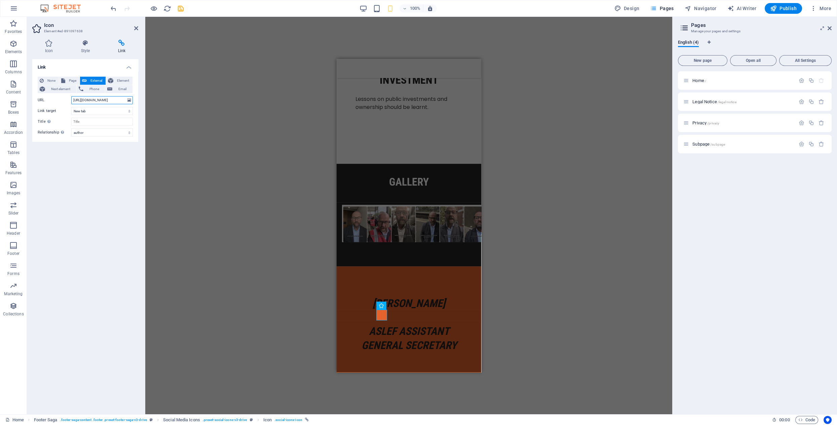
click at [117, 100] on input "[URL][DOMAIN_NAME]" at bounding box center [102, 100] width 62 height 8
type input "h"
click at [86, 99] on input "URL" at bounding box center [102, 100] width 62 height 8
paste input "[URL][DOMAIN_NAME]"
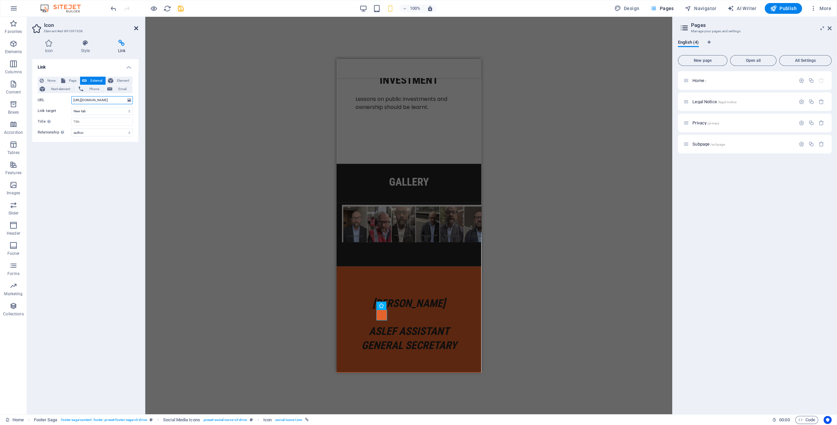
type input "[URL][DOMAIN_NAME]"
click at [136, 28] on icon at bounding box center [136, 28] width 4 height 5
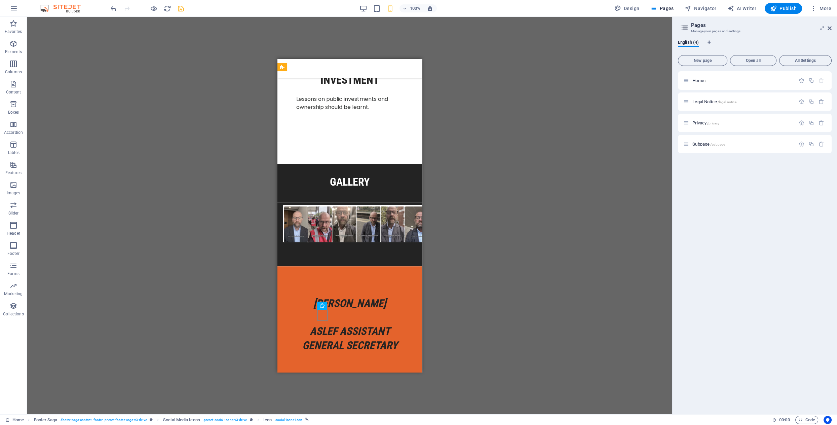
click at [501, 328] on div "Container H2 Unequal Columns Container Menu Bar Container Image Container Accor…" at bounding box center [350, 216] width 646 height 398
drag, startPoint x: 371, startPoint y: 316, endPoint x: 312, endPoint y: 316, distance: 59.2
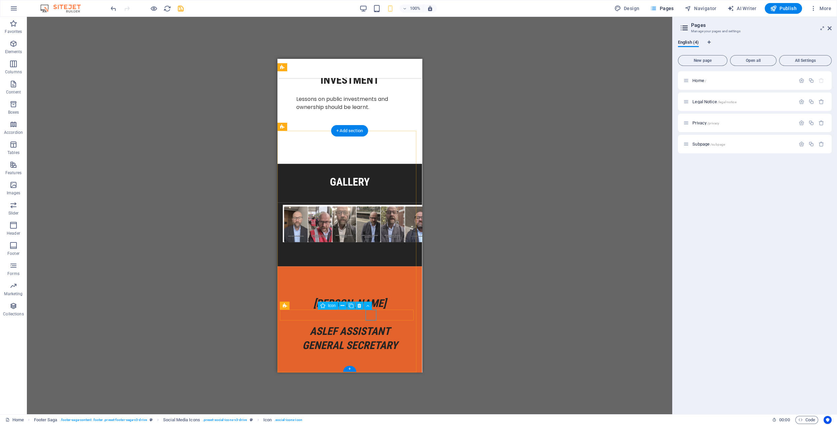
select select "xMidYMid"
select select "px"
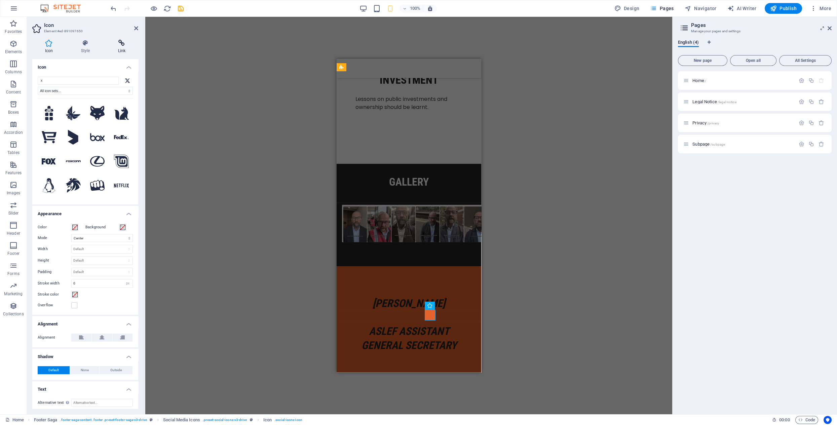
click at [120, 44] on icon at bounding box center [121, 43] width 33 height 7
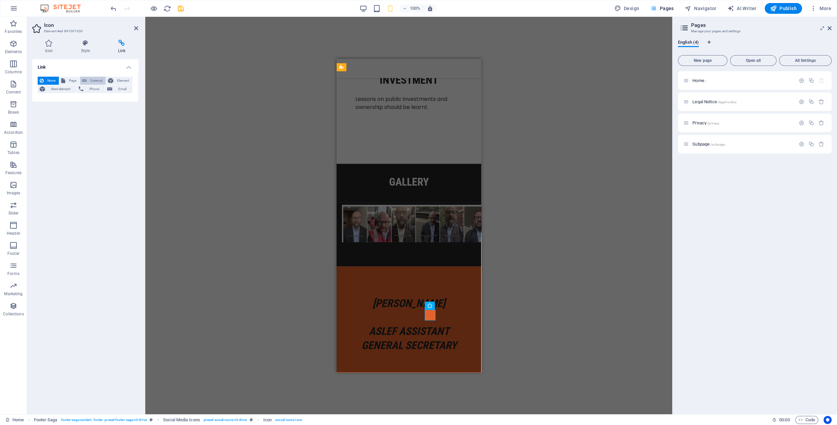
click at [96, 80] on span "External" at bounding box center [96, 81] width 15 height 8
select select "blank"
click at [83, 99] on input "URL" at bounding box center [102, 100] width 62 height 8
paste input "[URL][DOMAIN_NAME]"
type input "[URL][DOMAIN_NAME]"
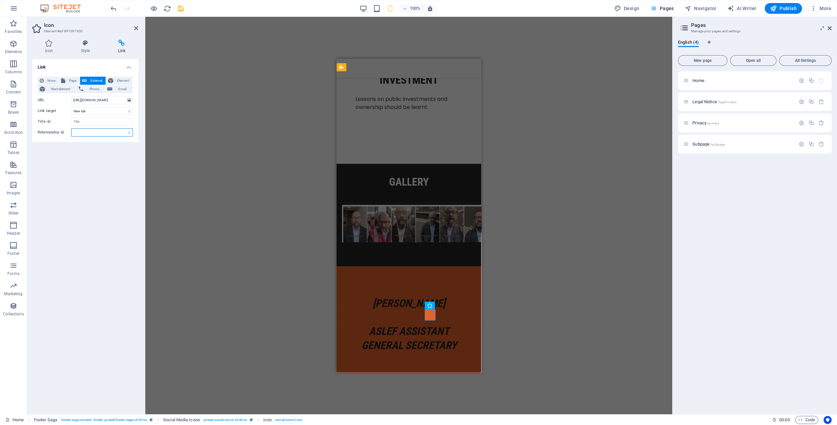
click at [97, 134] on select "alternate author bookmark external help license next nofollow noreferrer noopen…" at bounding box center [102, 132] width 62 height 8
select select "author"
click at [71, 128] on select "alternate author bookmark external help license next nofollow noreferrer noopen…" at bounding box center [102, 132] width 62 height 8
click at [135, 27] on icon at bounding box center [136, 28] width 4 height 5
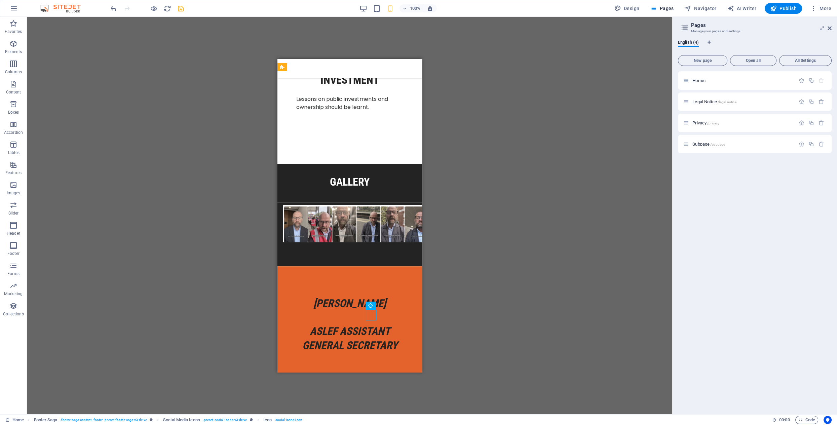
drag, startPoint x: 461, startPoint y: 311, endPoint x: 424, endPoint y: 311, distance: 36.7
click at [460, 311] on div "Container H2 Unequal Columns Container Menu Bar Container Image Container Accor…" at bounding box center [350, 216] width 646 height 398
drag, startPoint x: 355, startPoint y: 316, endPoint x: 296, endPoint y: 316, distance: 59.2
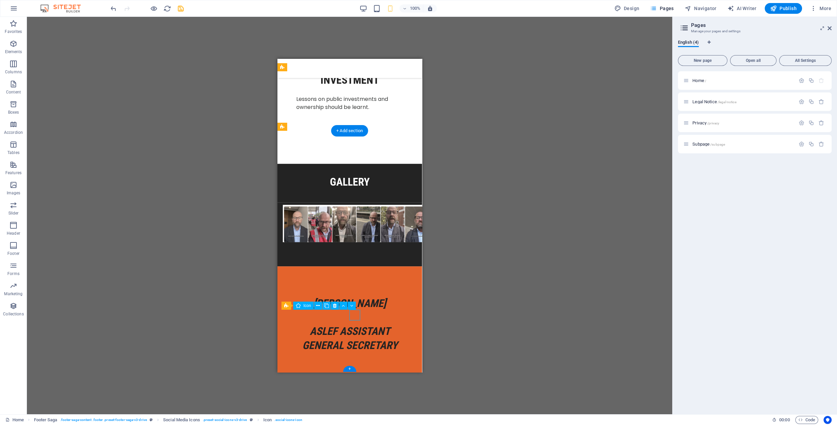
select select "xMidYMid"
select select "px"
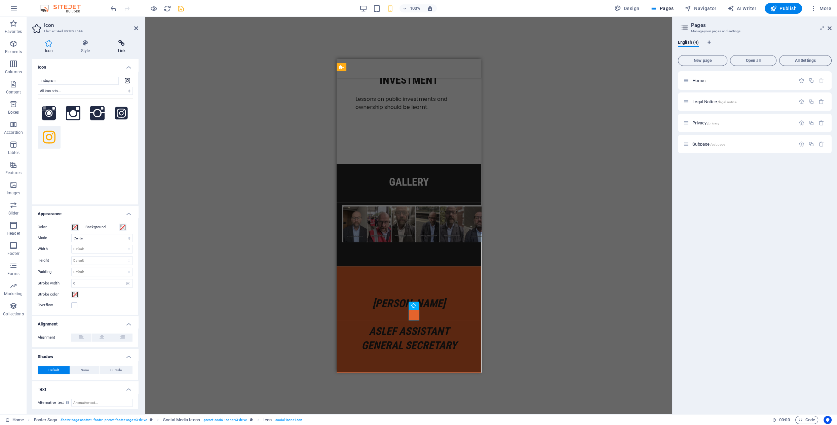
click at [123, 43] on icon at bounding box center [121, 43] width 33 height 7
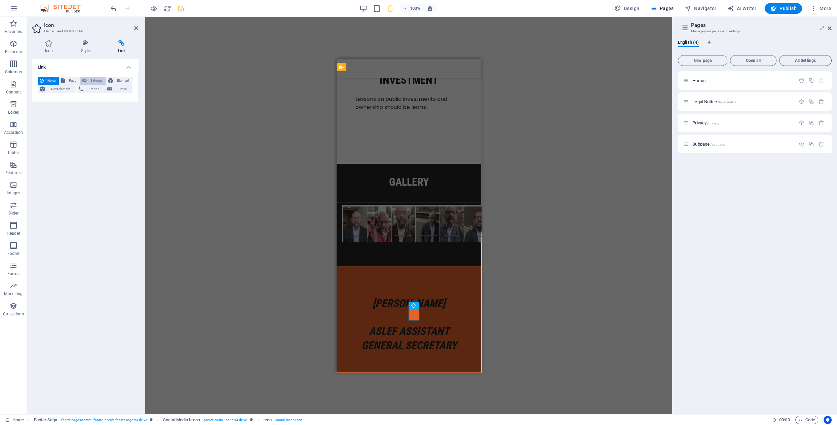
click at [96, 80] on span "External" at bounding box center [96, 81] width 15 height 8
select select "blank"
click at [93, 99] on input "URL" at bounding box center [102, 100] width 62 height 8
paste input "[URL][DOMAIN_NAME]"
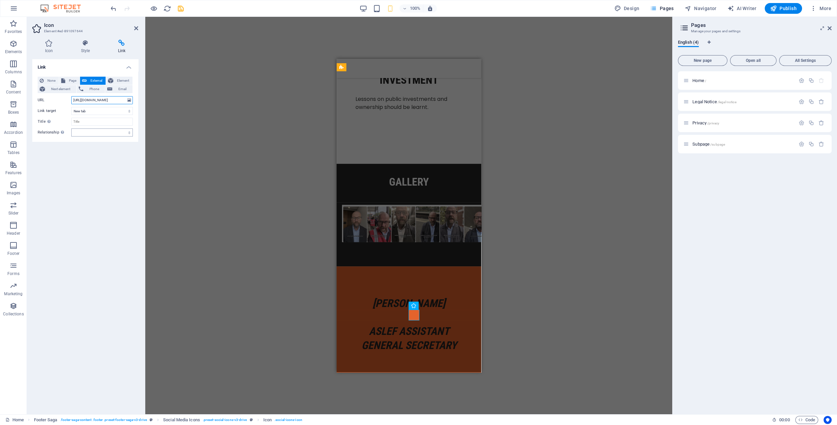
type input "[URL][DOMAIN_NAME]"
click at [101, 133] on select "alternate author bookmark external help license next nofollow noreferrer noopen…" at bounding box center [102, 132] width 62 height 8
select select "author"
click at [71, 128] on select "alternate author bookmark external help license next nofollow noreferrer noopen…" at bounding box center [102, 132] width 62 height 8
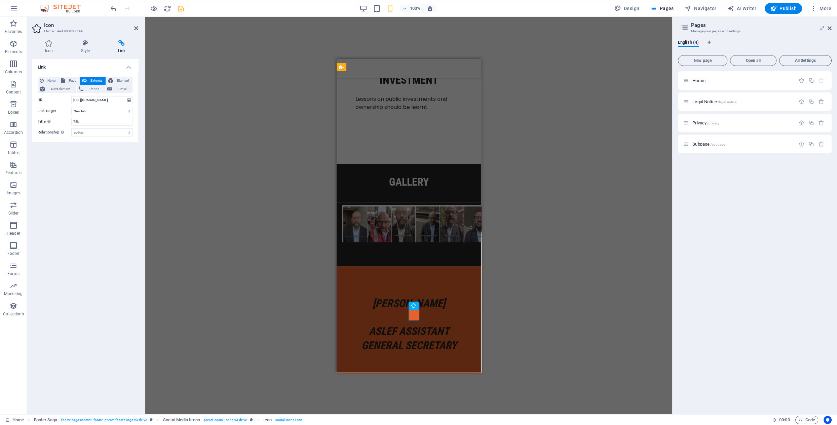
drag, startPoint x: 136, startPoint y: 28, endPoint x: 190, endPoint y: 58, distance: 62.2
click at [136, 28] on icon at bounding box center [136, 28] width 4 height 5
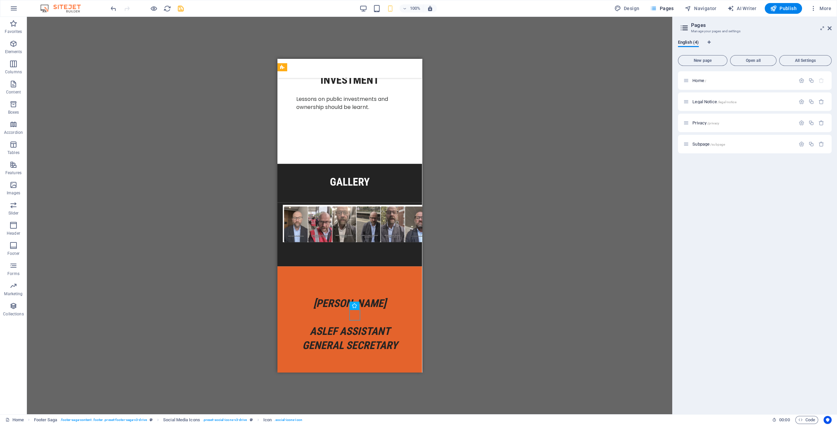
click at [501, 268] on div "Container H2 Unequal Columns Container Menu Bar Container Image Container Accor…" at bounding box center [350, 216] width 646 height 398
click at [509, 306] on div "Container H2 Unequal Columns Container Menu Bar Container Image Container Accor…" at bounding box center [350, 216] width 646 height 398
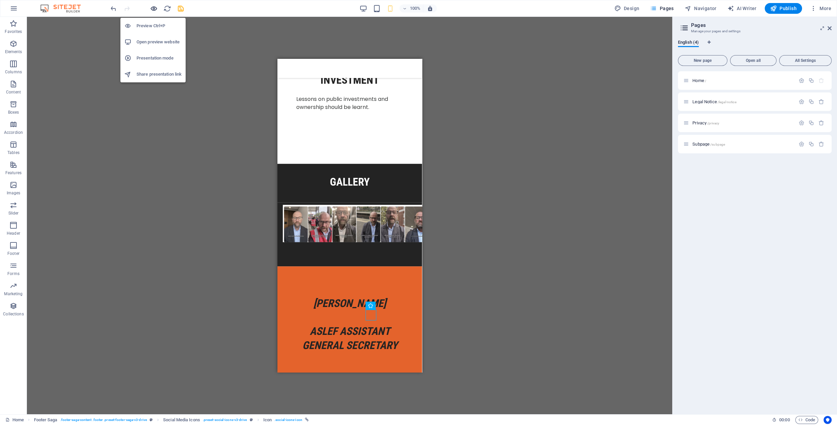
click at [155, 8] on icon "button" at bounding box center [154, 9] width 8 height 8
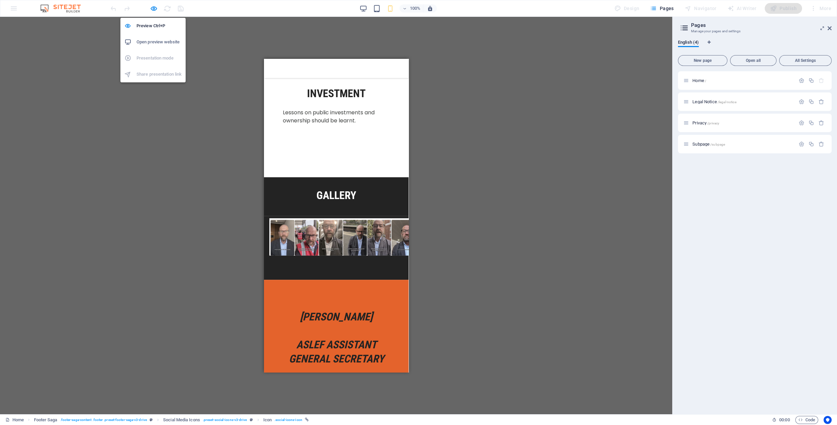
click at [151, 43] on h6 "Open preview website" at bounding box center [159, 42] width 45 height 8
click at [152, 7] on icon "button" at bounding box center [154, 9] width 8 height 8
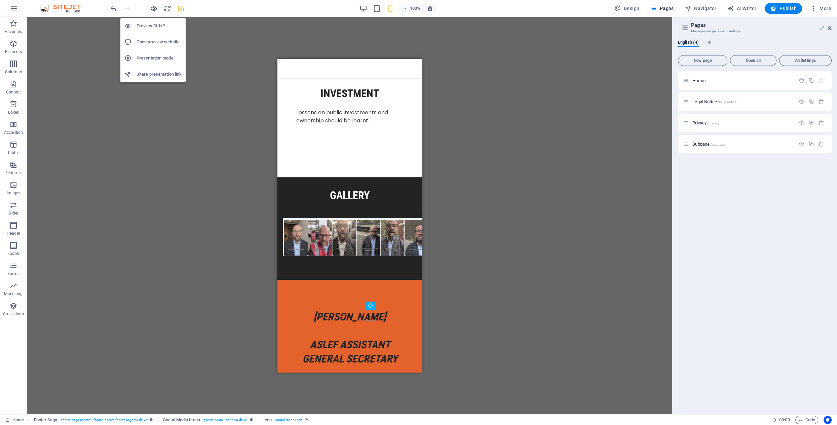
scroll to position [1639, 0]
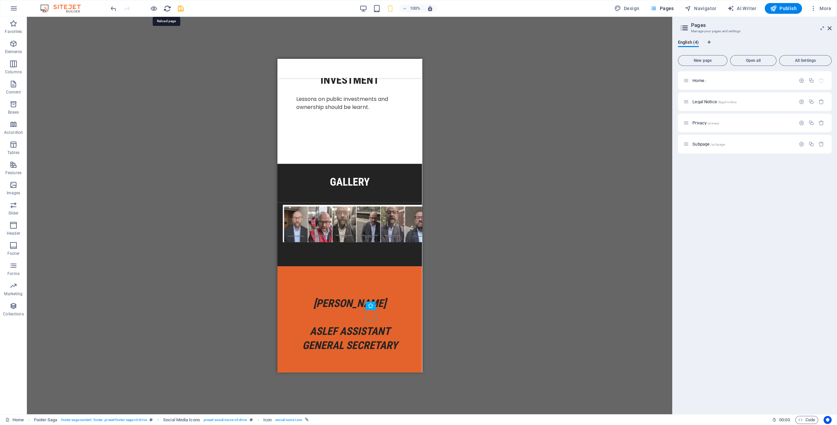
click at [169, 8] on icon "reload" at bounding box center [167, 9] width 8 height 8
click at [360, 9] on div "100% Design Pages Navigator AI Writer Publish More" at bounding box center [471, 8] width 725 height 11
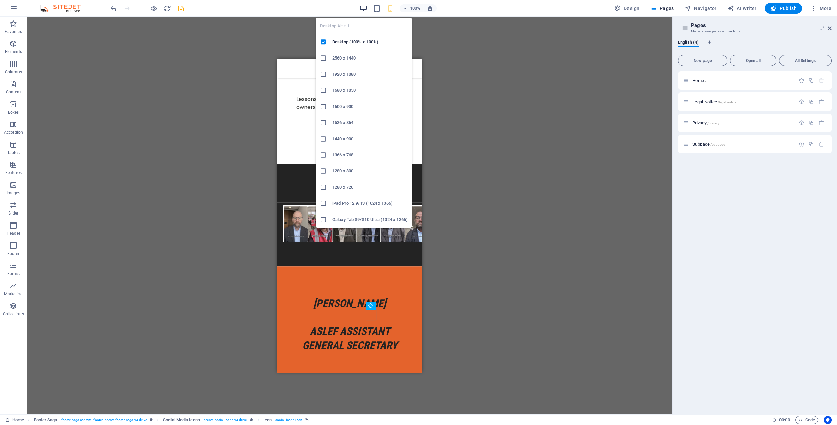
click at [362, 8] on icon "button" at bounding box center [364, 9] width 8 height 8
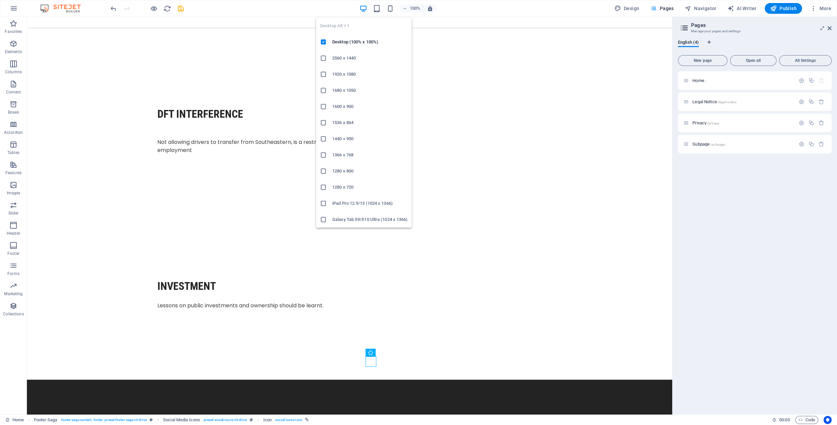
scroll to position [1570, 0]
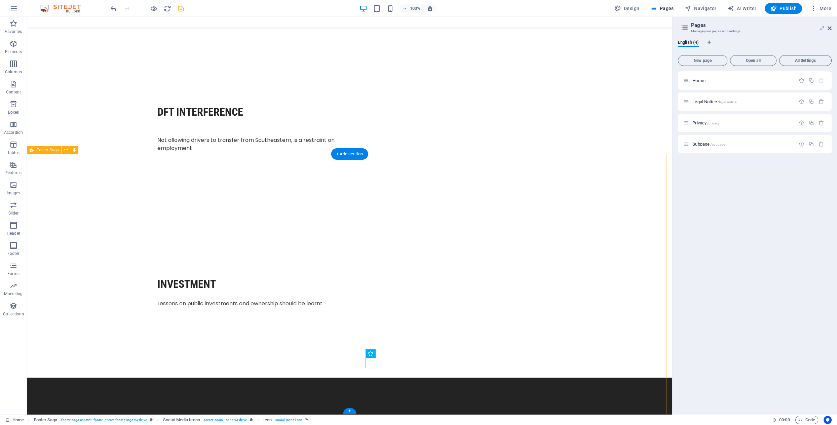
click at [321, 165] on icon at bounding box center [321, 163] width 4 height 7
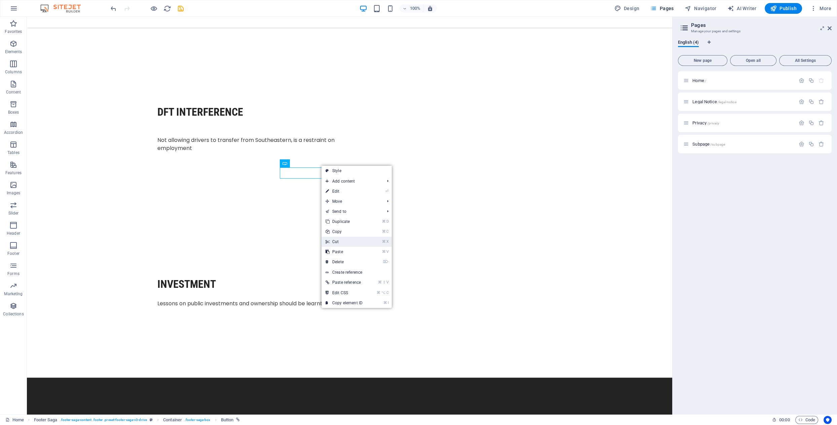
click at [338, 241] on link "⌘ X Cut" at bounding box center [344, 242] width 45 height 10
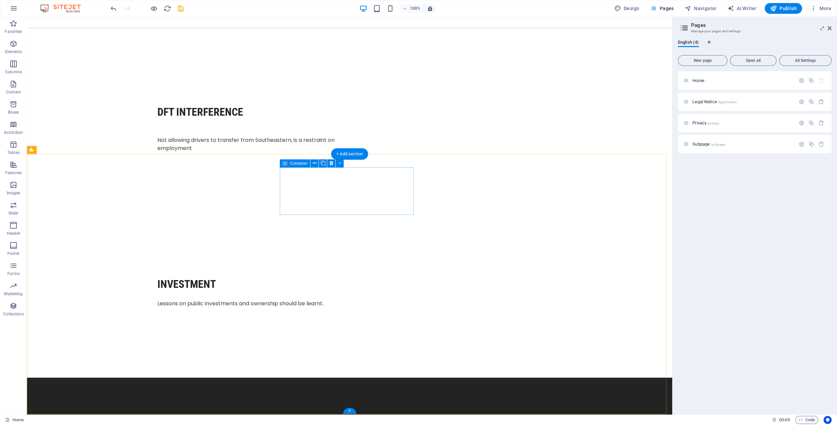
click at [332, 164] on icon at bounding box center [332, 163] width 4 height 7
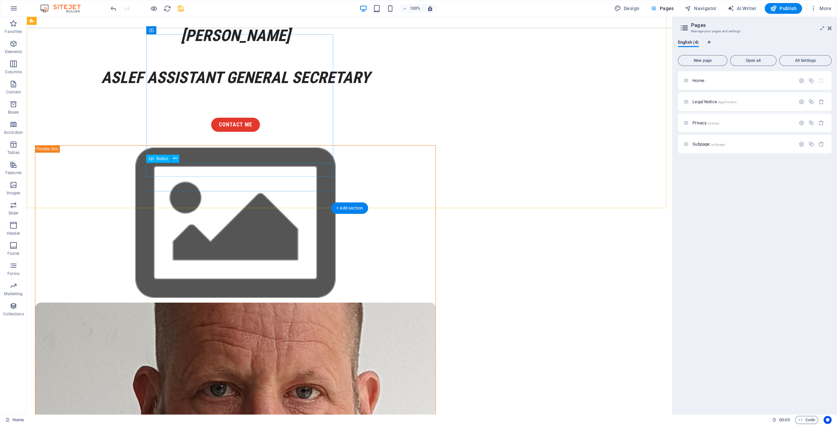
scroll to position [0, 0]
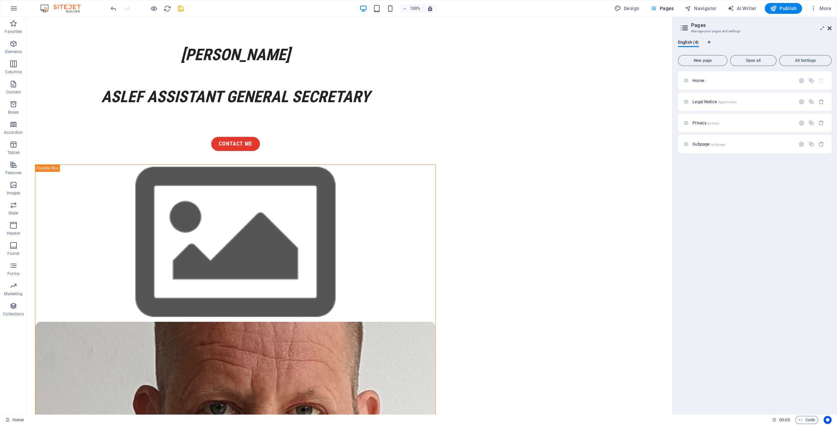
click at [831, 27] on icon at bounding box center [830, 28] width 4 height 5
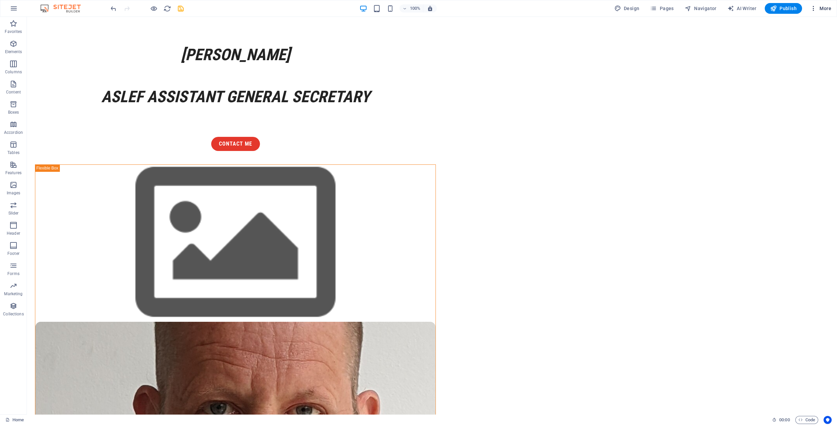
click at [820, 7] on span "More" at bounding box center [820, 8] width 21 height 7
click at [799, 25] on h6 "Website Settings" at bounding box center [807, 26] width 40 height 8
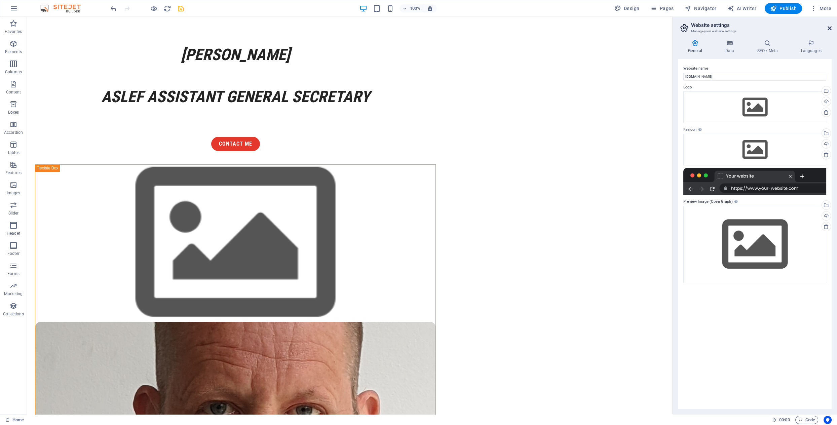
click at [829, 28] on icon at bounding box center [830, 28] width 4 height 5
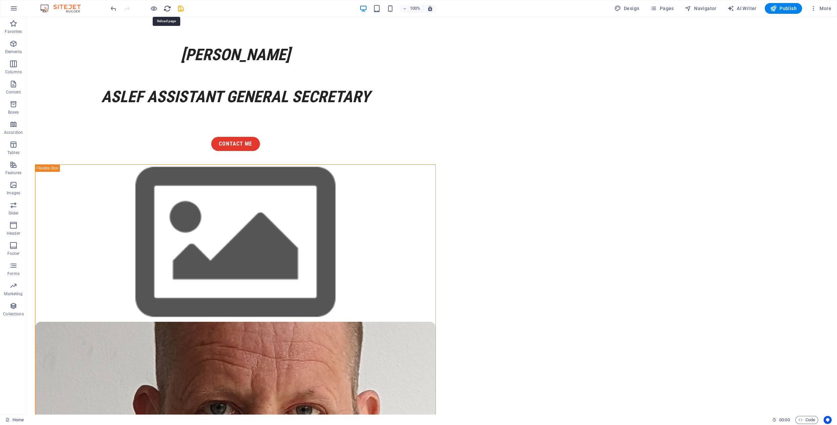
click at [167, 10] on icon "reload" at bounding box center [167, 9] width 8 height 8
click at [133, 149] on div "[PERSON_NAME] ASLEF Assistant General Secretary ASLEF Assistant General Secreta…" at bounding box center [432, 352] width 810 height 648
click at [181, 9] on icon "save" at bounding box center [181, 9] width 8 height 8
click at [62, 24] on span "Unequal Columns" at bounding box center [53, 24] width 32 height 4
click at [152, 44] on h6 "Open preview website" at bounding box center [159, 42] width 45 height 8
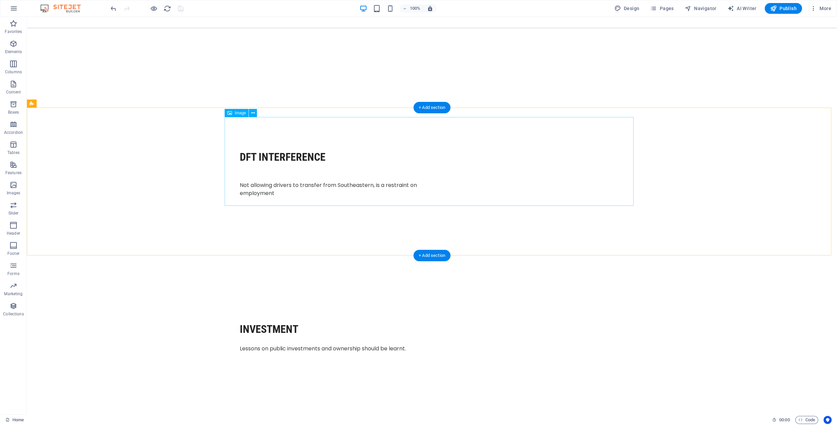
scroll to position [1546, 0]
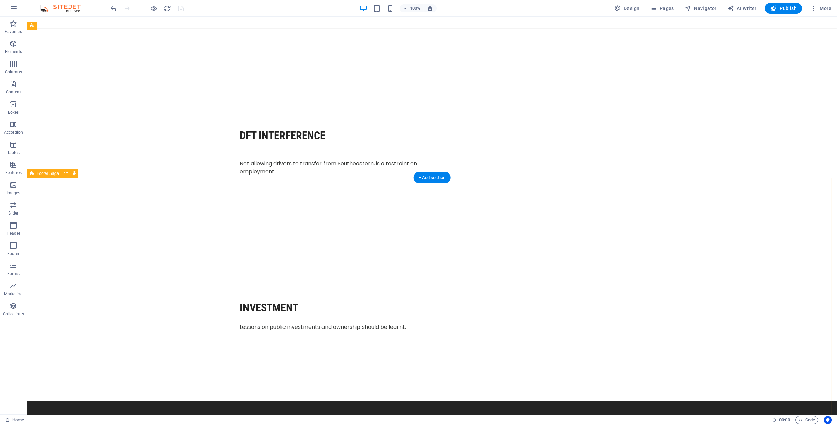
click at [53, 174] on span "Footer Saga" at bounding box center [48, 174] width 22 height 4
click at [65, 174] on icon at bounding box center [66, 173] width 4 height 7
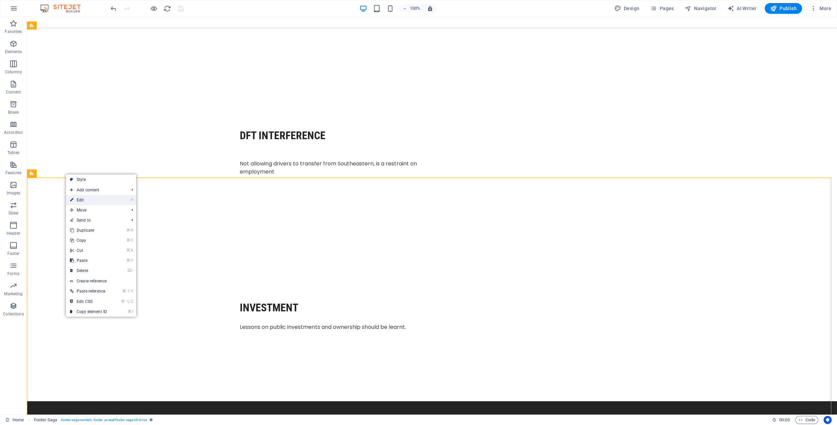
click at [78, 198] on link "⏎ Edit" at bounding box center [88, 200] width 45 height 10
select select "footer"
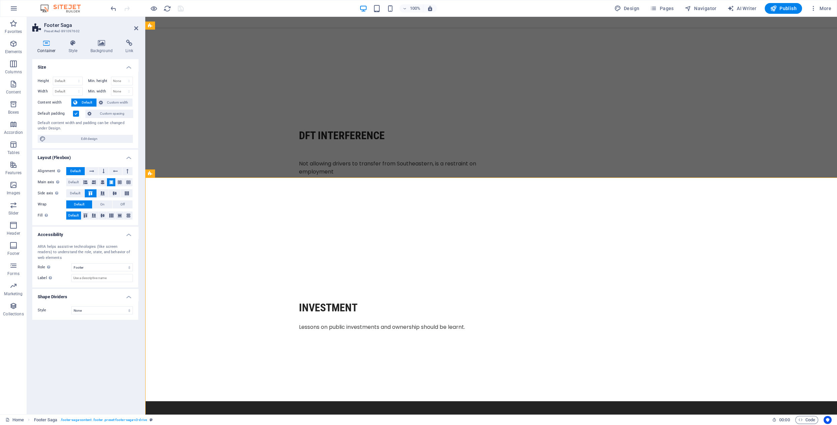
select select "rem"
select select "preset-footer-saga-v3-drive"
click at [70, 42] on icon at bounding box center [73, 43] width 19 height 7
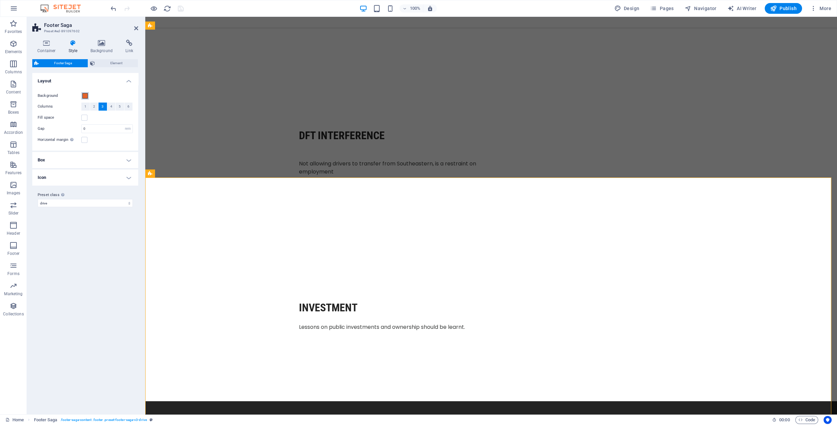
click at [86, 96] on span at bounding box center [84, 95] width 5 height 5
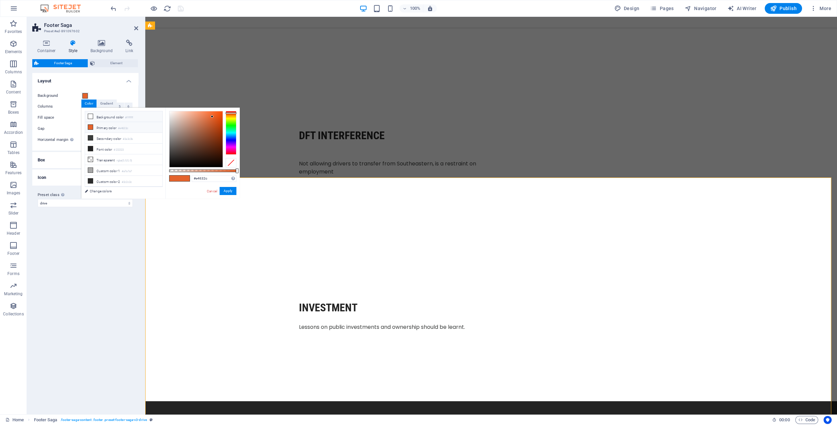
click at [90, 117] on icon at bounding box center [90, 116] width 5 height 5
type input "#ffffff"
drag, startPoint x: 230, startPoint y: 192, endPoint x: 84, endPoint y: 175, distance: 146.6
click at [230, 192] on button "Apply" at bounding box center [228, 191] width 17 height 8
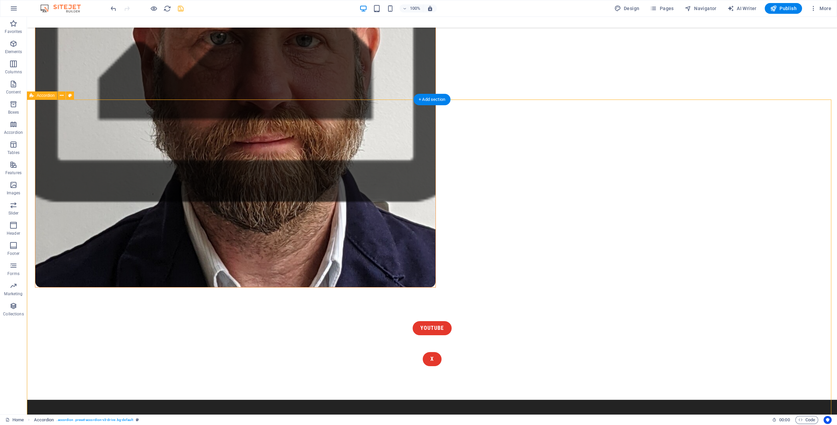
scroll to position [363, 0]
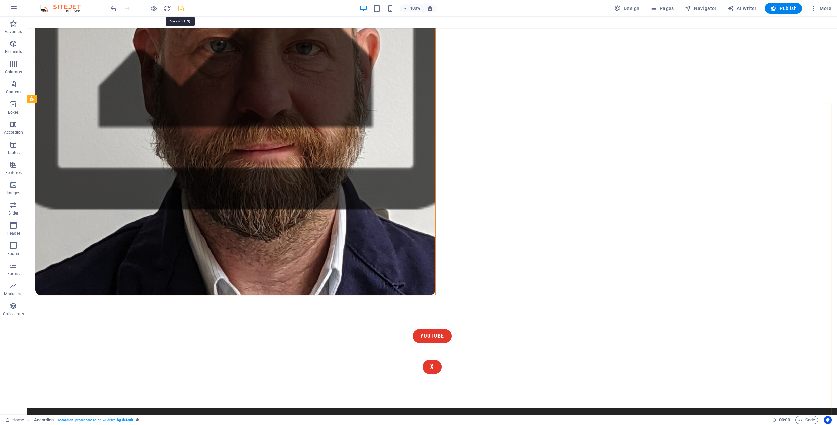
click at [180, 9] on icon "save" at bounding box center [181, 9] width 8 height 8
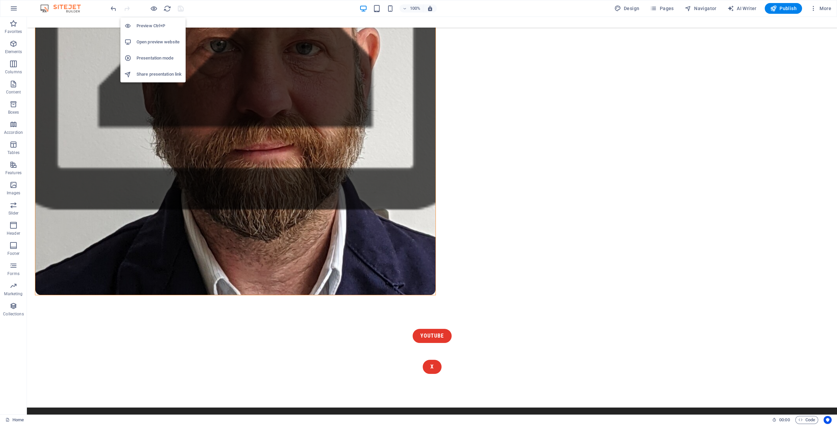
click at [152, 39] on h6 "Open preview website" at bounding box center [159, 42] width 45 height 8
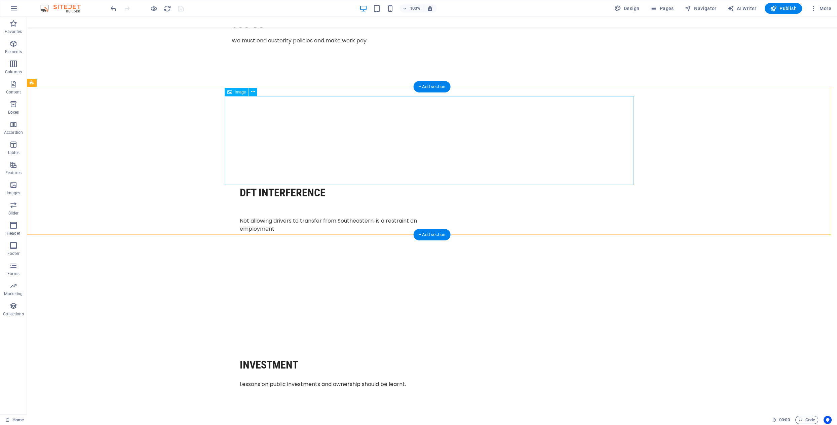
scroll to position [1491, 0]
click at [243, 90] on span "Image" at bounding box center [240, 90] width 11 height 4
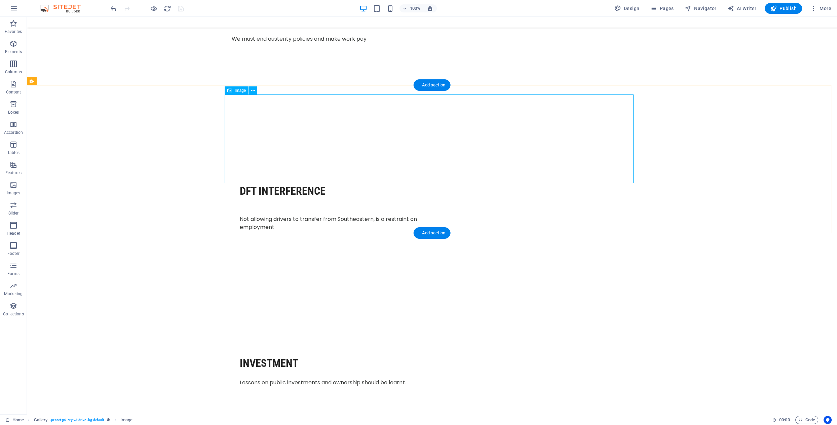
scroll to position [1488, 0]
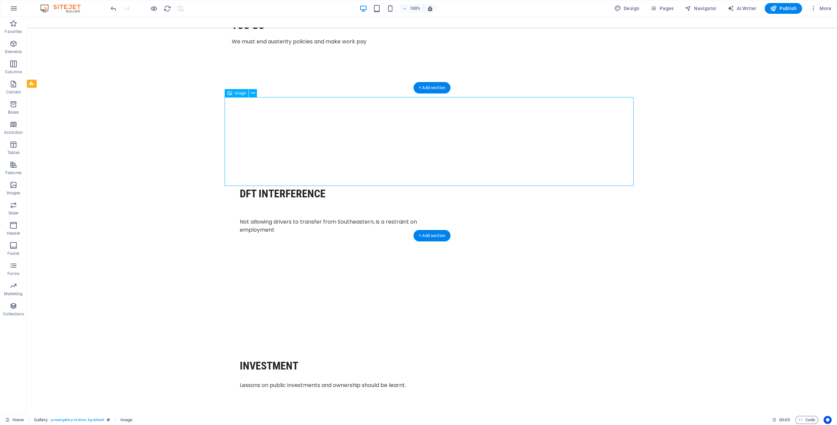
drag, startPoint x: 294, startPoint y: 113, endPoint x: 281, endPoint y: 109, distance: 13.9
click at [244, 93] on span "Image" at bounding box center [240, 93] width 11 height 4
click at [254, 93] on icon at bounding box center [253, 93] width 4 height 7
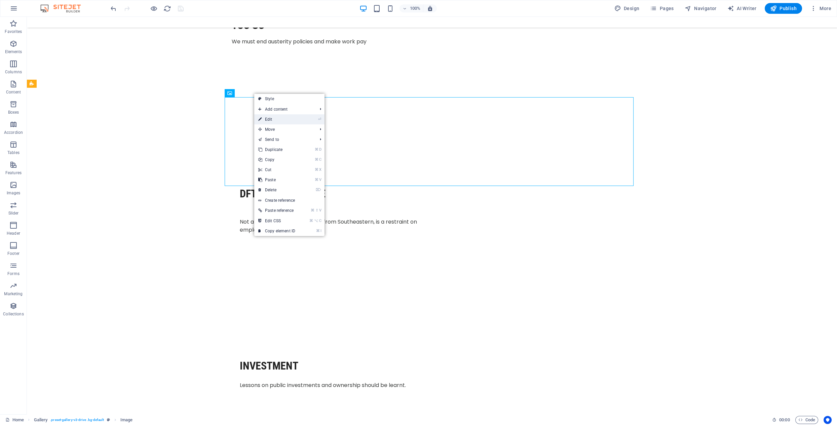
click at [272, 118] on link "⏎ Edit" at bounding box center [276, 119] width 45 height 10
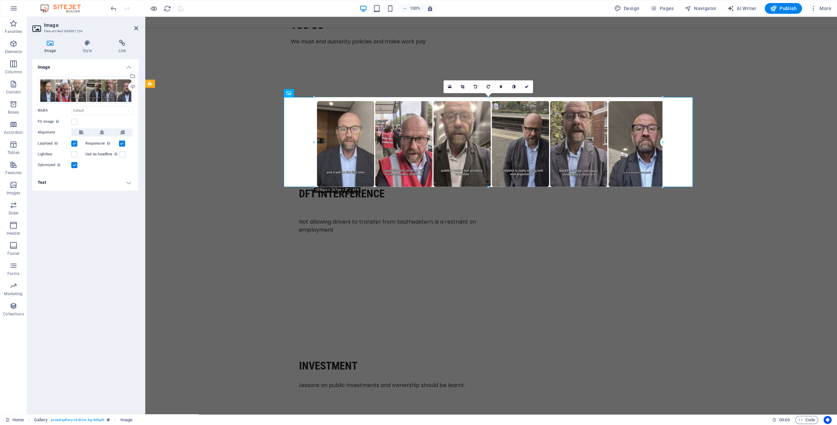
drag, startPoint x: 661, startPoint y: 186, endPoint x: 666, endPoint y: 185, distance: 5.1
click at [662, 185] on div at bounding box center [663, 187] width 4 height 4
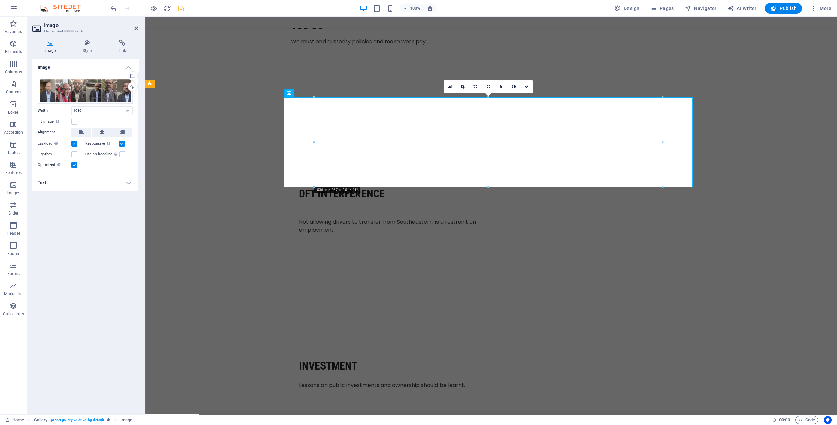
click at [462, 86] on icon at bounding box center [463, 87] width 4 height 4
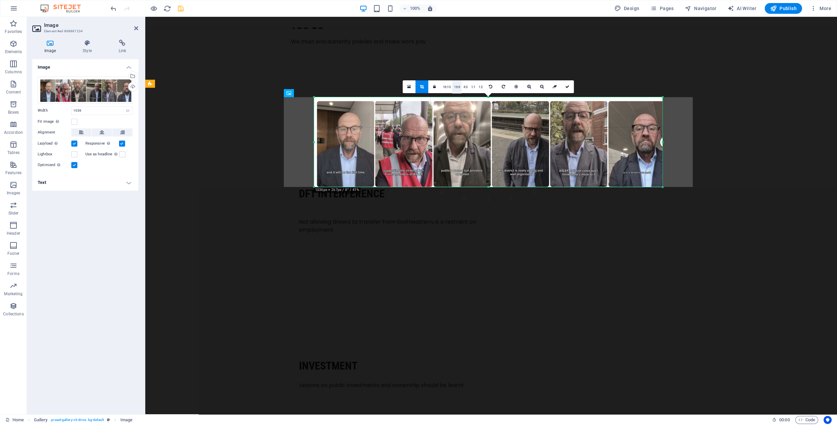
click at [460, 87] on link "16:9" at bounding box center [456, 87] width 9 height 13
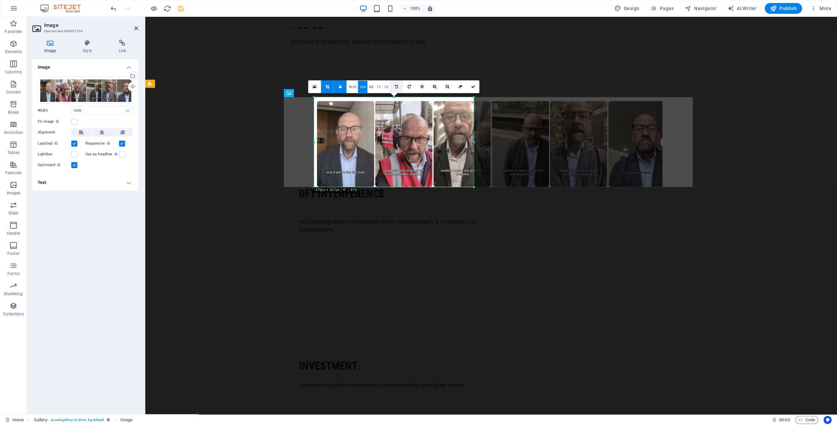
click at [398, 86] on link at bounding box center [396, 86] width 13 height 13
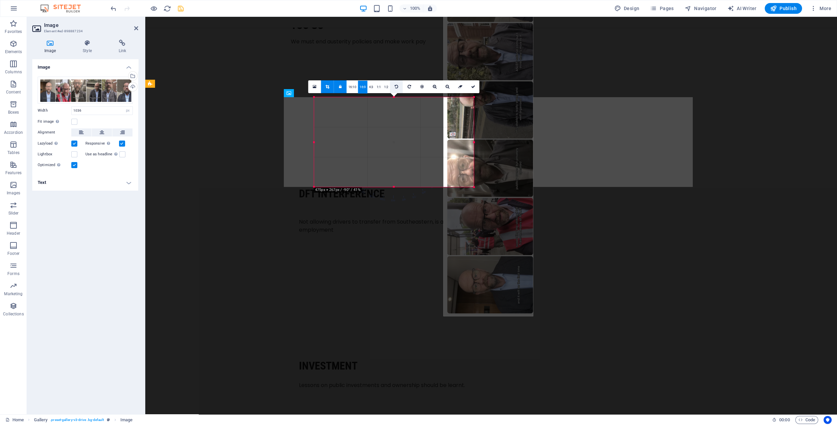
click at [398, 86] on link at bounding box center [396, 86] width 13 height 13
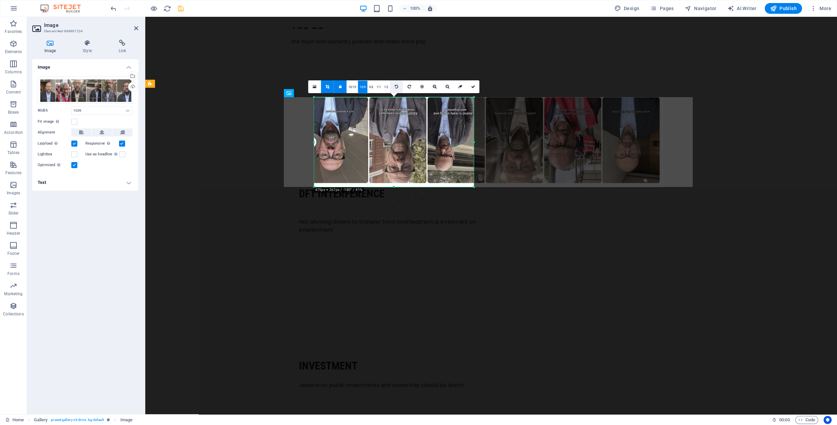
click at [398, 86] on link at bounding box center [396, 86] width 13 height 13
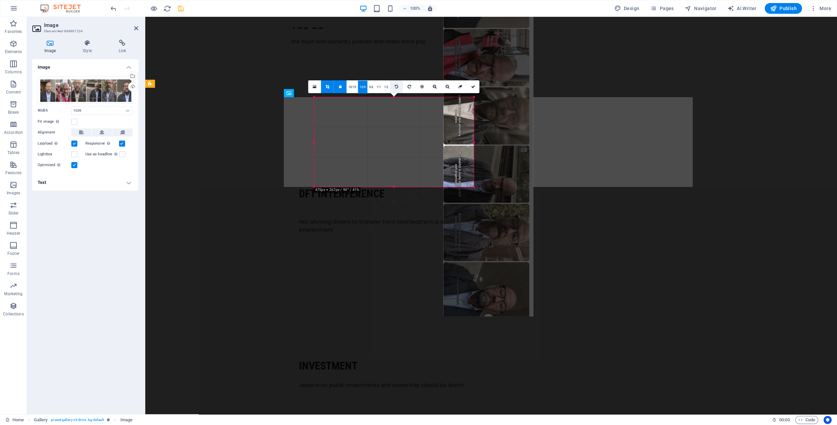
click at [398, 86] on link at bounding box center [396, 86] width 13 height 13
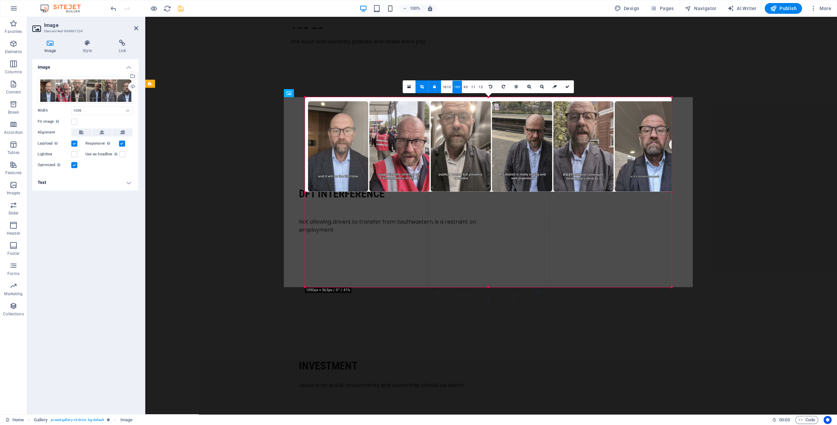
drag, startPoint x: 474, startPoint y: 142, endPoint x: 680, endPoint y: 145, distance: 205.6
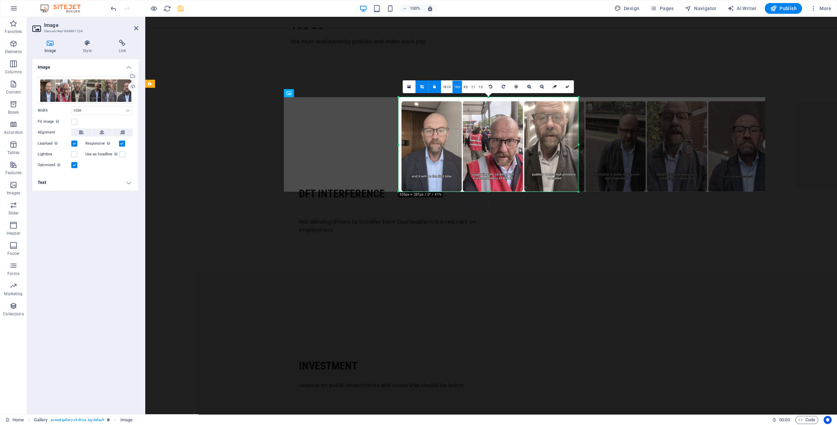
click at [399, 192] on div "180 170 160 150 140 130 120 110 100 90 80 70 60 50 40 30 20 10 0 -10 -20 -30 -4…" at bounding box center [489, 144] width 180 height 95
click at [110, 8] on icon "undo" at bounding box center [114, 9] width 8 height 8
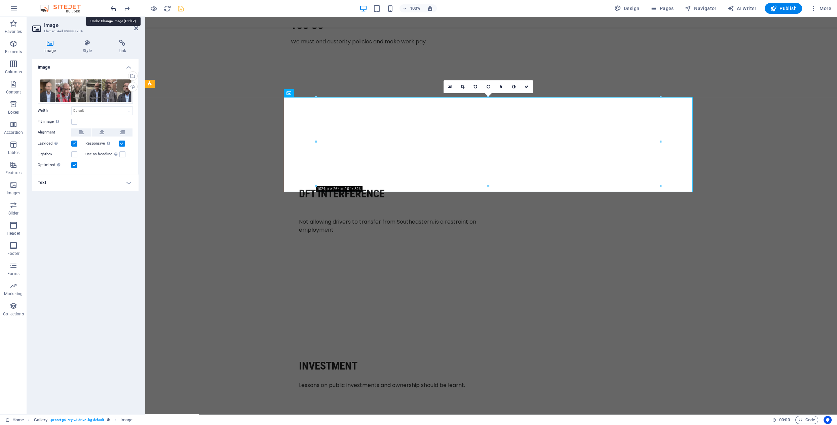
click at [110, 8] on icon "undo" at bounding box center [114, 9] width 8 height 8
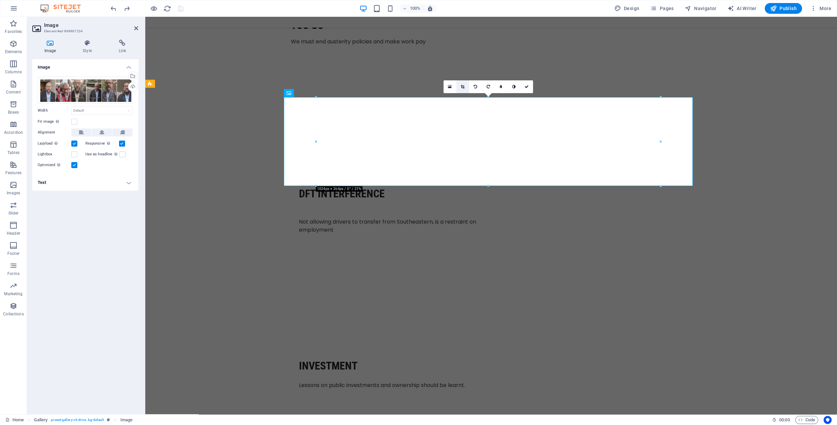
click at [463, 85] on icon at bounding box center [463, 87] width 4 height 4
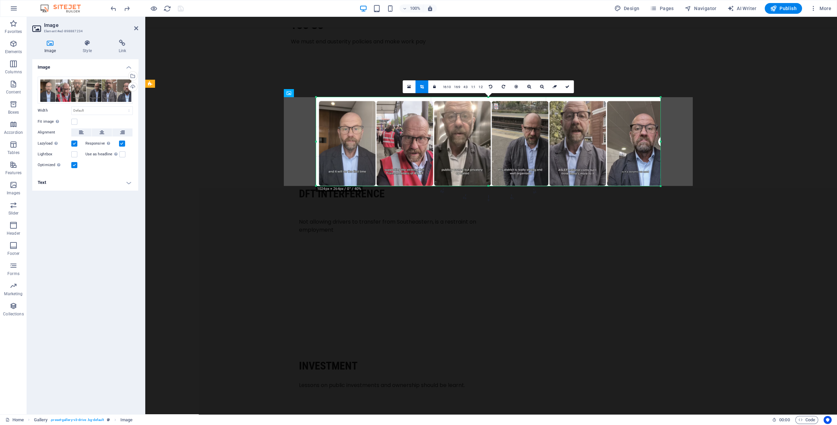
click at [317, 186] on div "180 170 160 150 140 130 120 110 100 90 80 70 60 50 40 30 20 10 0 -10 -20 -30 -4…" at bounding box center [488, 141] width 344 height 89
click at [482, 86] on link "1:2" at bounding box center [481, 87] width 8 height 13
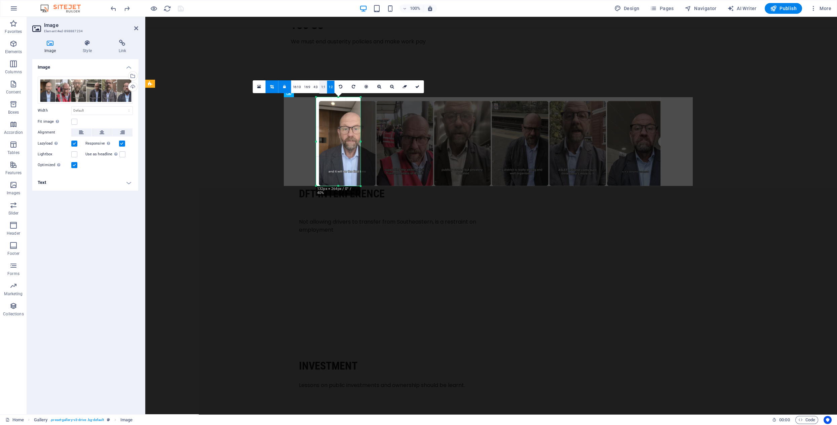
click at [323, 85] on link "1:1" at bounding box center [324, 87] width 8 height 13
click at [317, 86] on link "4:3" at bounding box center [316, 87] width 8 height 13
click at [309, 87] on link "16:9" at bounding box center [306, 87] width 9 height 13
click at [298, 86] on link "16:10" at bounding box center [296, 87] width 11 height 13
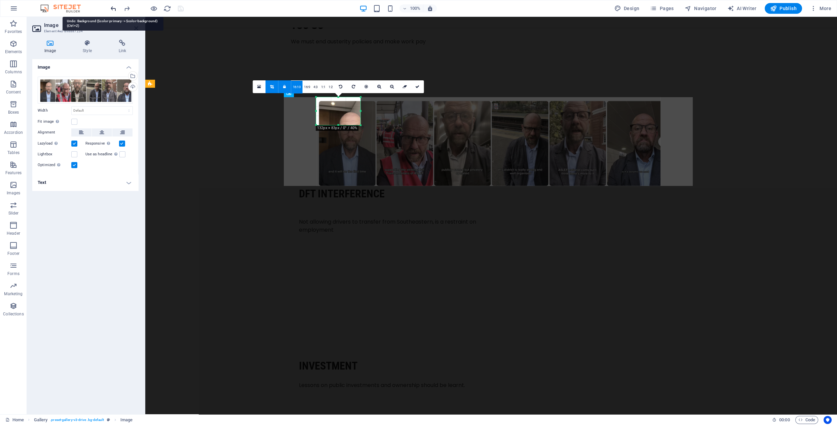
click at [110, 8] on icon "undo" at bounding box center [114, 9] width 8 height 8
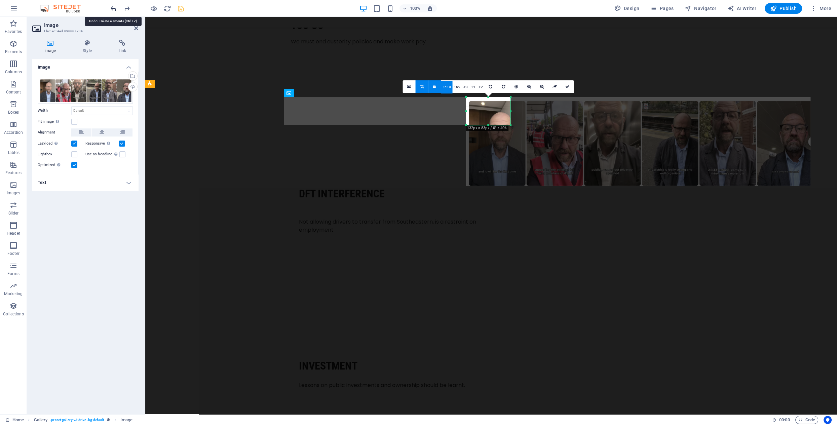
click at [110, 8] on icon "undo" at bounding box center [114, 9] width 8 height 8
click at [114, 8] on icon "undo" at bounding box center [114, 9] width 8 height 8
click at [113, 8] on icon "undo" at bounding box center [114, 9] width 8 height 8
click at [126, 7] on icon "redo" at bounding box center [127, 9] width 8 height 8
click at [126, 8] on icon "redo" at bounding box center [127, 9] width 8 height 8
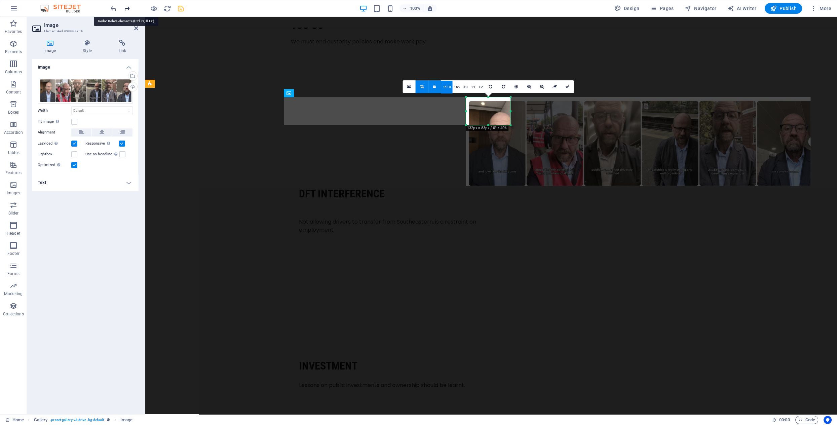
click at [126, 8] on icon "redo" at bounding box center [127, 9] width 8 height 8
drag, startPoint x: 449, startPoint y: 86, endPoint x: 432, endPoint y: 88, distance: 17.6
click at [449, 86] on link "16:10" at bounding box center [446, 87] width 11 height 13
click at [424, 87] on icon at bounding box center [422, 87] width 4 height 4
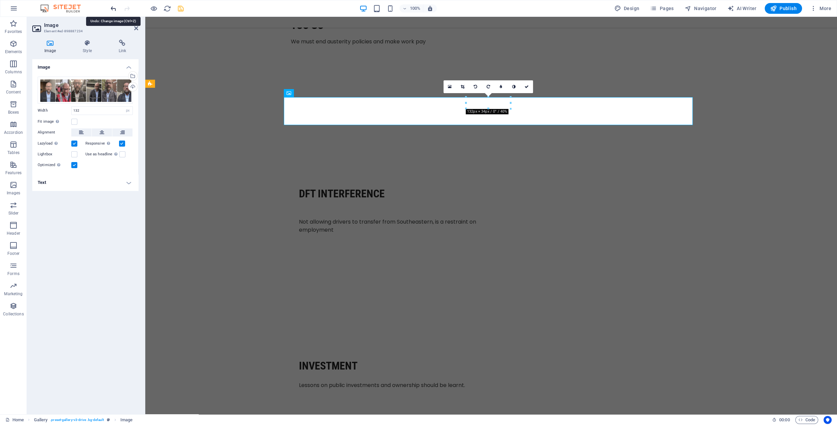
click at [113, 9] on icon "undo" at bounding box center [114, 9] width 8 height 8
select select "DISABLED_OPTION_VALUE"
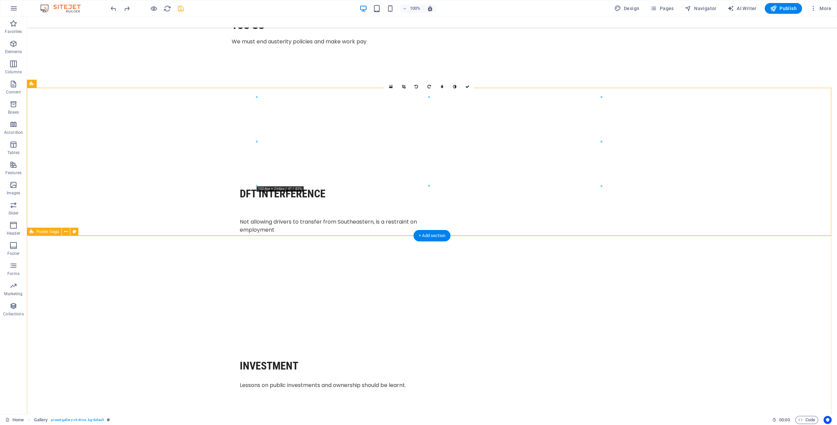
click at [65, 233] on icon at bounding box center [66, 231] width 4 height 7
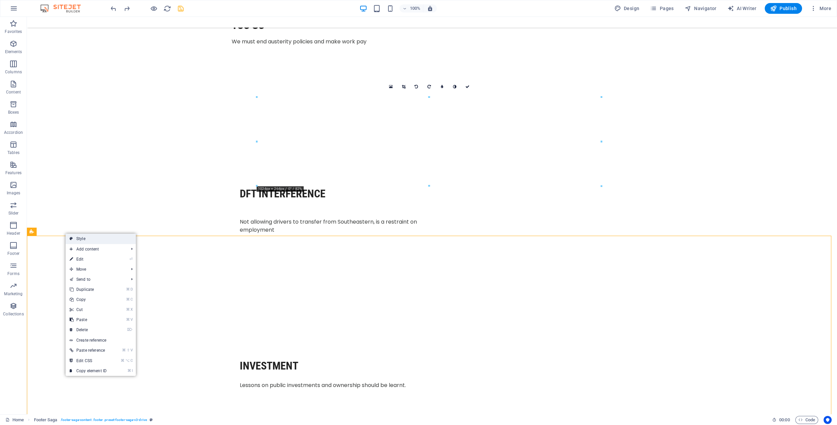
click at [84, 240] on link "Style" at bounding box center [101, 239] width 70 height 10
select select "rem"
select select "preset-footer-saga-v3-drive"
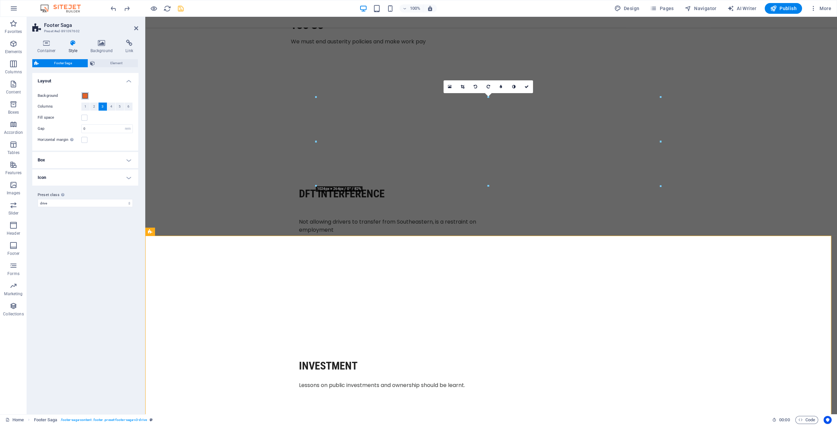
click at [86, 95] on span at bounding box center [84, 95] width 5 height 5
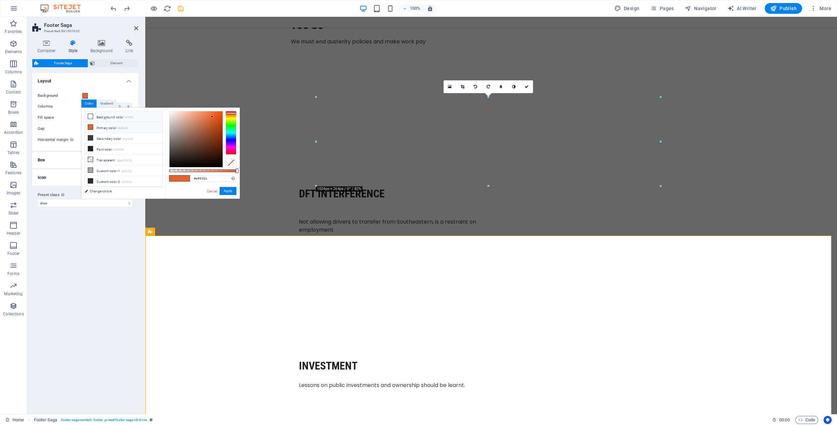
click at [89, 116] on icon at bounding box center [90, 116] width 5 height 5
type input "#ffffff"
click at [227, 191] on button "Apply" at bounding box center [228, 191] width 17 height 8
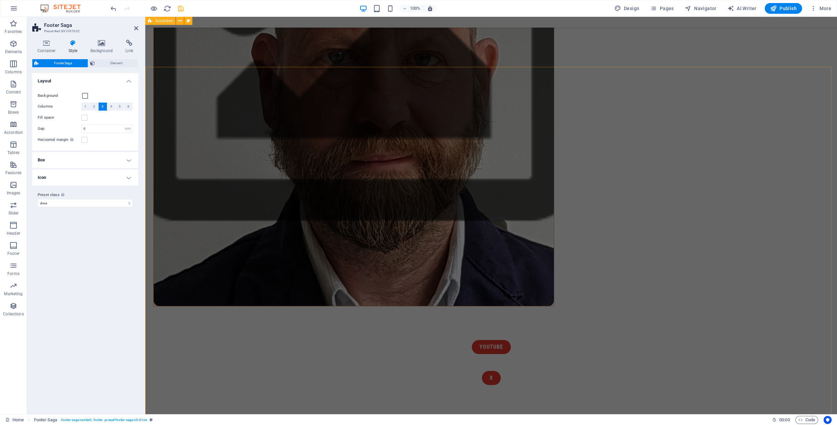
scroll to position [322, 0]
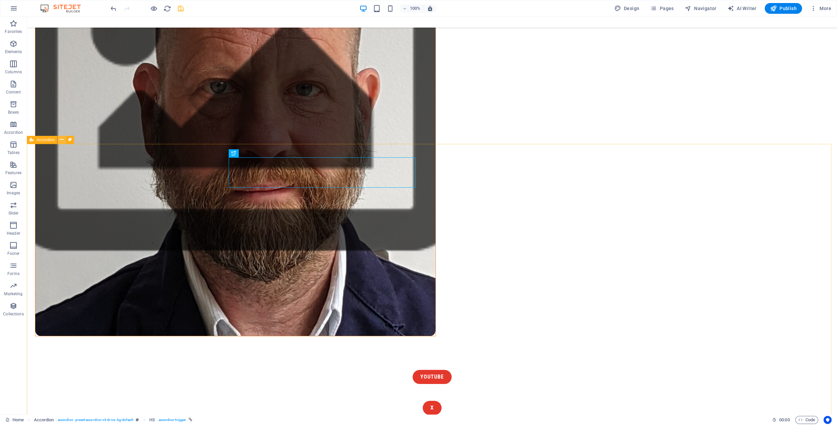
click at [61, 140] on icon at bounding box center [62, 139] width 4 height 7
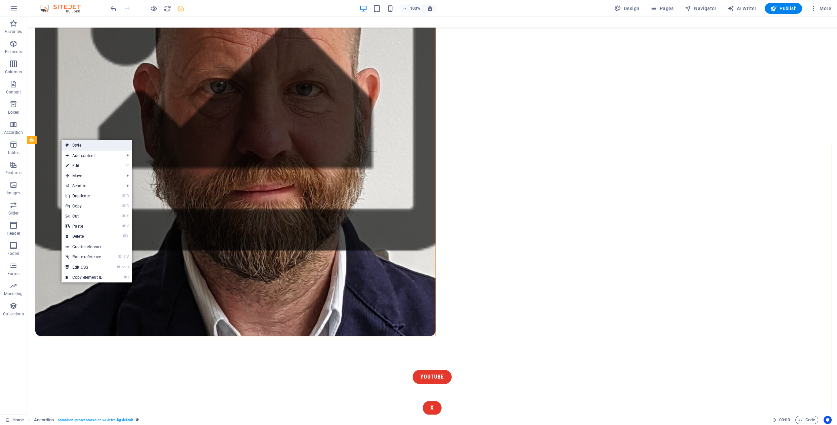
click at [73, 144] on link "Style" at bounding box center [97, 145] width 70 height 10
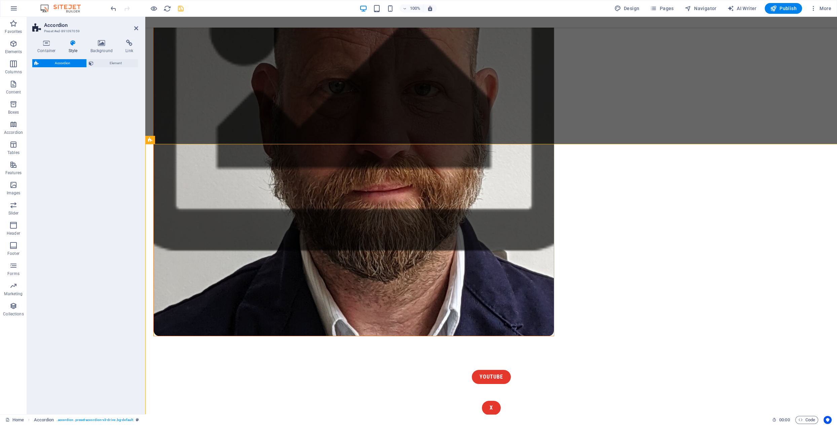
select select "px"
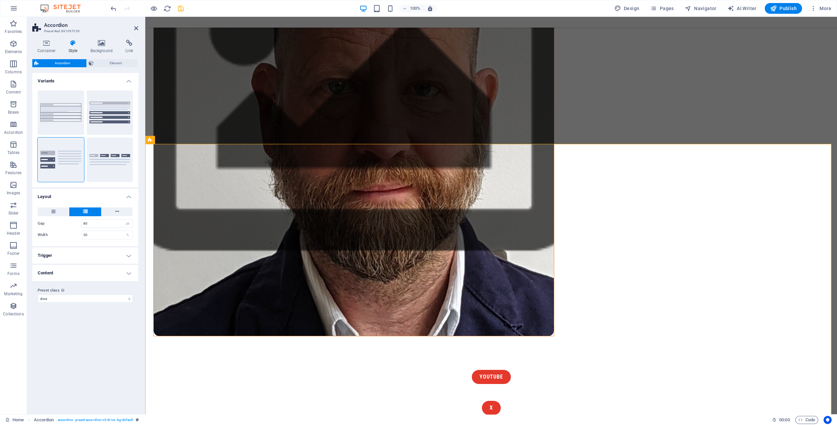
click at [71, 47] on h4 "Style" at bounding box center [75, 47] width 22 height 14
click at [98, 47] on h4 "Background" at bounding box center [102, 47] width 35 height 14
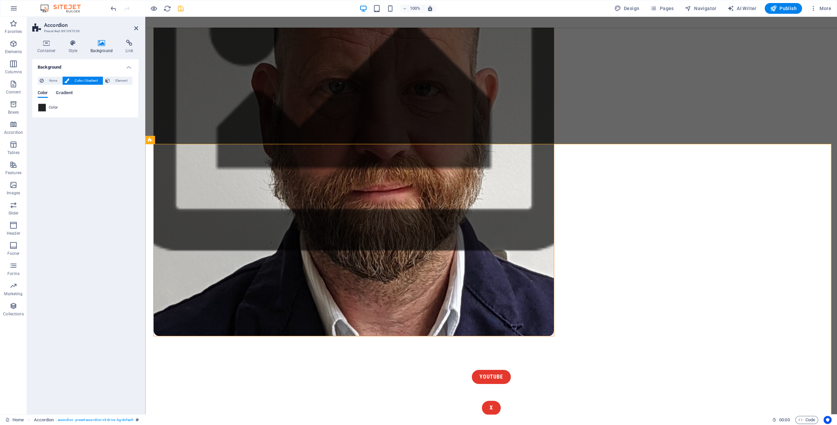
click at [65, 93] on span "Gradient" at bounding box center [64, 93] width 17 height 9
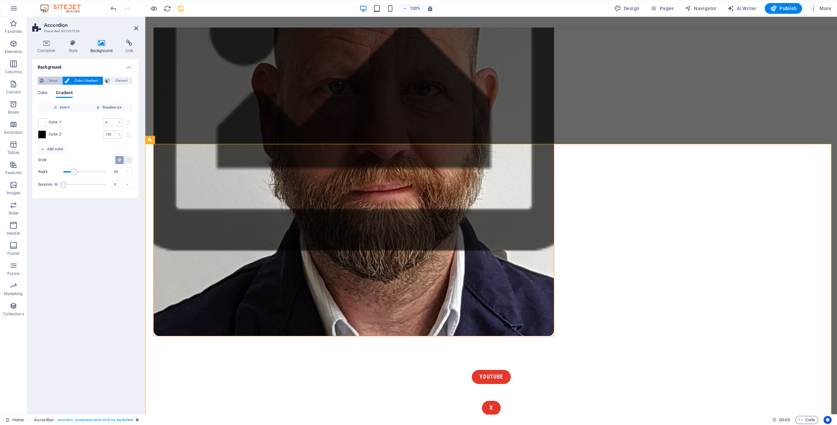
click at [55, 80] on span "None" at bounding box center [53, 81] width 14 height 8
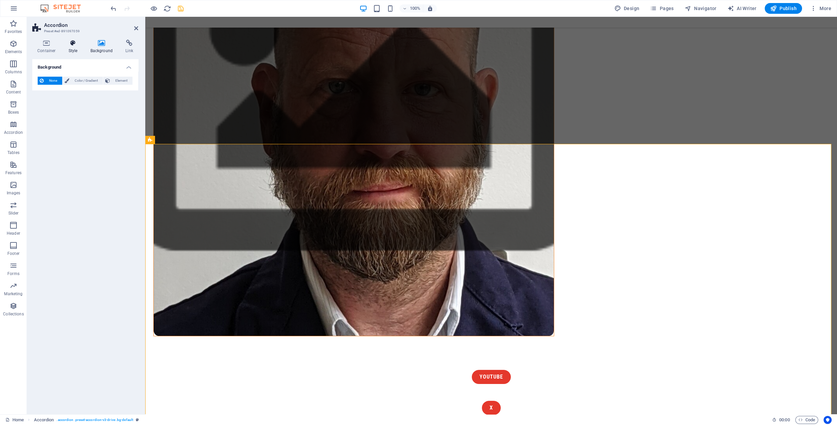
click at [72, 40] on icon at bounding box center [73, 43] width 19 height 7
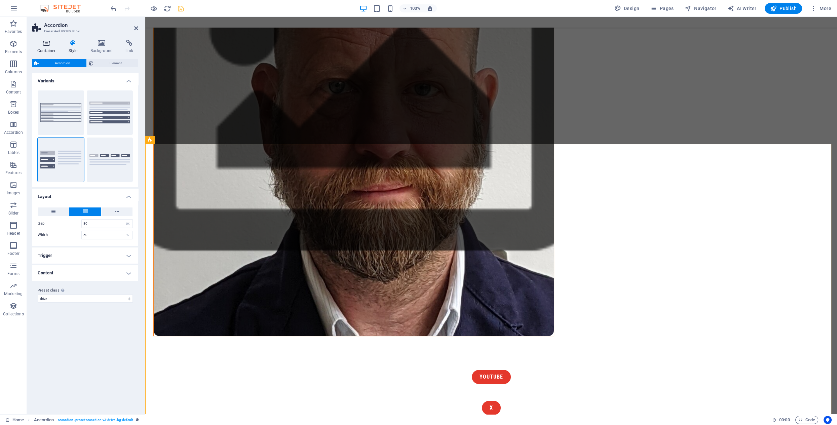
click at [44, 43] on icon at bounding box center [46, 43] width 29 height 7
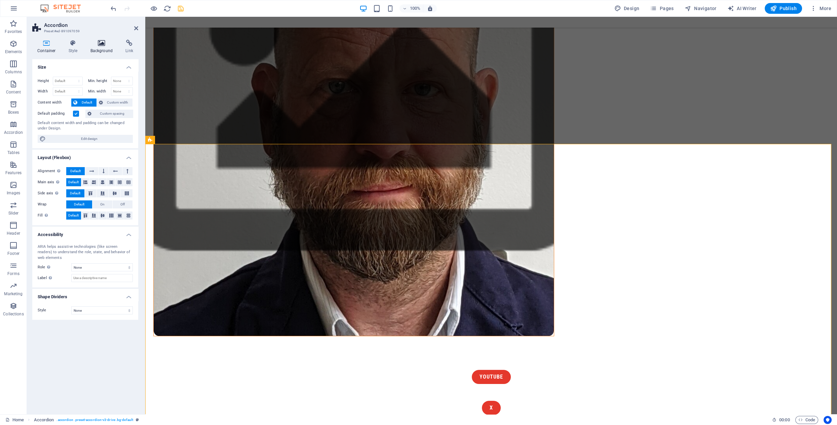
click at [104, 44] on icon at bounding box center [101, 43] width 33 height 7
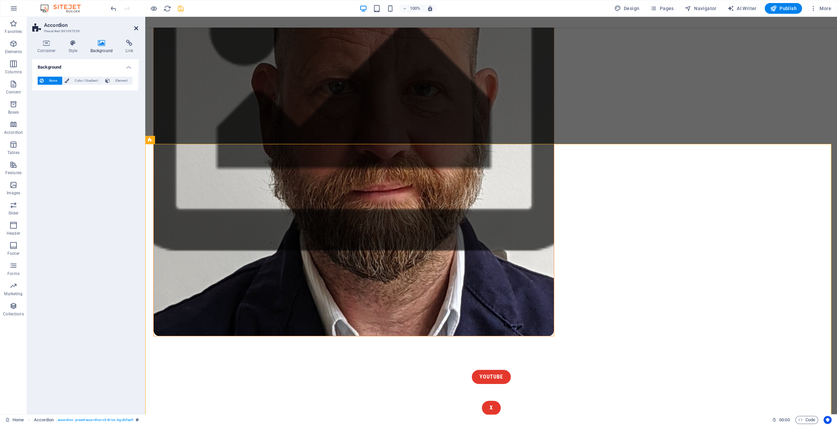
click at [136, 29] on icon at bounding box center [136, 28] width 4 height 5
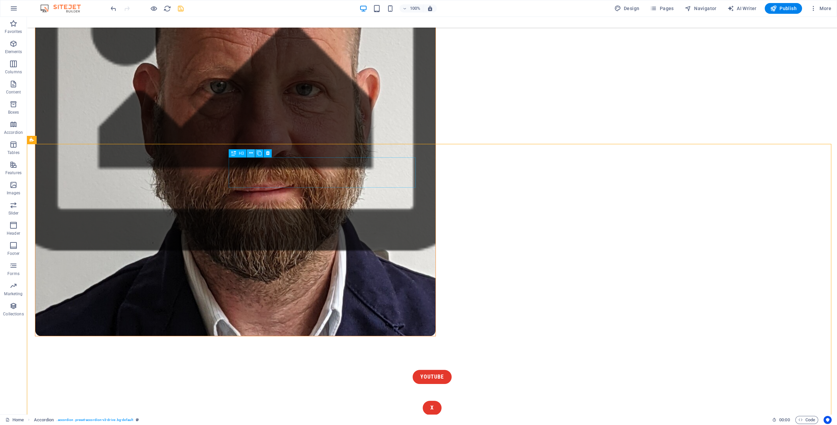
click at [251, 155] on icon at bounding box center [251, 153] width 4 height 7
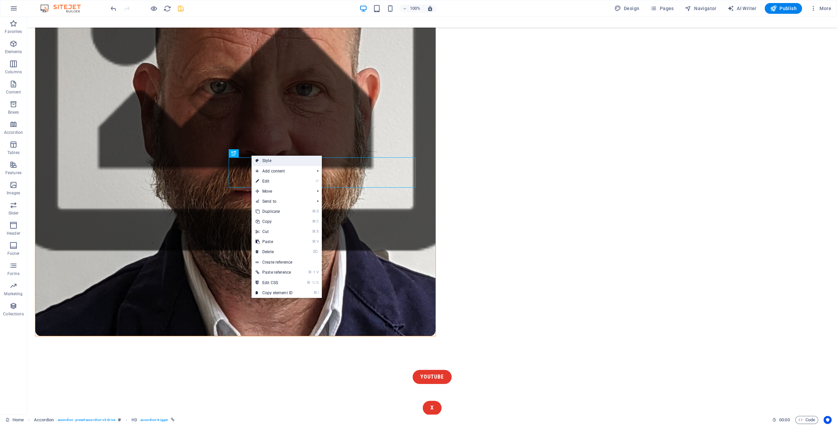
click at [271, 161] on link "Style" at bounding box center [287, 161] width 70 height 10
select select "px"
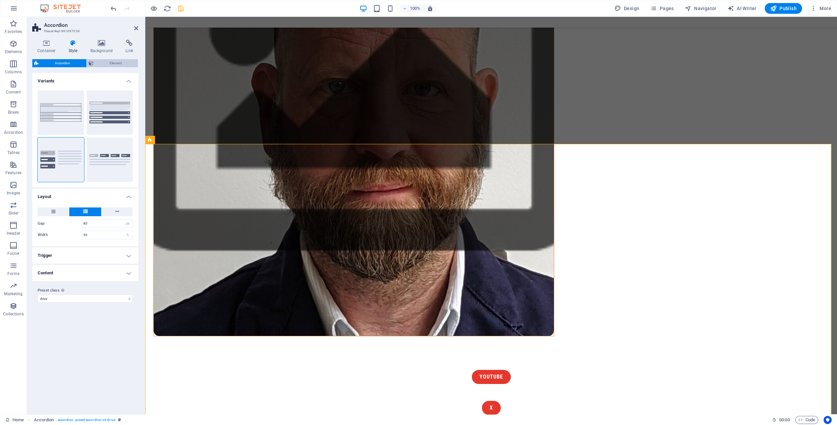
click at [102, 64] on span "Element" at bounding box center [116, 63] width 40 height 8
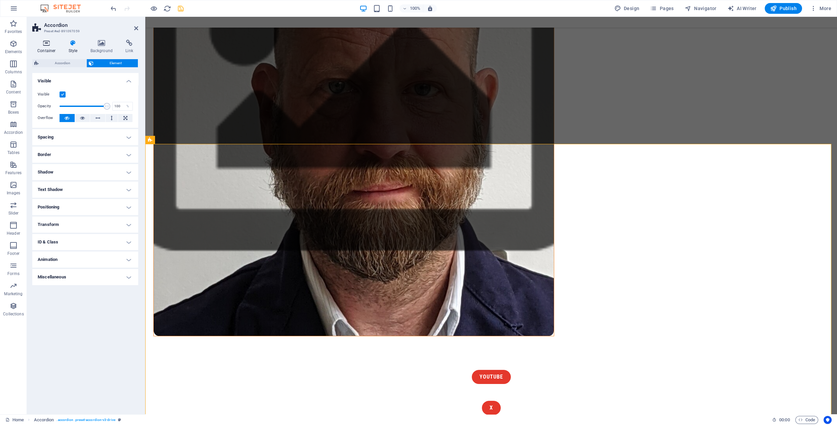
click at [44, 40] on icon at bounding box center [46, 43] width 29 height 7
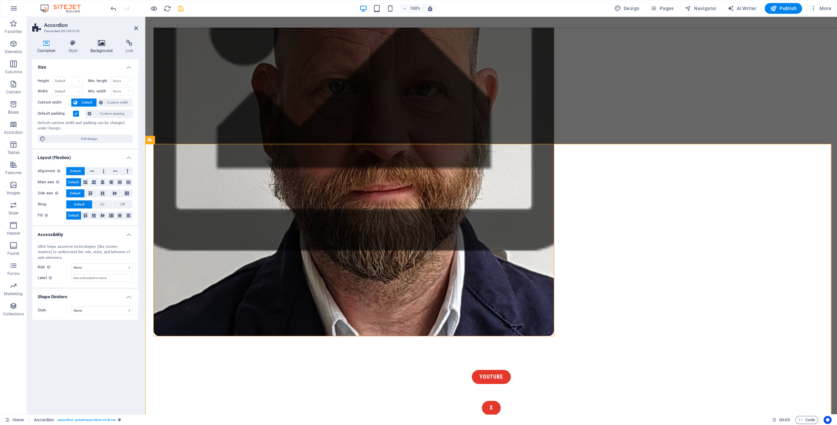
click at [99, 45] on icon at bounding box center [101, 43] width 33 height 7
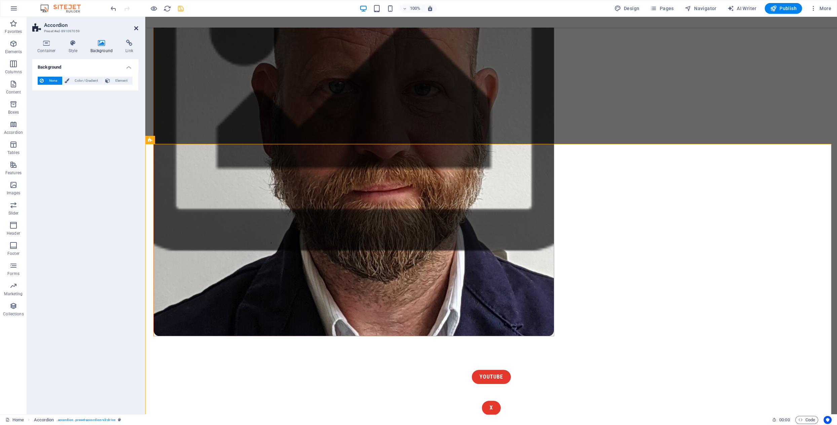
click at [136, 28] on icon at bounding box center [136, 28] width 4 height 5
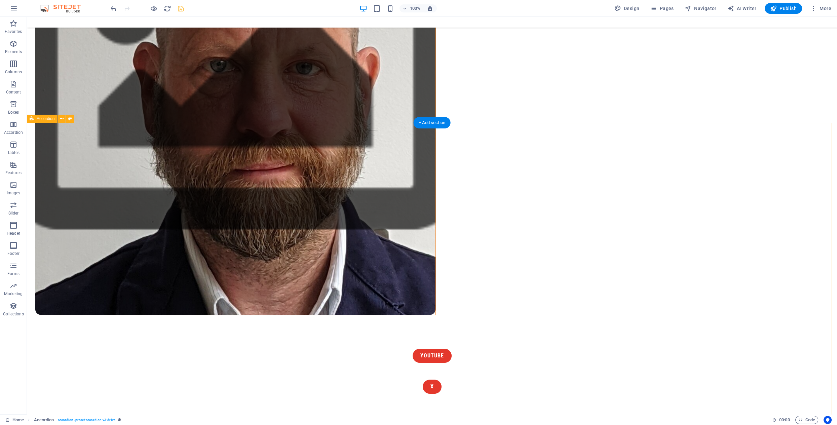
scroll to position [345, 0]
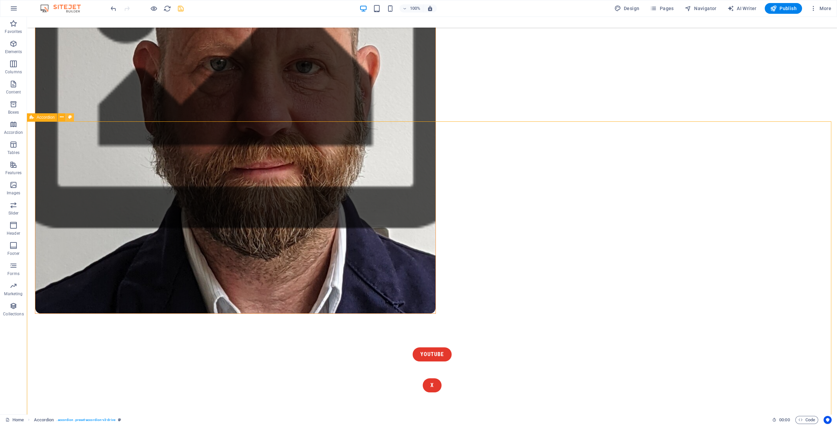
click at [71, 117] on icon at bounding box center [70, 117] width 4 height 7
select select "px"
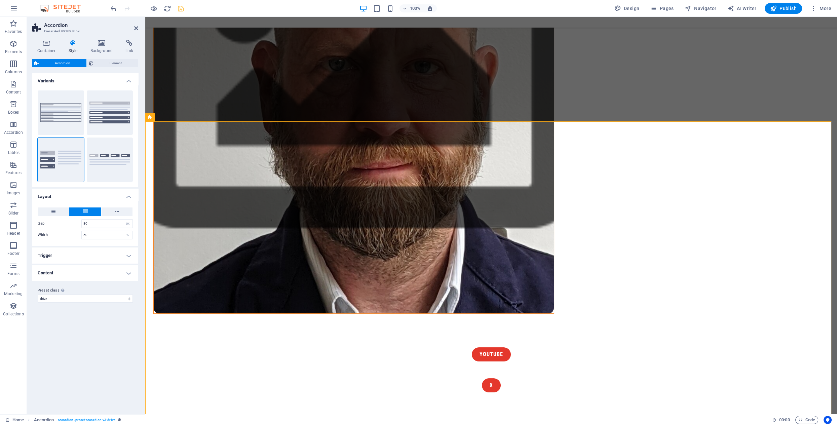
click at [82, 254] on h4 "Trigger" at bounding box center [85, 256] width 106 height 16
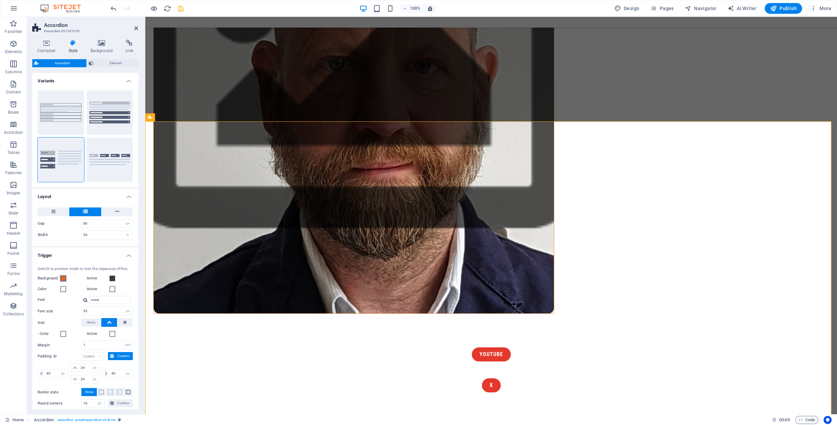
click at [64, 277] on span at bounding box center [63, 278] width 5 height 5
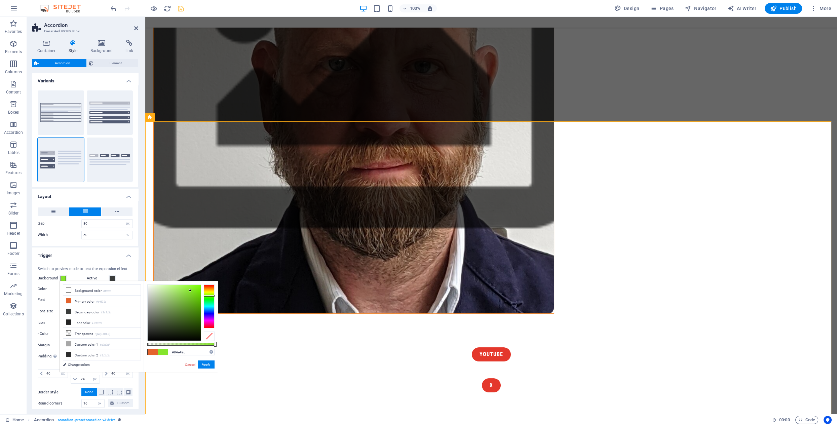
click at [209, 296] on div at bounding box center [209, 307] width 11 height 44
click at [208, 285] on div at bounding box center [209, 307] width 11 height 44
type input "#e42c2c"
click at [205, 365] on button "Apply" at bounding box center [206, 365] width 17 height 8
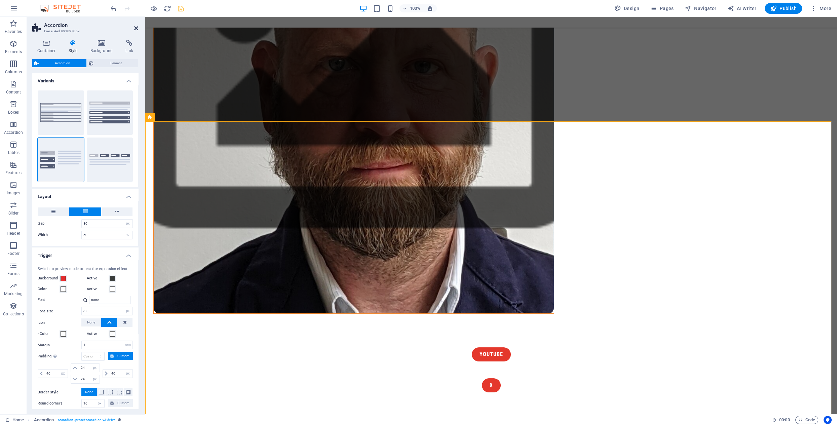
click at [135, 27] on icon at bounding box center [136, 28] width 4 height 5
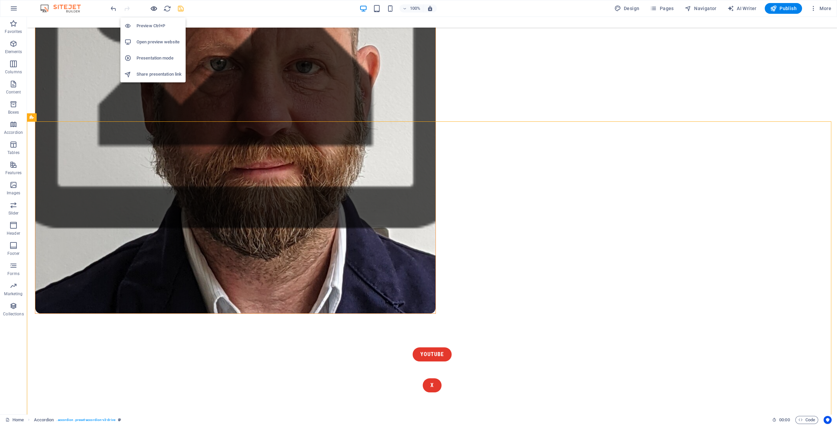
click at [152, 7] on icon "button" at bounding box center [154, 9] width 8 height 8
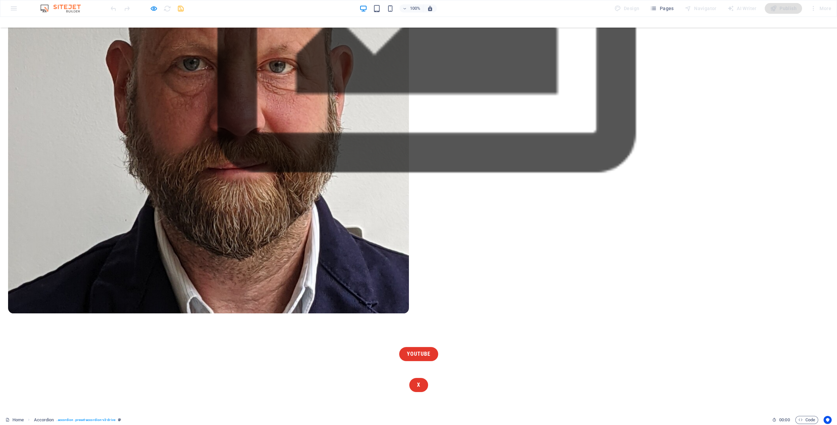
click at [151, 7] on icon "button" at bounding box center [154, 9] width 8 height 8
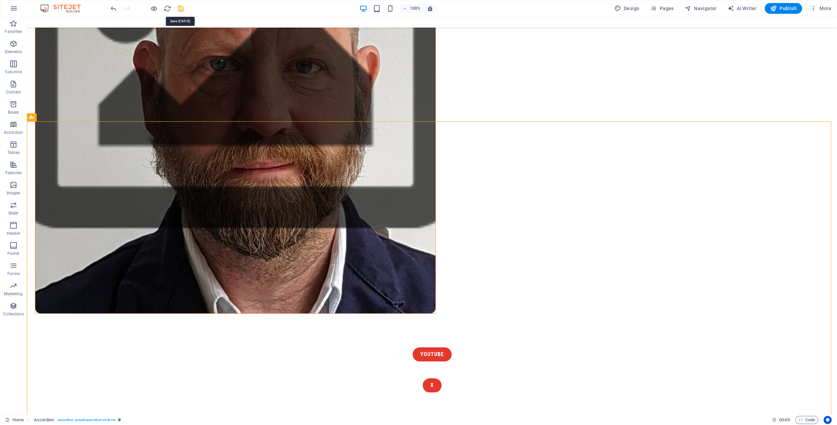
click at [180, 6] on icon "save" at bounding box center [181, 9] width 8 height 8
